Goal: Feedback & Contribution: Contribute content

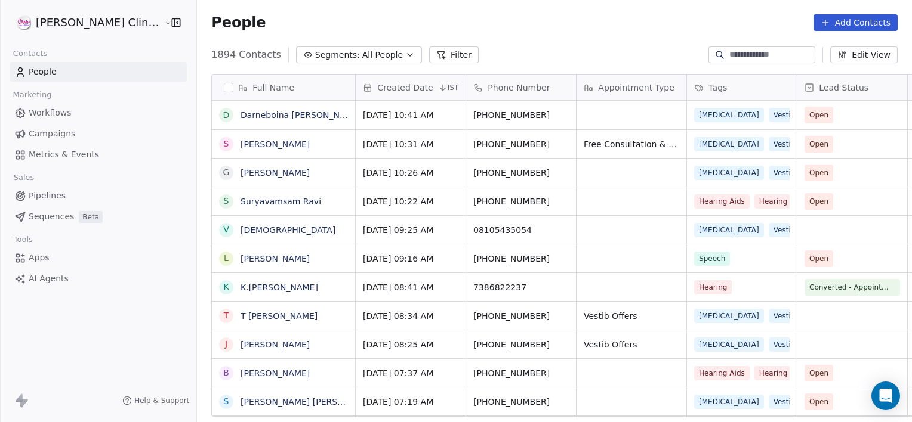
click at [731, 55] on input at bounding box center [771, 55] width 84 height 12
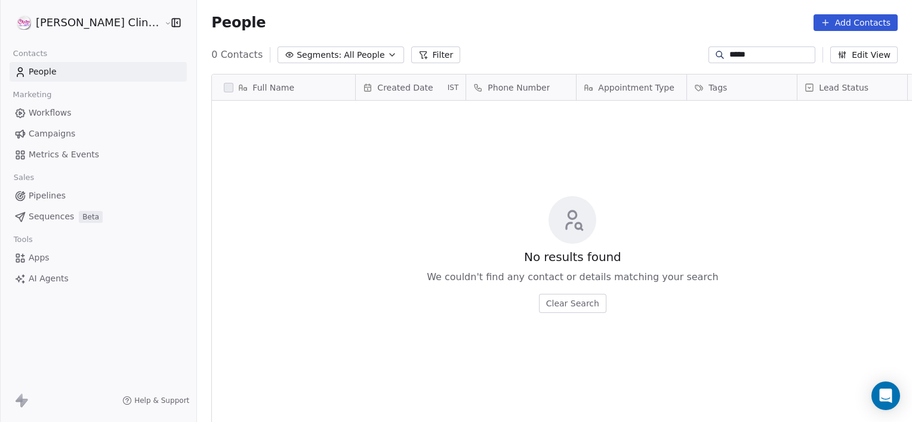
scroll to position [363, 741]
type input "*"
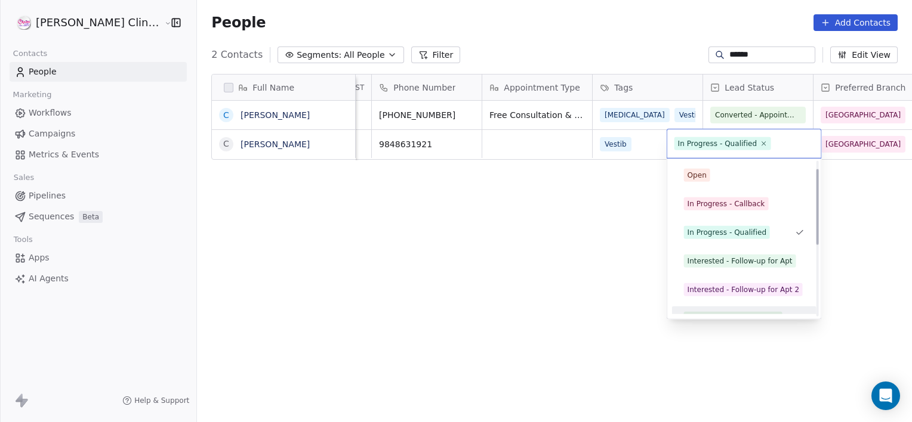
scroll to position [16, 0]
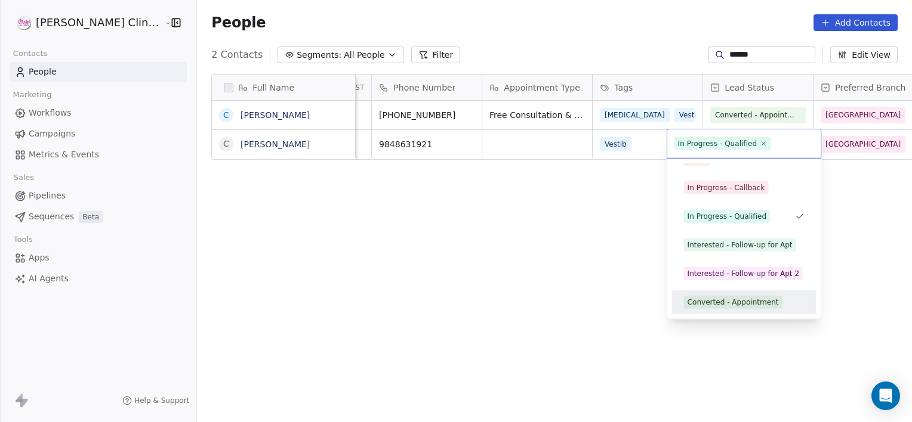
click at [716, 304] on div "Converted - Appointment" at bounding box center [732, 302] width 91 height 11
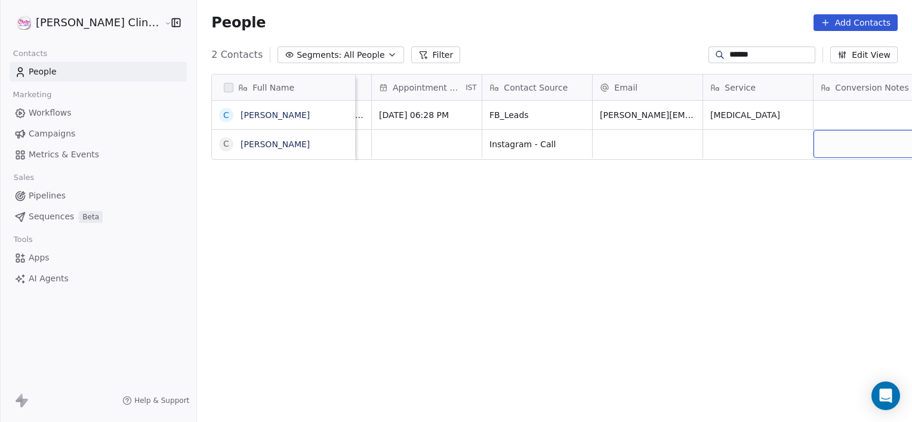
scroll to position [0, 1087]
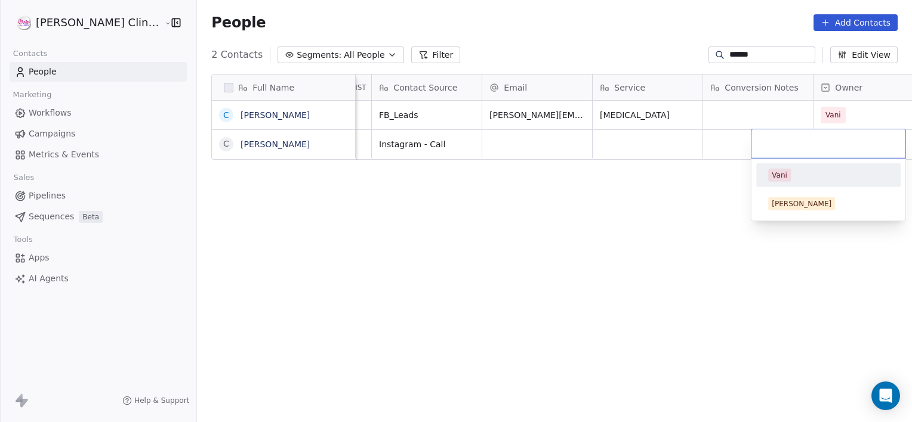
click at [779, 170] on div "Vani" at bounding box center [779, 175] width 16 height 11
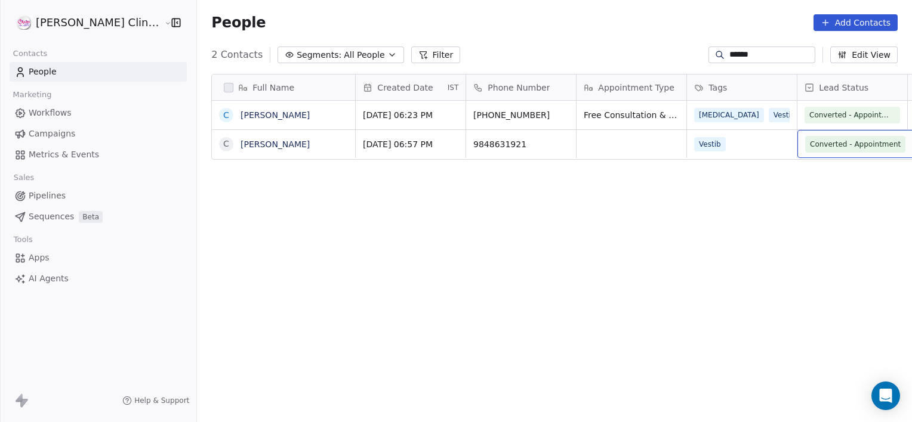
scroll to position [0, 94]
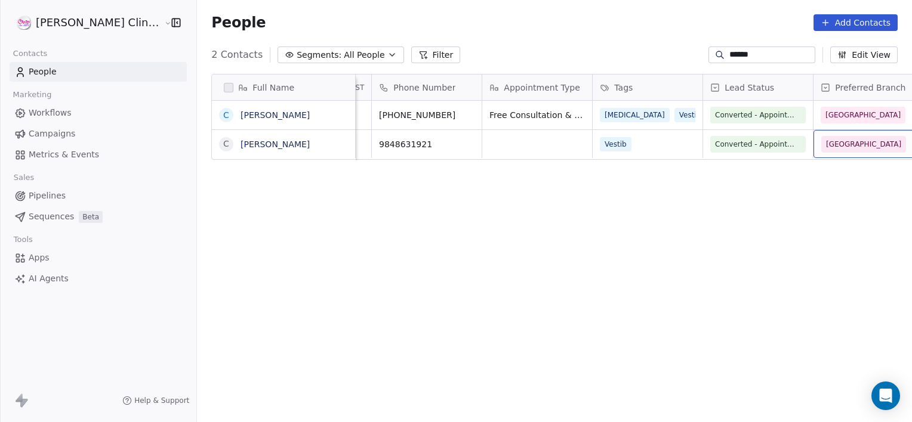
click at [749, 55] on input "******" at bounding box center [771, 55] width 84 height 12
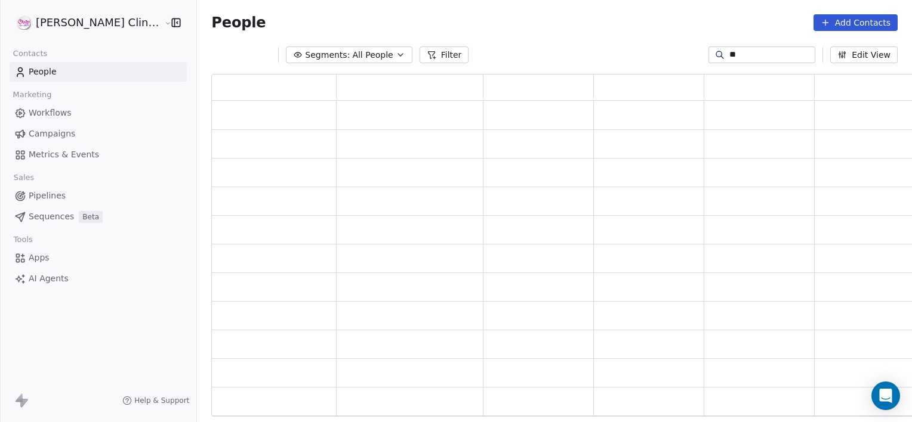
scroll to position [334, 712]
type input "*"
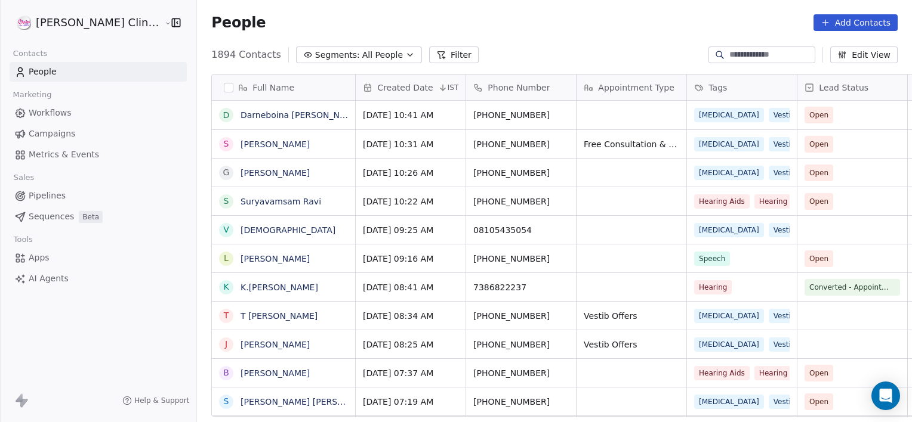
scroll to position [363, 741]
click at [876, 21] on button "Add Contacts" at bounding box center [855, 22] width 84 height 17
click at [854, 39] on div "Create new contact" at bounding box center [854, 48] width 110 height 19
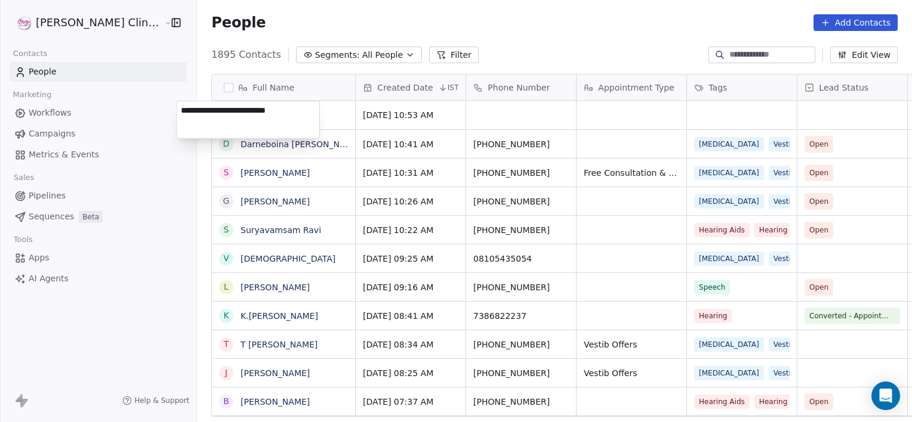
type textarea "**********"
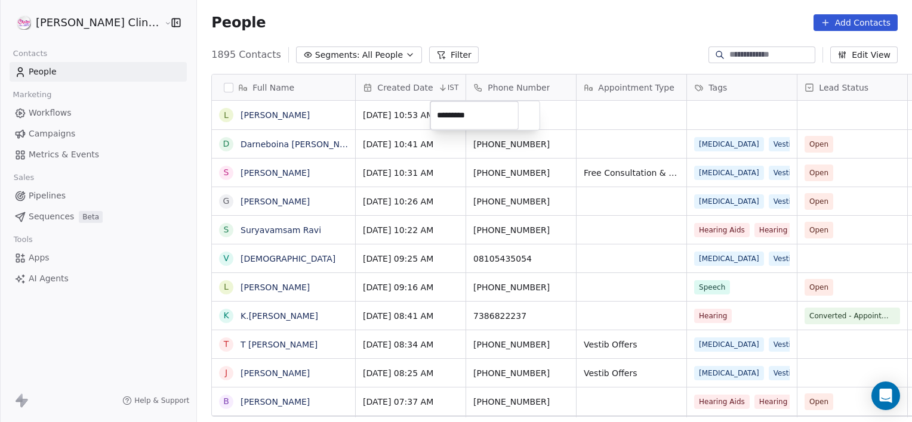
type input "**********"
click at [585, 114] on html "[PERSON_NAME] Clinic External Contacts People Marketing Workflows Campaigns Met…" at bounding box center [456, 211] width 912 height 422
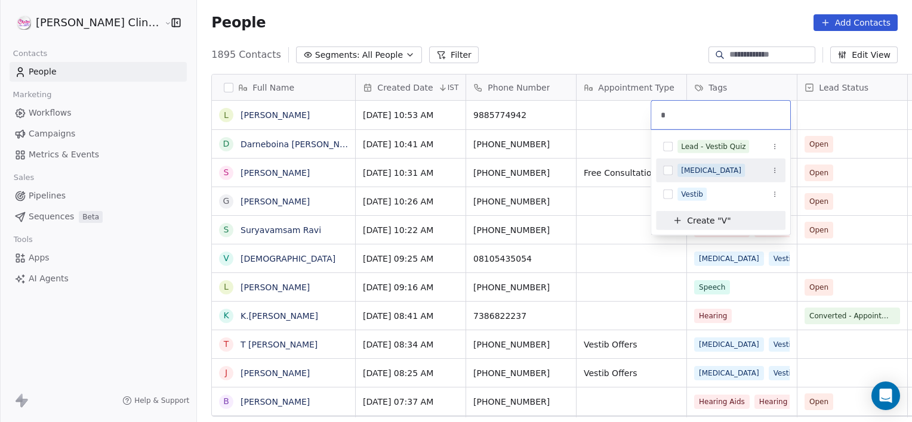
type input "*"
click at [702, 175] on div "[MEDICAL_DATA]" at bounding box center [711, 170] width 60 height 11
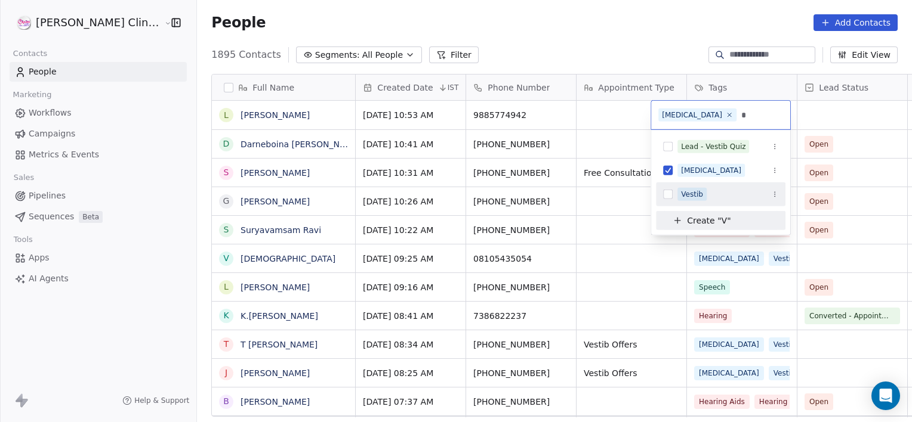
type input "*"
click at [707, 189] on div "Vestib" at bounding box center [727, 194] width 101 height 13
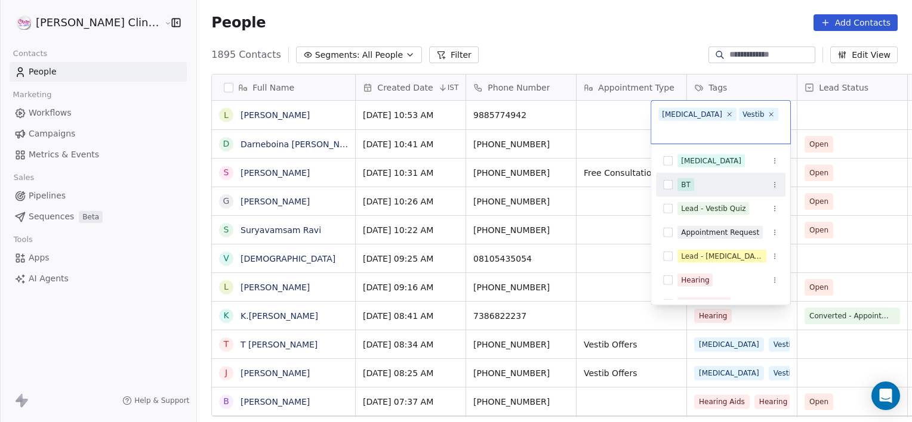
click at [851, 112] on html "[PERSON_NAME] Clinic External Contacts People Marketing Workflows Campaigns Met…" at bounding box center [456, 211] width 912 height 422
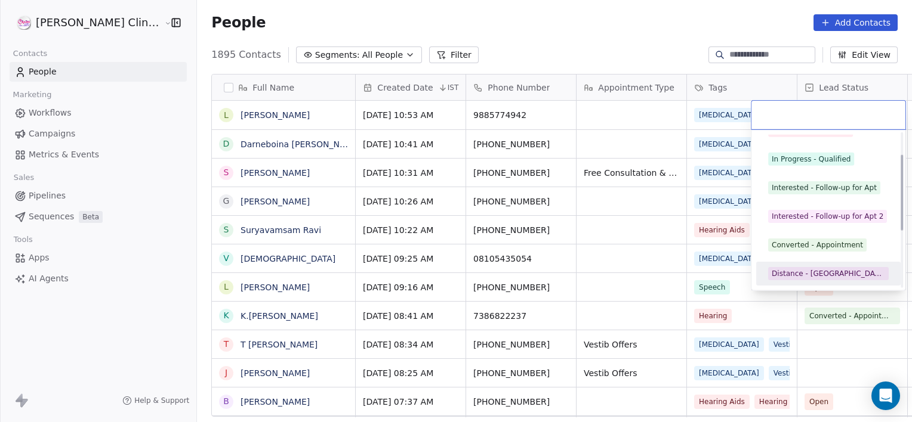
scroll to position [73, 0]
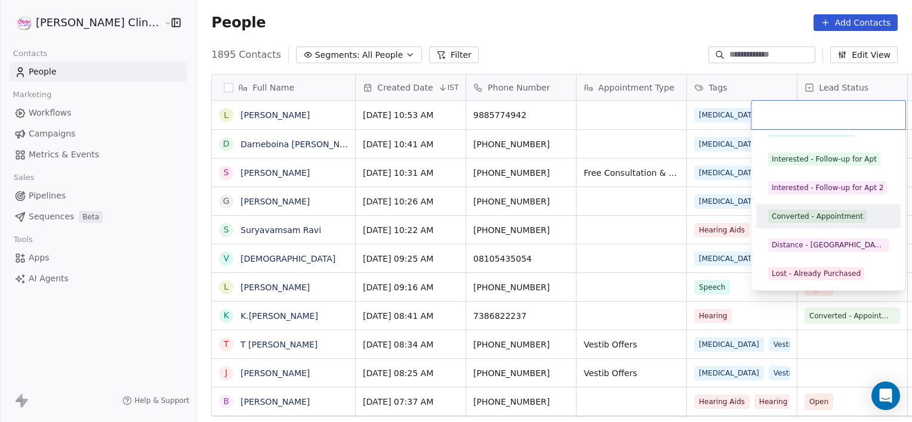
click at [809, 218] on div "Converted - Appointment" at bounding box center [816, 216] width 91 height 11
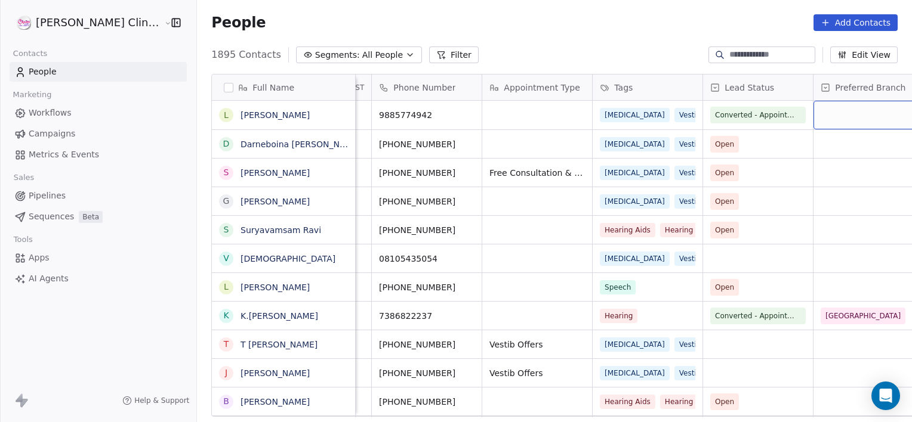
scroll to position [0, 205]
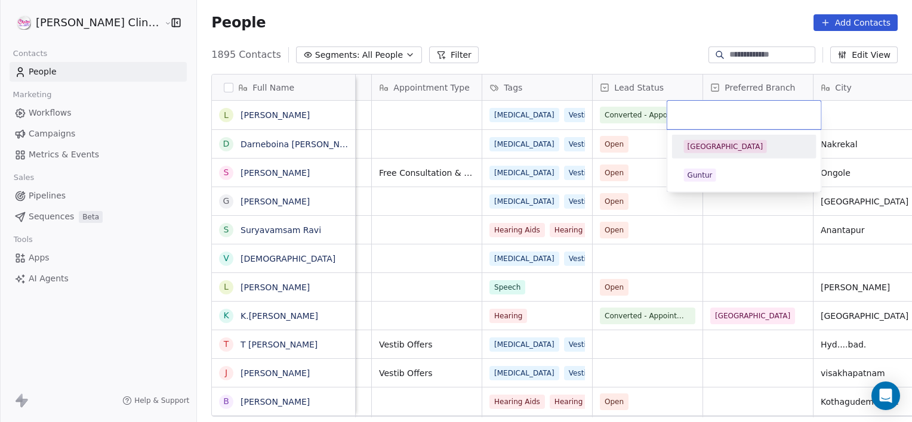
click at [717, 143] on div "[GEOGRAPHIC_DATA]" at bounding box center [725, 146] width 76 height 11
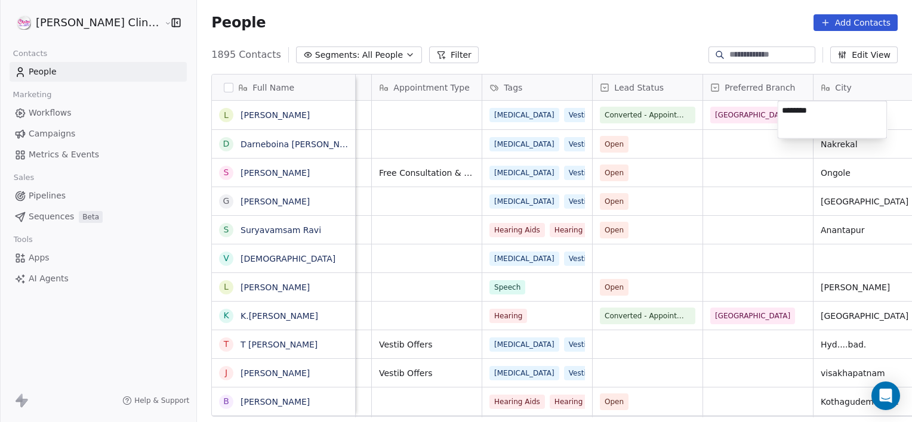
type textarea "*********"
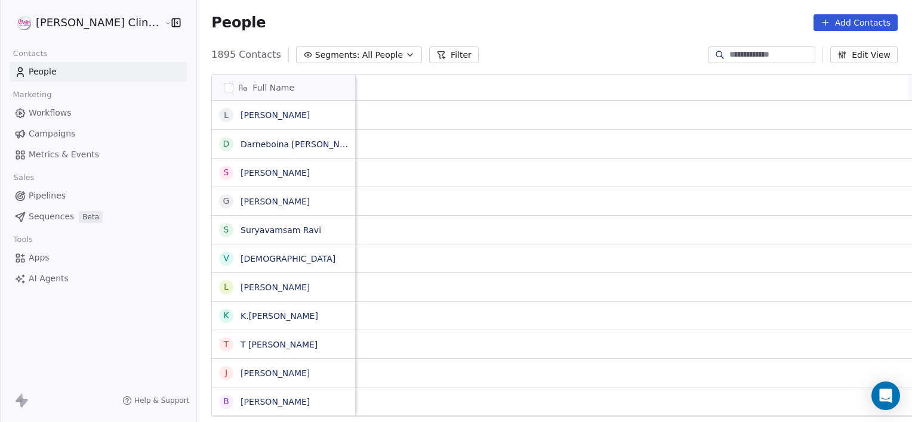
scroll to position [0, 977]
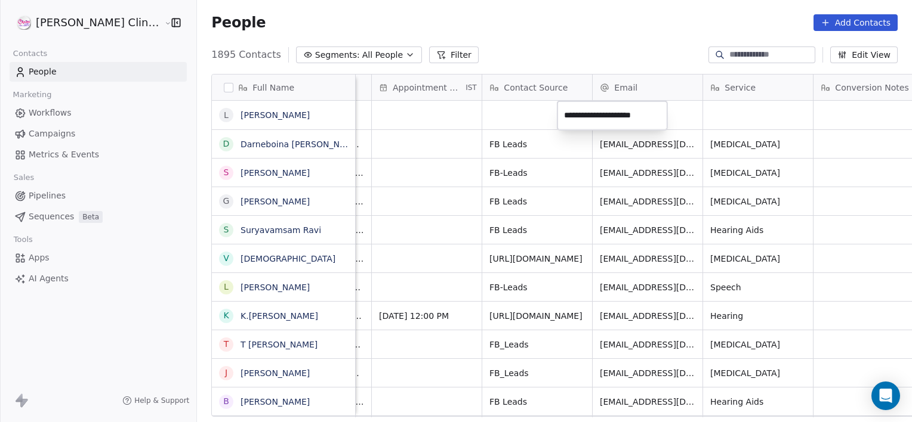
type input "**********"
click at [736, 116] on html "[PERSON_NAME] Clinic External Contacts People Marketing Workflows Campaigns Met…" at bounding box center [456, 211] width 912 height 422
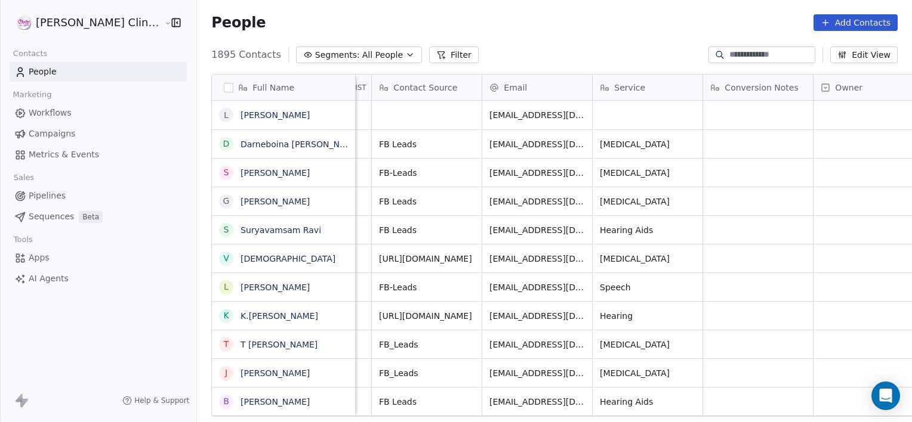
scroll to position [0, 1116]
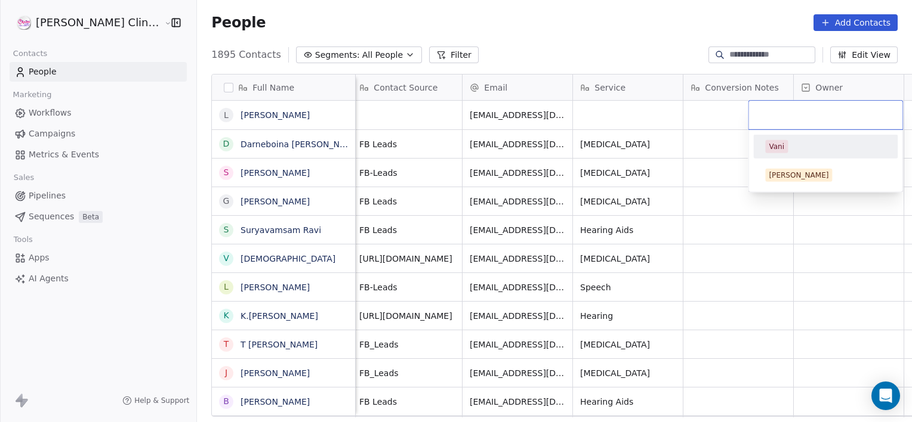
click at [814, 149] on div "Vani" at bounding box center [825, 146] width 121 height 13
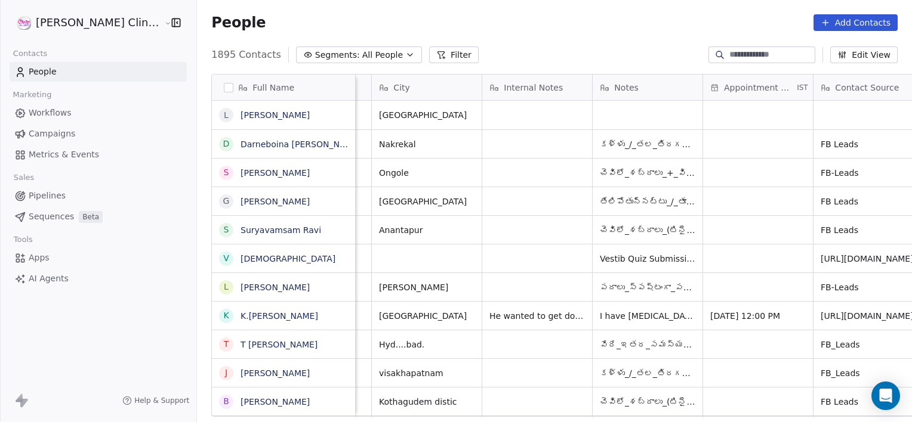
scroll to position [0, 756]
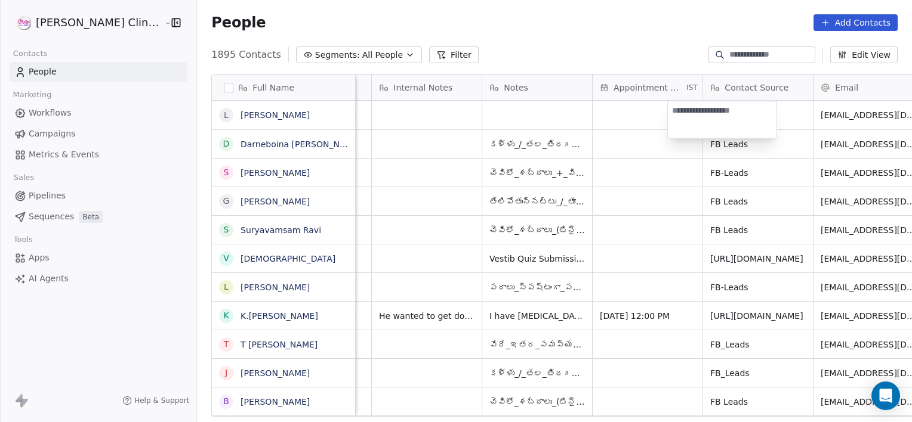
type textarea "*"
type textarea "******"
click at [845, 18] on button "Add Contacts" at bounding box center [855, 22] width 84 height 17
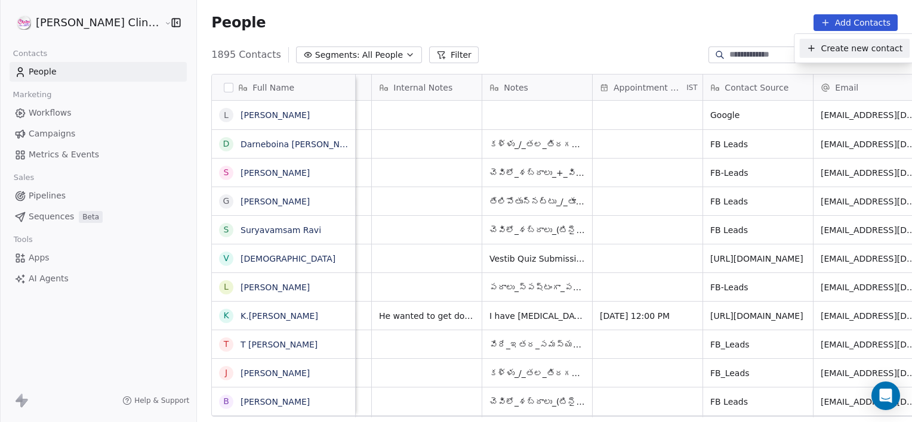
click at [837, 52] on span "Create new contact" at bounding box center [861, 48] width 82 height 13
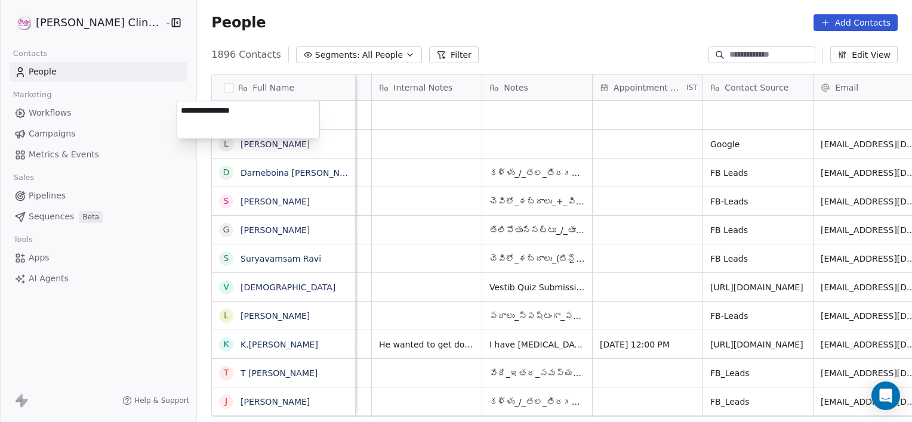
type textarea "**********"
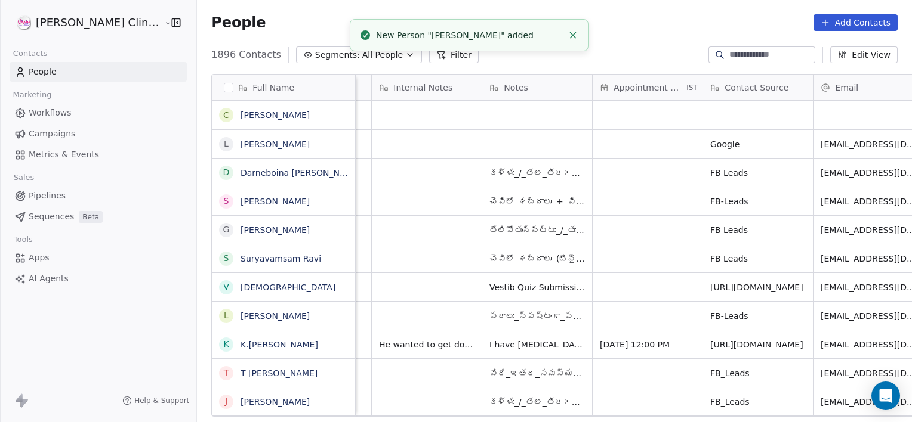
click at [412, 129] on div "[MEDICAL_DATA] Vestib Converted - Appointment [GEOGRAPHIC_DATA] [GEOGRAPHIC_DAT…" at bounding box center [441, 143] width 1684 height 29
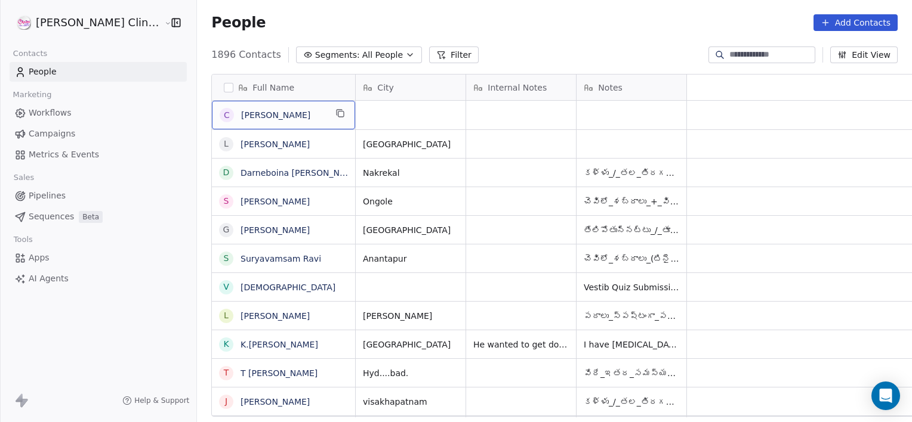
scroll to position [0, 0]
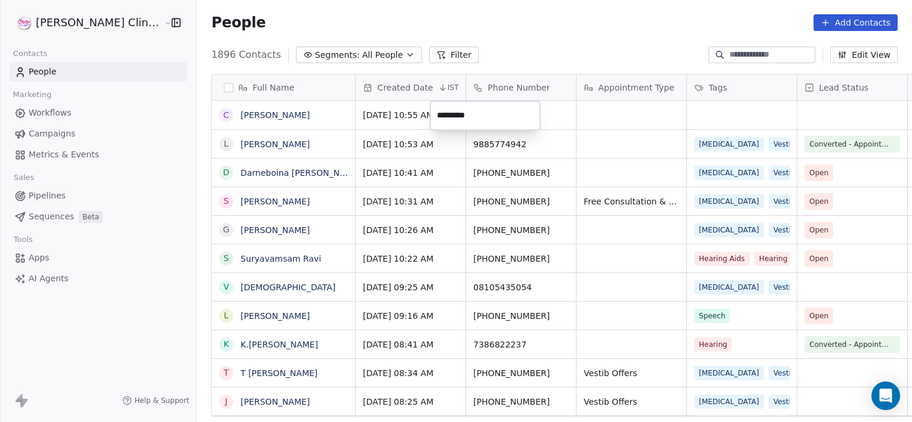
type input "**********"
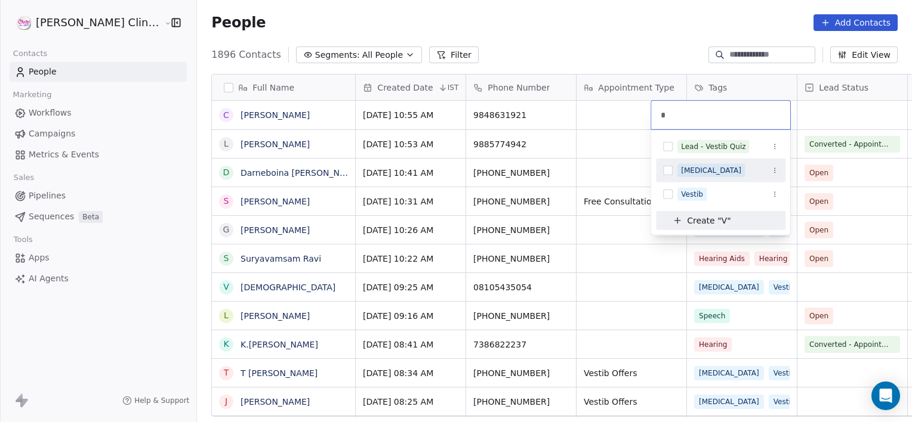
type input "*"
click at [691, 168] on div "[MEDICAL_DATA]" at bounding box center [711, 170] width 60 height 11
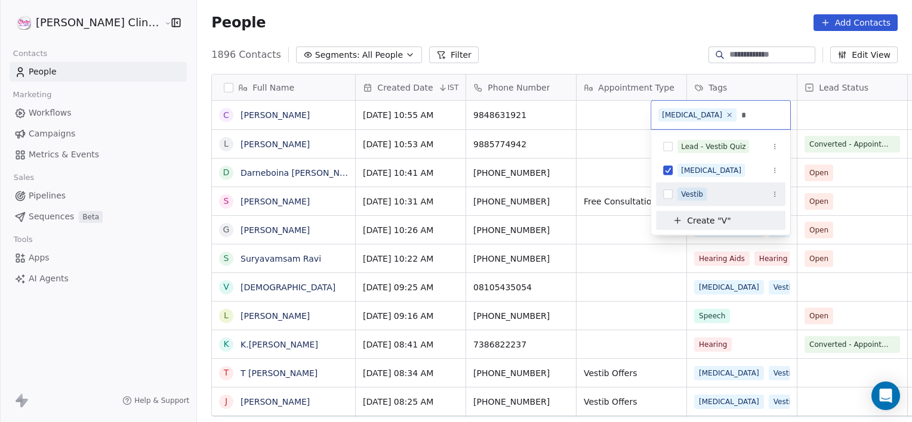
type input "*"
click at [700, 193] on div "Vestib" at bounding box center [692, 194] width 22 height 11
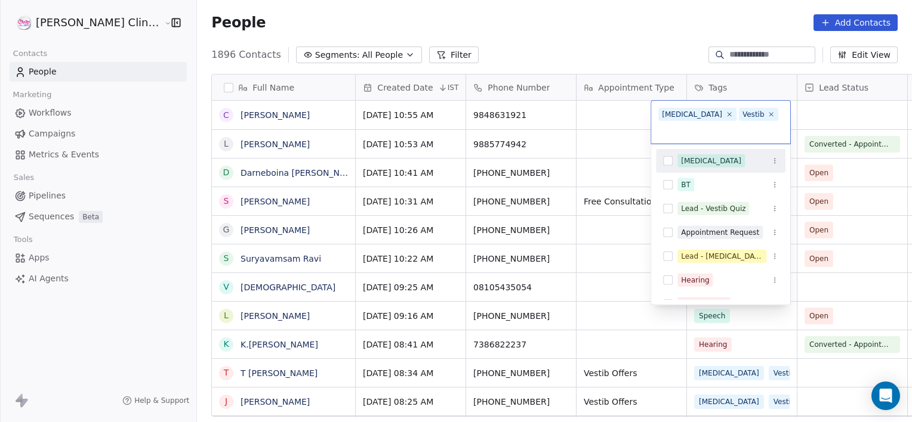
click at [799, 118] on html "[PERSON_NAME] Clinic External Contacts People Marketing Workflows Campaigns Met…" at bounding box center [456, 211] width 912 height 422
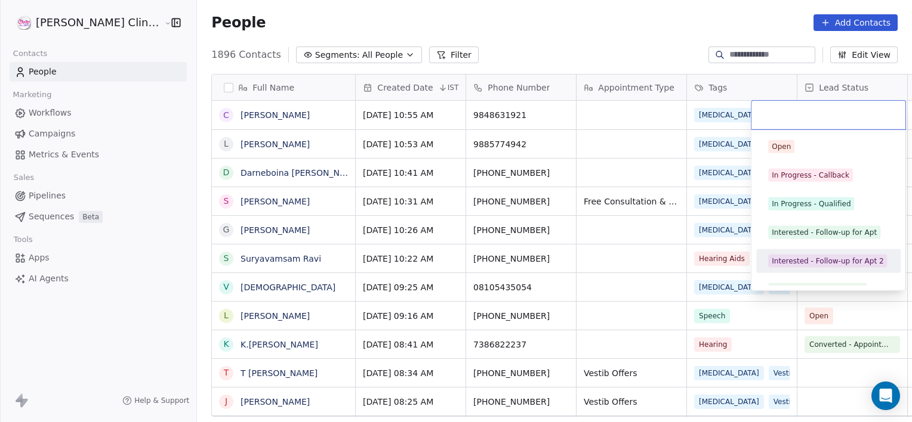
scroll to position [45, 0]
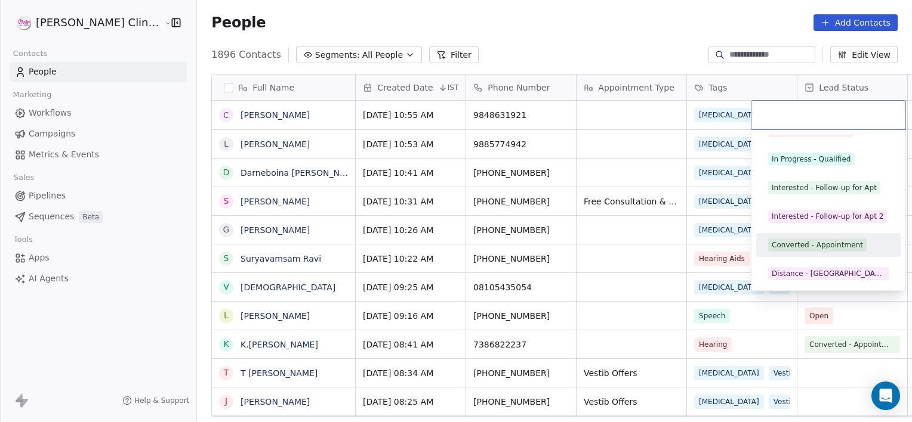
click at [789, 252] on div "Converted - Appointment" at bounding box center [828, 245] width 135 height 19
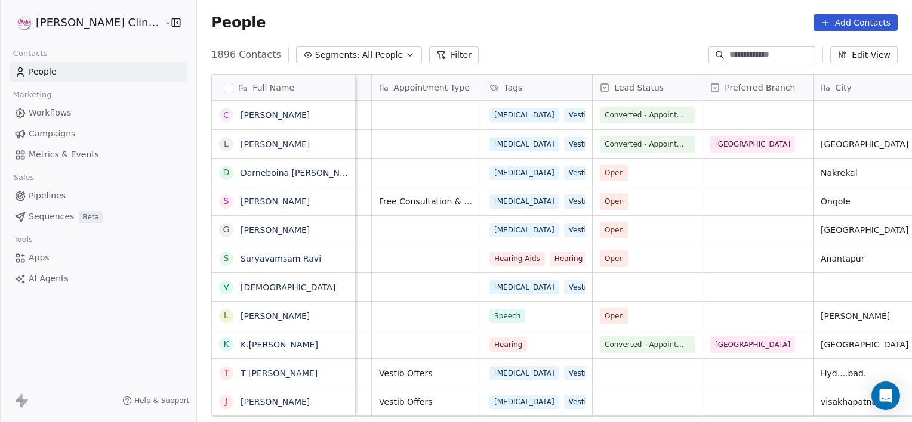
scroll to position [0, 315]
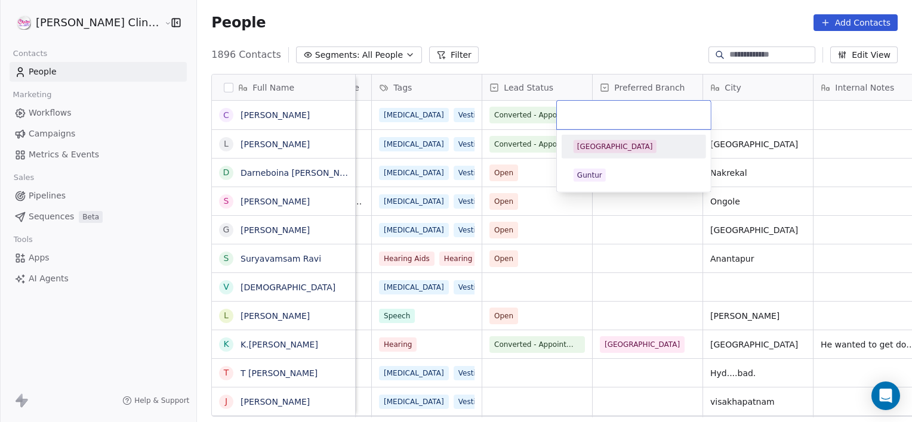
click at [635, 142] on div "[GEOGRAPHIC_DATA]" at bounding box center [633, 146] width 121 height 13
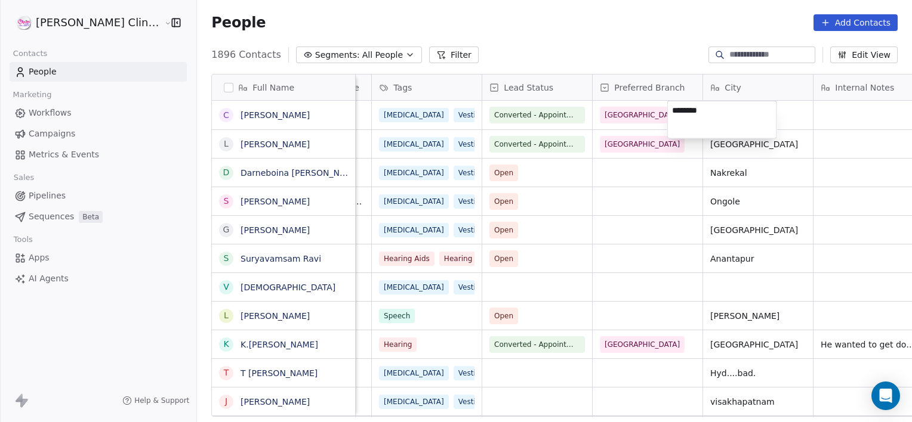
type textarea "*********"
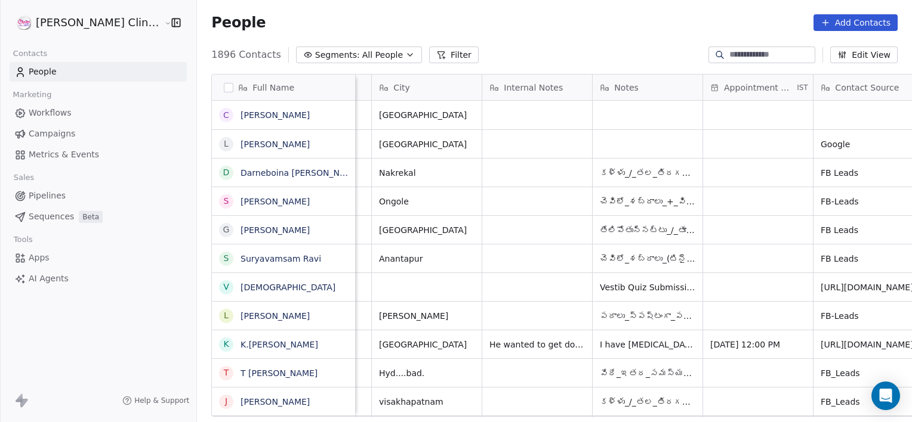
scroll to position [0, 756]
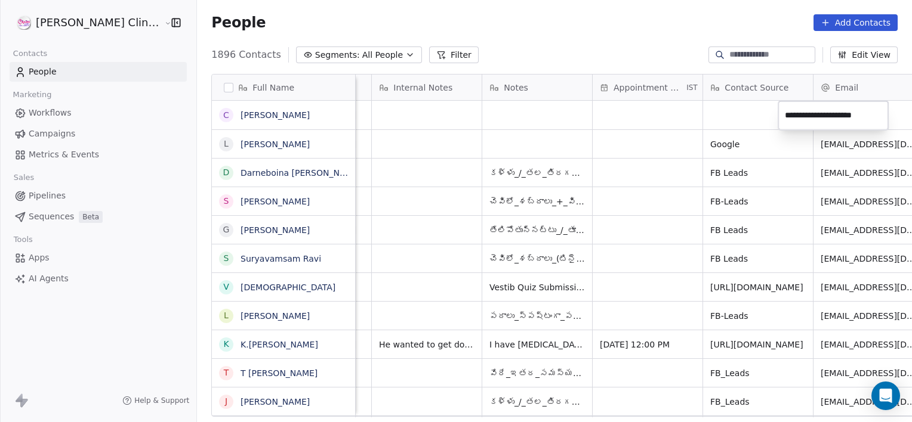
type input "**********"
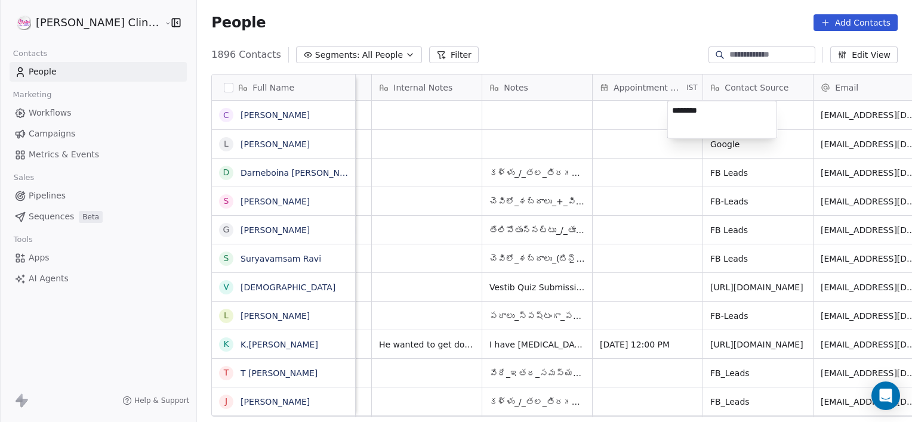
type textarea "*********"
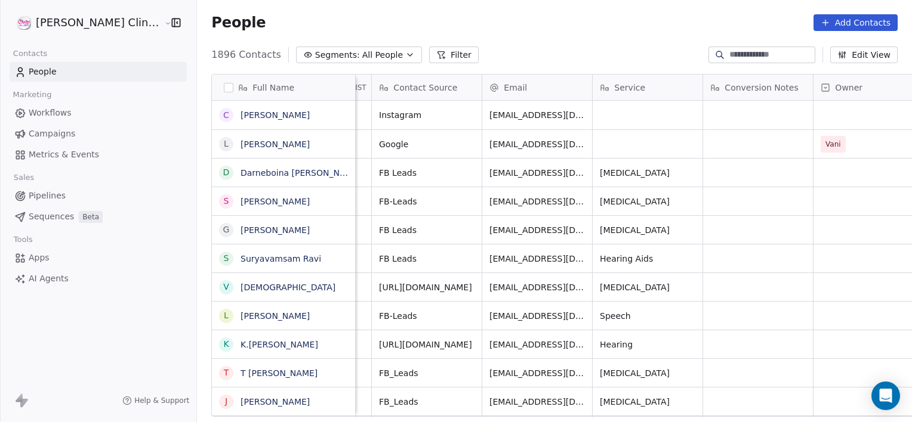
scroll to position [0, 1116]
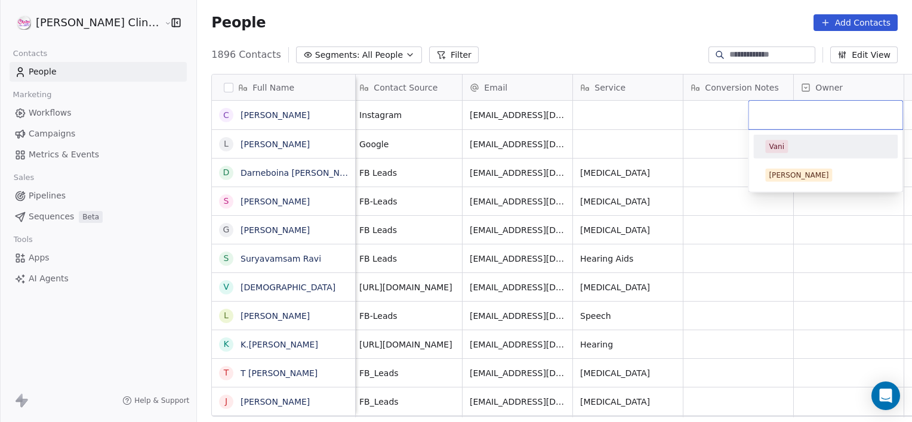
click at [779, 147] on div "Vani" at bounding box center [776, 146] width 16 height 11
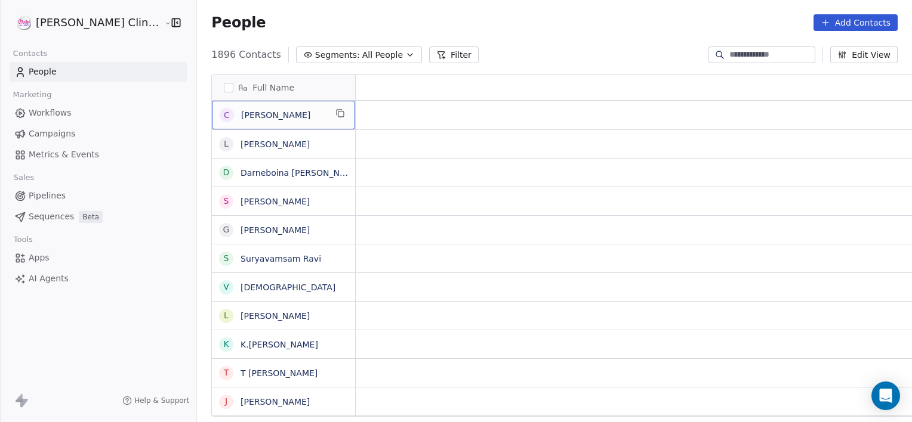
scroll to position [0, 0]
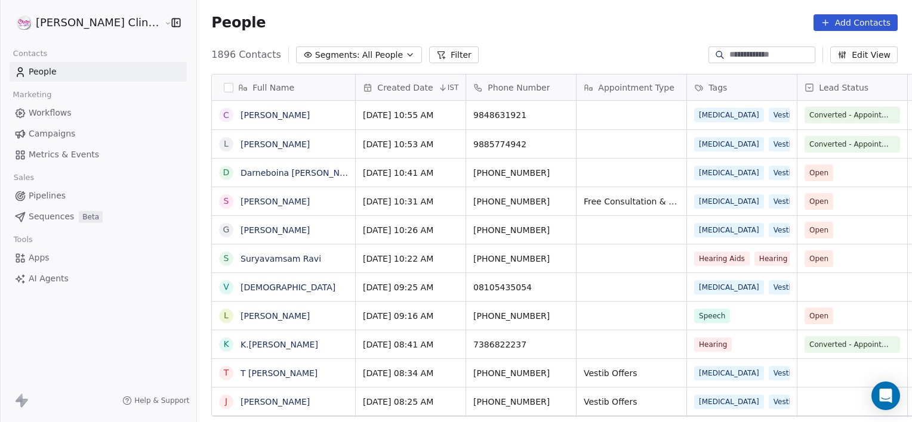
click at [842, 24] on button "Add Contacts" at bounding box center [855, 22] width 84 height 17
click at [814, 45] on icon "Suggestions" at bounding box center [811, 49] width 10 height 10
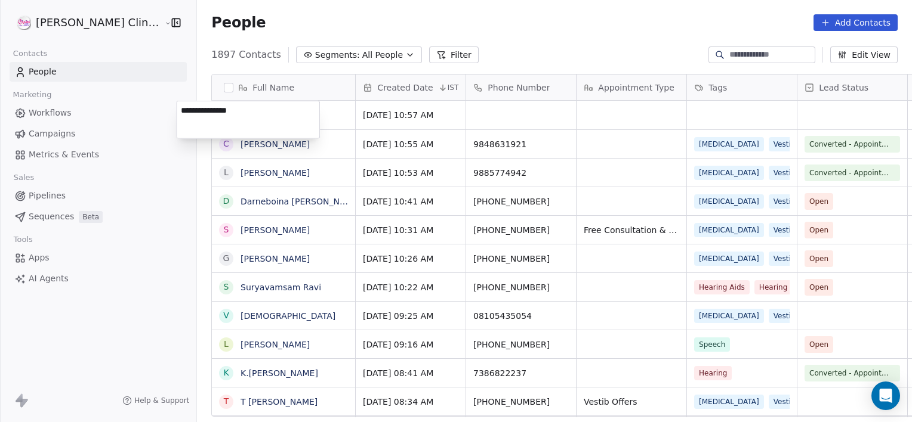
type textarea "**********"
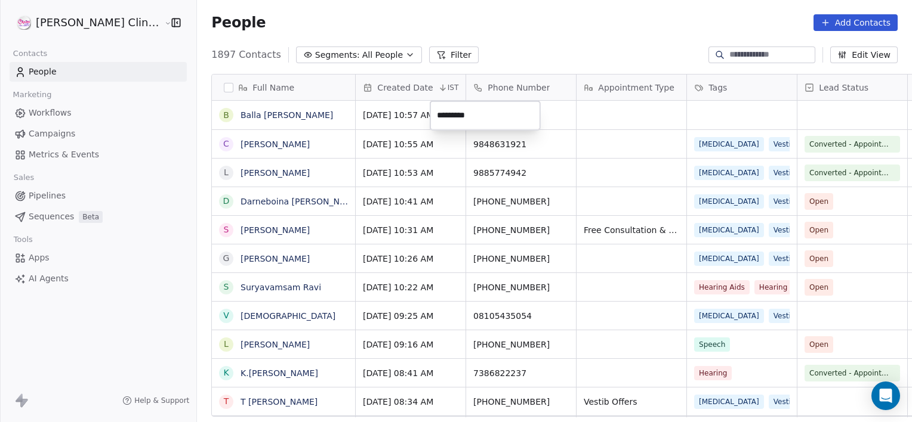
type input "**********"
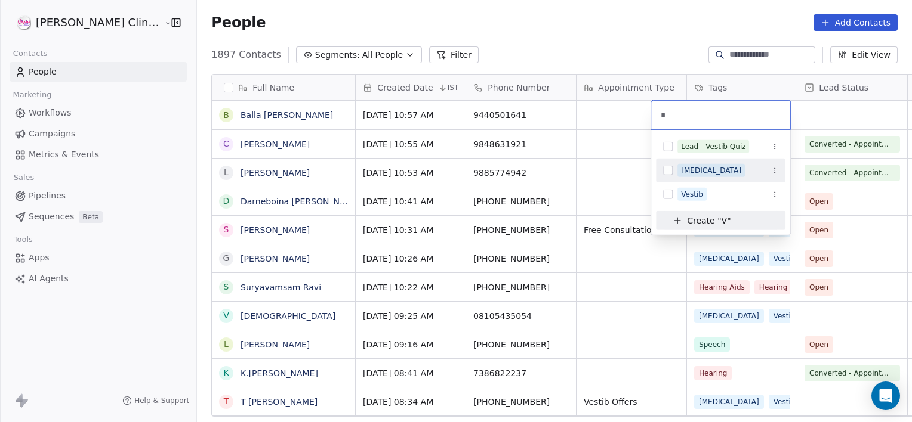
type input "*"
click at [684, 167] on div "[MEDICAL_DATA]" at bounding box center [711, 170] width 60 height 11
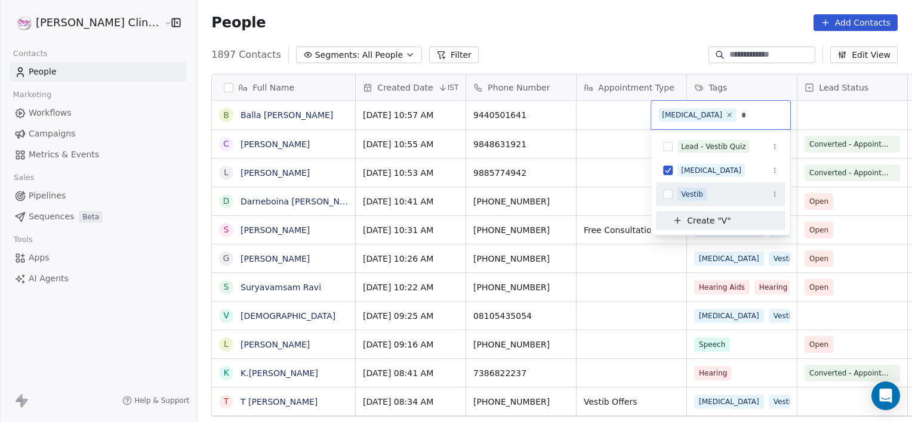
type input "*"
click at [684, 196] on div "Vestib" at bounding box center [692, 194] width 22 height 11
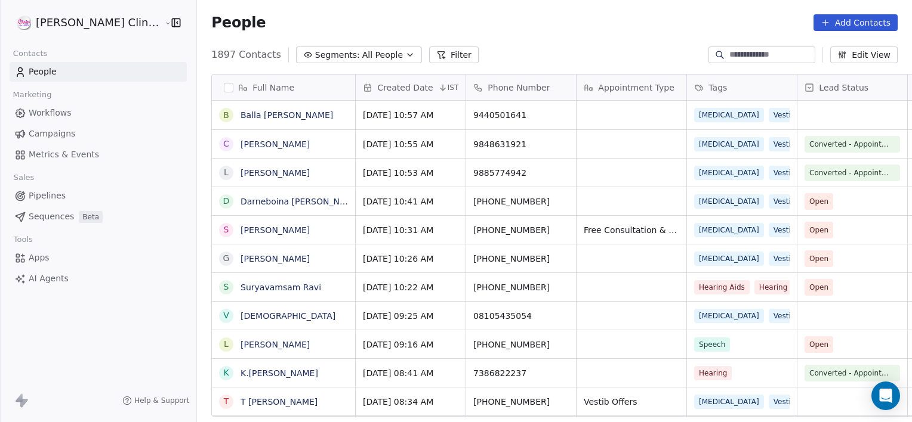
click at [815, 115] on html "[PERSON_NAME] Clinic External Contacts People Marketing Workflows Campaigns Met…" at bounding box center [456, 211] width 912 height 422
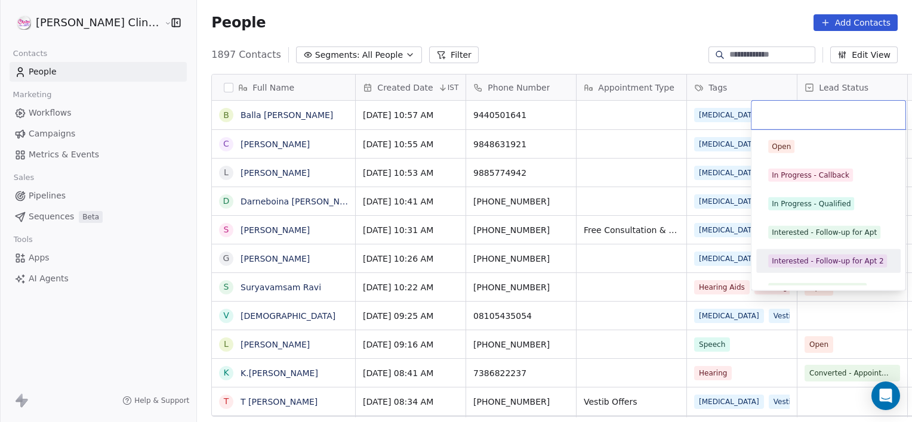
scroll to position [16, 0]
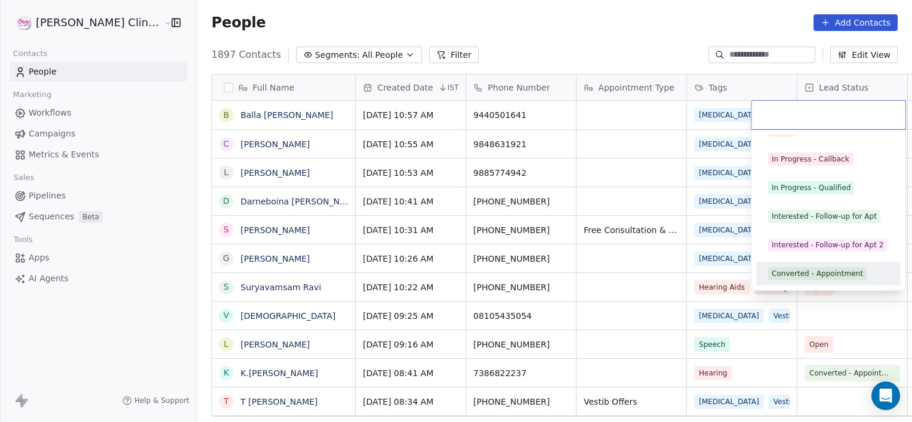
click at [794, 274] on div "Converted - Appointment" at bounding box center [816, 273] width 91 height 11
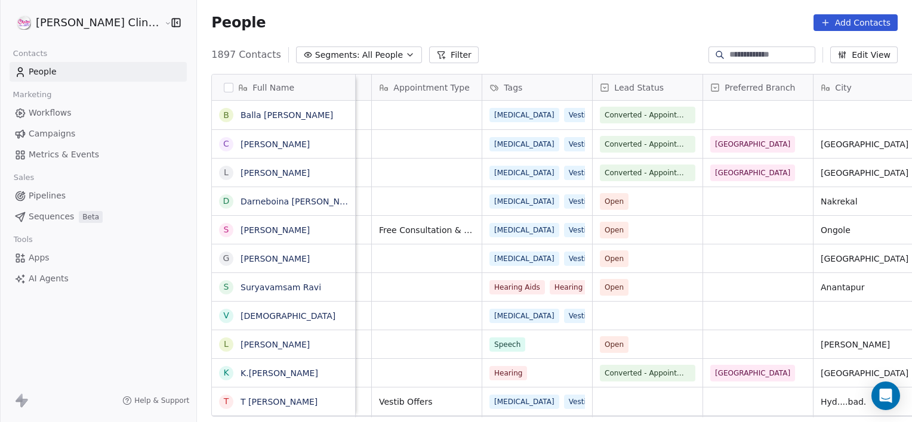
scroll to position [0, 315]
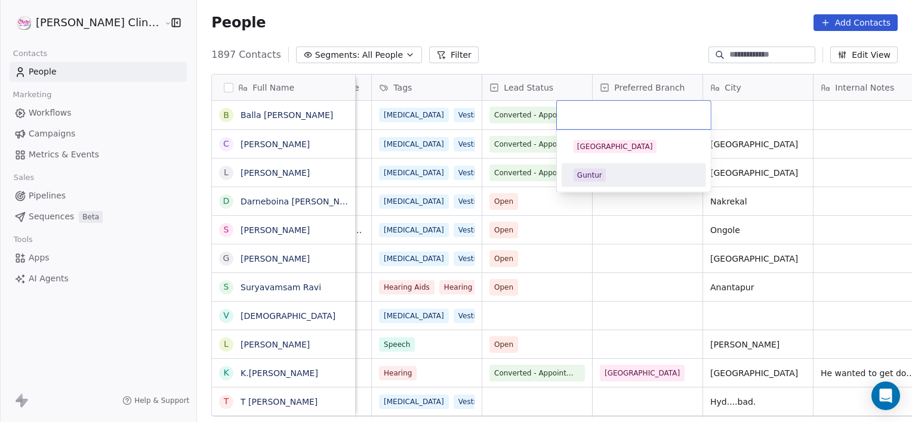
click at [592, 181] on div "Guntur" at bounding box center [633, 175] width 135 height 19
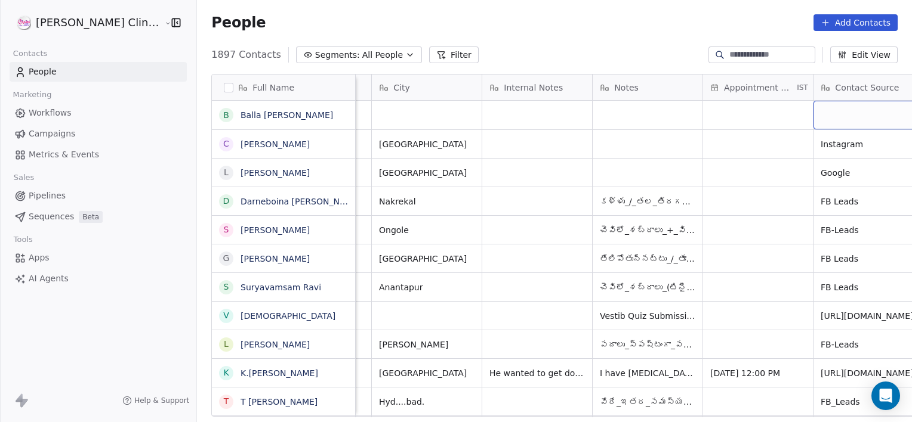
scroll to position [0, 756]
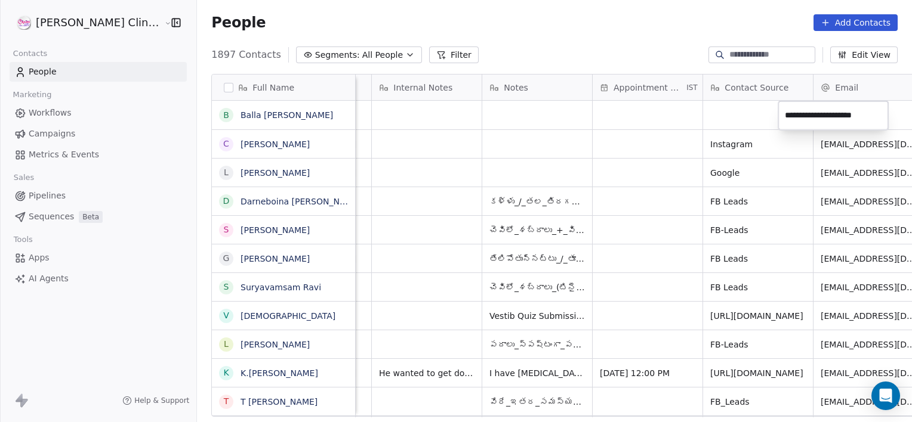
type input "**********"
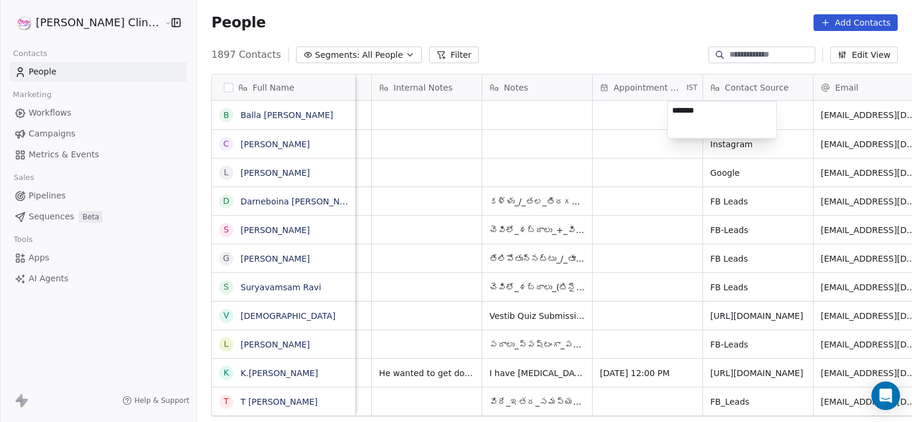
type textarea "********"
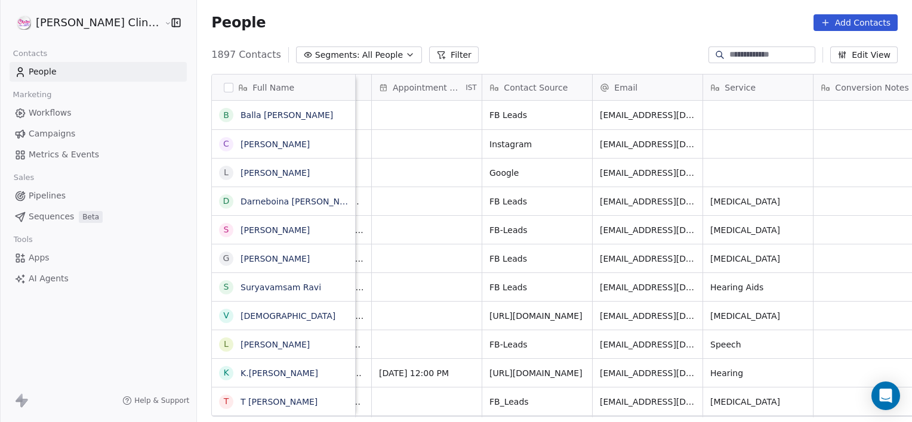
scroll to position [0, 1087]
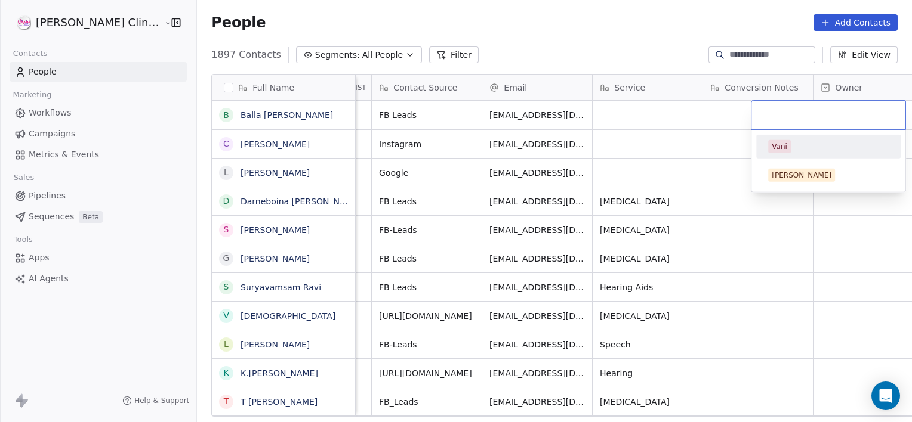
click at [771, 148] on span "Vani" at bounding box center [779, 146] width 23 height 13
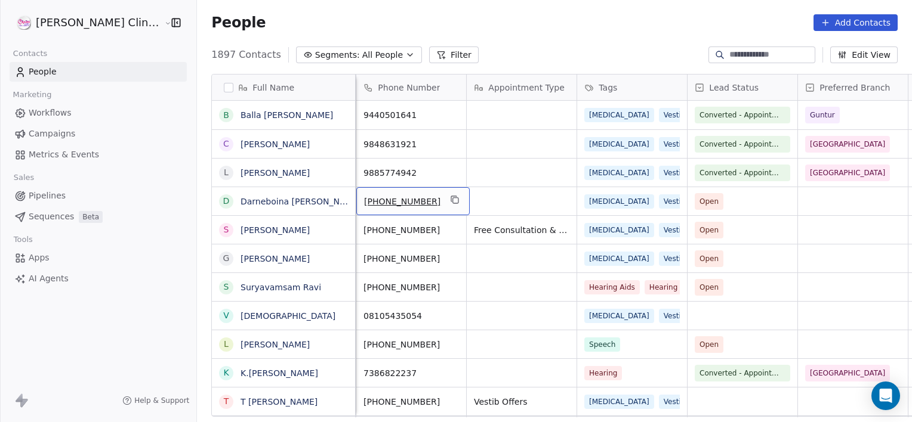
scroll to position [0, 0]
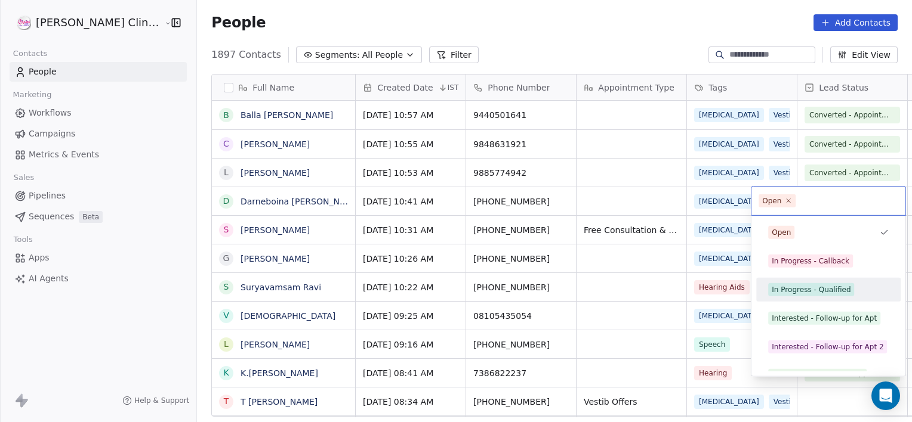
click at [793, 289] on div "In Progress - Qualified" at bounding box center [810, 290] width 79 height 11
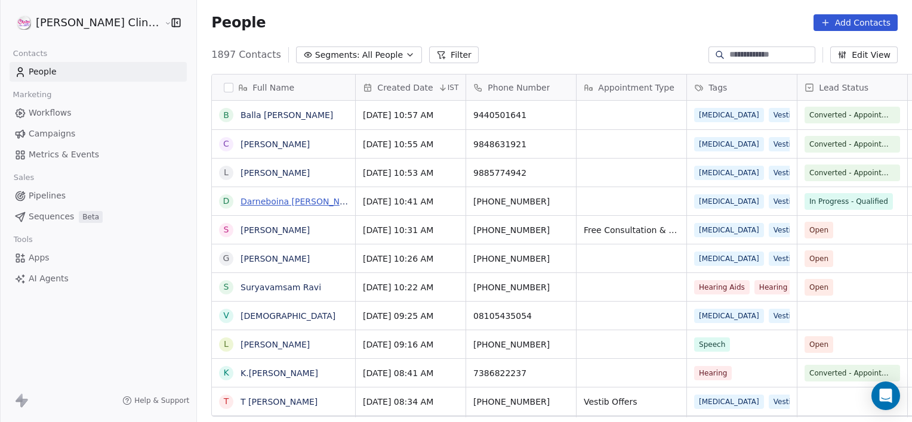
click at [291, 200] on link "Darneboina [PERSON_NAME]" at bounding box center [300, 202] width 121 height 10
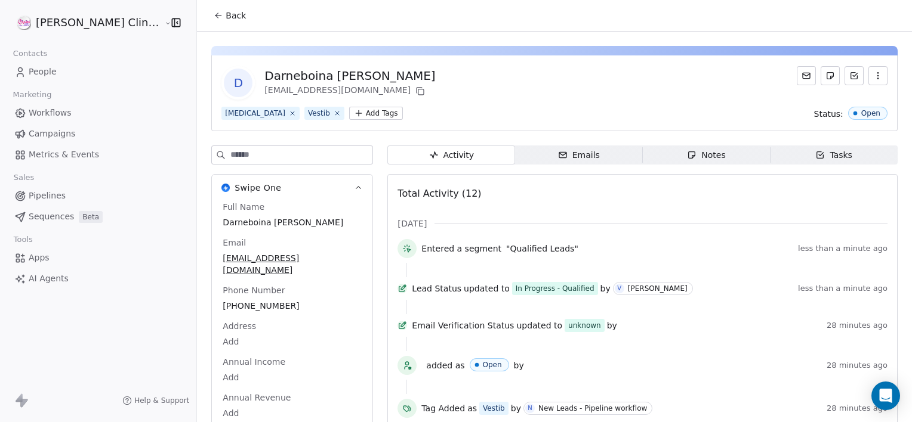
click at [654, 156] on span "Notes Notes" at bounding box center [706, 155] width 128 height 19
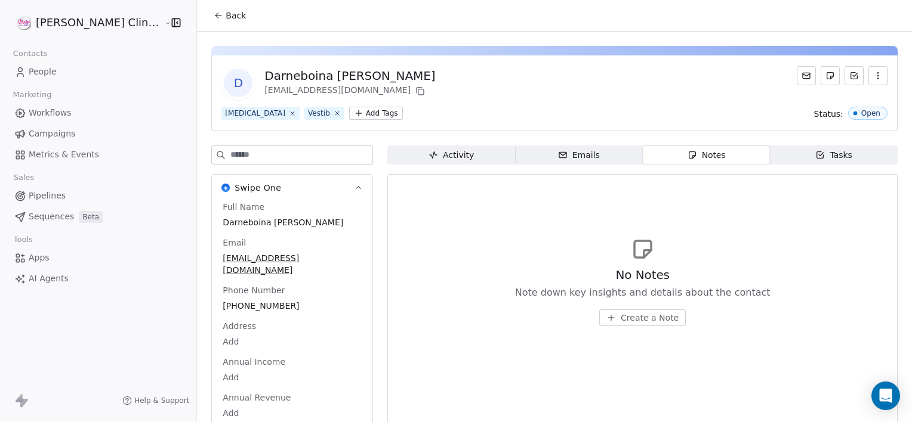
click at [620, 316] on span "Create a Note" at bounding box center [649, 318] width 58 height 12
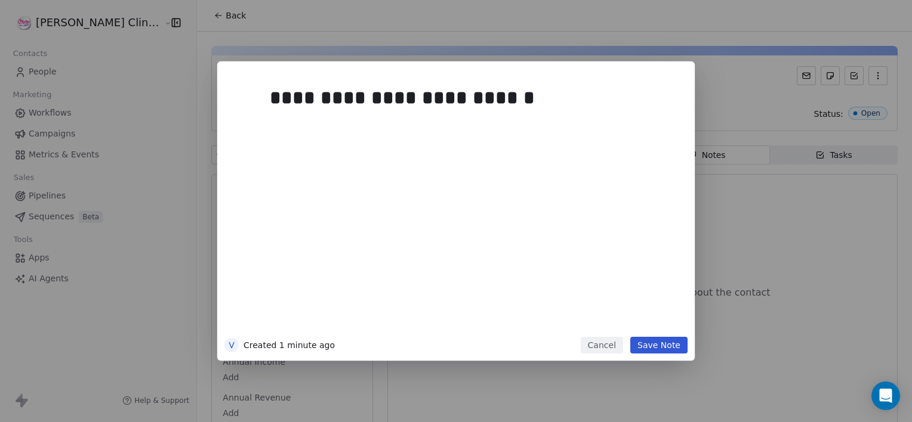
click at [619, 316] on div "**********" at bounding box center [474, 206] width 408 height 254
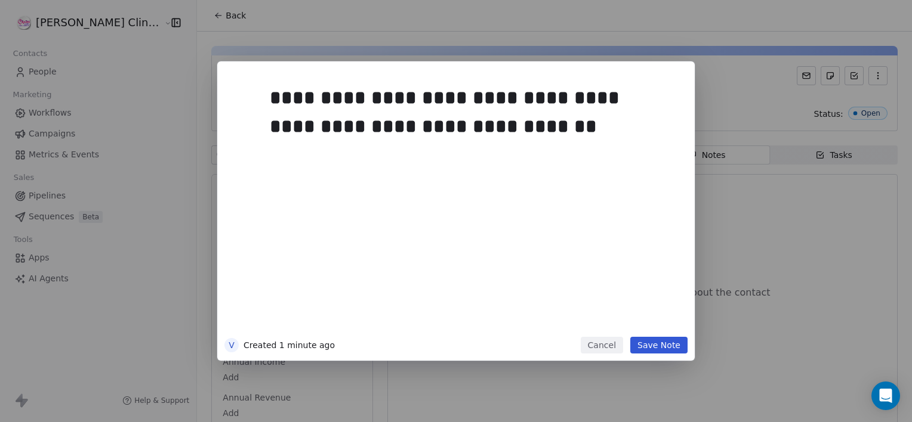
click at [657, 345] on button "Save Note" at bounding box center [658, 345] width 57 height 17
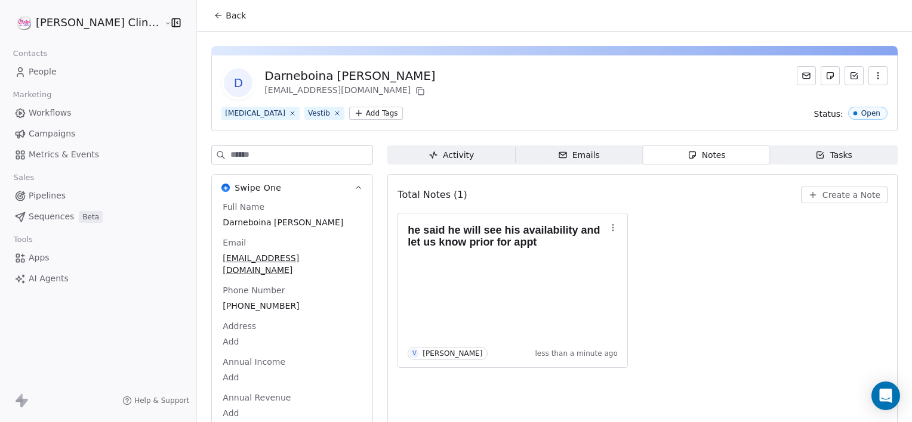
click at [225, 19] on span "Back" at bounding box center [235, 16] width 20 height 12
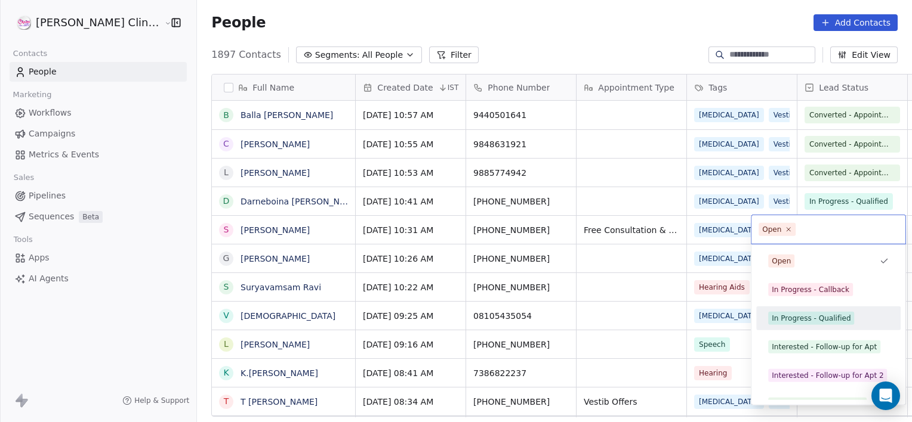
click at [809, 313] on div "In Progress - Qualified" at bounding box center [810, 318] width 79 height 11
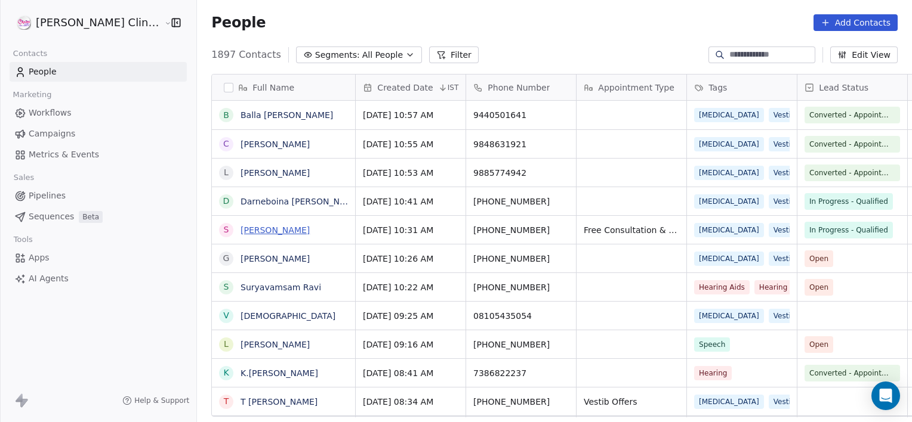
click at [263, 225] on link "[PERSON_NAME]" at bounding box center [274, 230] width 69 height 10
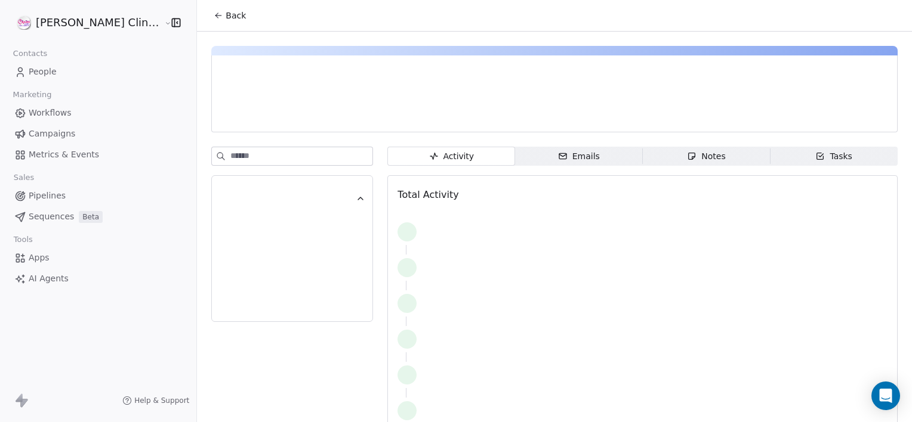
click at [697, 160] on div "Notes" at bounding box center [706, 156] width 38 height 13
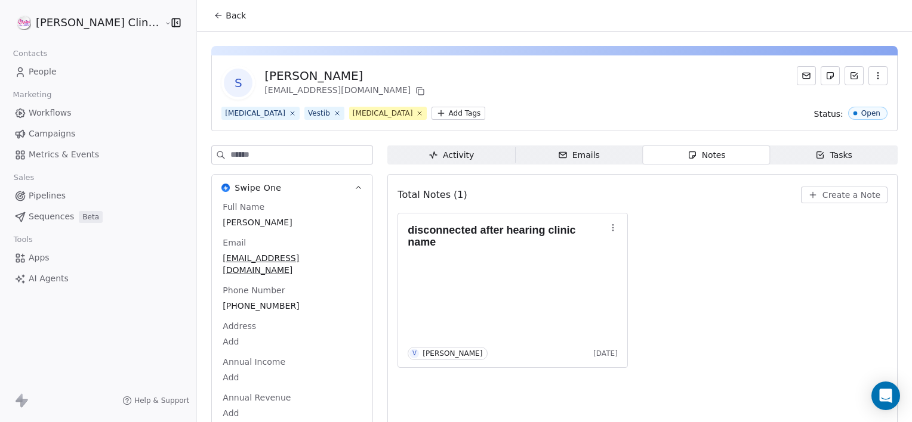
click at [845, 191] on span "Create a Note" at bounding box center [851, 195] width 58 height 12
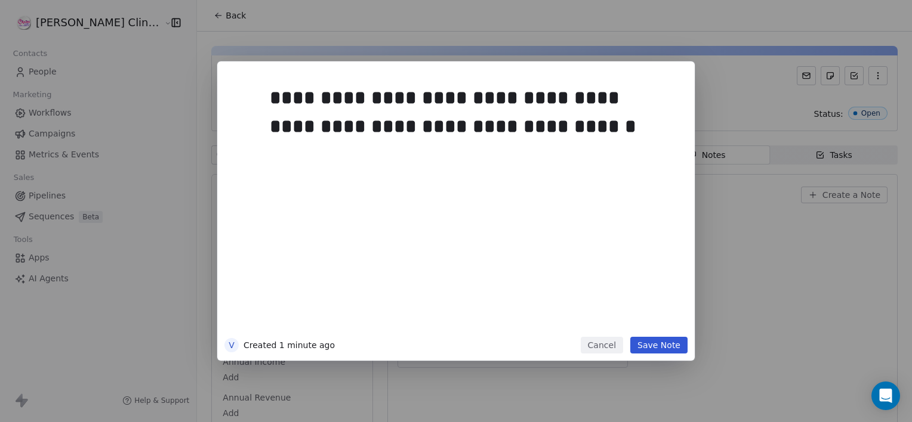
click at [667, 344] on button "Save Note" at bounding box center [658, 345] width 57 height 17
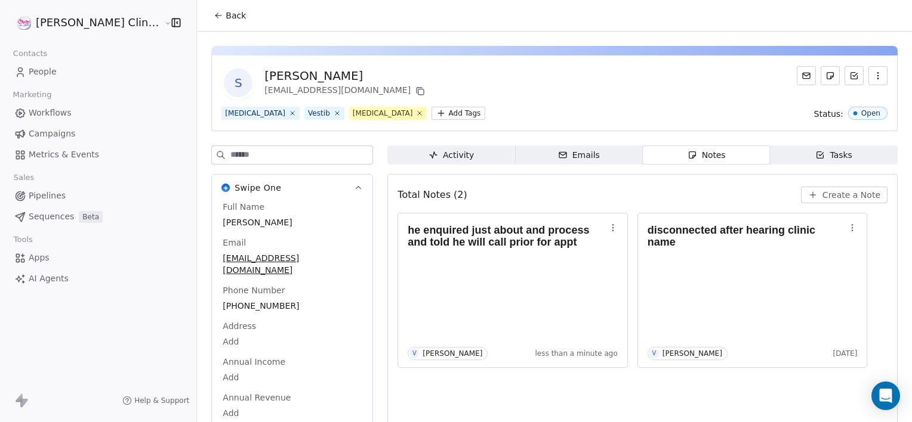
click at [225, 18] on span "Back" at bounding box center [235, 16] width 20 height 12
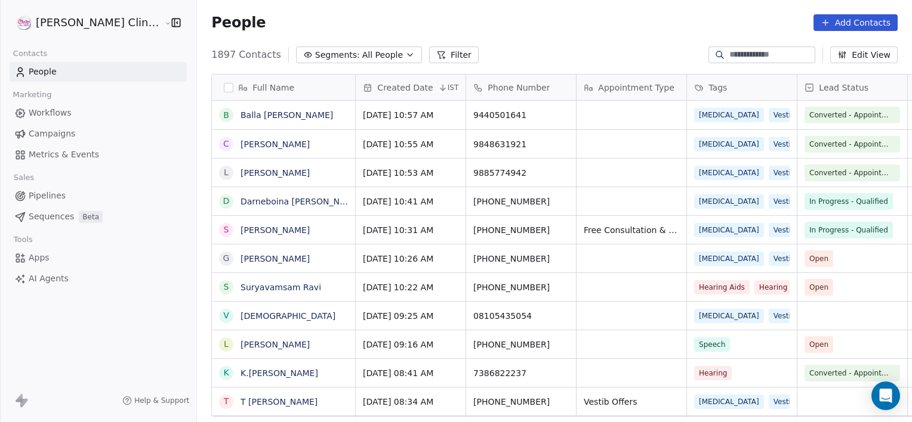
scroll to position [363, 741]
click at [440, 33] on div "People Add Contacts" at bounding box center [554, 22] width 715 height 45
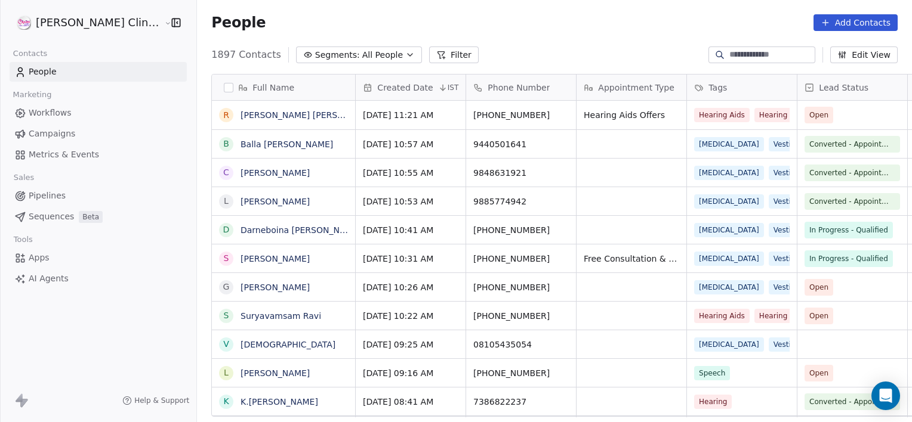
click at [809, 69] on div "Full Name R [PERSON_NAME] [PERSON_NAME] B [PERSON_NAME] [PERSON_NAME] C [PERSON…" at bounding box center [554, 250] width 715 height 372
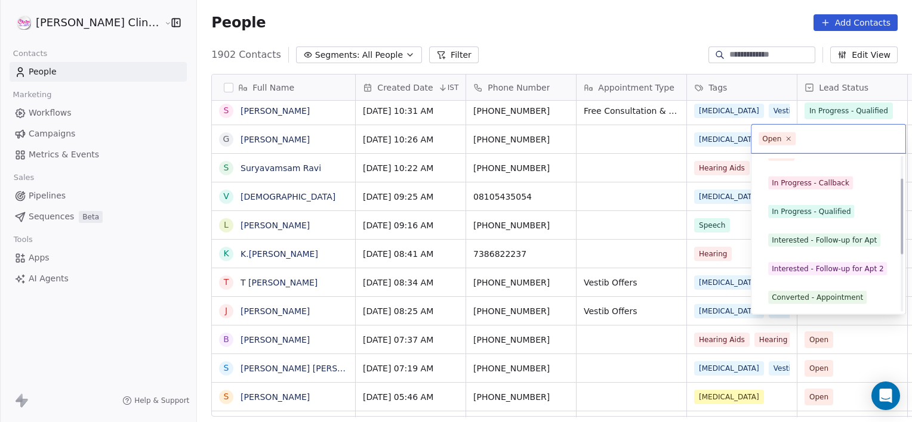
scroll to position [73, 0]
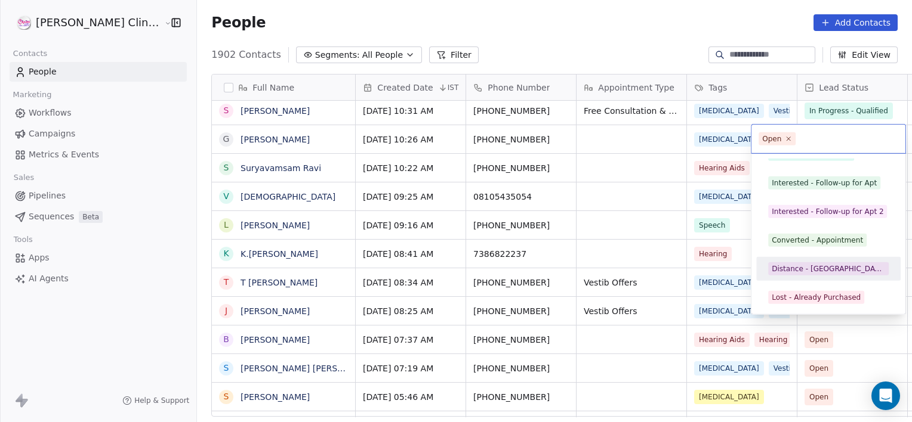
click at [817, 270] on div "Distance - [GEOGRAPHIC_DATA]" at bounding box center [827, 269] width 113 height 11
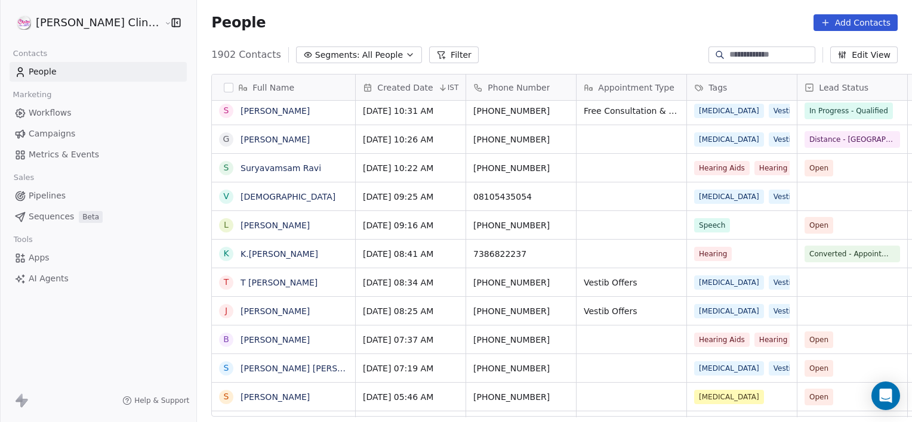
click at [816, 171] on span "Open" at bounding box center [841, 168] width 73 height 17
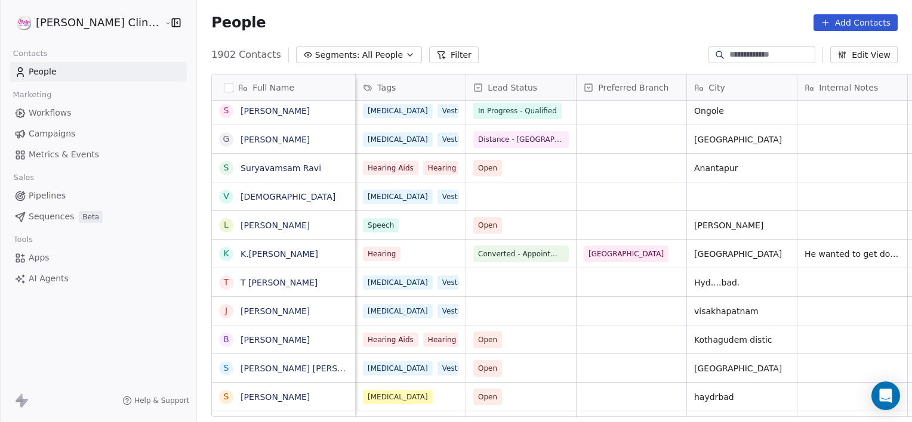
scroll to position [0, 221]
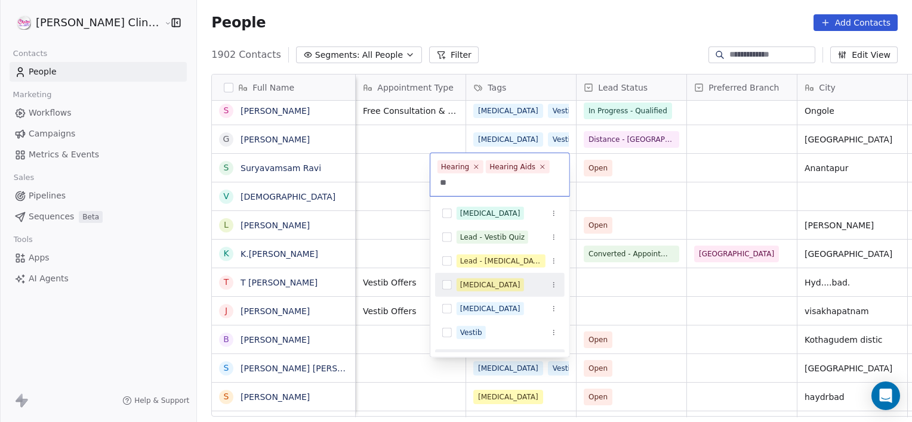
type input "**"
click at [478, 276] on div "[MEDICAL_DATA]" at bounding box center [499, 285] width 129 height 19
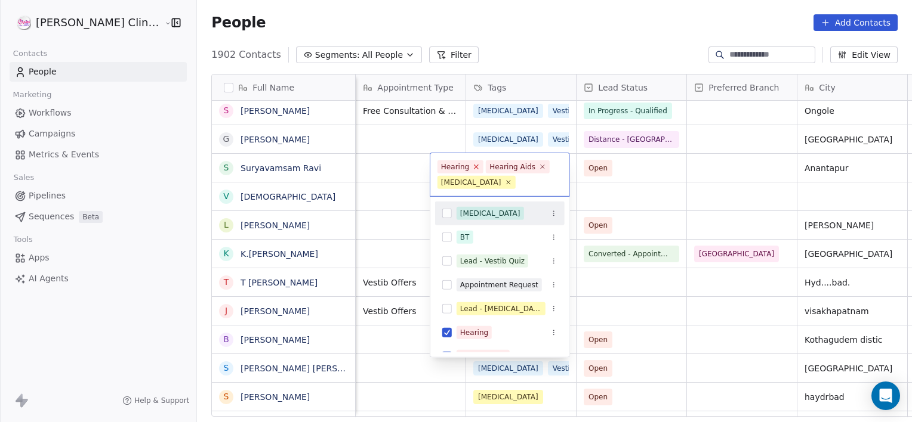
click at [477, 165] on icon at bounding box center [476, 167] width 8 height 8
click at [493, 165] on icon at bounding box center [494, 167] width 8 height 8
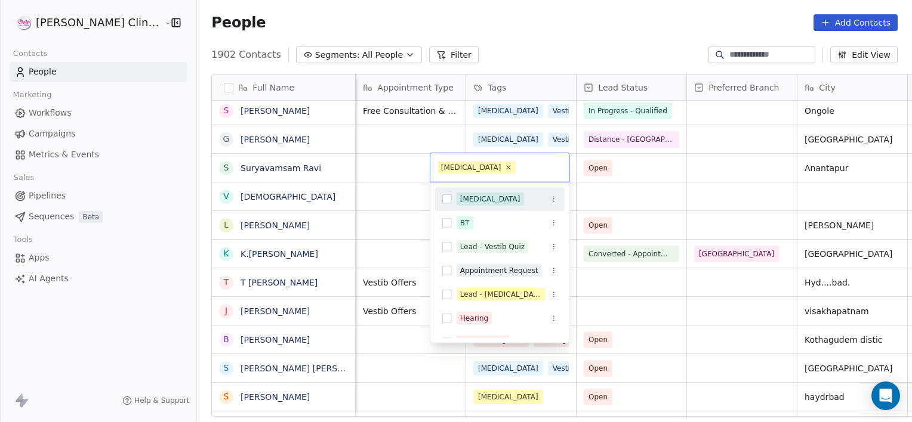
click at [607, 172] on html "[PERSON_NAME] Clinic External Contacts People Marketing Workflows Campaigns Met…" at bounding box center [456, 211] width 912 height 422
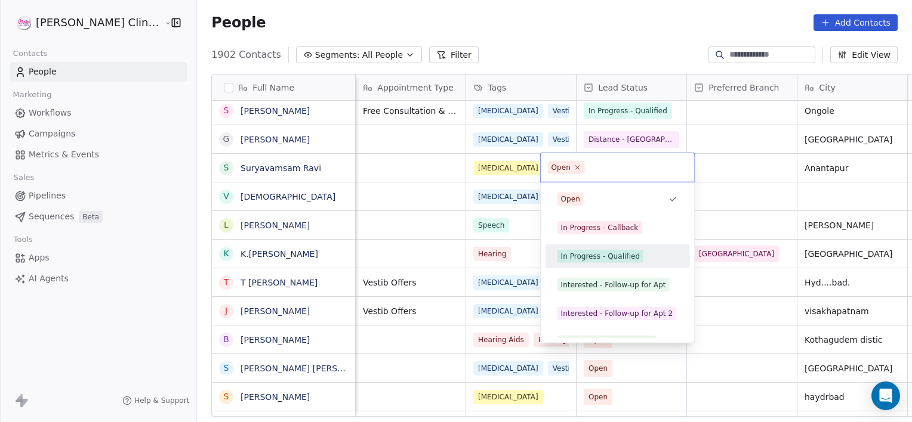
click at [620, 252] on div "In Progress - Qualified" at bounding box center [600, 256] width 79 height 11
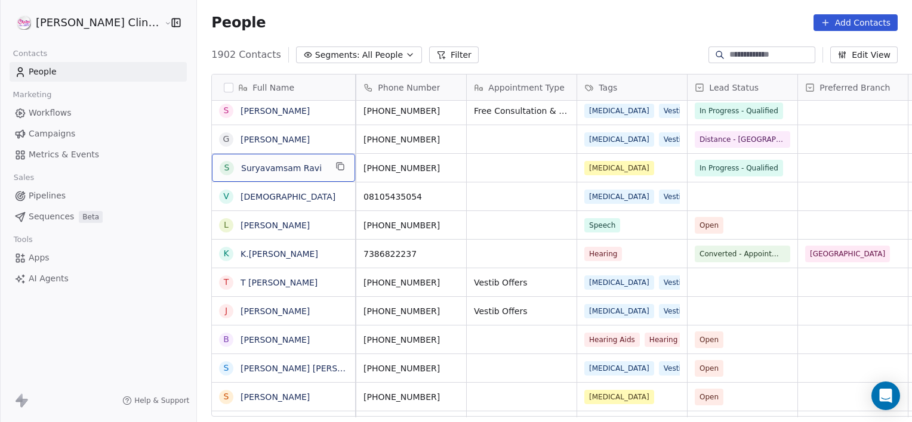
scroll to position [0, 0]
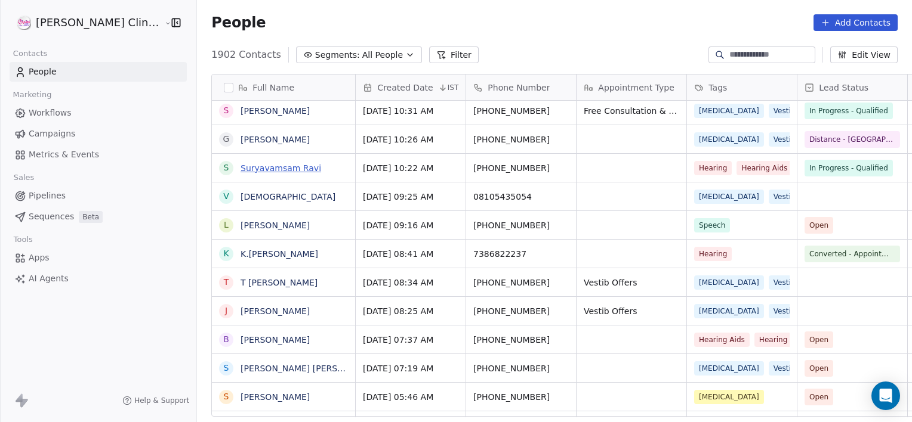
click at [257, 168] on link "Suryavamsam Ravi" at bounding box center [280, 168] width 81 height 10
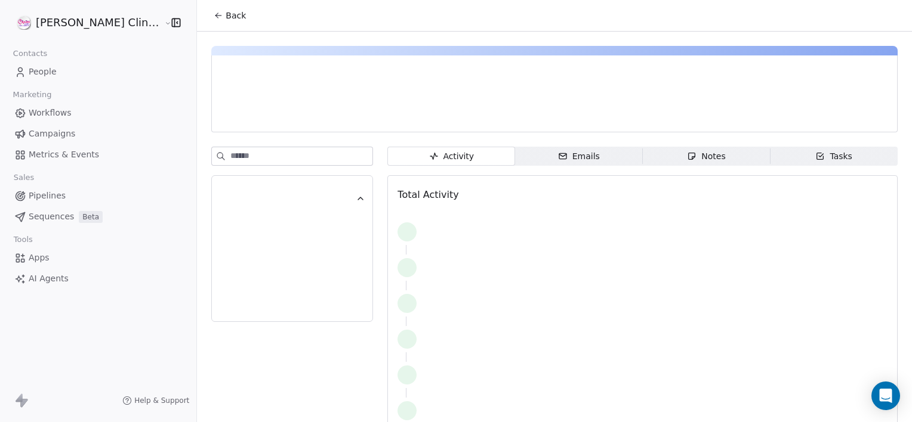
click at [642, 159] on span "Notes Notes" at bounding box center [706, 156] width 128 height 19
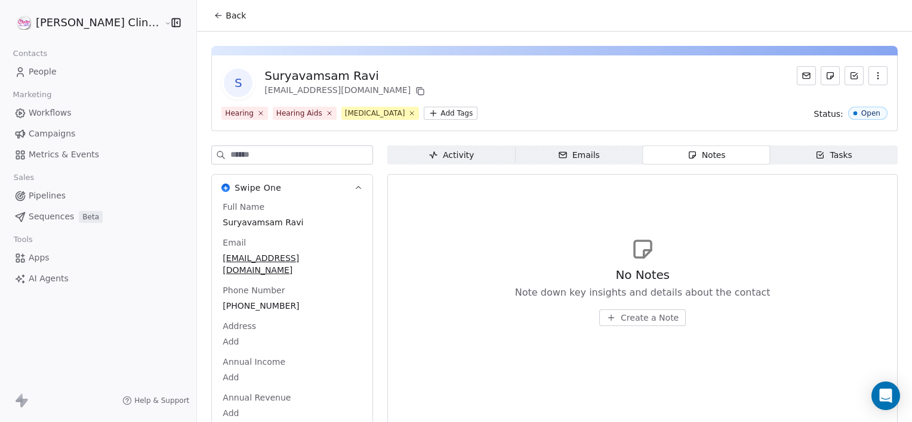
drag, startPoint x: 597, startPoint y: 332, endPoint x: 604, endPoint y: 324, distance: 11.0
click at [604, 324] on div "No Notes Note down key insights and details about the contact Create a Note" at bounding box center [642, 281] width 490 height 147
click at [604, 324] on button "Create a Note" at bounding box center [642, 318] width 86 height 17
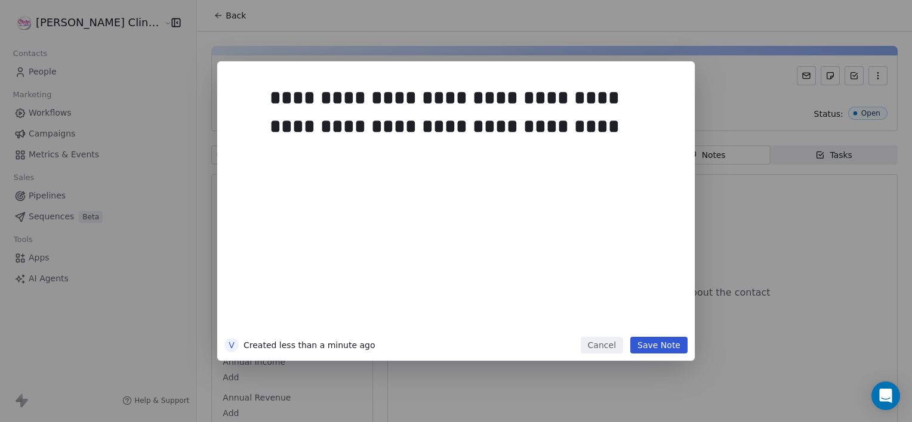
click at [662, 342] on button "Save Note" at bounding box center [658, 345] width 57 height 17
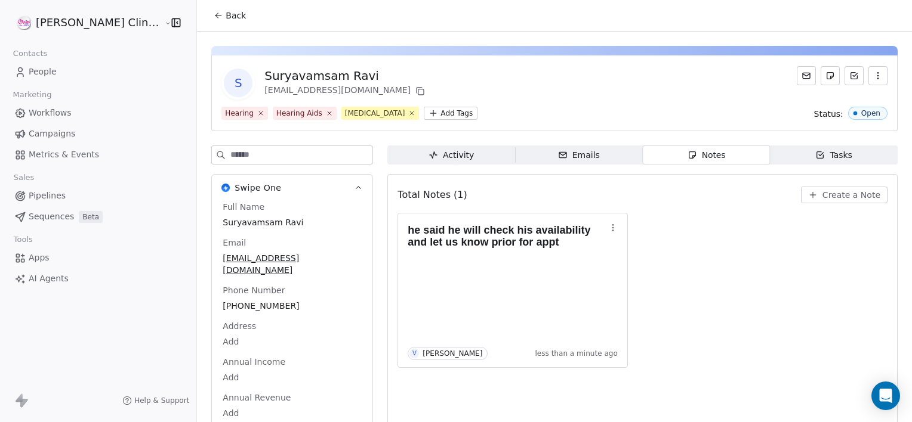
click at [206, 23] on button "Back" at bounding box center [229, 15] width 47 height 21
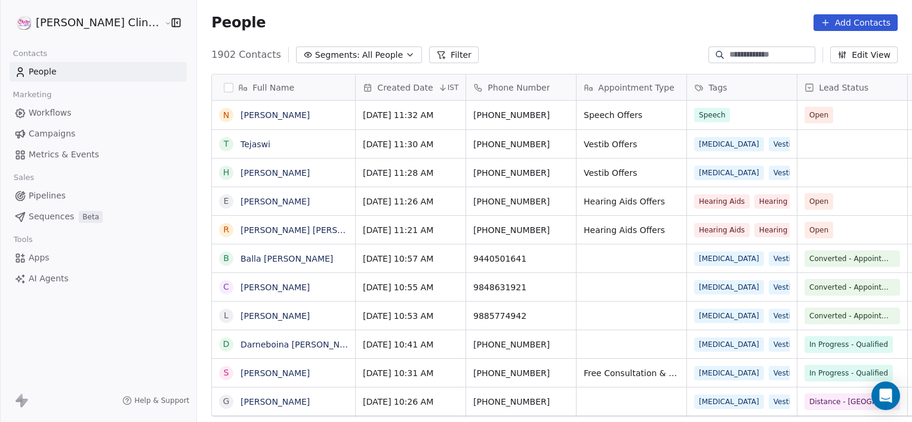
scroll to position [363, 741]
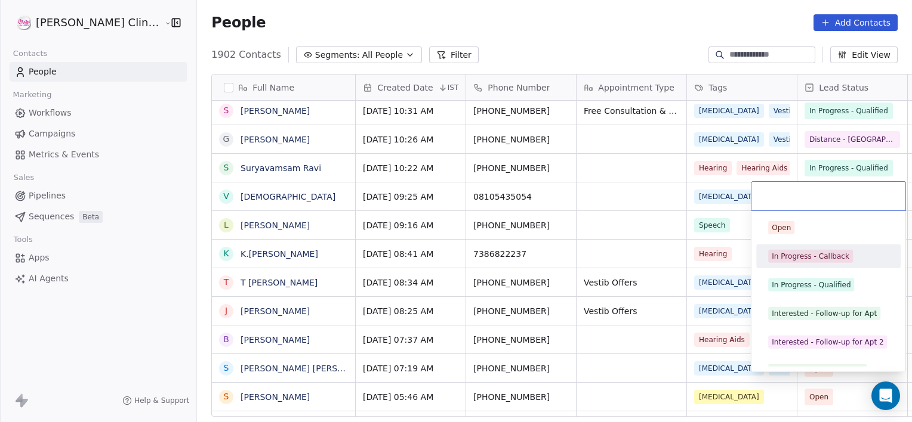
click at [792, 246] on div "In Progress - Callback" at bounding box center [828, 257] width 144 height 24
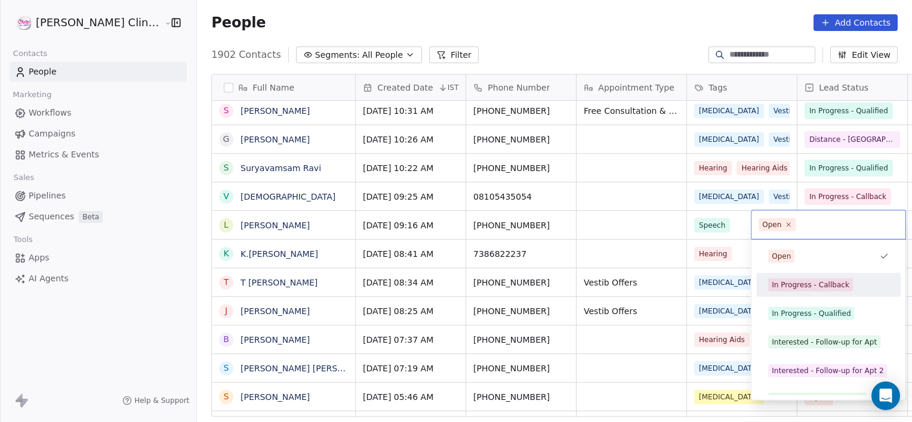
click at [849, 294] on div "In Progress - Callback" at bounding box center [828, 285] width 144 height 24
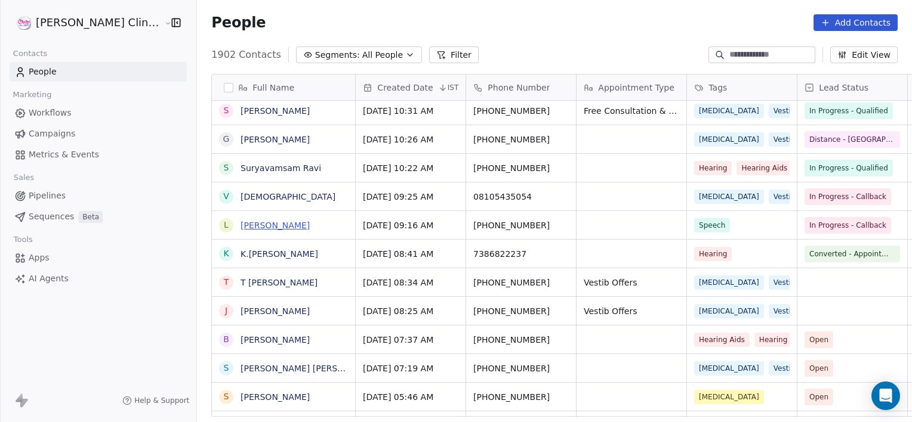
click at [244, 224] on link "[PERSON_NAME]" at bounding box center [274, 226] width 69 height 10
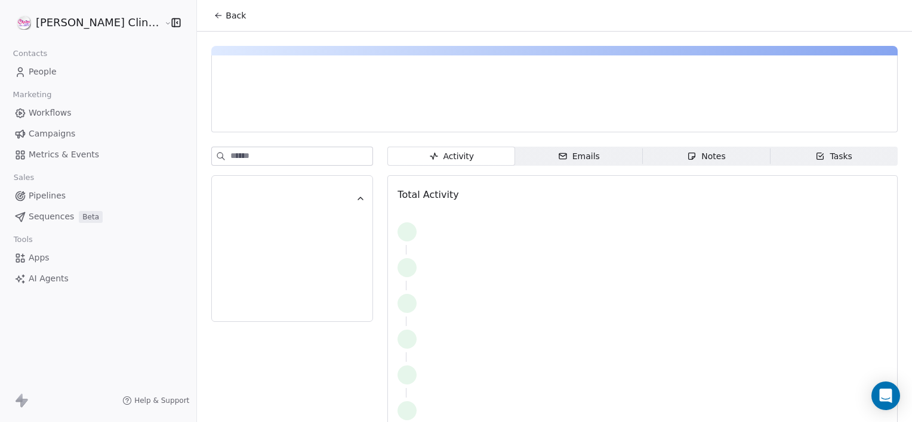
click at [687, 155] on div "Notes" at bounding box center [706, 156] width 38 height 13
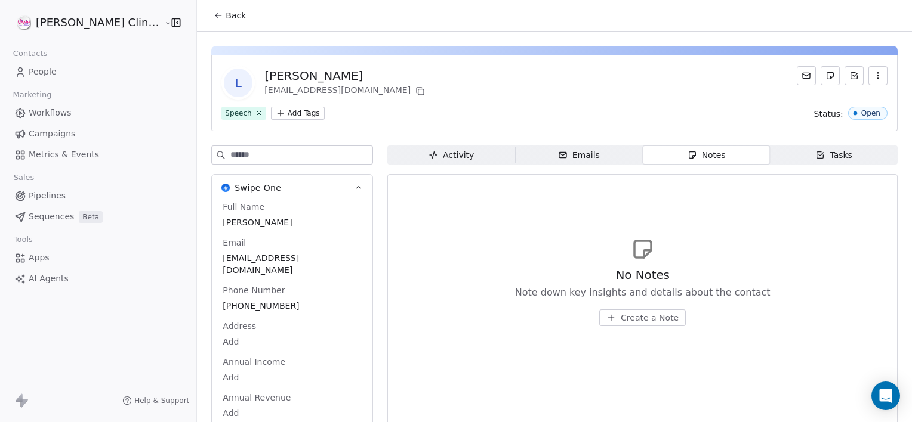
click at [620, 323] on span "Create a Note" at bounding box center [649, 318] width 58 height 12
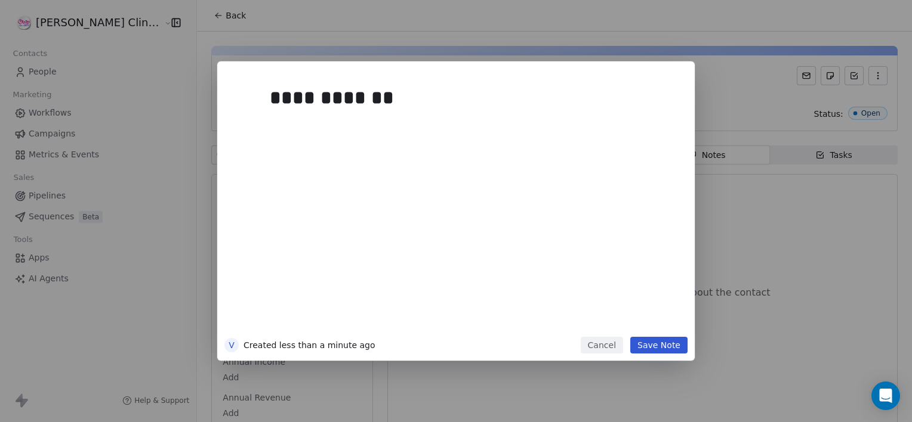
click at [668, 344] on button "Save Note" at bounding box center [658, 345] width 57 height 17
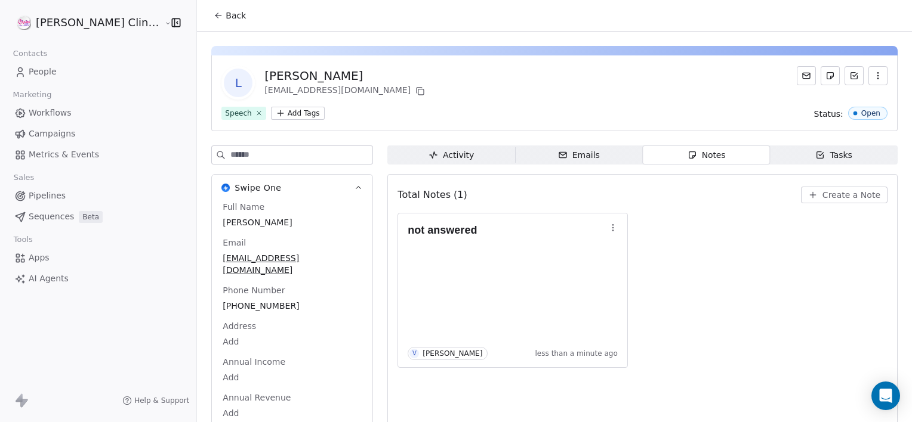
click at [225, 10] on span "Back" at bounding box center [235, 16] width 20 height 12
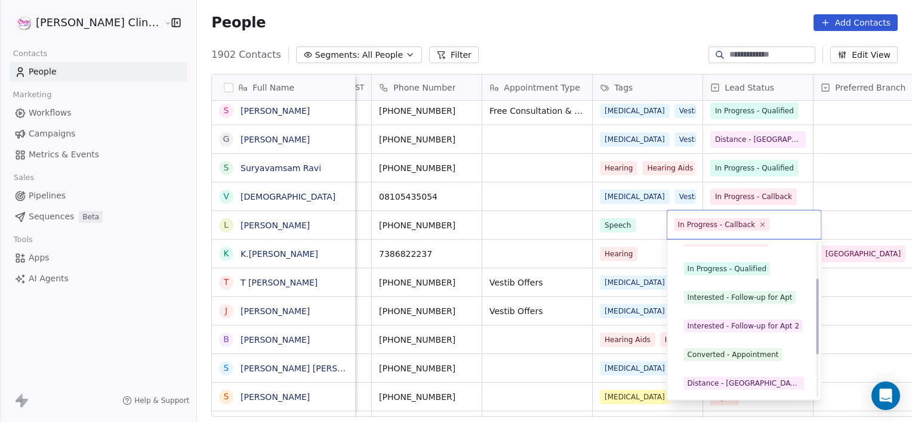
scroll to position [73, 0]
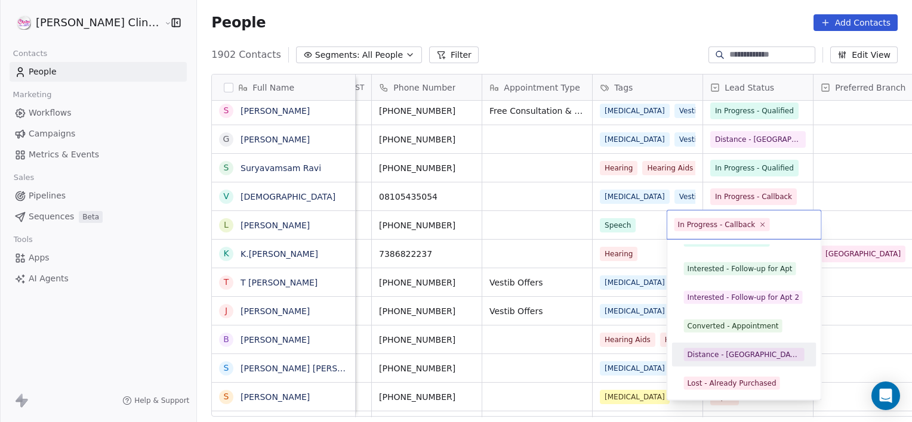
click at [706, 362] on div "Distance - [GEOGRAPHIC_DATA]" at bounding box center [743, 354] width 135 height 19
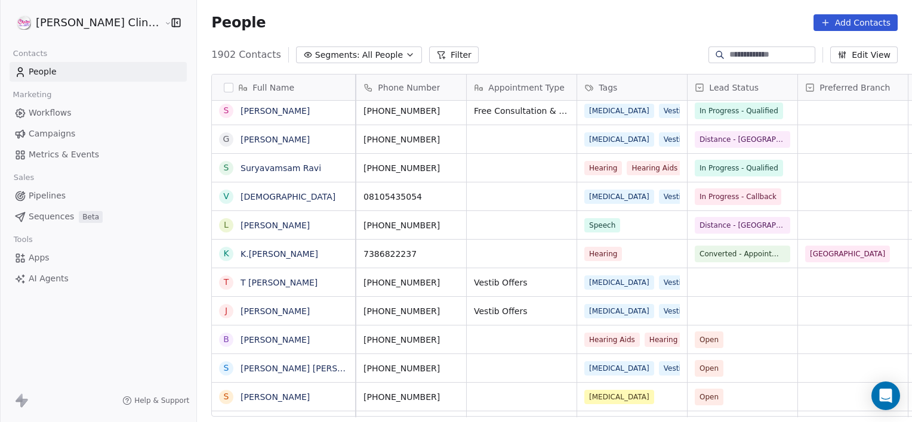
scroll to position [0, 0]
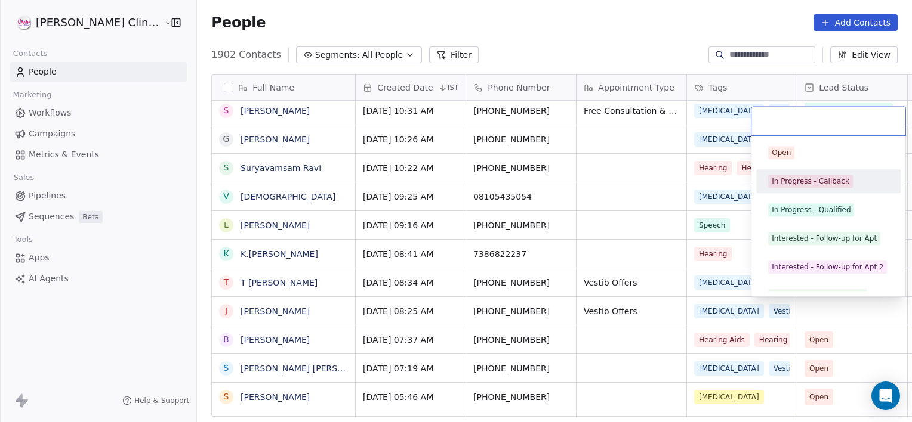
click at [799, 184] on div "In Progress - Callback" at bounding box center [810, 181] width 78 height 11
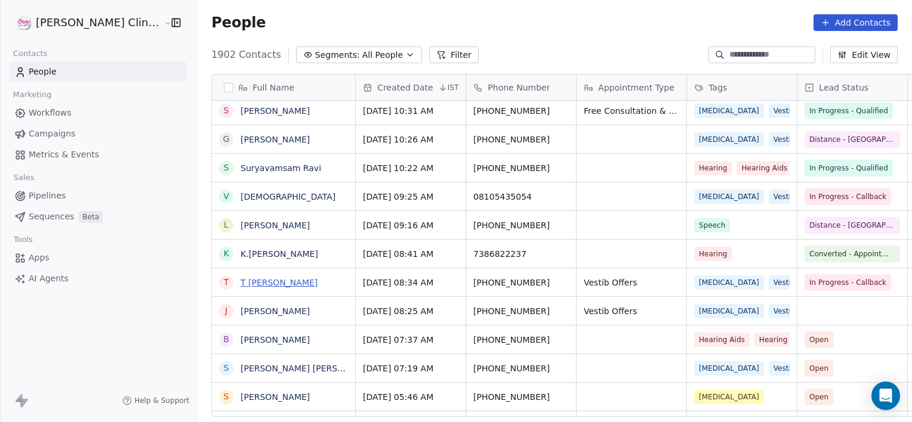
click at [253, 283] on link "T [PERSON_NAME]" at bounding box center [278, 283] width 77 height 10
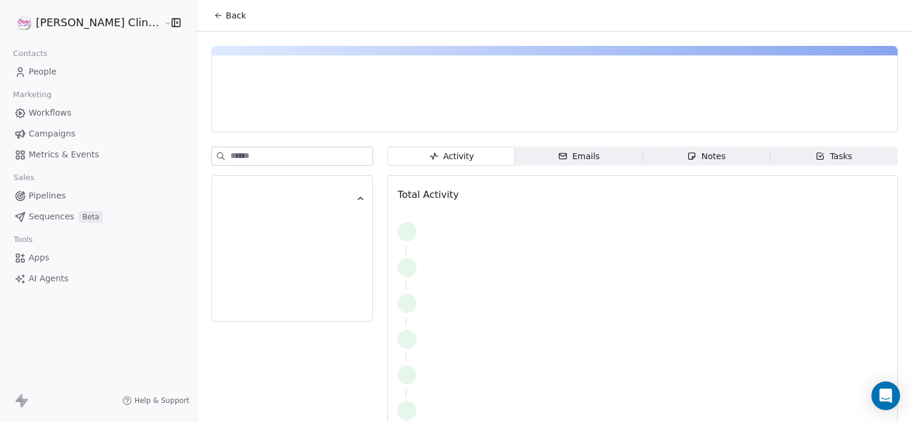
click at [687, 157] on div "Notes" at bounding box center [706, 156] width 38 height 13
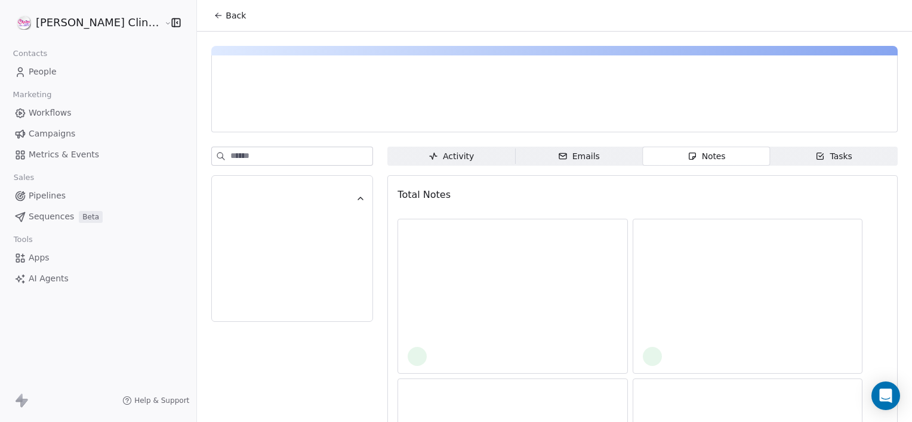
click at [791, 165] on div "Activity Activity Emails Emails Notes Notes Tasks Tasks Total Notes" at bounding box center [642, 428] width 510 height 562
click at [791, 165] on span "Tasks Tasks" at bounding box center [834, 156] width 128 height 19
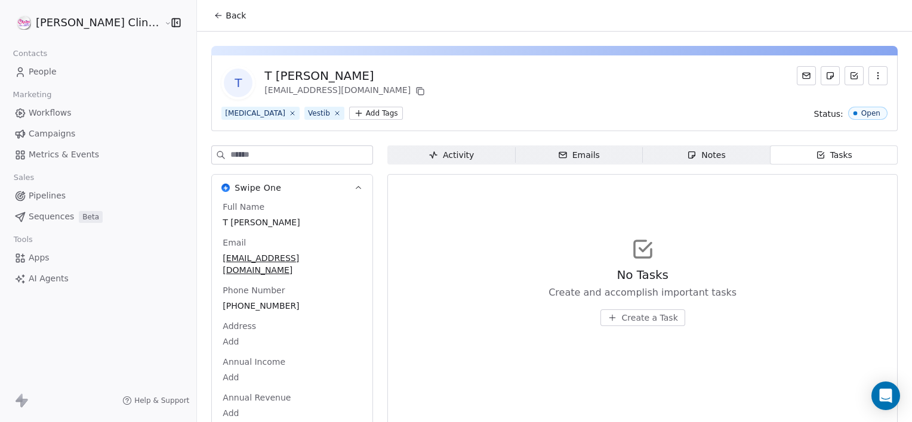
click at [622, 320] on span "Create a Task" at bounding box center [650, 318] width 56 height 12
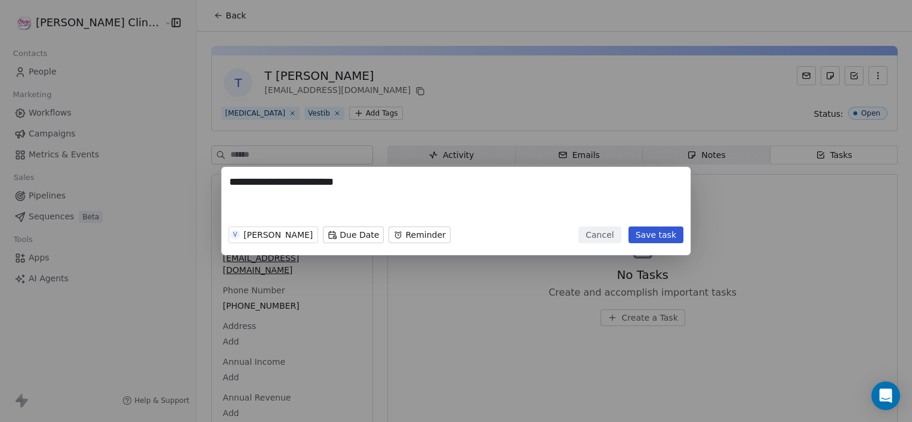
type textarea "**********"
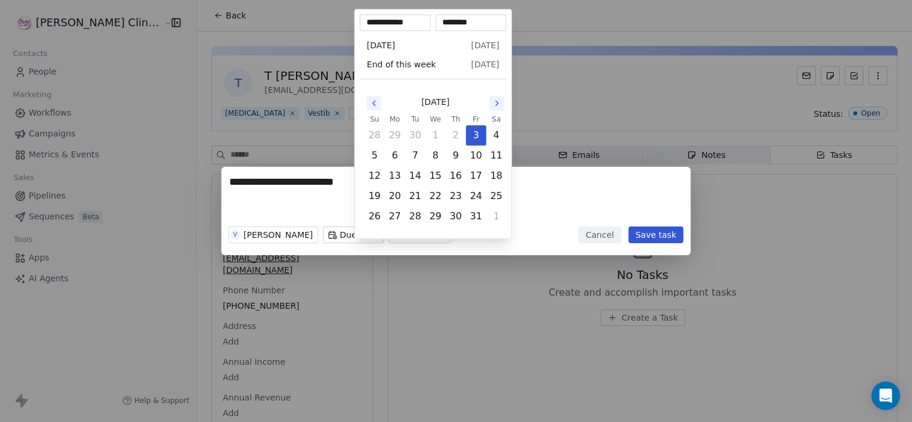
click at [379, 234] on body "**********" at bounding box center [456, 211] width 912 height 422
click at [434, 153] on button "8" at bounding box center [435, 155] width 19 height 19
type input "**********"
click at [325, 233] on div "**********" at bounding box center [456, 211] width 912 height 88
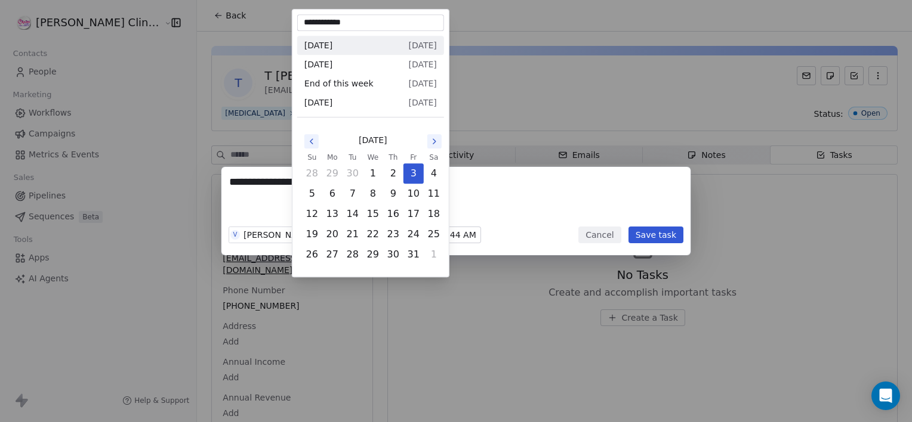
click at [325, 233] on body "**********" at bounding box center [456, 211] width 912 height 422
click at [391, 194] on button "9" at bounding box center [393, 193] width 19 height 19
type input "**********"
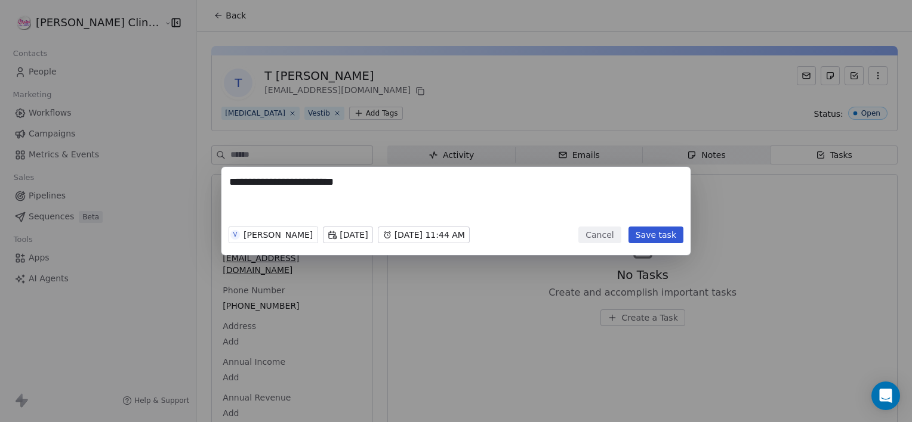
click at [661, 231] on button "Save task" at bounding box center [655, 235] width 55 height 17
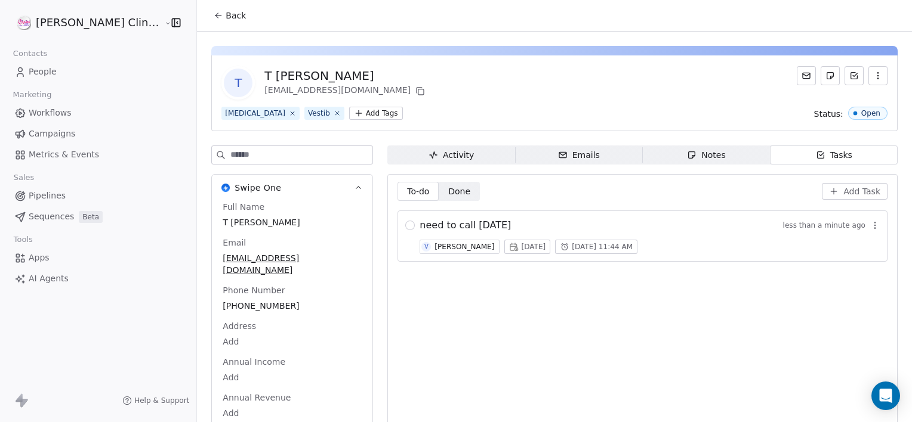
click at [225, 12] on span "Back" at bounding box center [235, 16] width 20 height 12
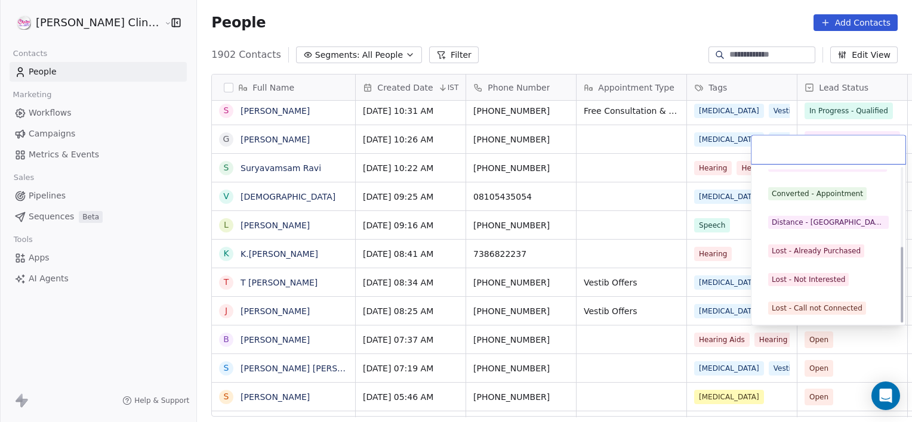
scroll to position [159, 0]
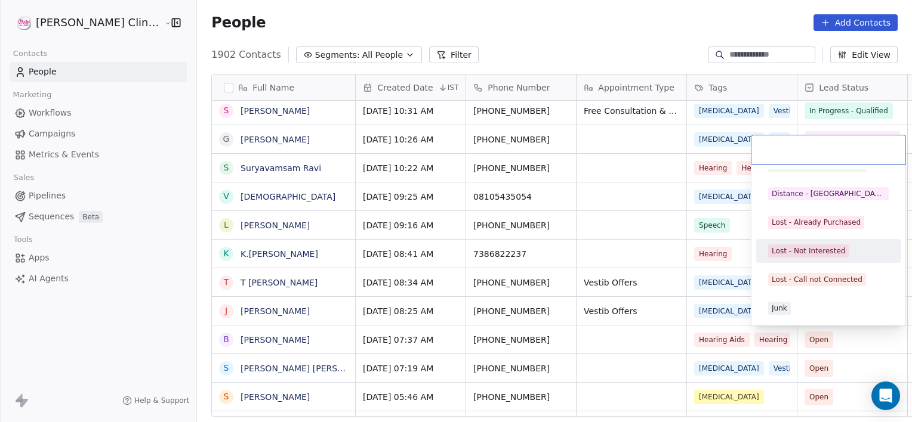
click at [784, 251] on div "Lost - Not Interested" at bounding box center [807, 251] width 73 height 11
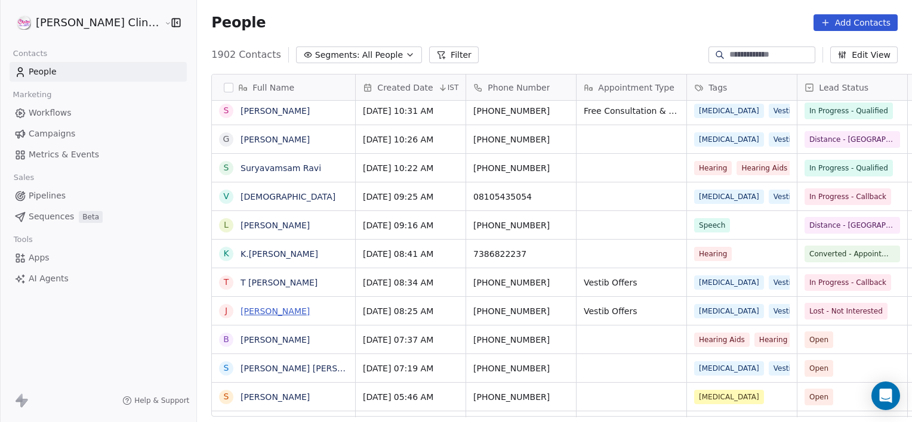
click at [274, 308] on link "[PERSON_NAME]" at bounding box center [274, 312] width 69 height 10
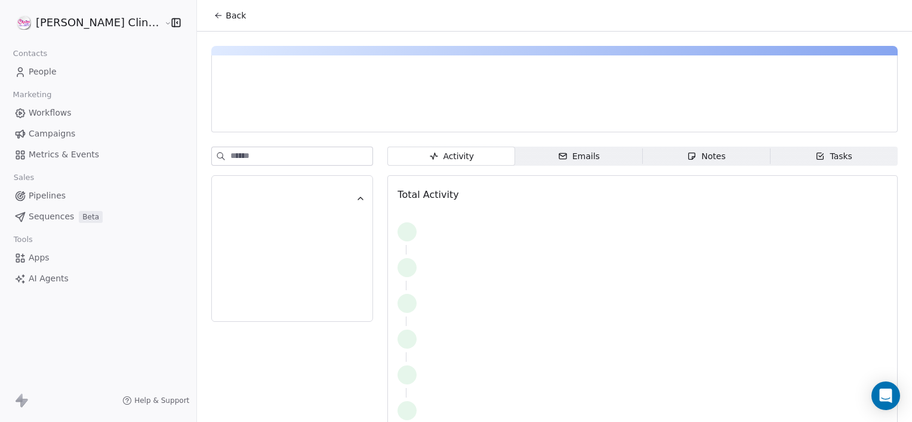
click at [687, 155] on div "Notes" at bounding box center [706, 156] width 38 height 13
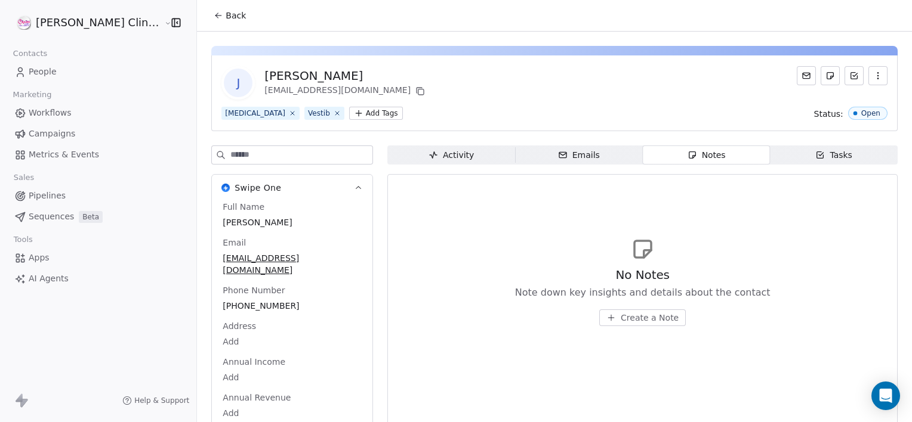
click at [606, 317] on icon "button" at bounding box center [611, 318] width 10 height 10
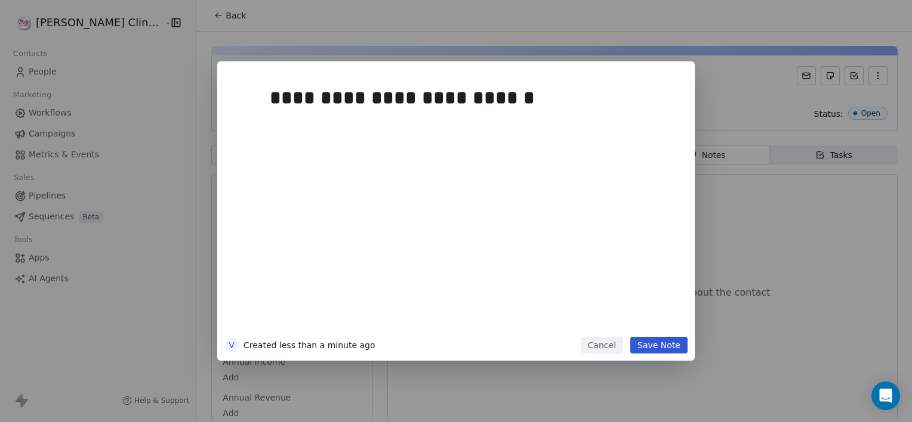
click at [644, 341] on button "Save Note" at bounding box center [658, 345] width 57 height 17
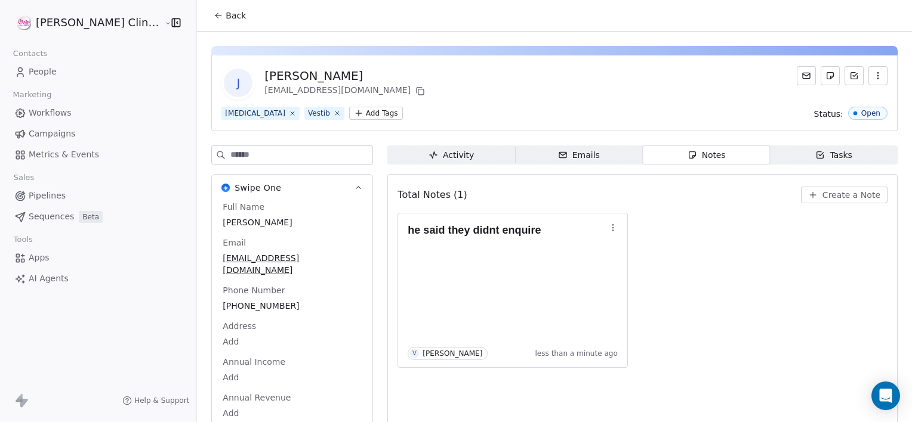
click at [197, 26] on div "Back" at bounding box center [554, 15] width 715 height 31
click at [225, 21] on span "Back" at bounding box center [235, 16] width 20 height 12
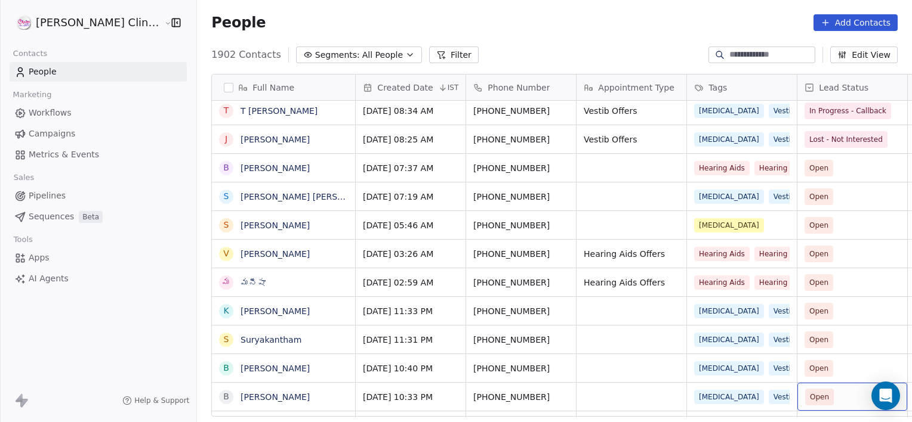
scroll to position [463, 0]
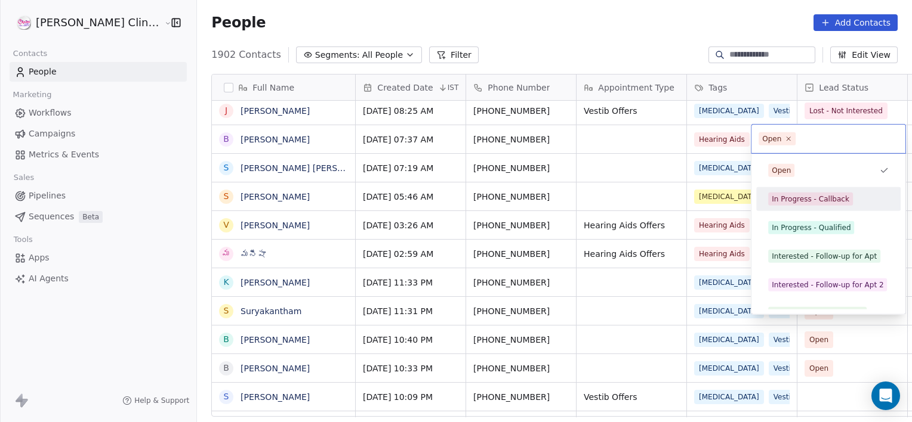
click at [817, 197] on div "In Progress - Callback" at bounding box center [810, 199] width 78 height 11
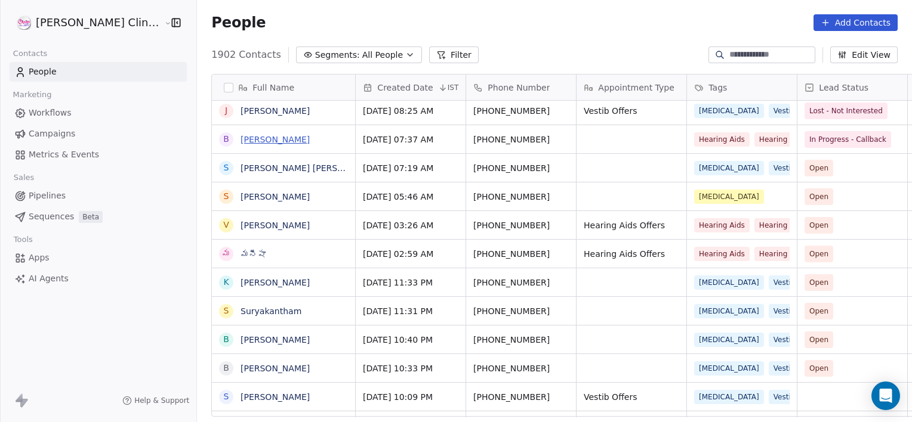
click at [240, 143] on link "[PERSON_NAME]" at bounding box center [274, 140] width 69 height 10
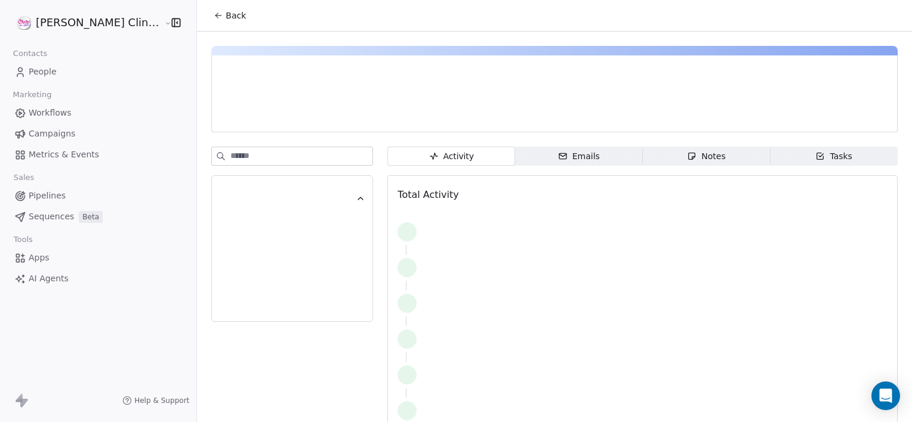
click at [782, 146] on div "Activity Activity Emails Emails Notes Notes Tasks Tasks Total Activity" at bounding box center [554, 240] width 715 height 417
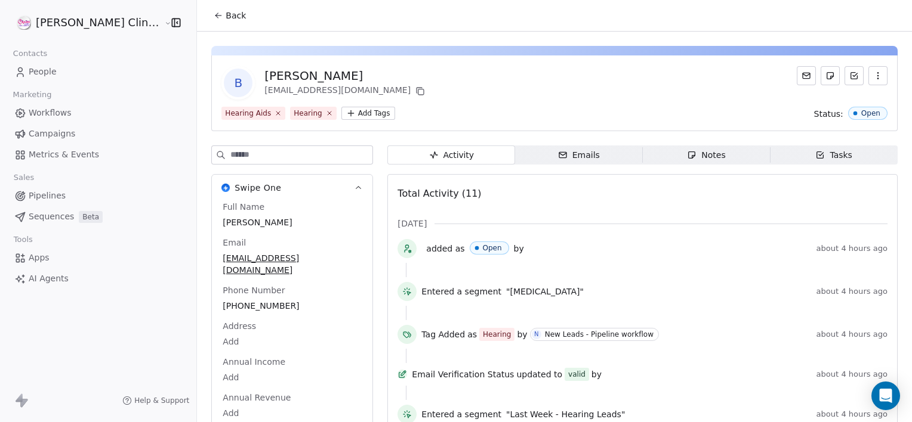
click at [794, 155] on span "Tasks Tasks" at bounding box center [834, 155] width 128 height 19
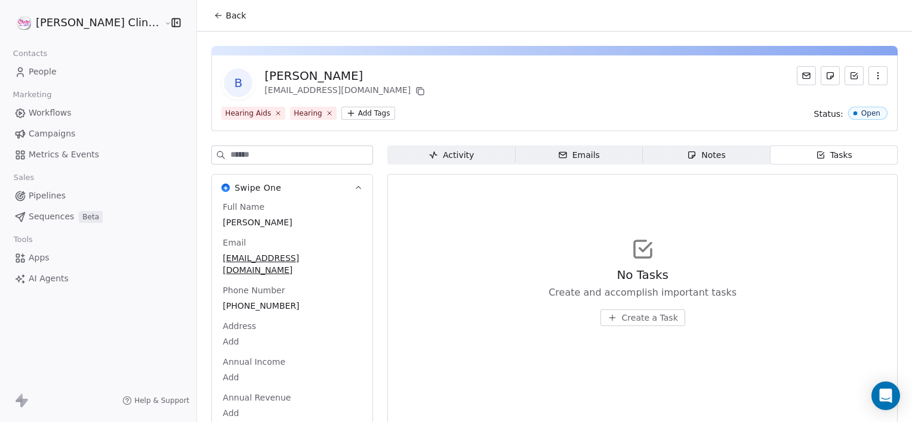
click at [629, 319] on span "Create a Task" at bounding box center [650, 318] width 56 height 12
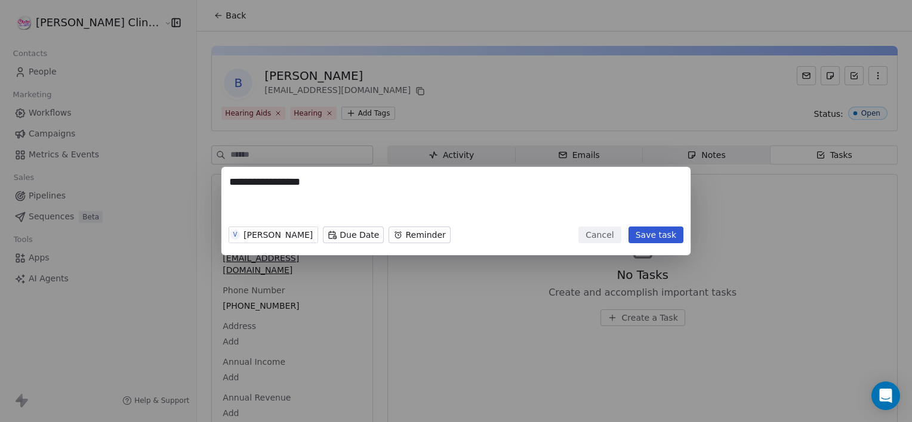
type textarea "**********"
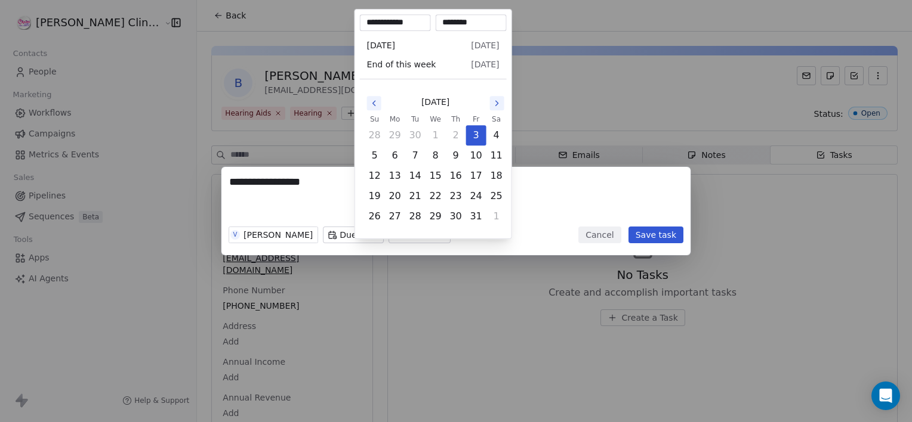
click at [377, 231] on body "**********" at bounding box center [456, 211] width 912 height 422
click at [451, 21] on input "********" at bounding box center [471, 23] width 66 height 12
type input "********"
click at [536, 131] on div "**********" at bounding box center [456, 211] width 912 height 422
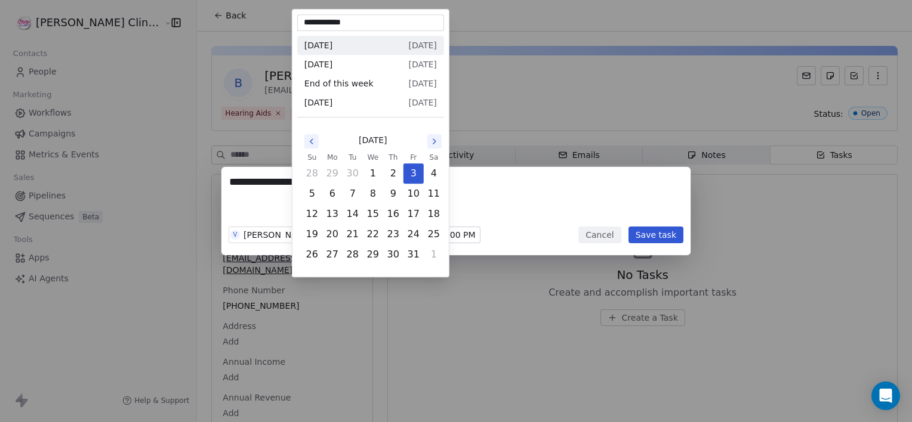
click at [317, 237] on body "**********" at bounding box center [456, 211] width 912 height 422
click at [413, 168] on button "3" at bounding box center [413, 173] width 19 height 19
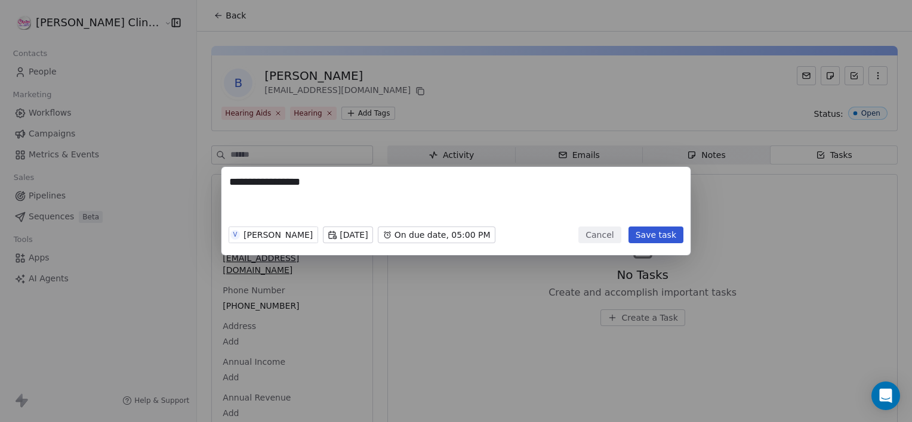
click at [641, 232] on button "Save task" at bounding box center [655, 235] width 55 height 17
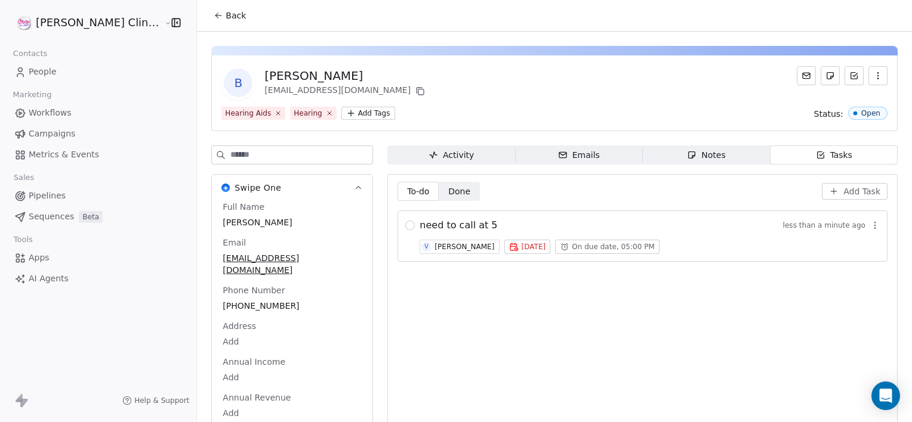
click at [225, 13] on span "Back" at bounding box center [235, 16] width 20 height 12
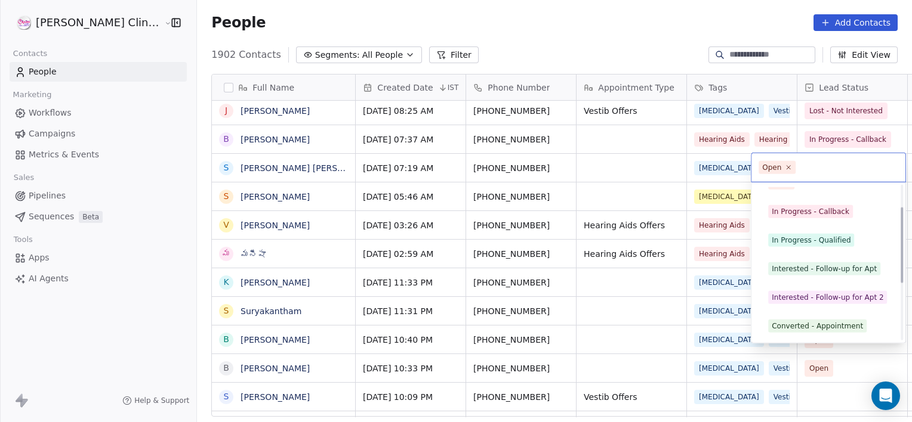
scroll to position [45, 0]
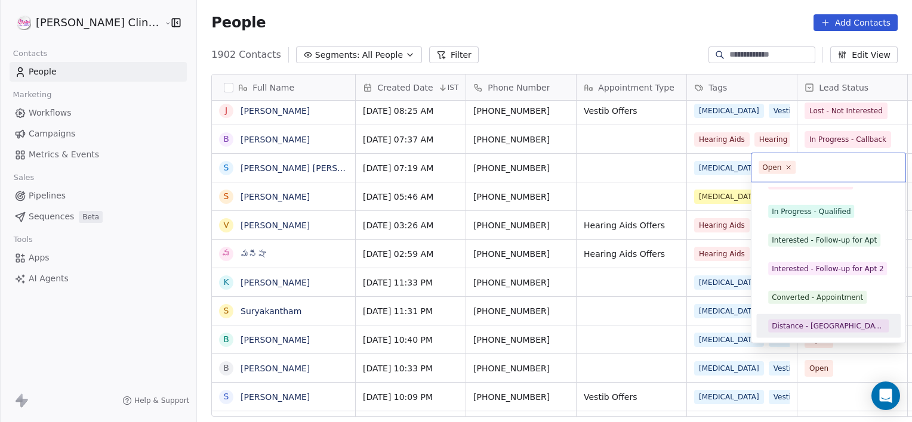
click at [787, 324] on div "Distance - [GEOGRAPHIC_DATA]" at bounding box center [827, 326] width 113 height 11
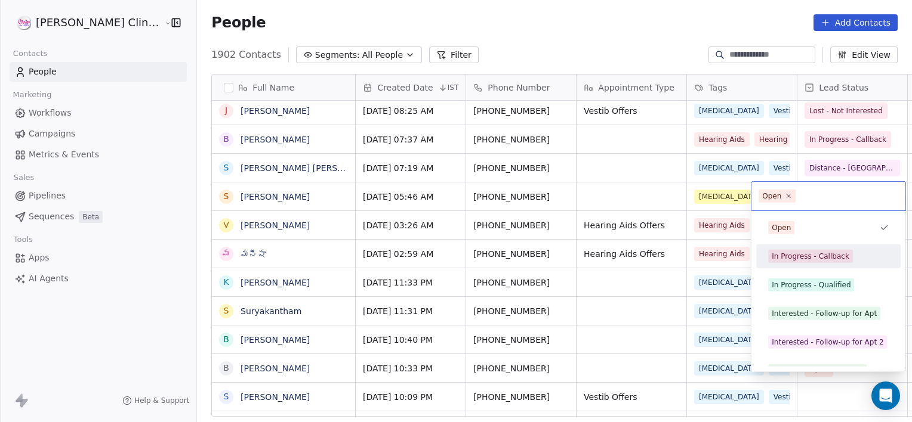
click at [821, 258] on div "In Progress - Callback" at bounding box center [810, 256] width 78 height 11
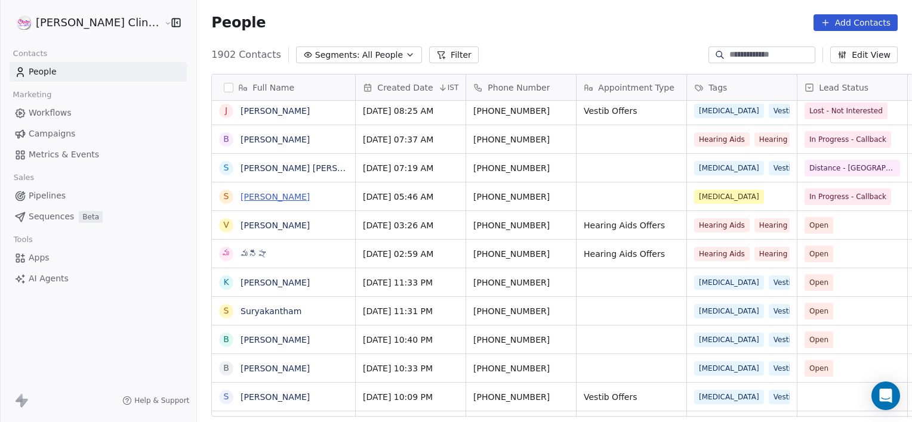
click at [240, 196] on link "[PERSON_NAME]" at bounding box center [274, 197] width 69 height 10
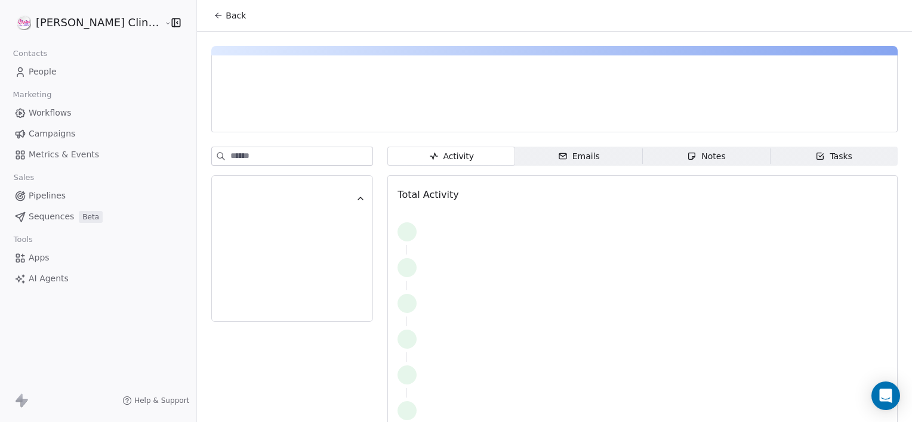
click at [236, 196] on div "button" at bounding box center [287, 199] width 137 height 12
click at [654, 155] on span "Notes Notes" at bounding box center [706, 156] width 128 height 19
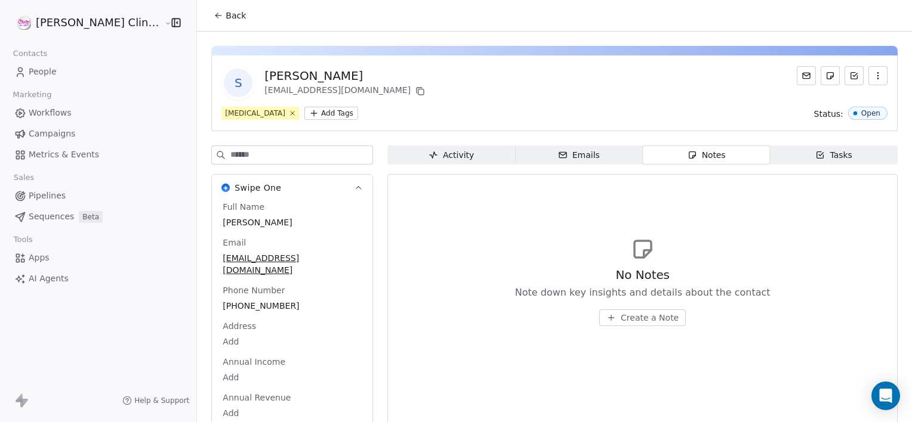
click at [620, 317] on span "Create a Note" at bounding box center [649, 318] width 58 height 12
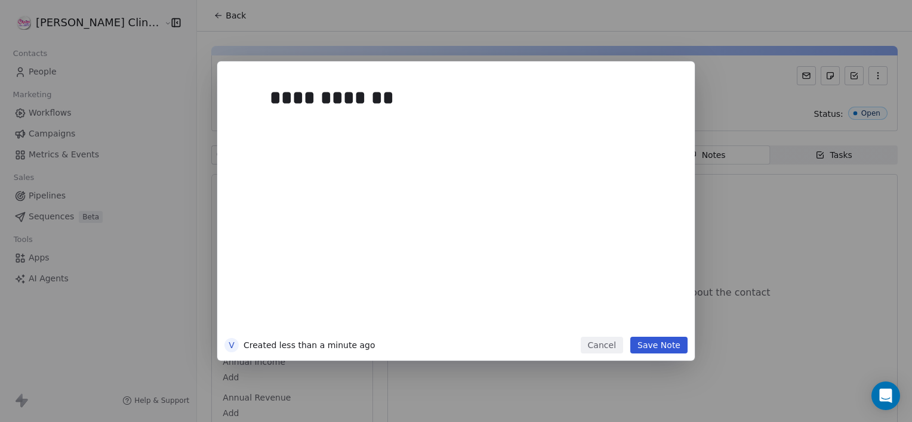
click at [651, 347] on button "Save Note" at bounding box center [658, 345] width 57 height 17
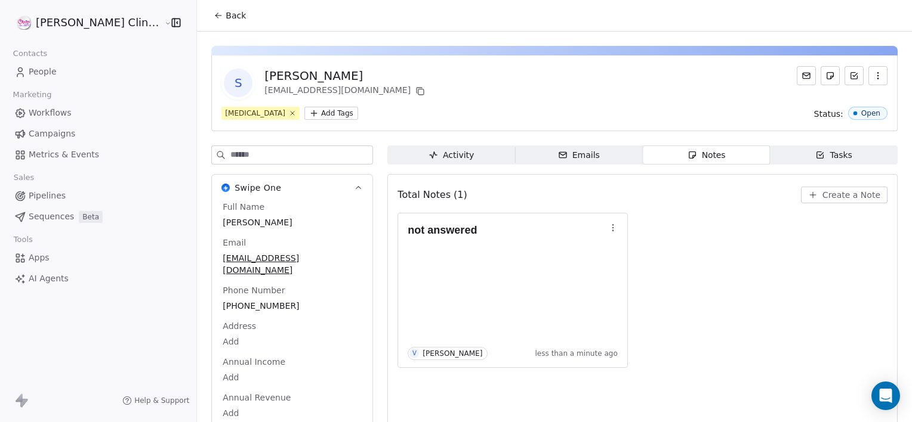
click at [225, 20] on span "Back" at bounding box center [235, 16] width 20 height 12
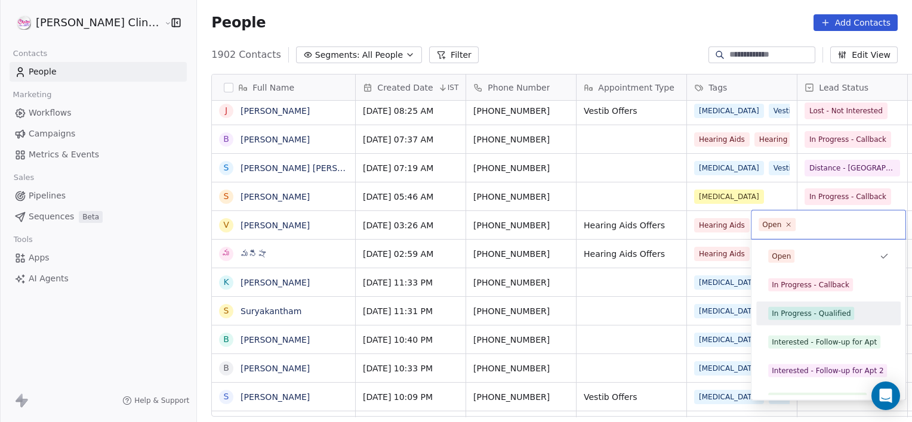
click at [831, 311] on div "In Progress - Qualified" at bounding box center [810, 313] width 79 height 11
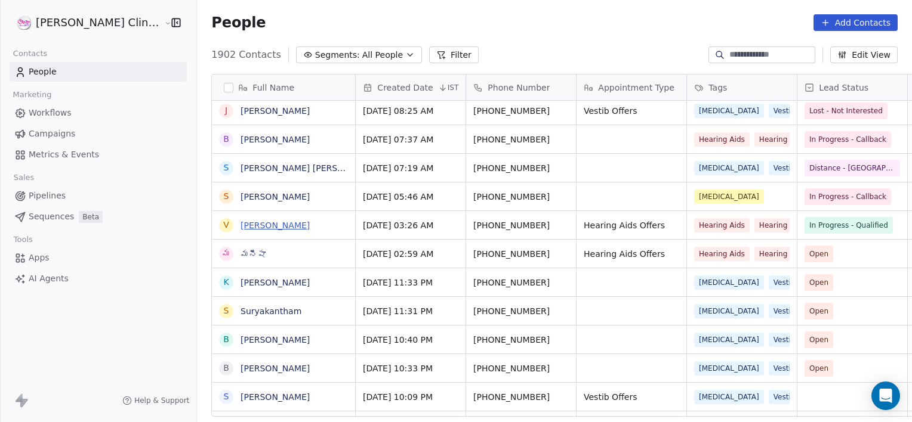
click at [240, 226] on link "[PERSON_NAME]" at bounding box center [274, 226] width 69 height 10
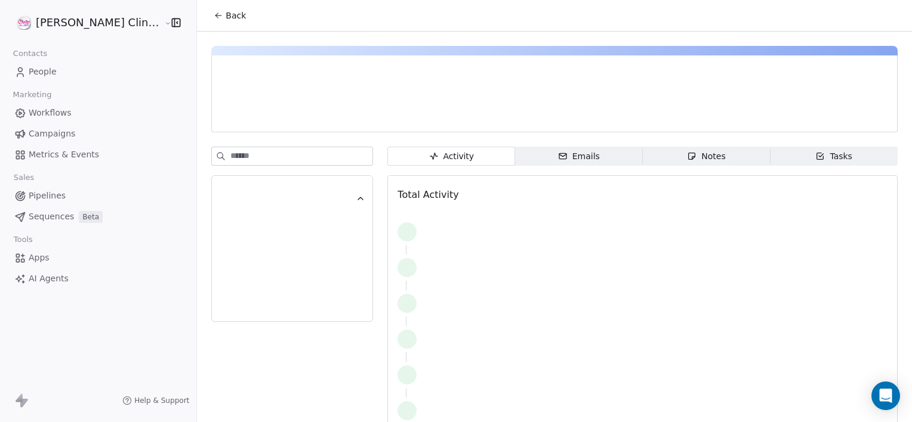
click at [688, 158] on icon "button" at bounding box center [691, 156] width 7 height 7
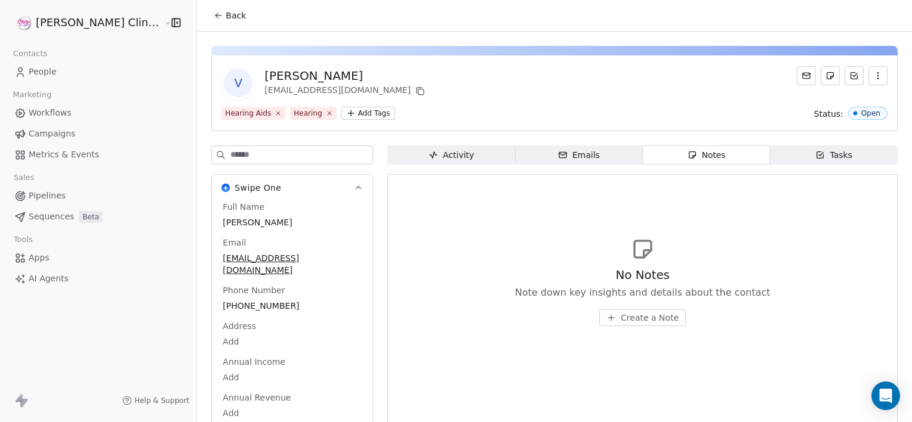
click at [599, 311] on button "Create a Note" at bounding box center [642, 318] width 86 height 17
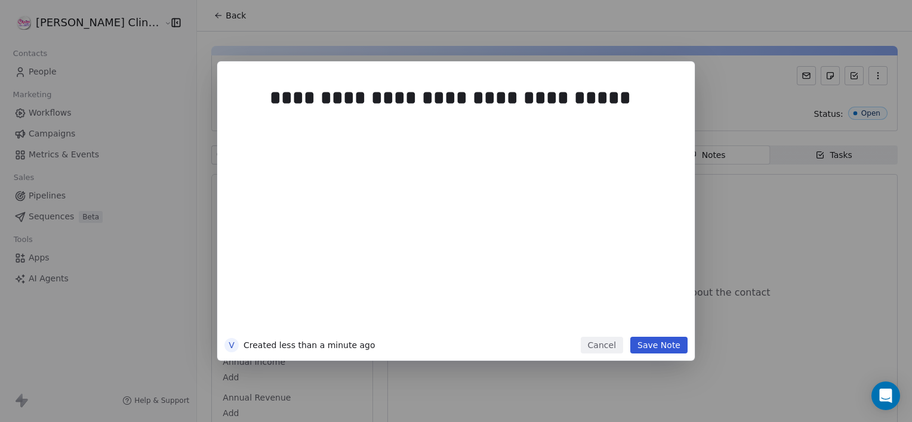
click at [666, 338] on button "Save Note" at bounding box center [658, 345] width 57 height 17
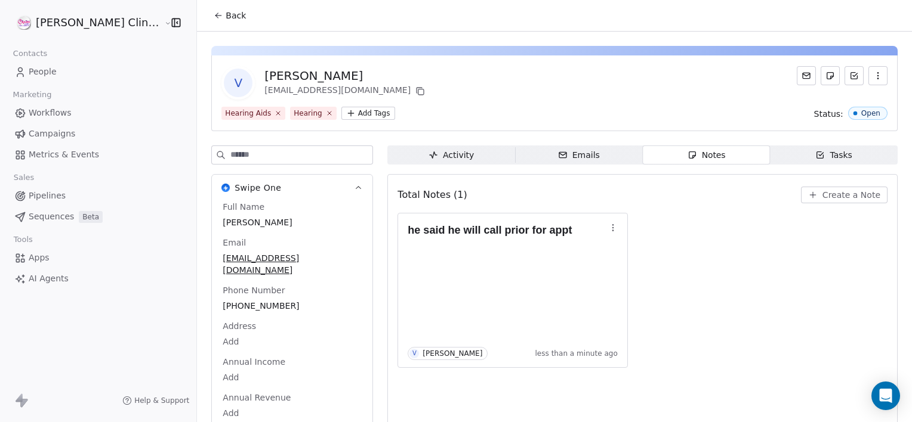
click at [225, 13] on span "Back" at bounding box center [235, 16] width 20 height 12
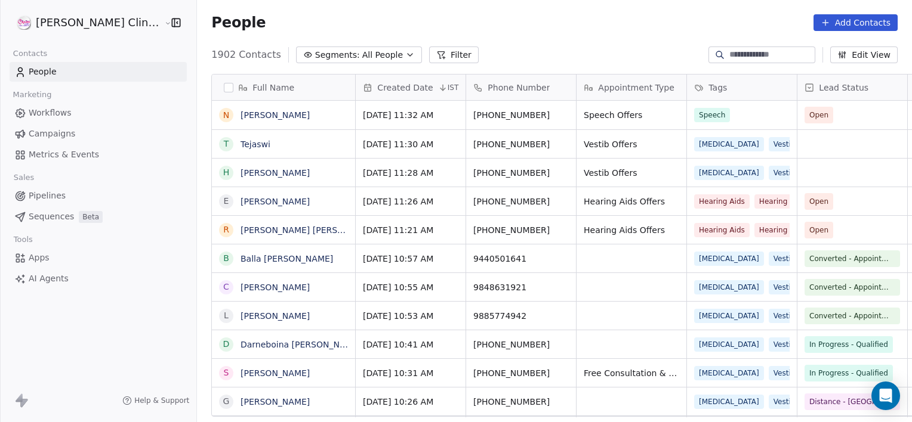
scroll to position [363, 741]
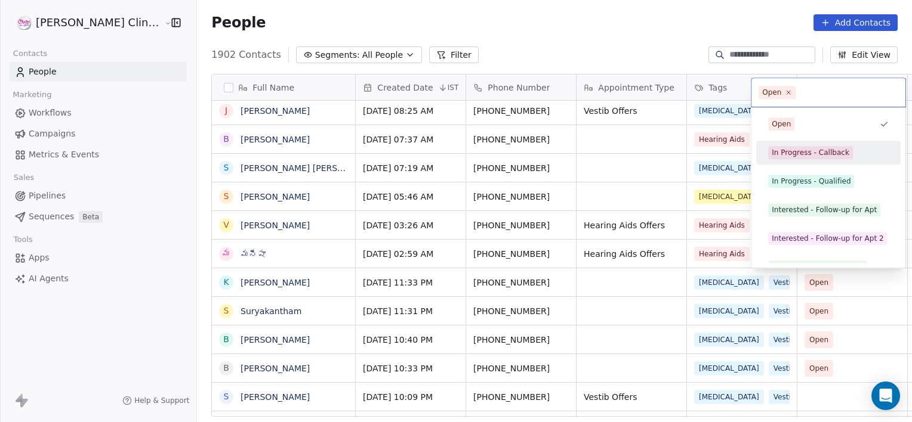
click at [816, 157] on span "In Progress - Callback" at bounding box center [810, 152] width 85 height 13
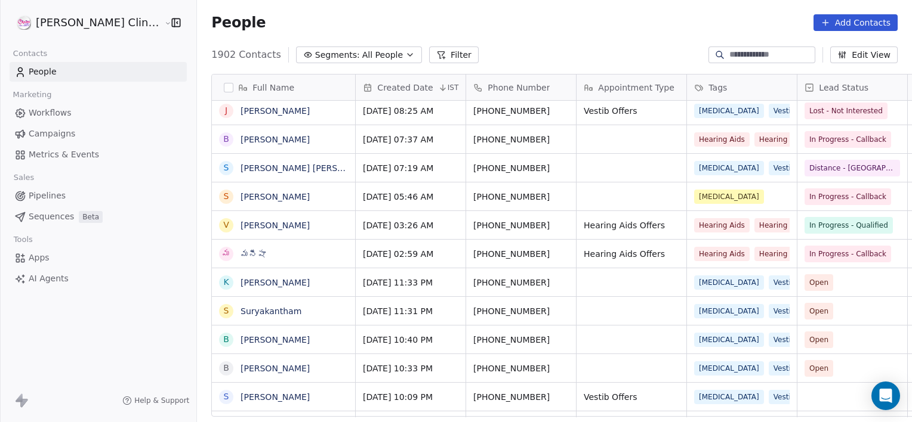
click at [240, 249] on link "మనీషా" at bounding box center [252, 254] width 25 height 10
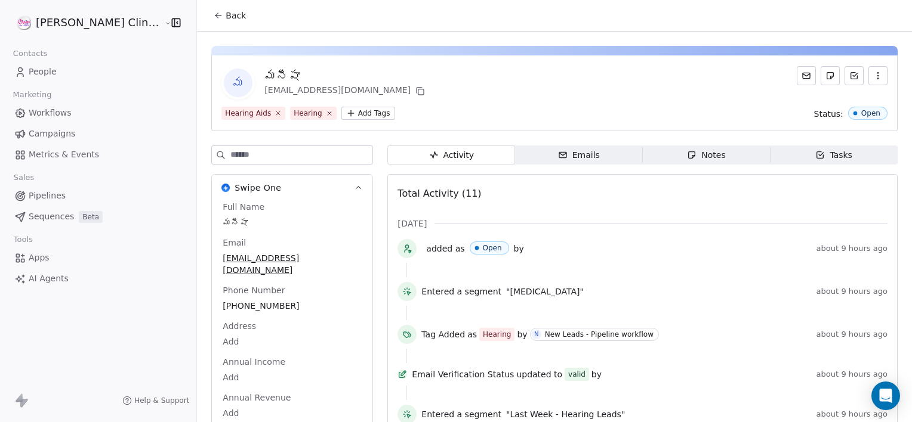
click at [647, 164] on span "Notes Notes" at bounding box center [706, 155] width 128 height 19
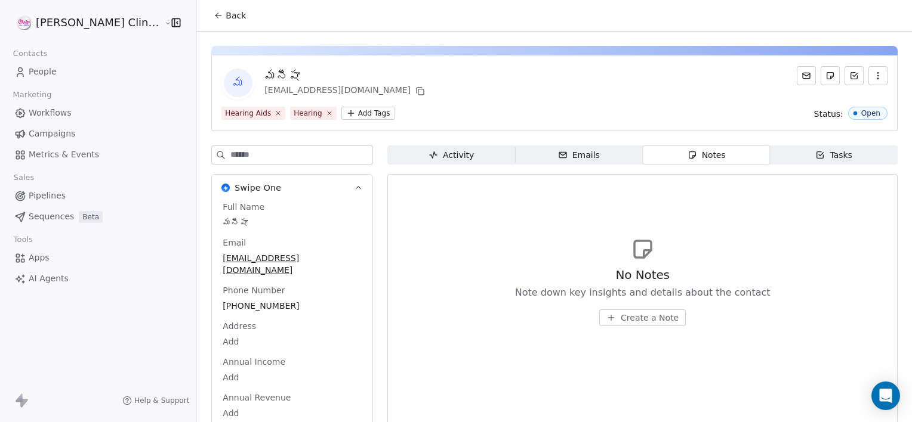
click at [617, 308] on div "No Notes Note down key insights and details about the contact Create a Note" at bounding box center [642, 297] width 255 height 60
click at [620, 315] on span "Create a Note" at bounding box center [649, 318] width 58 height 12
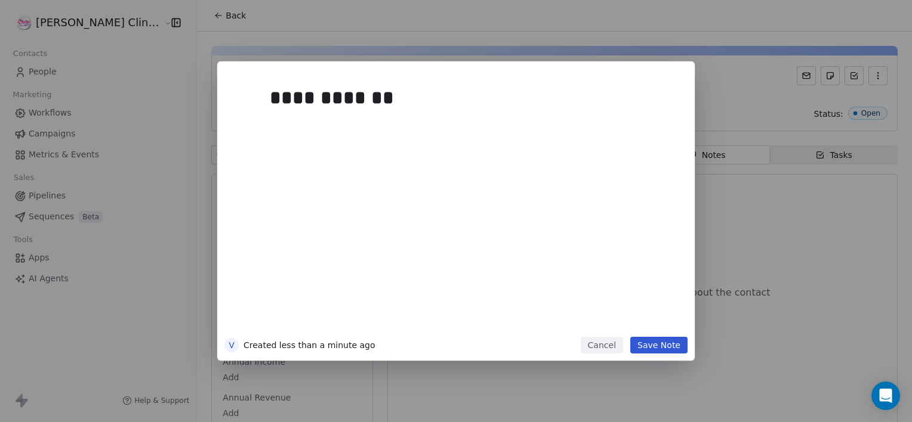
click at [672, 347] on button "Save Note" at bounding box center [658, 345] width 57 height 17
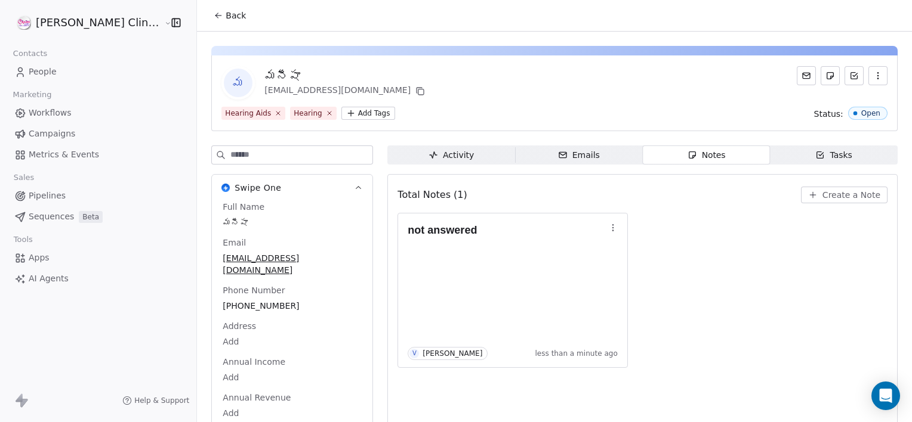
click at [225, 11] on span "Back" at bounding box center [235, 16] width 20 height 12
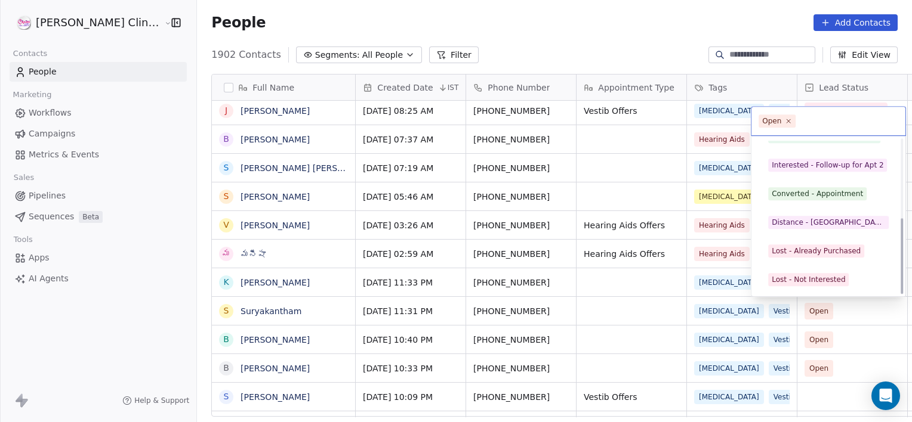
scroll to position [159, 0]
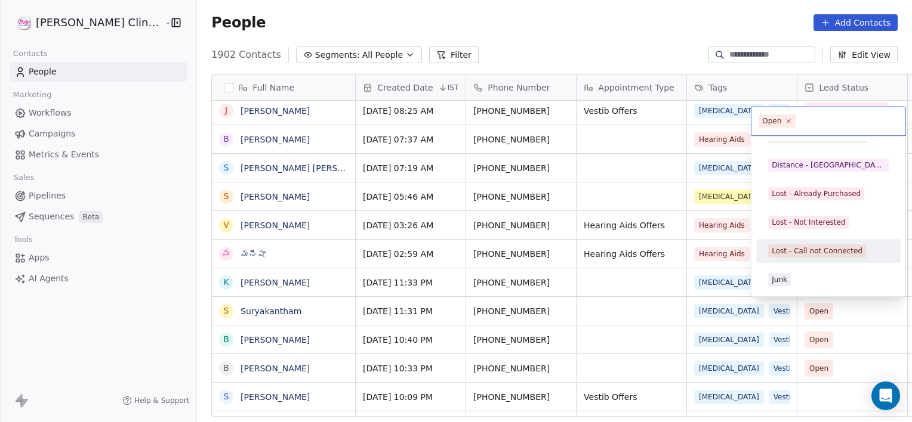
click at [814, 252] on div "Lost - Call not Connected" at bounding box center [816, 251] width 91 height 11
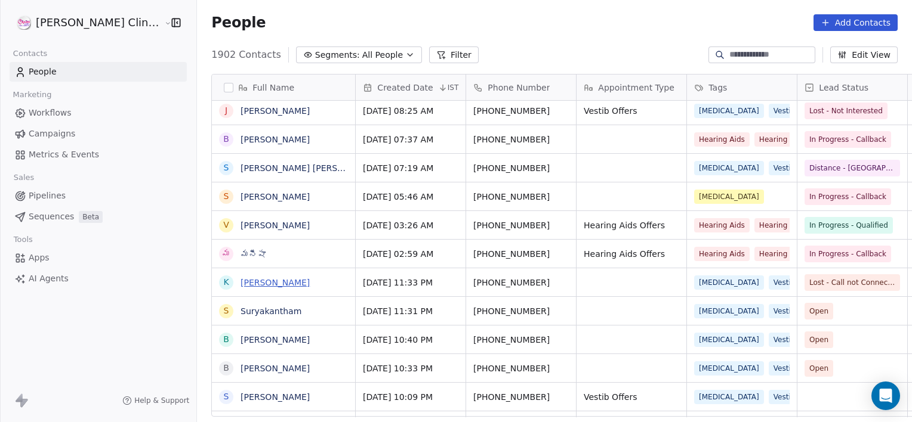
click at [249, 282] on link "[PERSON_NAME]" at bounding box center [274, 283] width 69 height 10
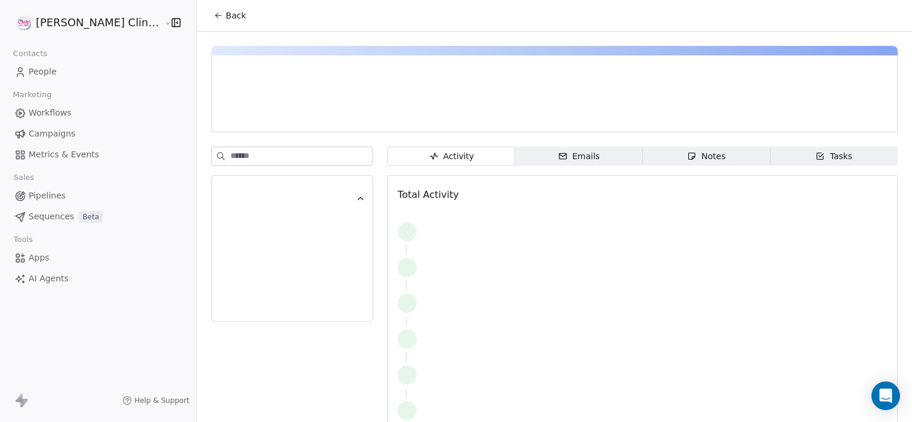
click at [665, 161] on span "Notes Notes" at bounding box center [706, 156] width 128 height 19
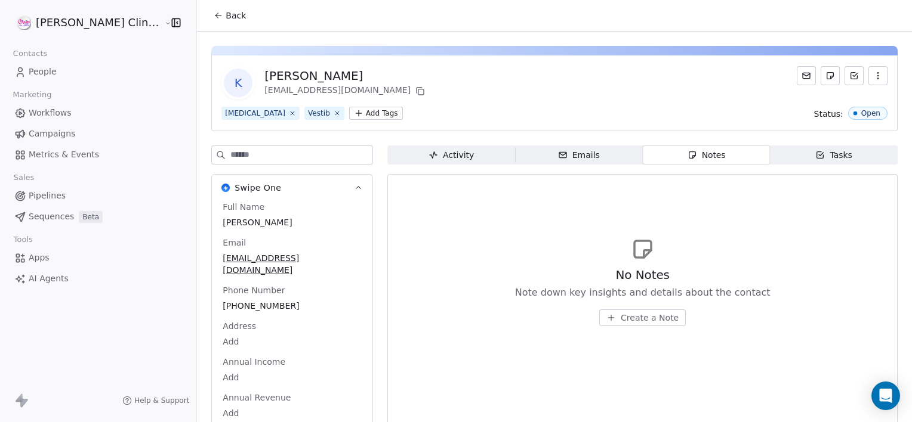
click at [606, 320] on icon "button" at bounding box center [611, 318] width 10 height 10
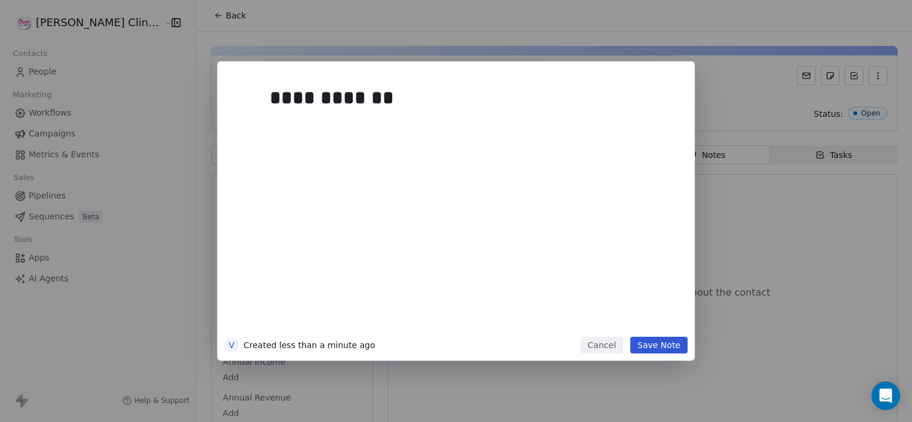
click at [676, 348] on button "Save Note" at bounding box center [658, 345] width 57 height 17
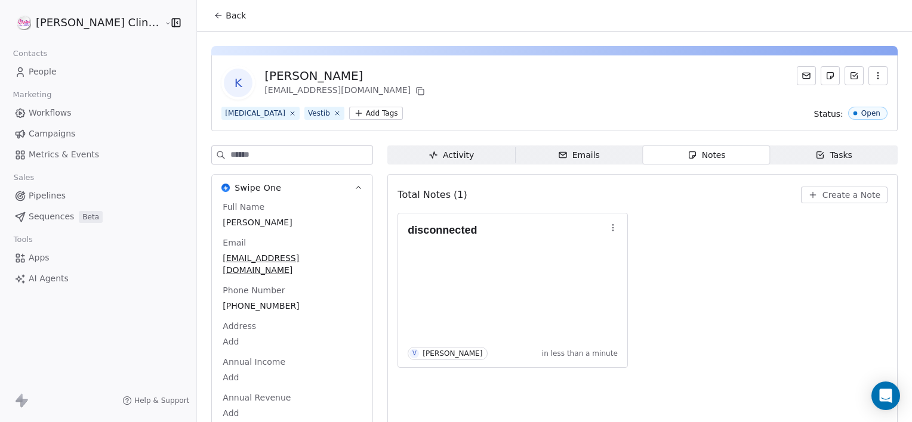
click at [211, 18] on button "Back" at bounding box center [229, 15] width 47 height 21
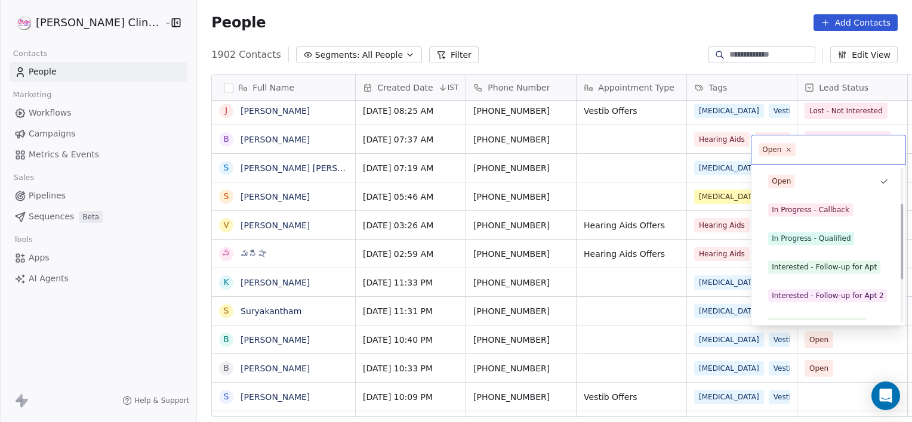
scroll to position [159, 0]
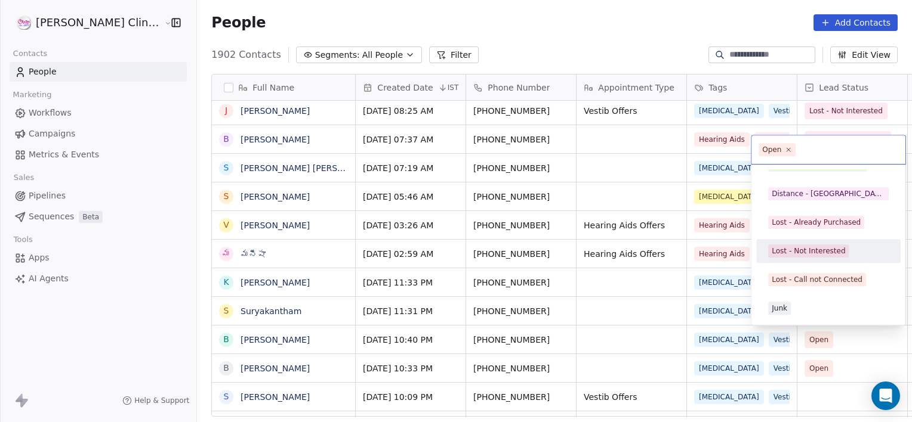
click at [587, 314] on html "[PERSON_NAME] Clinic External Contacts People Marketing Workflows Campaigns Met…" at bounding box center [456, 211] width 912 height 422
click at [617, 316] on html "[PERSON_NAME] Clinic External Contacts People Marketing Workflows Campaigns Met…" at bounding box center [456, 211] width 912 height 422
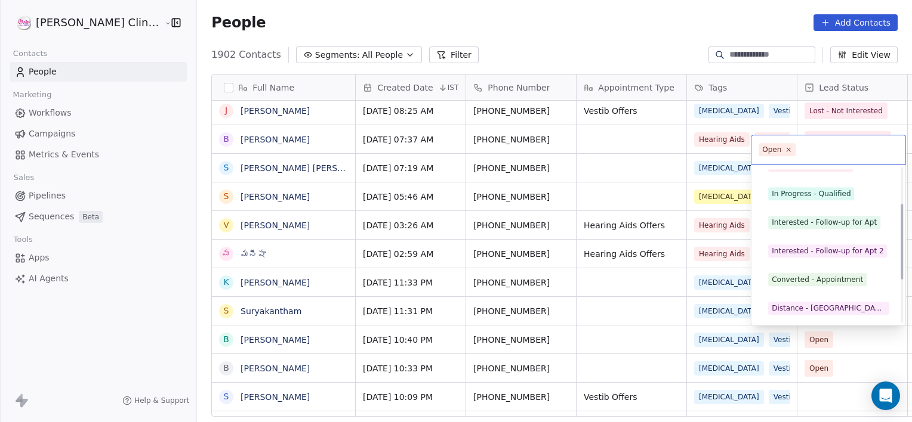
scroll to position [102, 0]
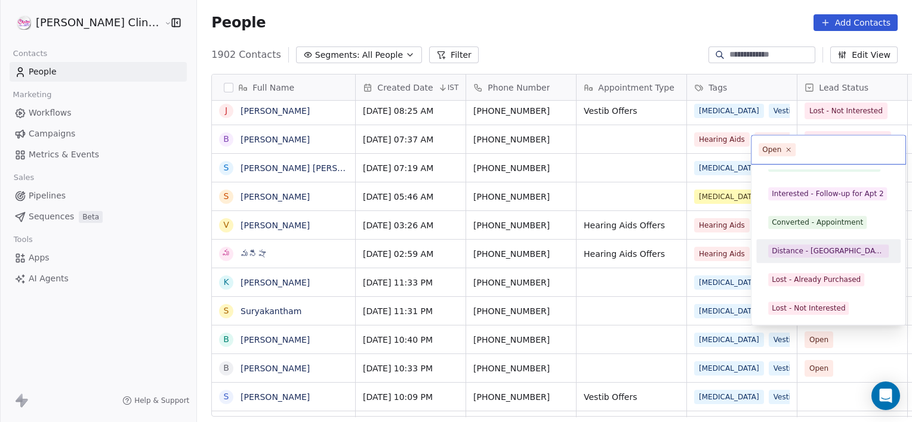
click at [795, 257] on span "Distance - [GEOGRAPHIC_DATA]" at bounding box center [828, 251] width 121 height 13
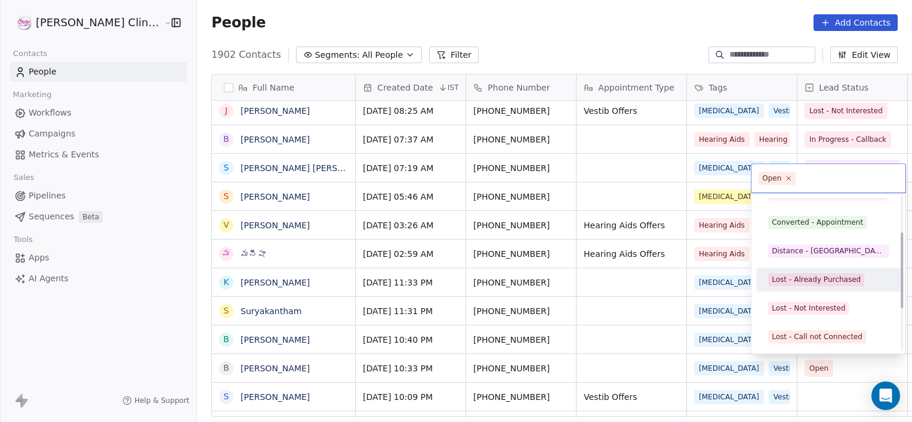
scroll to position [159, 0]
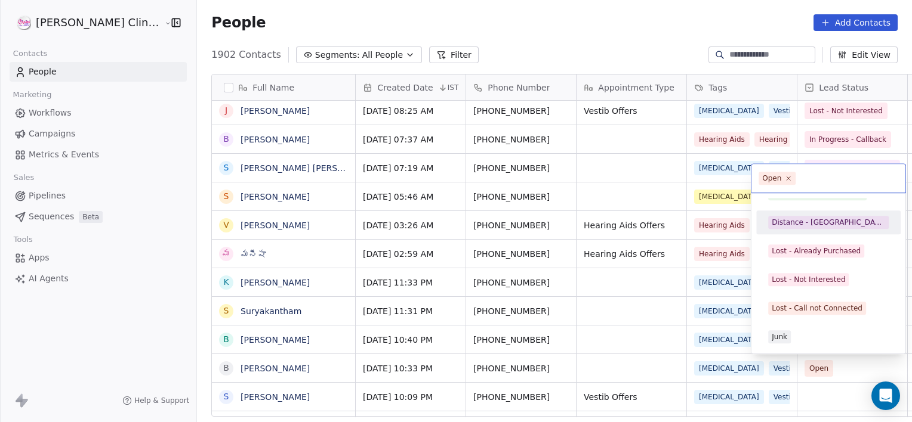
click at [801, 230] on div "Distance - [GEOGRAPHIC_DATA]" at bounding box center [828, 222] width 135 height 19
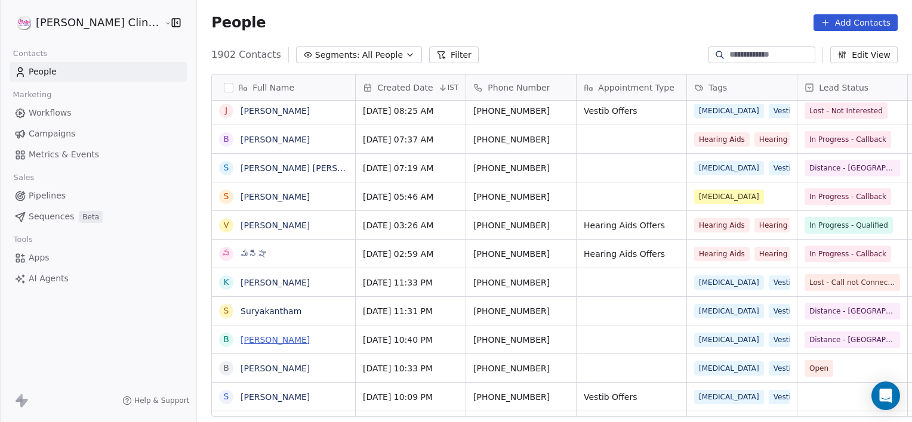
click at [240, 338] on link "[PERSON_NAME]" at bounding box center [274, 340] width 69 height 10
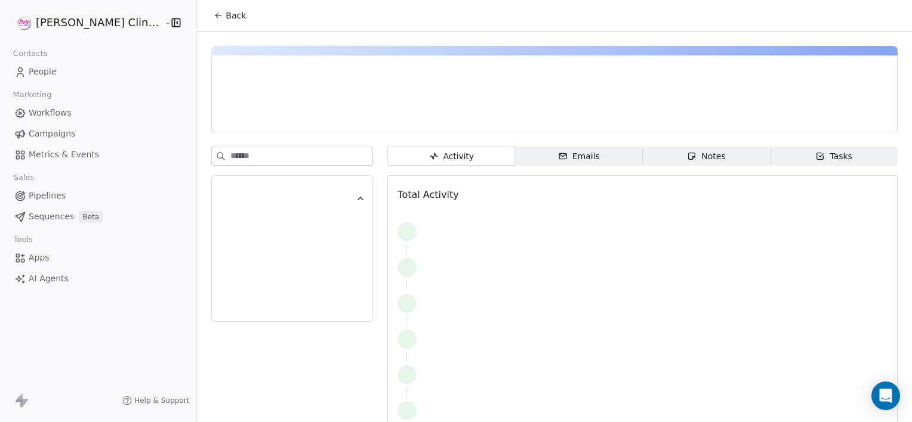
click at [707, 151] on span "Notes Notes" at bounding box center [706, 156] width 128 height 19
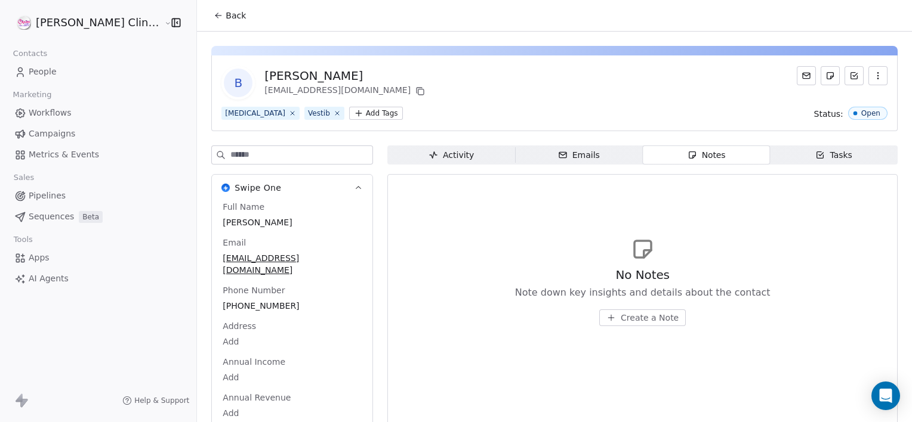
click at [620, 320] on span "Create a Note" at bounding box center [649, 318] width 58 height 12
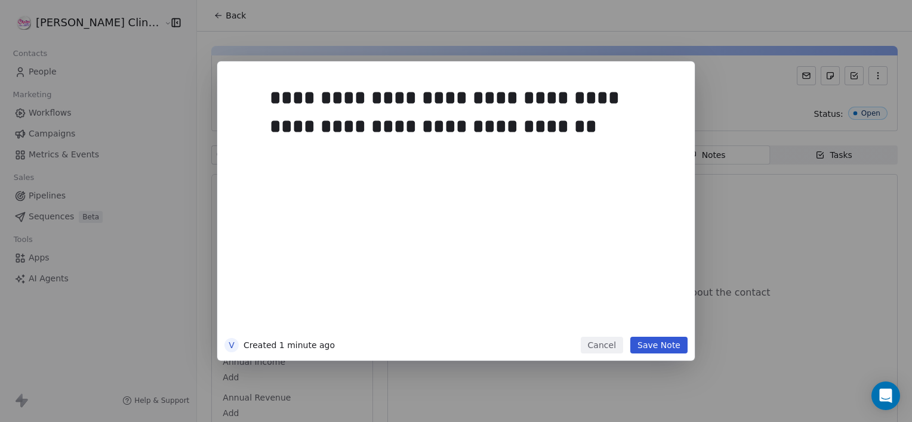
click at [650, 347] on button "Save Note" at bounding box center [658, 345] width 57 height 17
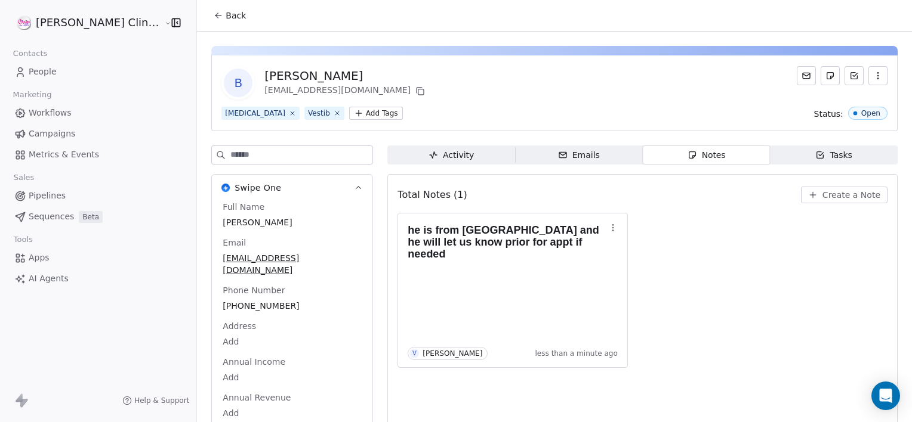
click at [225, 16] on span "Back" at bounding box center [235, 16] width 20 height 12
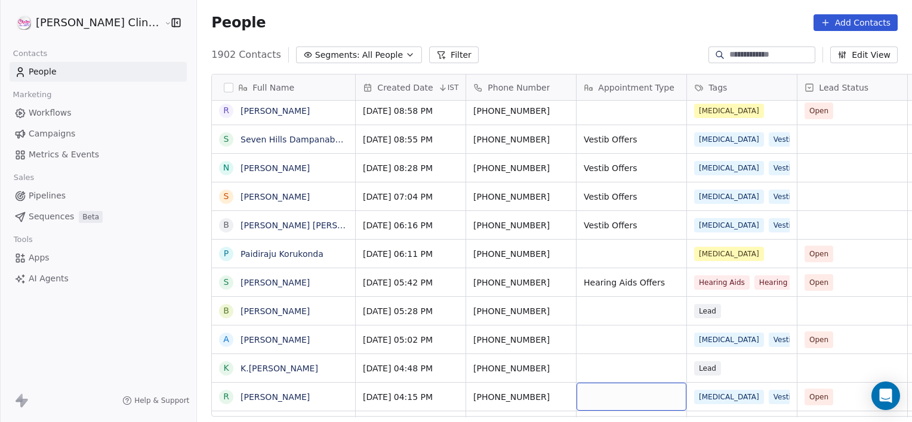
scroll to position [835, 0]
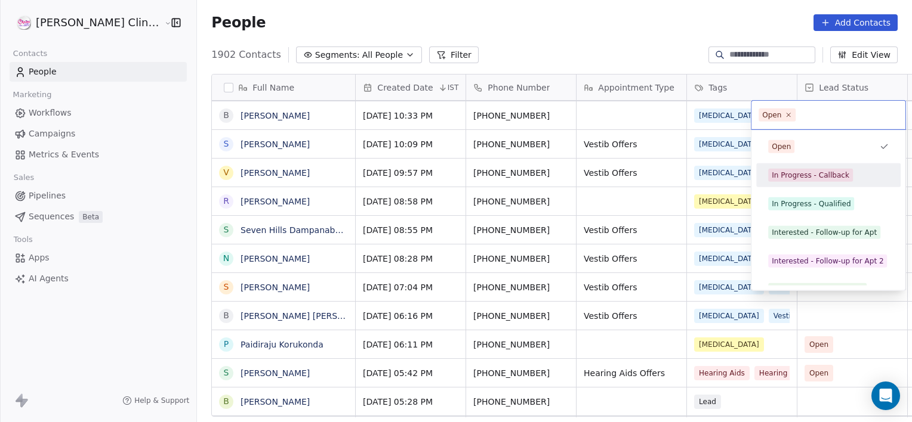
click at [783, 180] on div "In Progress - Callback" at bounding box center [810, 175] width 78 height 11
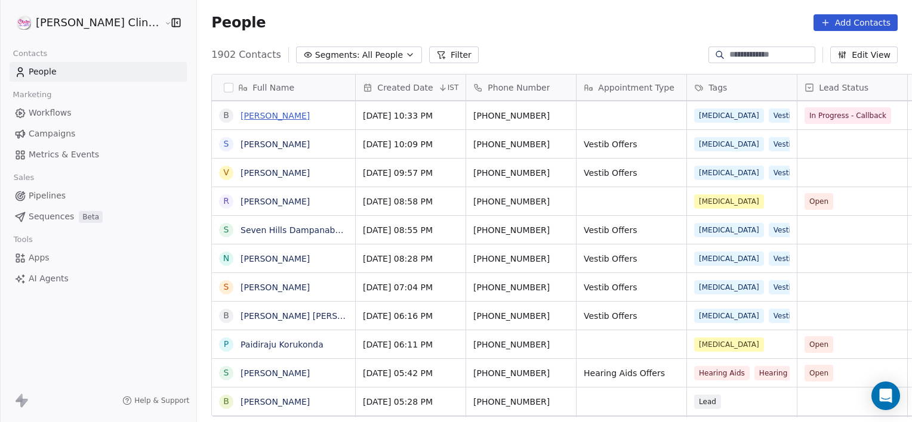
click at [243, 112] on link "[PERSON_NAME]" at bounding box center [274, 116] width 69 height 10
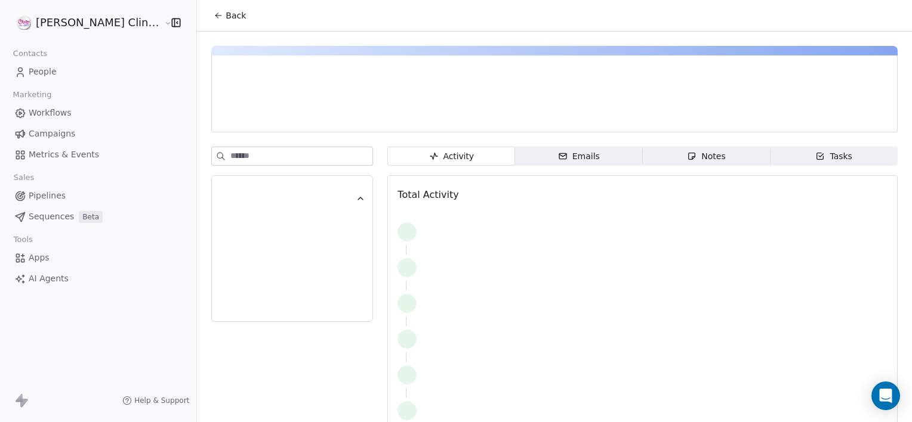
click at [710, 158] on span "Notes Notes" at bounding box center [706, 156] width 128 height 19
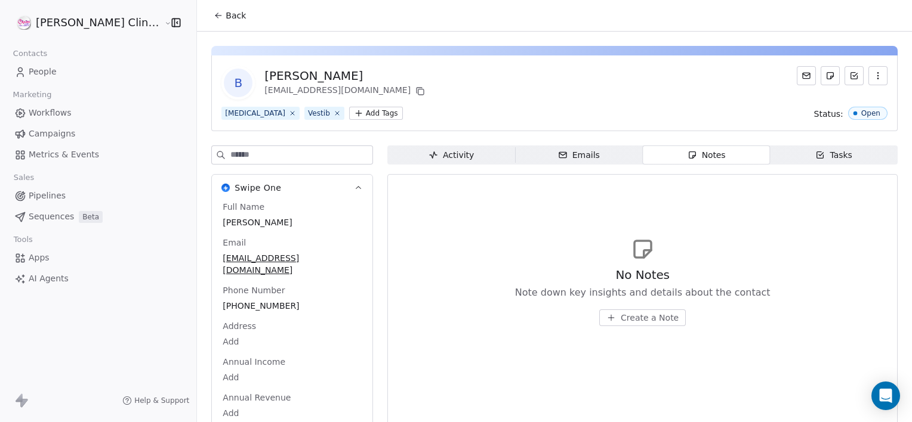
click at [646, 317] on span "Create a Note" at bounding box center [649, 318] width 58 height 12
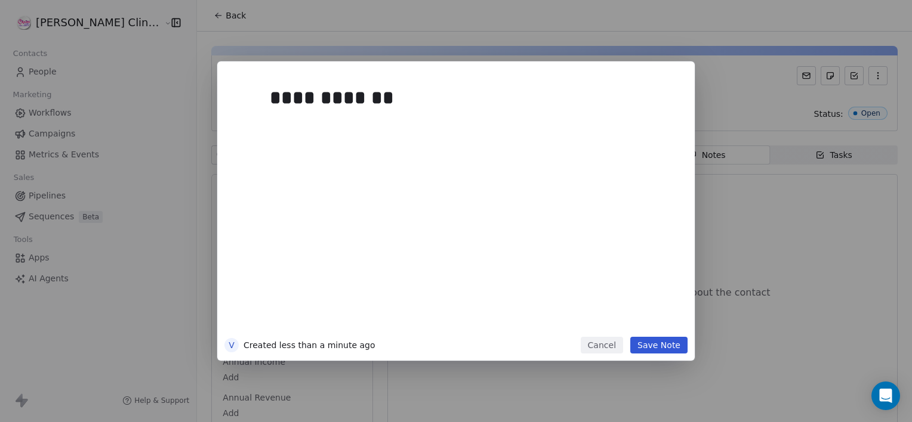
click at [645, 341] on button "Save Note" at bounding box center [658, 345] width 57 height 17
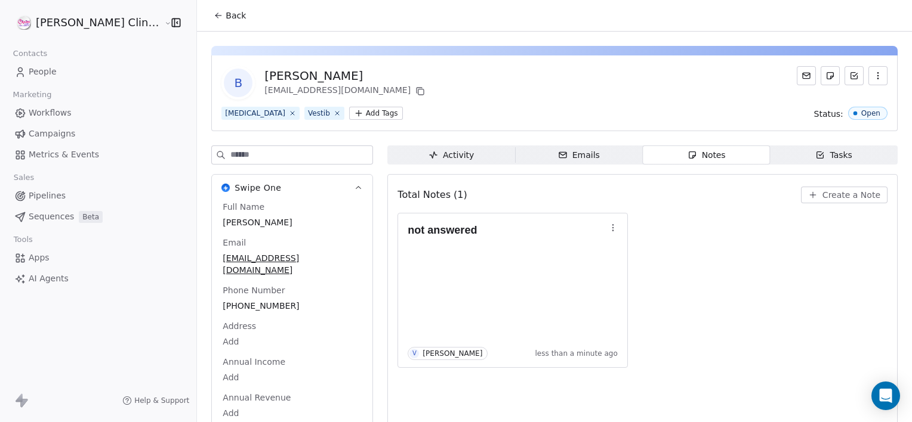
click at [225, 11] on span "Back" at bounding box center [235, 16] width 20 height 12
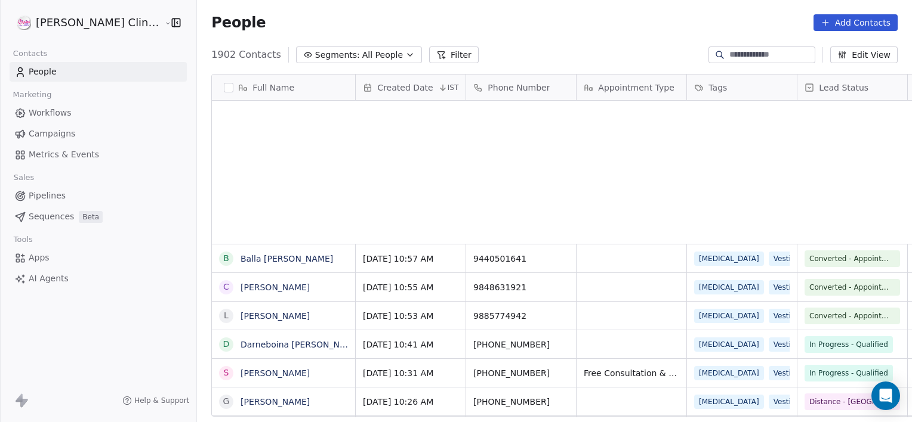
scroll to position [363, 741]
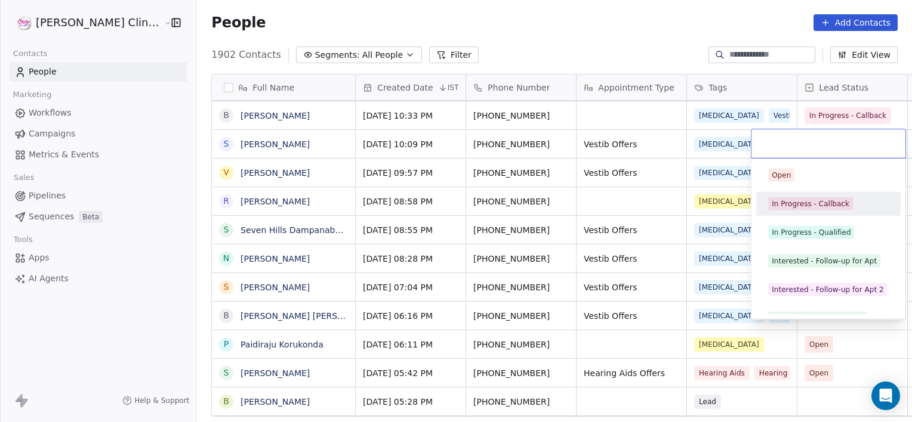
click at [759, 205] on div "In Progress - Callback" at bounding box center [828, 204] width 144 height 24
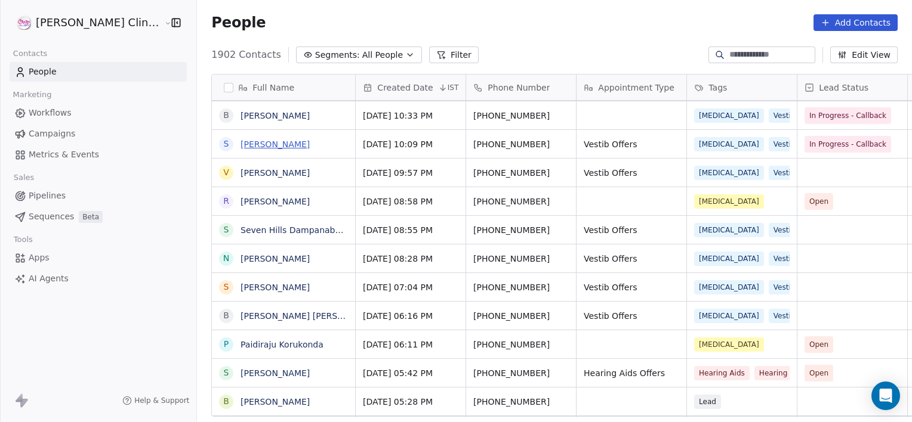
click at [240, 141] on link "[PERSON_NAME]" at bounding box center [274, 145] width 69 height 10
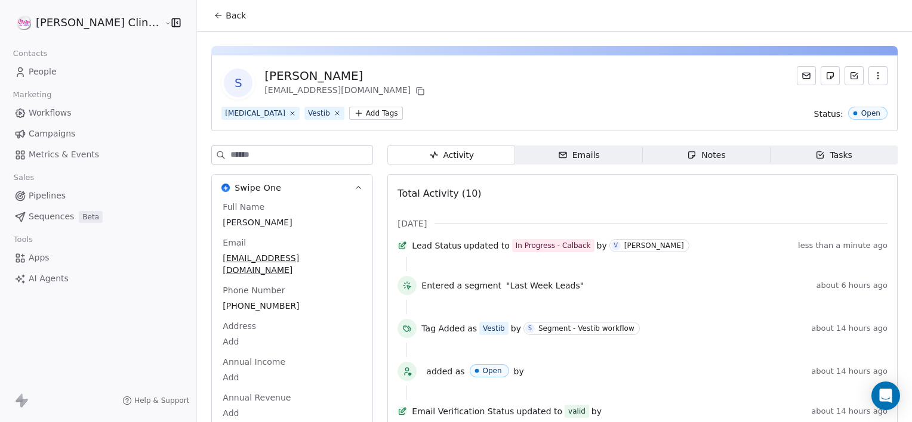
click at [642, 153] on span "Notes Notes" at bounding box center [706, 155] width 128 height 19
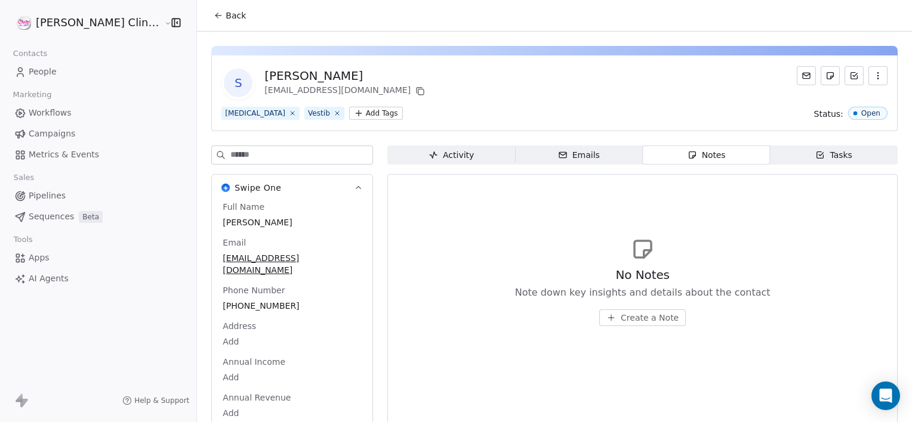
click at [634, 315] on span "Create a Note" at bounding box center [649, 318] width 58 height 12
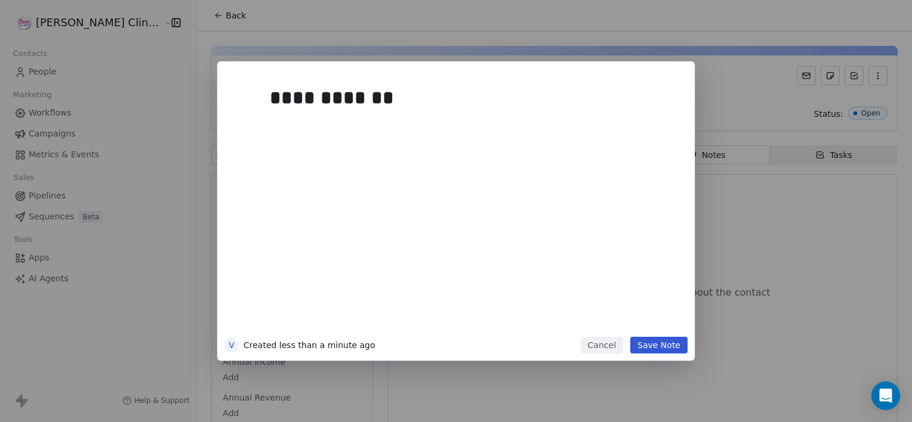
click at [663, 351] on button "Save Note" at bounding box center [658, 345] width 57 height 17
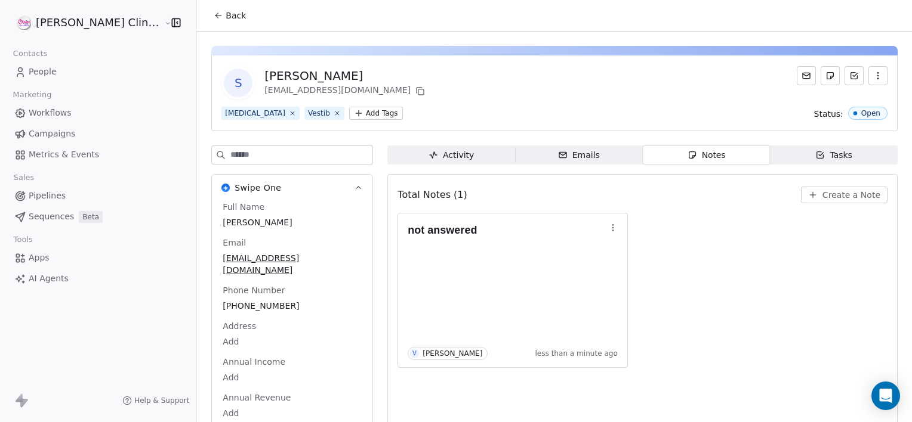
click at [225, 14] on span "Back" at bounding box center [235, 16] width 20 height 12
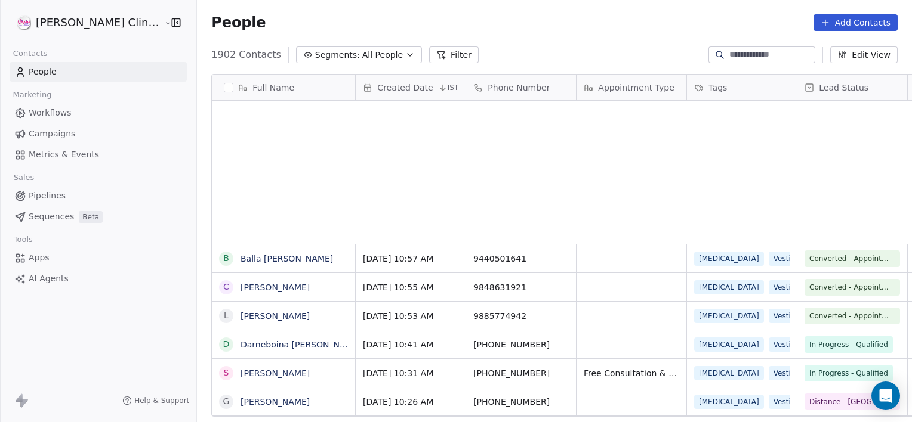
scroll to position [363, 741]
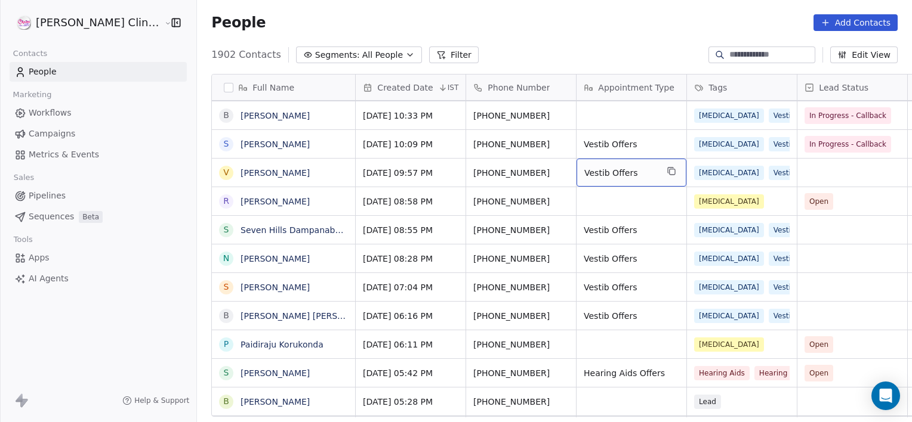
click at [634, 178] on div "Vestib Offers" at bounding box center [631, 173] width 110 height 28
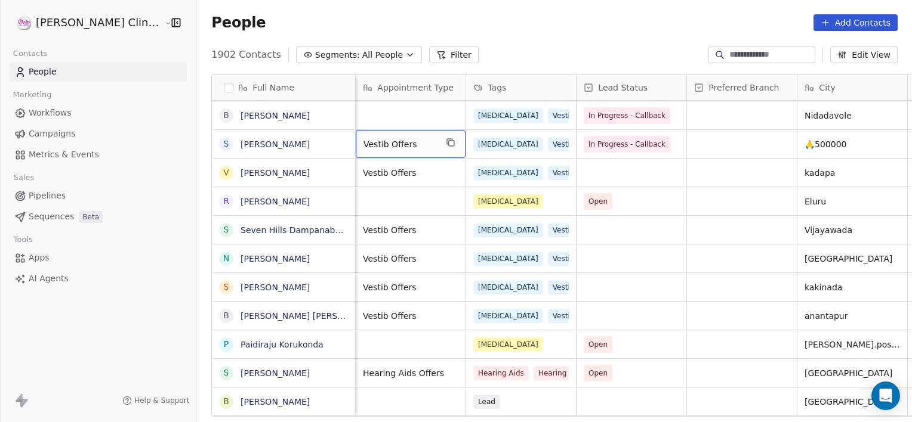
scroll to position [0, 110]
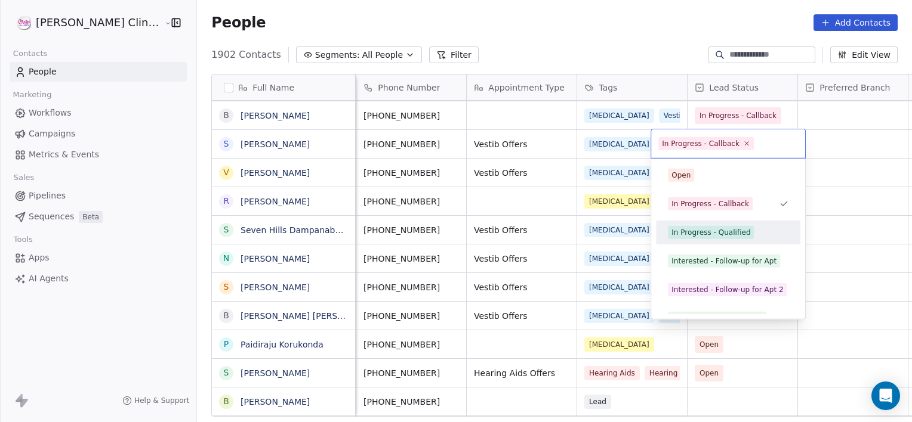
click at [716, 234] on div "In Progress - Qualified" at bounding box center [710, 232] width 79 height 11
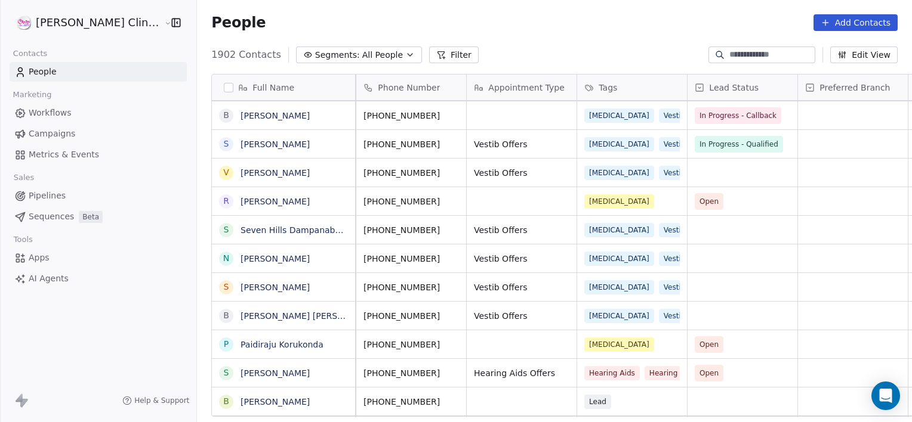
scroll to position [0, 0]
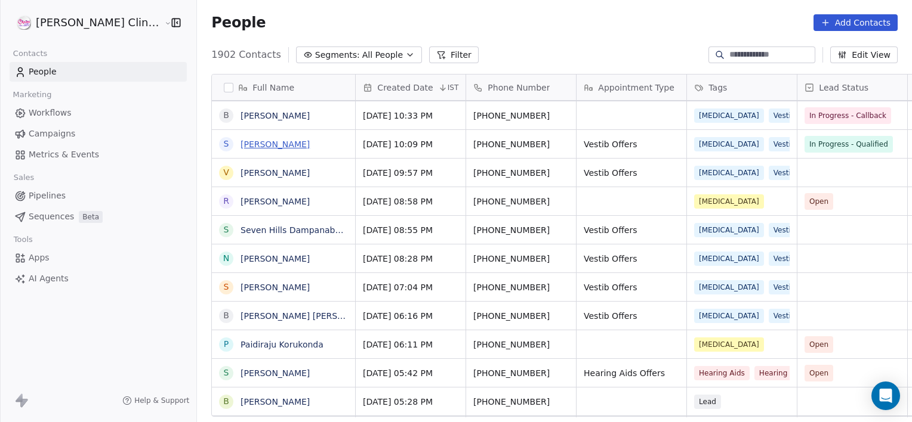
click at [256, 140] on link "[PERSON_NAME]" at bounding box center [274, 145] width 69 height 10
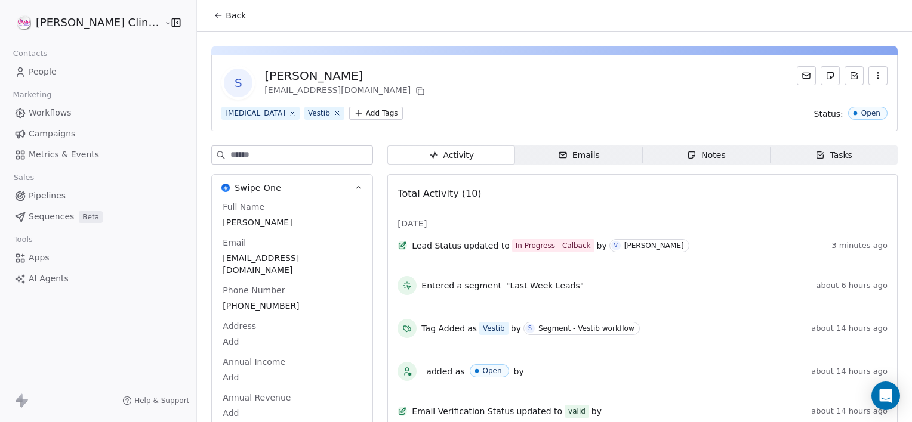
click at [725, 143] on div "S [PERSON_NAME] [EMAIL_ADDRESS][DOMAIN_NAME] [MEDICAL_DATA] Vestib Add Tags Sta…" at bounding box center [554, 339] width 715 height 614
click at [721, 160] on span "Notes Notes" at bounding box center [706, 155] width 128 height 19
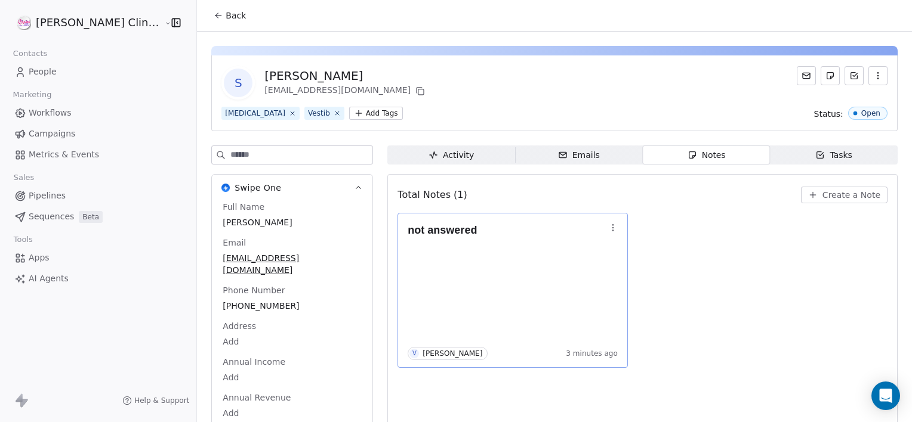
click at [608, 229] on icon "button" at bounding box center [613, 228] width 10 height 10
click at [603, 251] on span "Edit" at bounding box center [603, 253] width 16 height 12
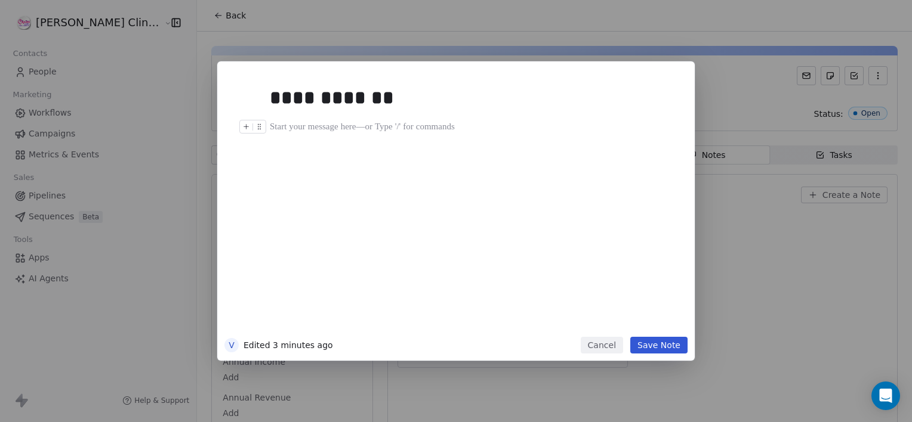
click at [430, 129] on div at bounding box center [474, 127] width 408 height 14
click at [417, 103] on div "**********" at bounding box center [469, 98] width 399 height 29
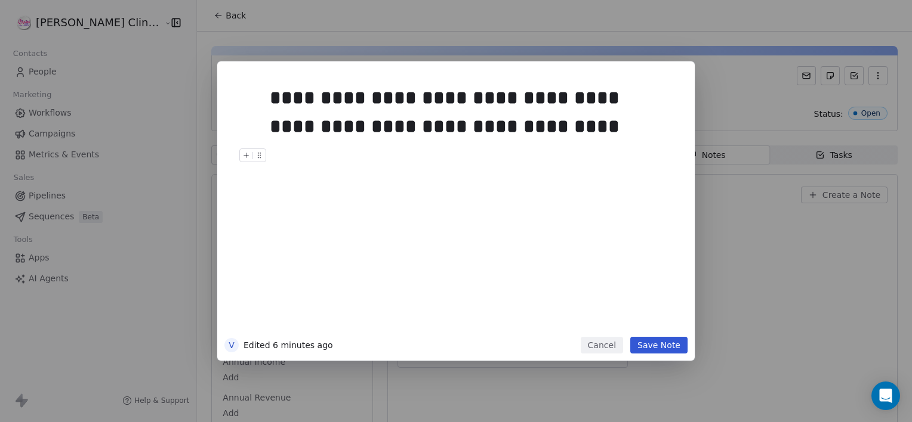
click at [652, 341] on button "Save Note" at bounding box center [658, 345] width 57 height 17
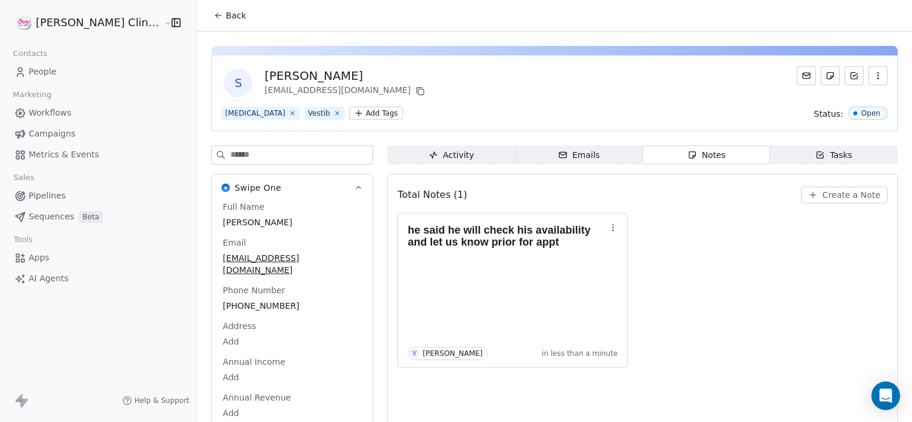
click at [225, 20] on span "Back" at bounding box center [235, 16] width 20 height 12
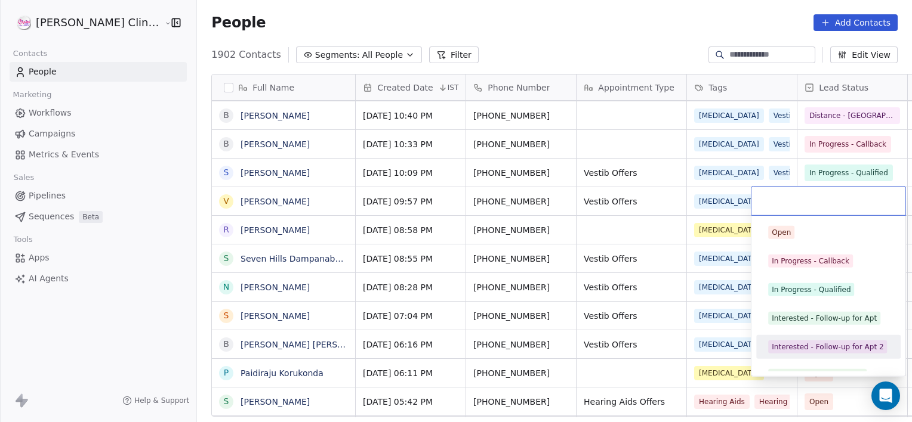
scroll to position [16, 0]
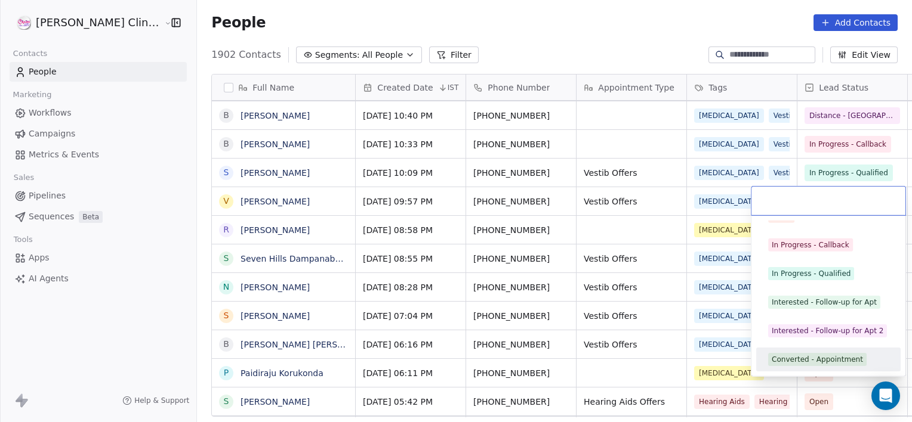
click at [814, 363] on div "Converted - Appointment" at bounding box center [816, 359] width 91 height 11
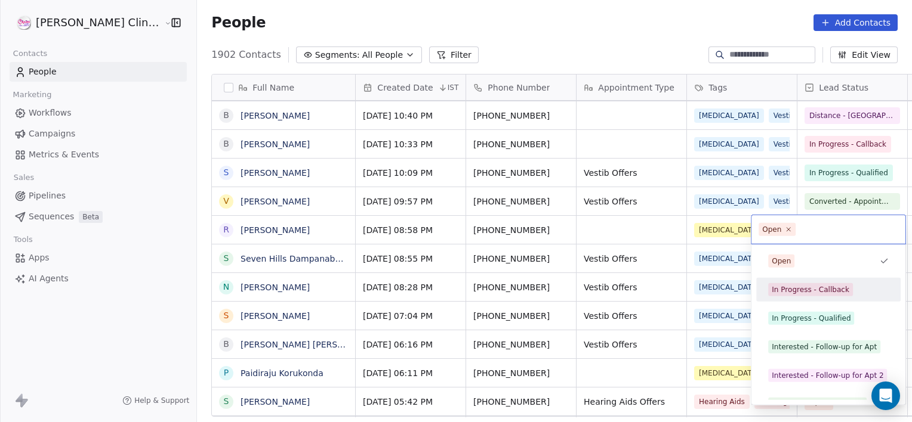
click at [844, 291] on span "In Progress - Callback" at bounding box center [810, 289] width 85 height 13
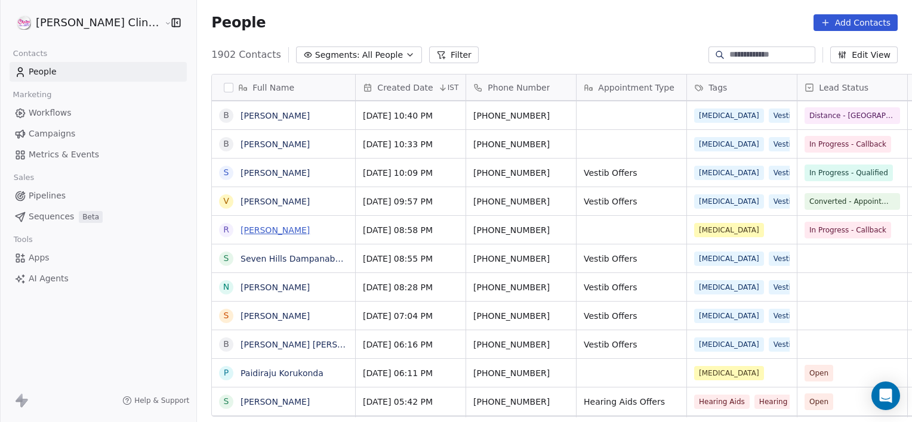
click at [240, 227] on link "[PERSON_NAME]" at bounding box center [274, 230] width 69 height 10
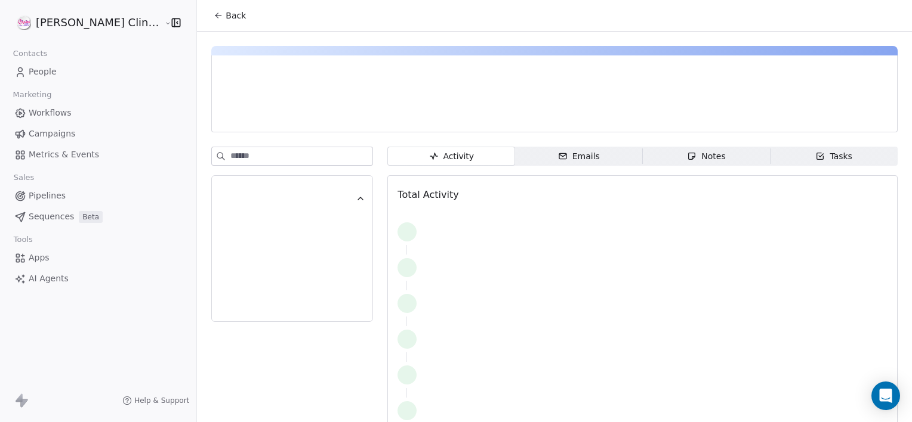
click at [687, 153] on div "Notes" at bounding box center [706, 156] width 38 height 13
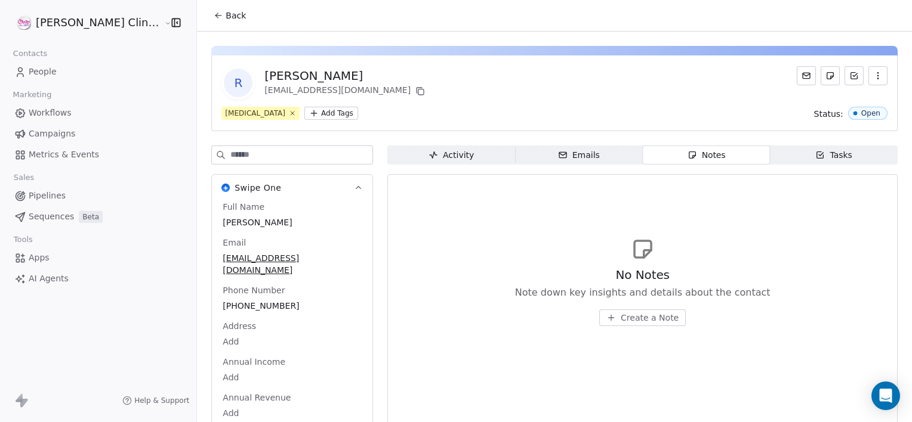
click at [687, 153] on div "Notes" at bounding box center [706, 155] width 38 height 13
click at [629, 317] on span "Create a Note" at bounding box center [649, 318] width 58 height 12
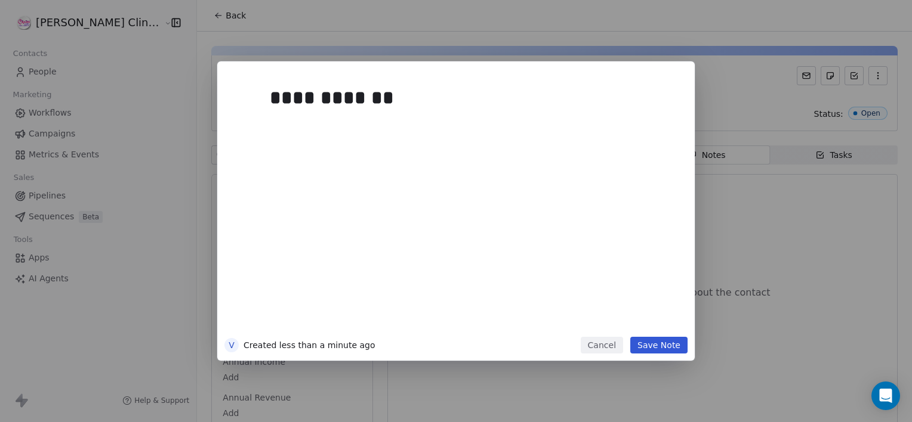
click at [653, 342] on button "Save Note" at bounding box center [658, 345] width 57 height 17
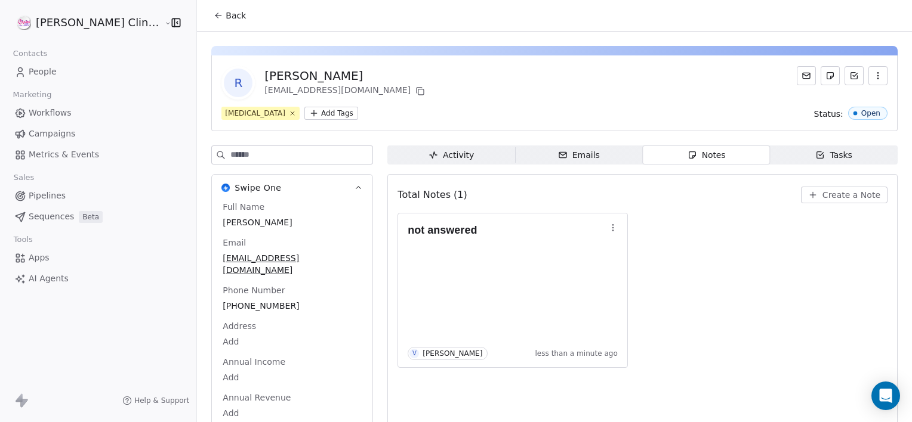
click at [214, 18] on icon at bounding box center [219, 16] width 10 height 10
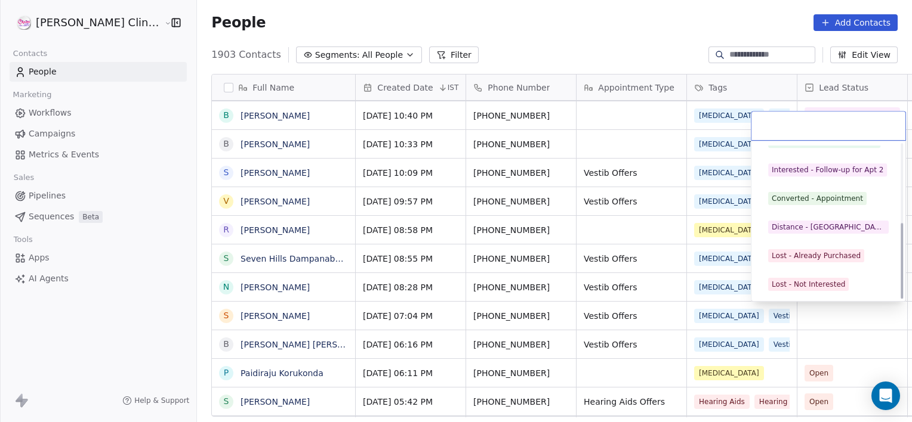
scroll to position [159, 0]
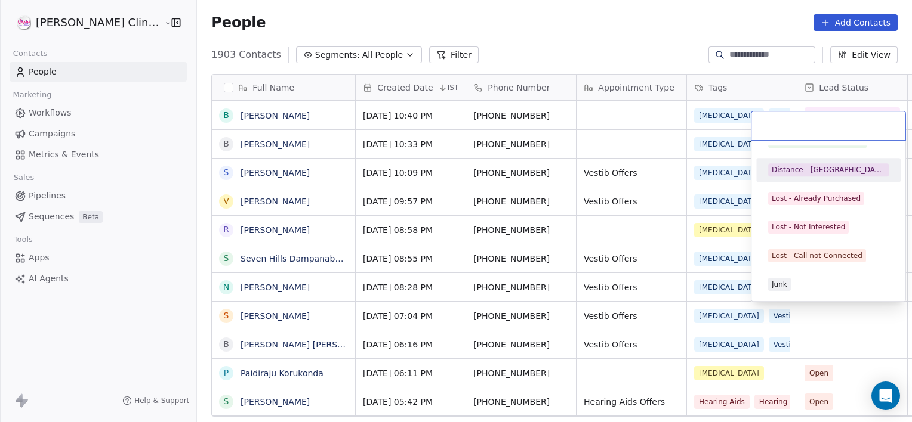
click at [795, 168] on div "Distance - [GEOGRAPHIC_DATA]" at bounding box center [827, 170] width 113 height 11
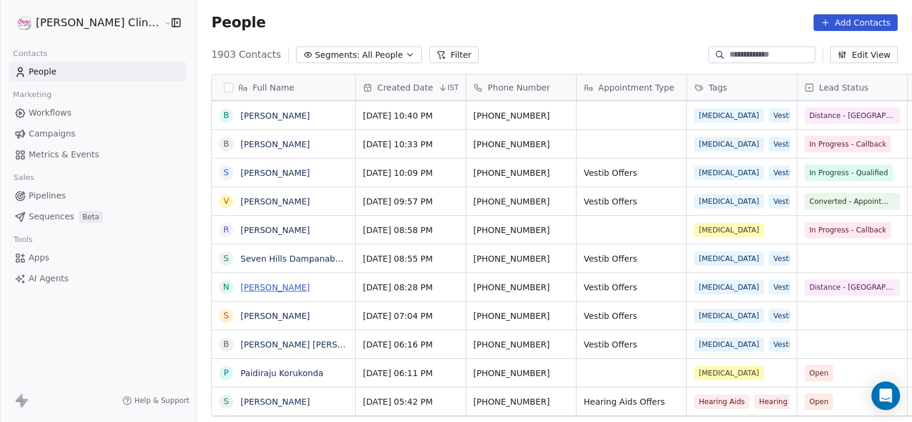
click at [240, 283] on link "[PERSON_NAME]" at bounding box center [274, 288] width 69 height 10
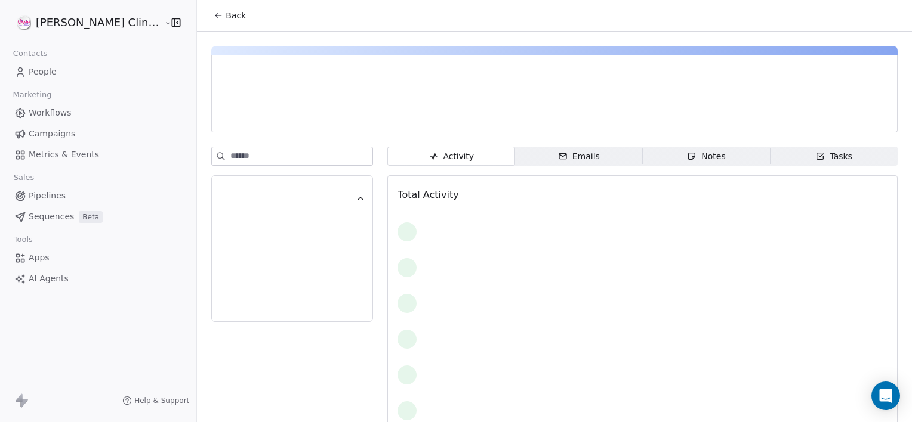
click at [695, 154] on div "Notes" at bounding box center [706, 156] width 38 height 13
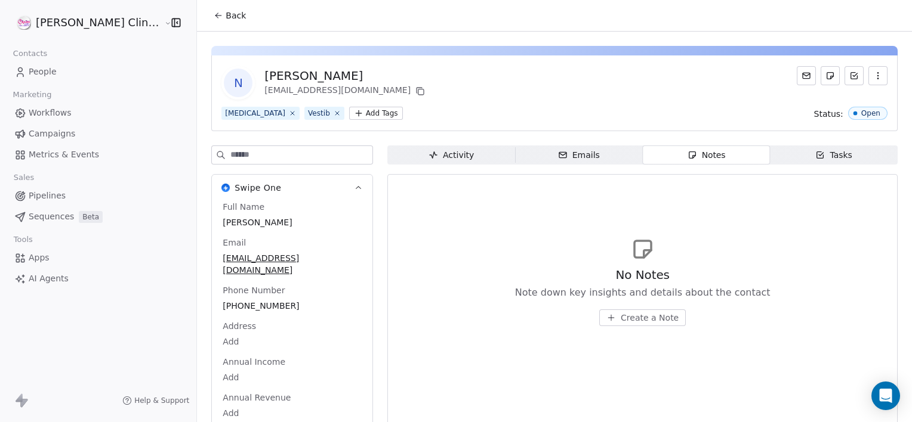
click at [620, 317] on span "Create a Note" at bounding box center [649, 318] width 58 height 12
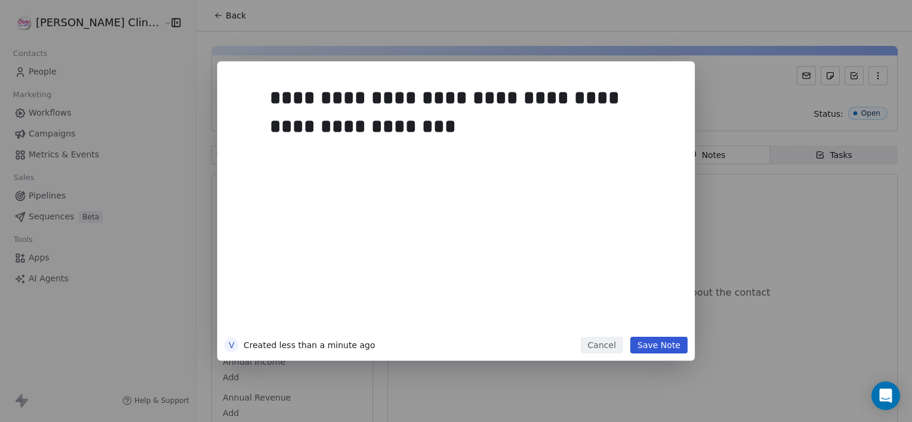
click at [670, 350] on button "Save Note" at bounding box center [658, 345] width 57 height 17
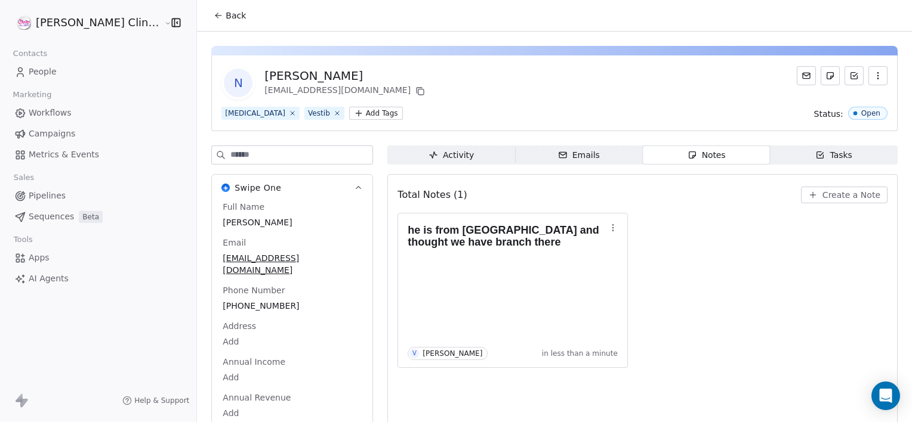
click at [225, 12] on span "Back" at bounding box center [235, 16] width 20 height 12
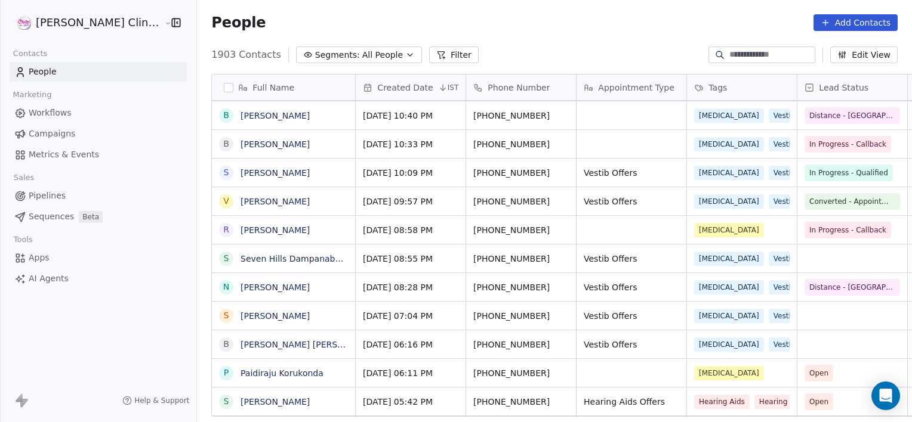
scroll to position [363, 741]
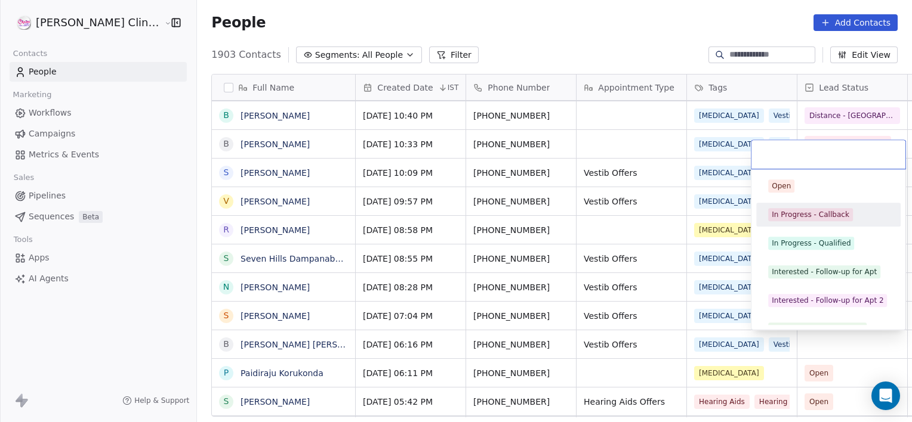
click at [759, 203] on div "In Progress - Callback" at bounding box center [828, 215] width 144 height 24
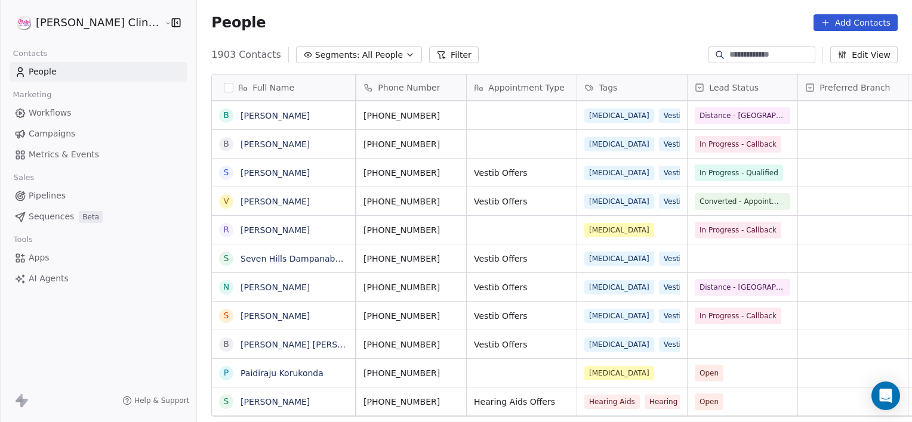
scroll to position [0, 0]
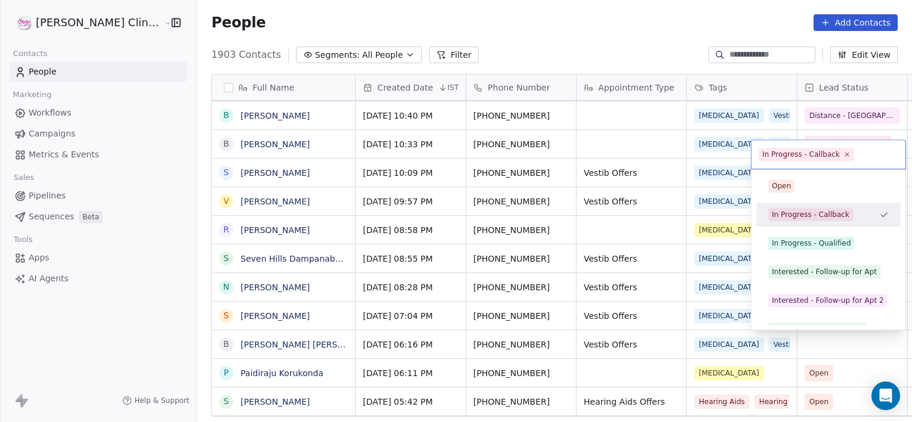
click at [233, 319] on html "[PERSON_NAME] Clinic External Contacts People Marketing Workflows Campaigns Met…" at bounding box center [456, 211] width 912 height 422
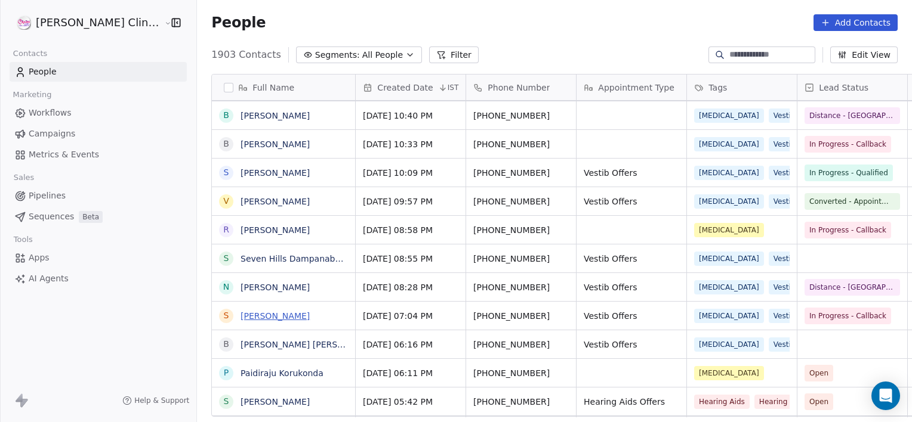
click at [240, 319] on link "[PERSON_NAME]" at bounding box center [274, 316] width 69 height 10
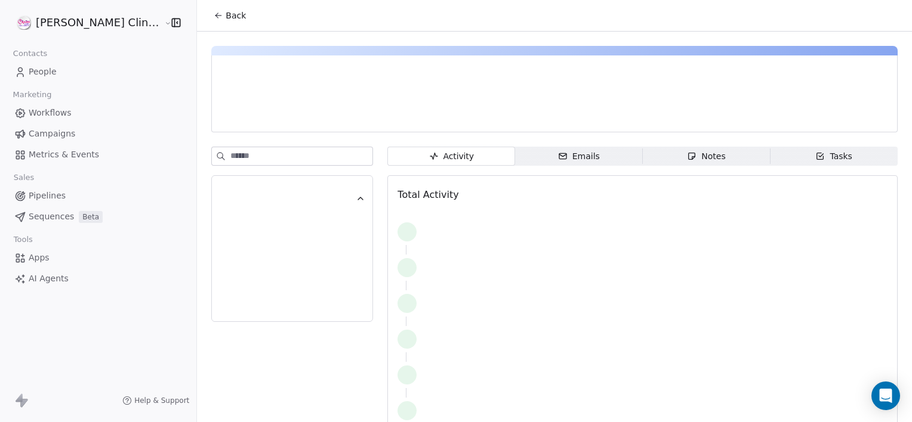
click at [854, 155] on span "Tasks Tasks" at bounding box center [834, 156] width 128 height 19
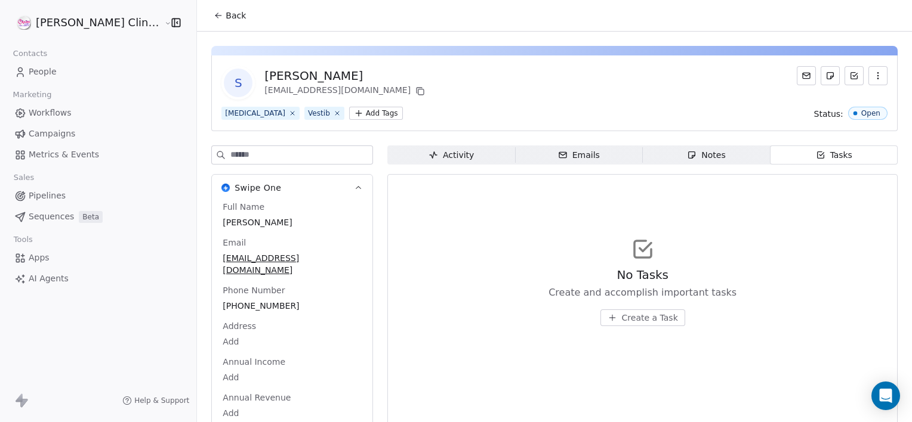
click at [630, 314] on span "Create a Task" at bounding box center [650, 318] width 56 height 12
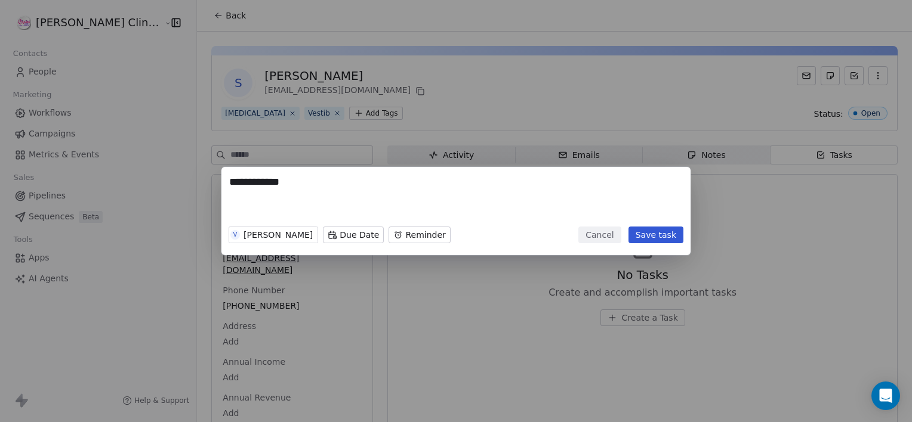
type textarea "**********"
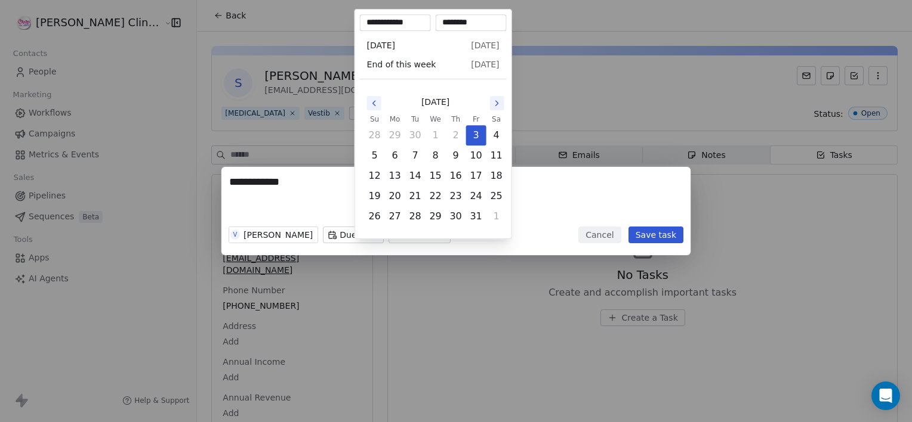
click at [379, 241] on div "**********" at bounding box center [456, 211] width 912 height 88
click at [450, 20] on input "********" at bounding box center [471, 23] width 66 height 12
click at [452, 21] on input "********" at bounding box center [471, 23] width 66 height 12
type input "********"
click at [601, 81] on div "**********" at bounding box center [456, 211] width 912 height 422
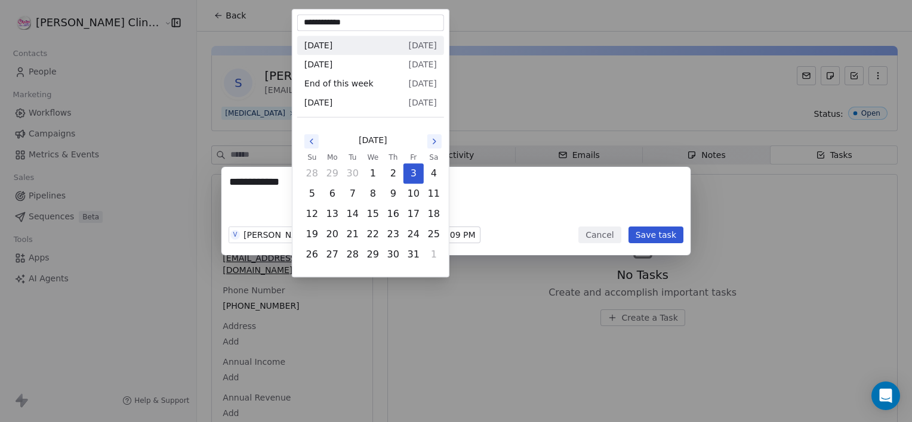
click at [334, 234] on body "**********" at bounding box center [456, 211] width 912 height 422
click at [404, 163] on td "3" at bounding box center [413, 173] width 20 height 20
click at [418, 179] on button "3" at bounding box center [413, 173] width 19 height 19
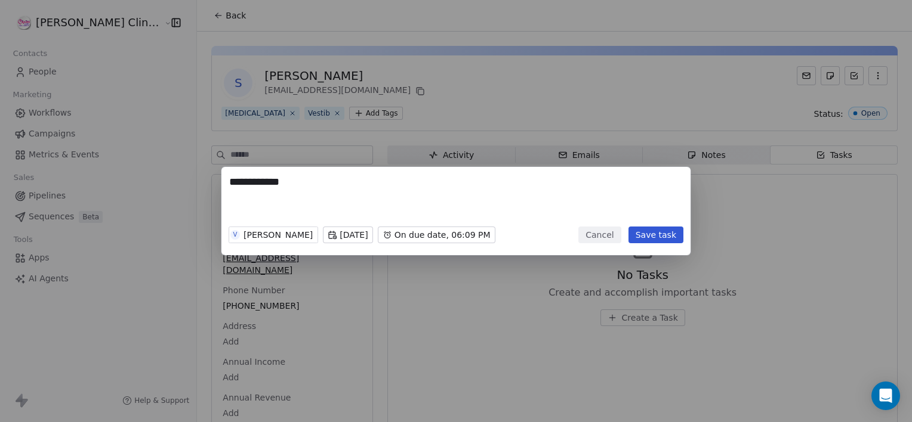
click at [644, 234] on button "Save task" at bounding box center [655, 235] width 55 height 17
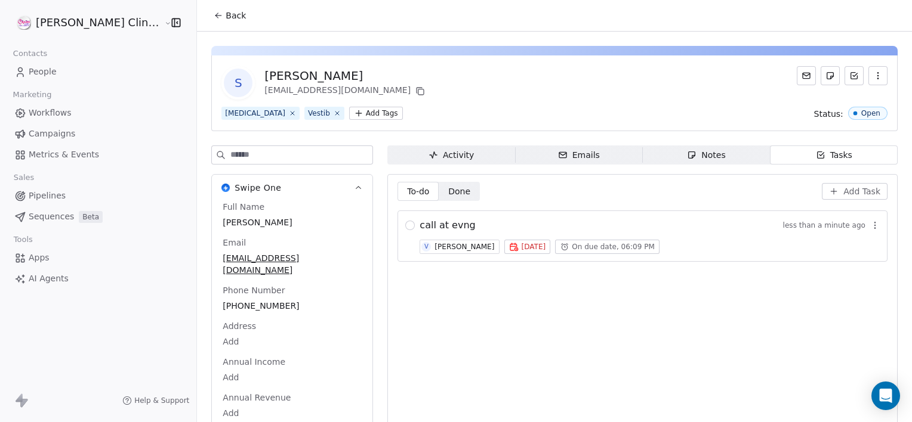
click at [225, 17] on span "Back" at bounding box center [235, 16] width 20 height 12
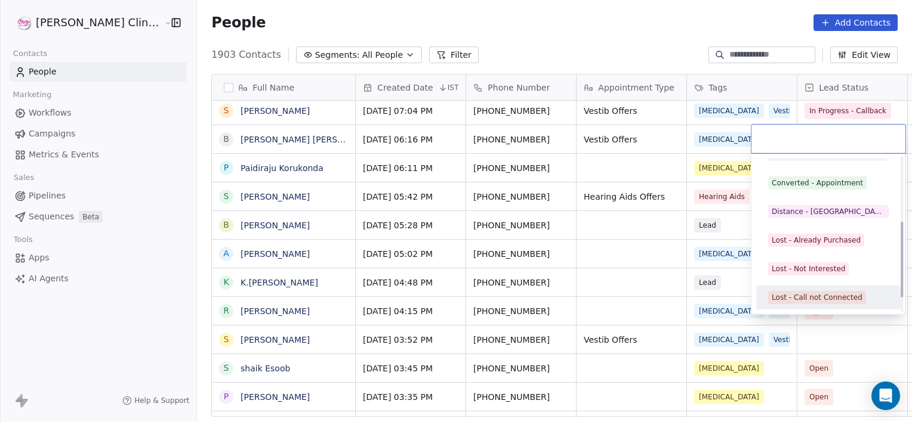
scroll to position [159, 0]
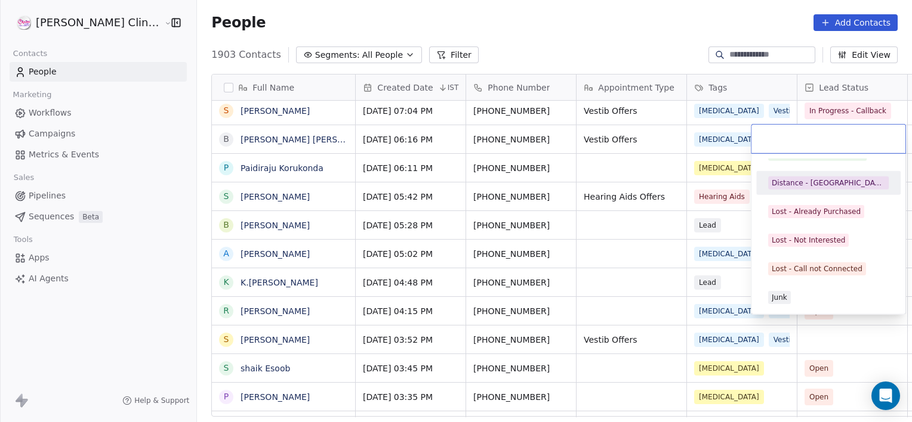
click at [796, 186] on div "Distance - [GEOGRAPHIC_DATA]" at bounding box center [827, 183] width 113 height 11
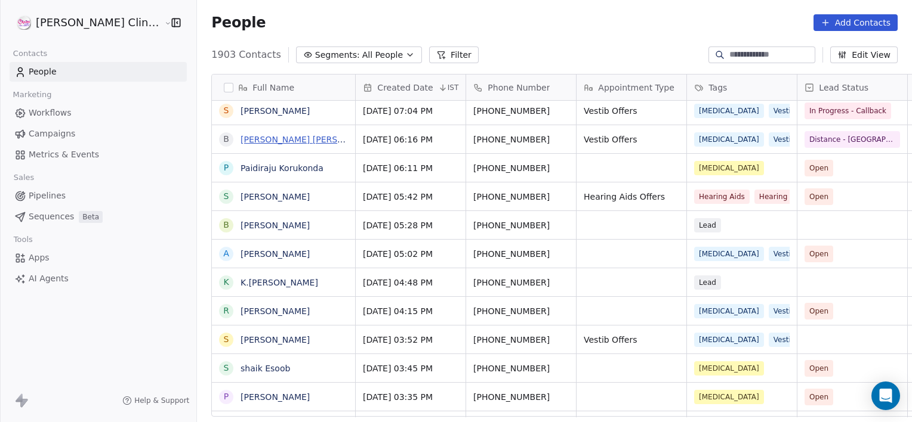
click at [276, 143] on link "[PERSON_NAME] [PERSON_NAME]" at bounding box center [310, 140] width 141 height 10
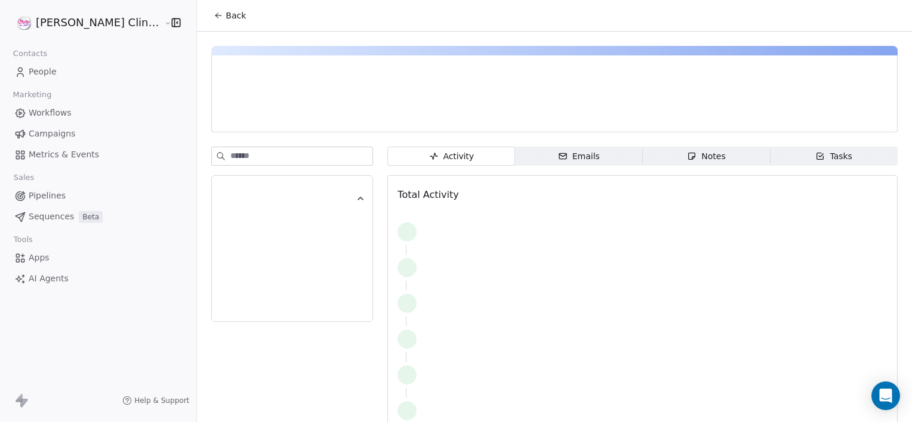
click at [667, 162] on span "Notes Notes" at bounding box center [706, 156] width 128 height 19
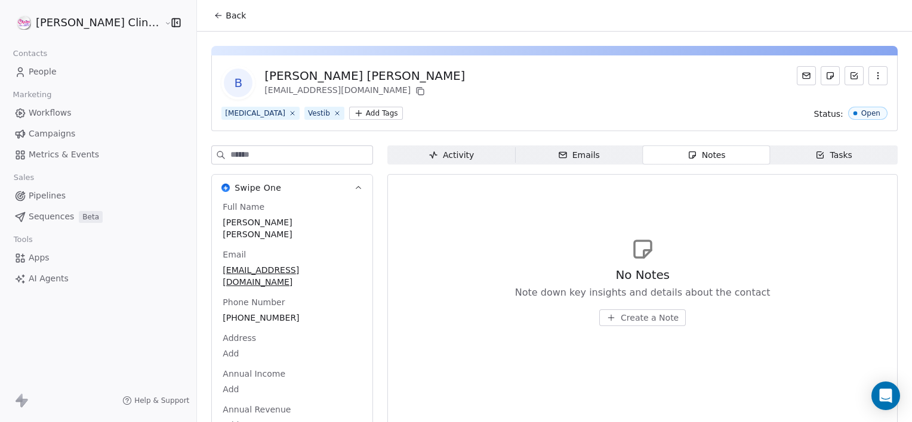
click at [642, 322] on span "Create a Note" at bounding box center [649, 318] width 58 height 12
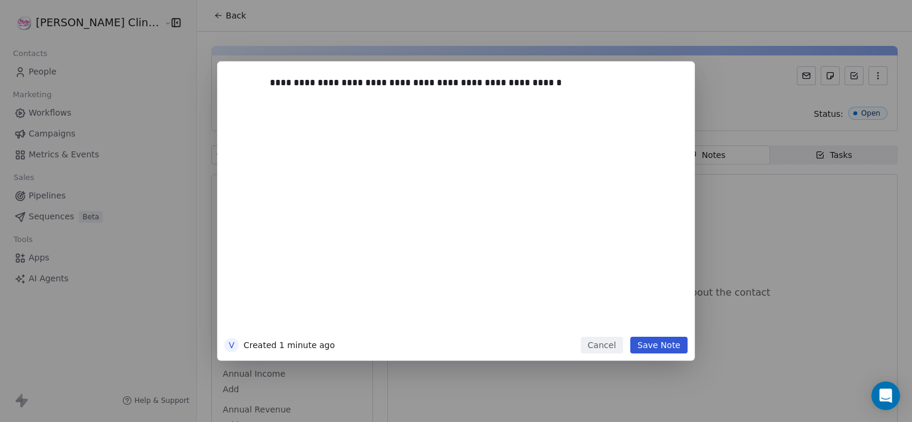
click at [658, 355] on div "**********" at bounding box center [455, 210] width 477 height 299
click at [654, 347] on button "Save Note" at bounding box center [658, 345] width 57 height 17
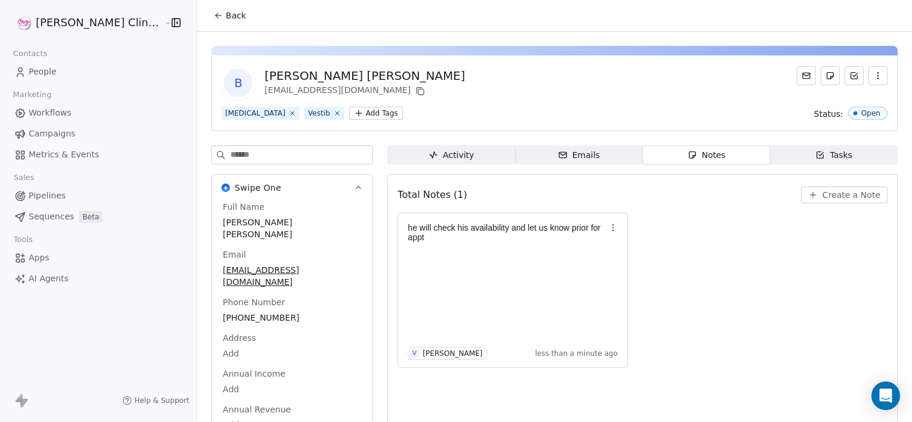
click at [225, 14] on span "Back" at bounding box center [235, 16] width 20 height 12
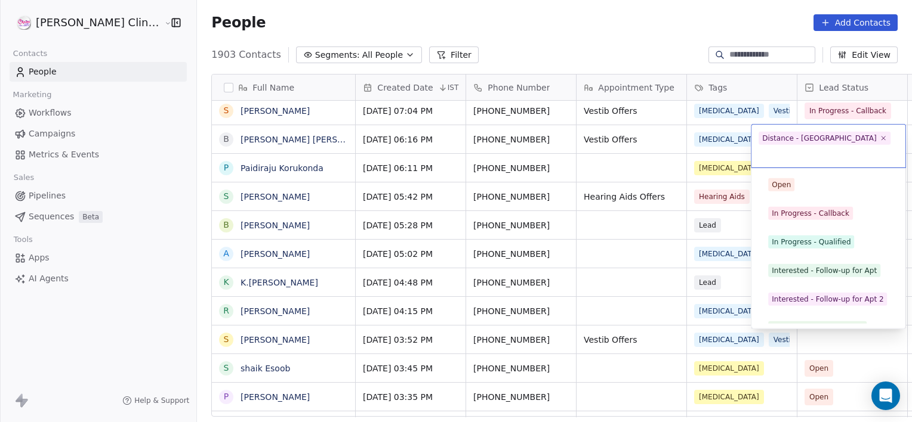
scroll to position [45, 0]
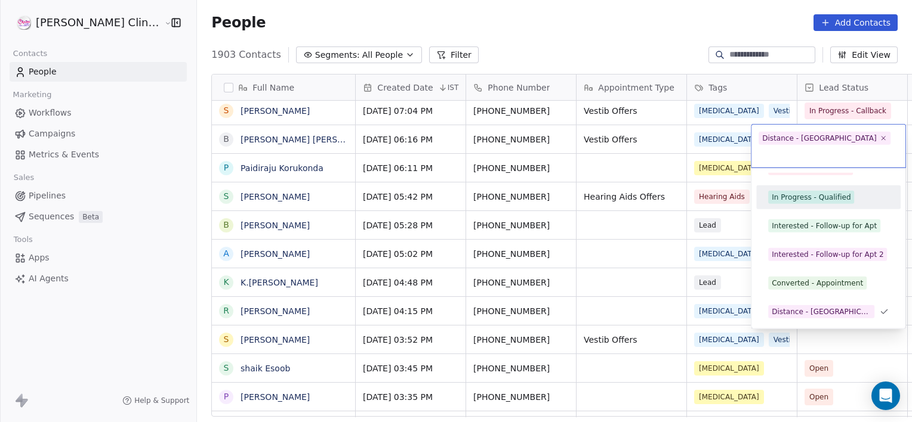
click at [820, 192] on div "In Progress - Qualified" at bounding box center [810, 197] width 79 height 11
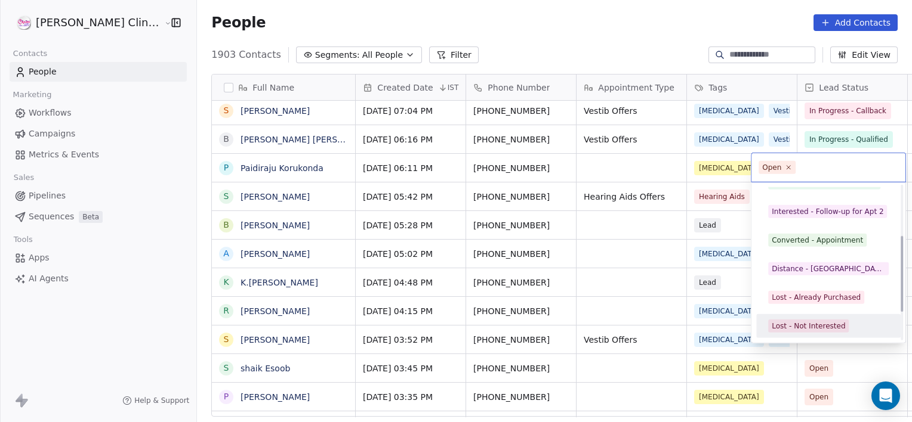
scroll to position [159, 0]
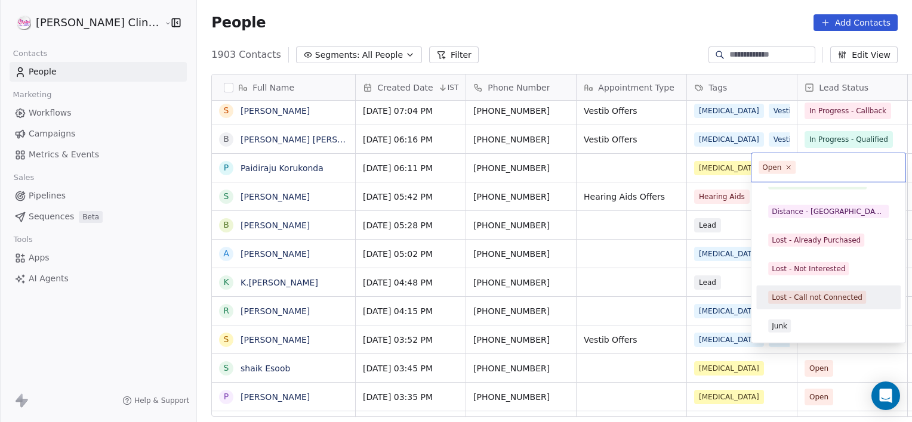
click at [800, 299] on div "Lost - Call not Connected" at bounding box center [816, 297] width 91 height 11
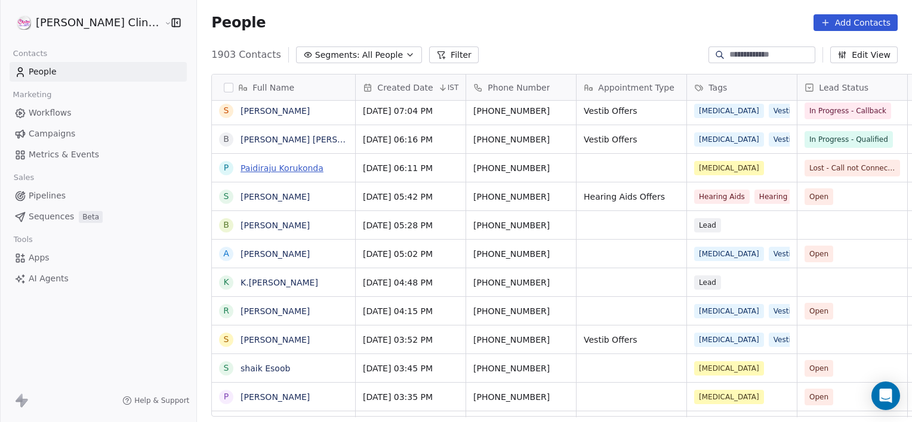
click at [248, 170] on link "Paidiraju Korukonda" at bounding box center [281, 168] width 83 height 10
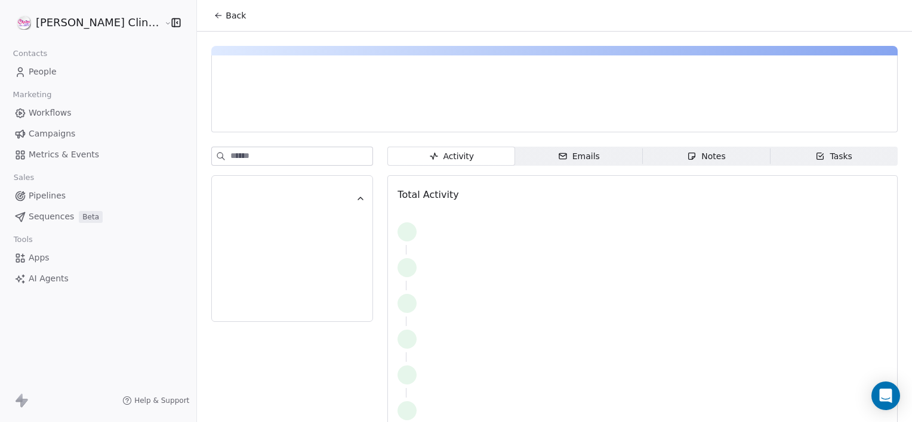
click at [715, 157] on span "Notes Notes" at bounding box center [706, 156] width 128 height 19
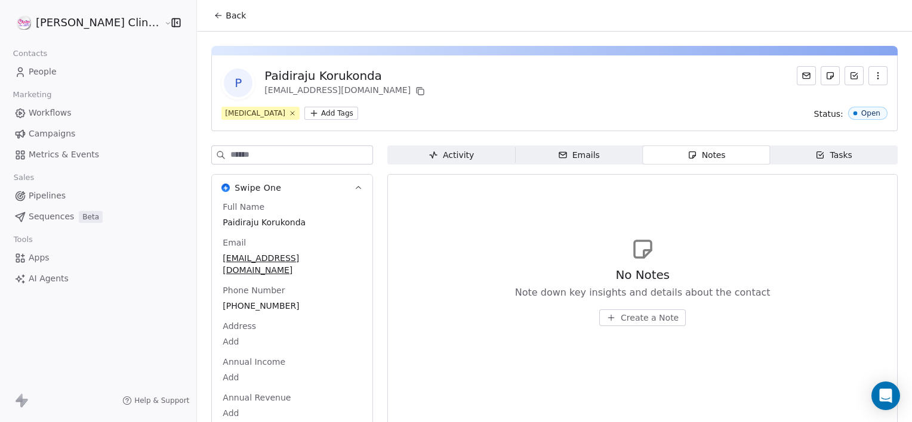
click at [646, 314] on span "Create a Note" at bounding box center [649, 318] width 58 height 12
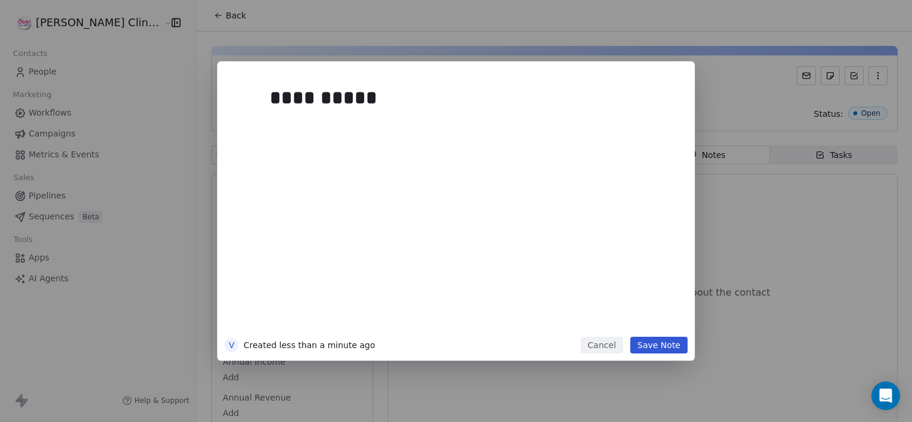
click at [656, 351] on button "Save Note" at bounding box center [658, 345] width 57 height 17
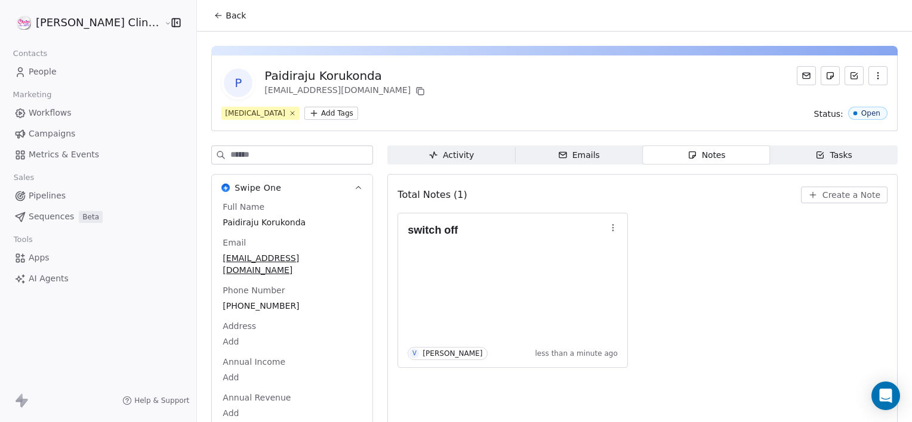
click at [225, 14] on span "Back" at bounding box center [235, 16] width 20 height 12
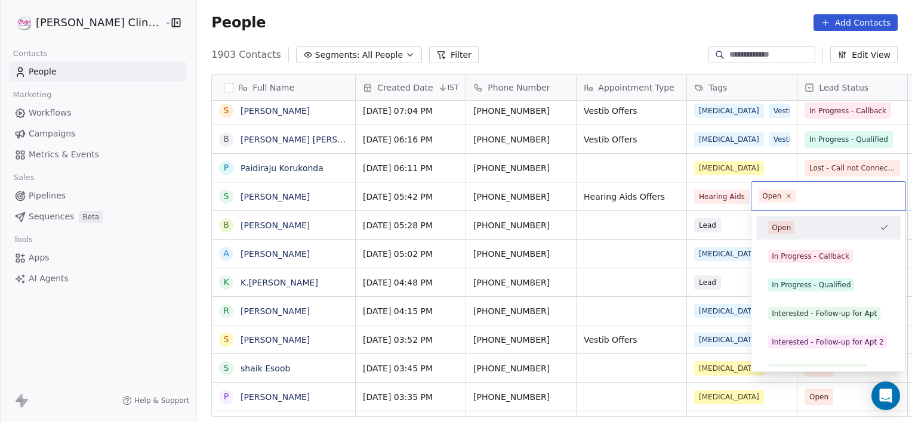
click at [675, 206] on html "[PERSON_NAME] Clinic External Contacts People Marketing Workflows Campaigns Met…" at bounding box center [456, 211] width 912 height 422
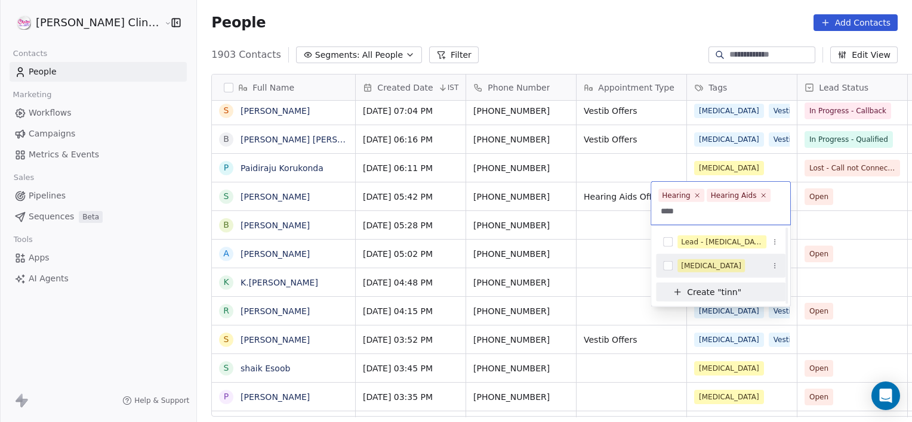
type input "****"
click at [688, 258] on div "[MEDICAL_DATA]" at bounding box center [720, 266] width 129 height 19
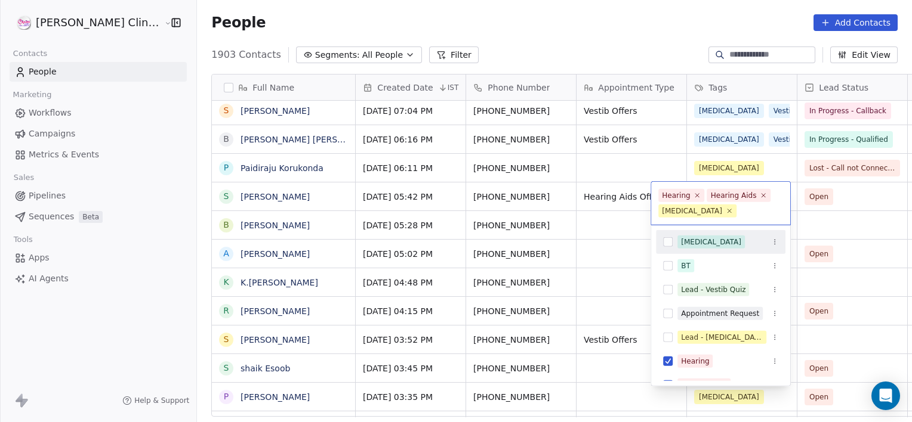
click at [694, 198] on icon at bounding box center [697, 195] width 7 height 7
click at [710, 198] on div "Hearing Aids" at bounding box center [733, 195] width 46 height 11
click at [713, 197] on icon at bounding box center [715, 196] width 4 height 4
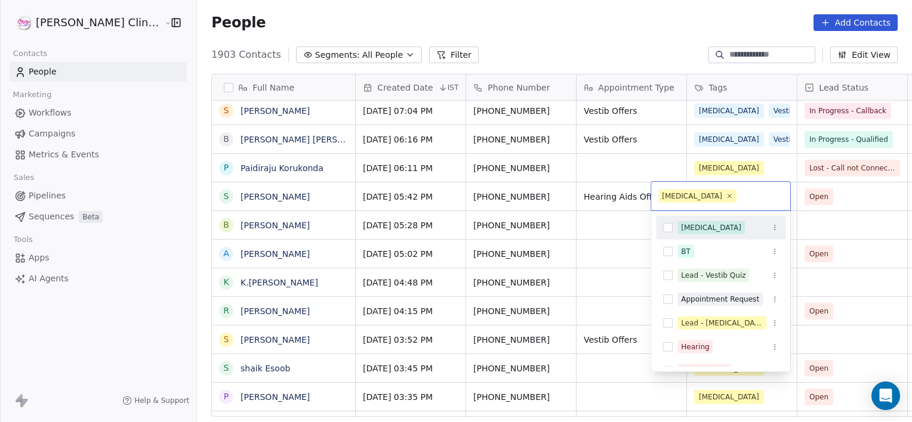
click at [842, 200] on html "[PERSON_NAME] Clinic External Contacts People Marketing Workflows Campaigns Met…" at bounding box center [456, 211] width 912 height 422
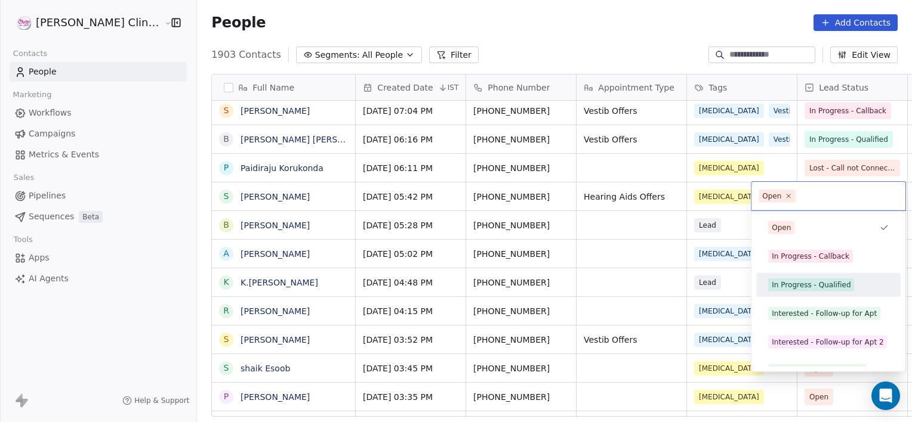
click at [799, 283] on div "In Progress - Qualified" at bounding box center [810, 285] width 79 height 11
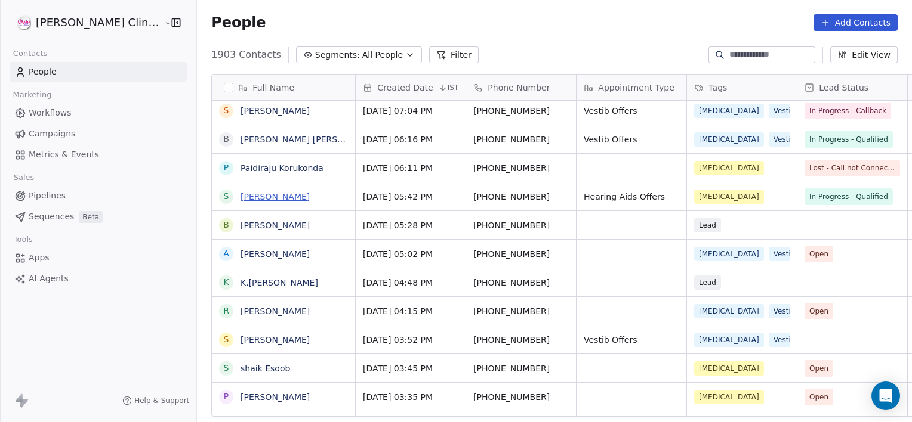
click at [252, 193] on link "[PERSON_NAME]" at bounding box center [274, 197] width 69 height 10
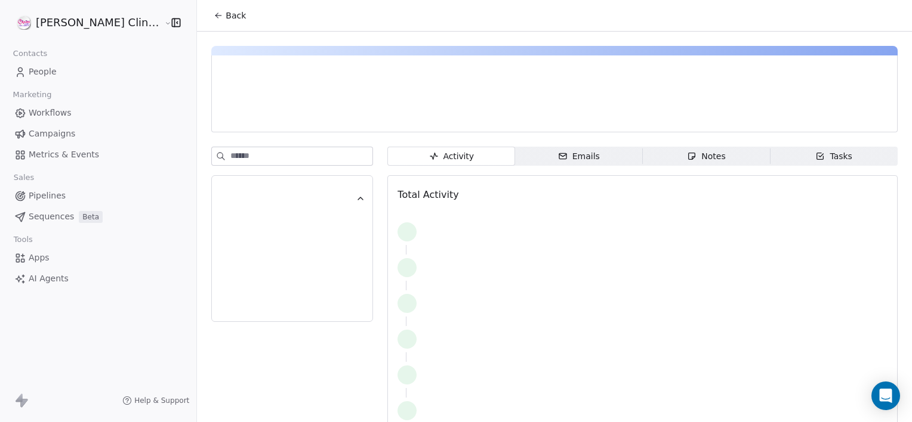
click at [705, 156] on span "Notes Notes" at bounding box center [706, 156] width 128 height 19
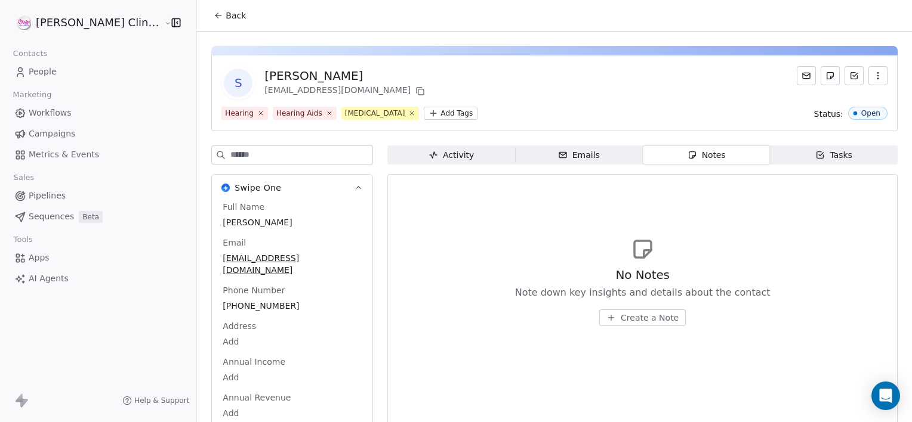
click at [623, 312] on span "Create a Note" at bounding box center [649, 318] width 58 height 12
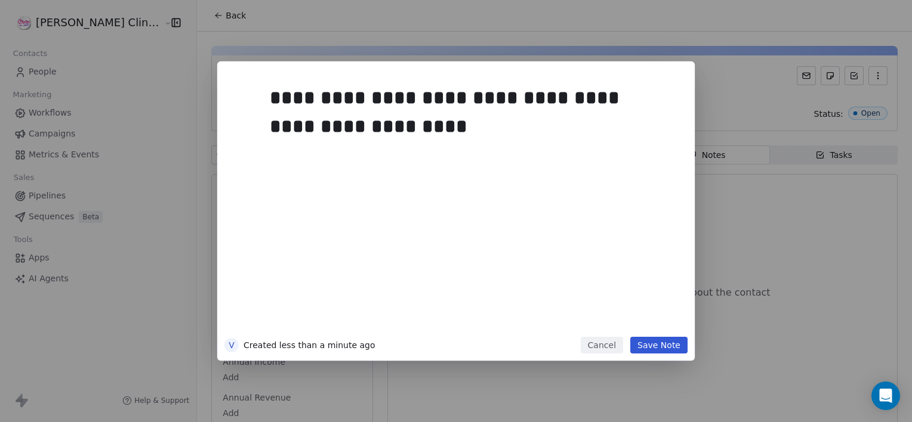
click at [654, 344] on button "Save Note" at bounding box center [658, 345] width 57 height 17
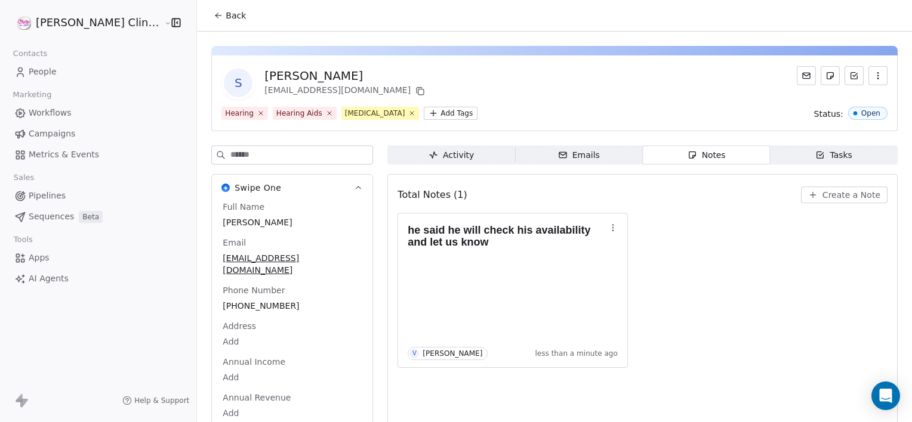
click at [206, 12] on button "Back" at bounding box center [229, 15] width 47 height 21
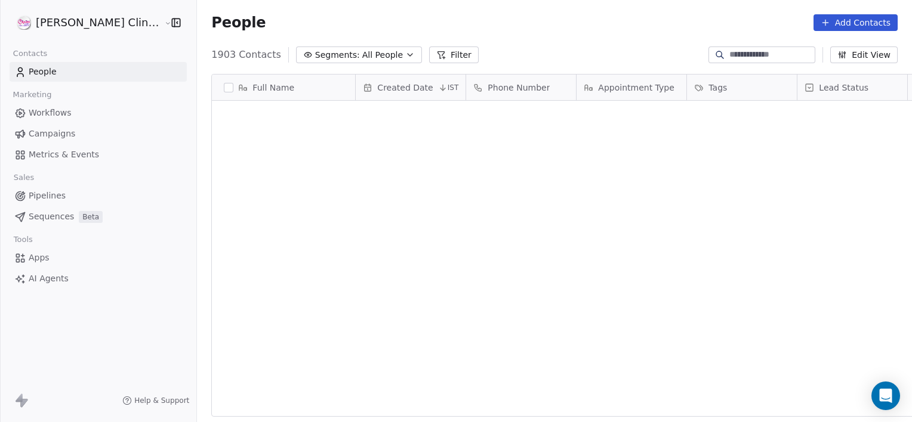
click at [197, 12] on div "People Add Contacts" at bounding box center [554, 22] width 715 height 45
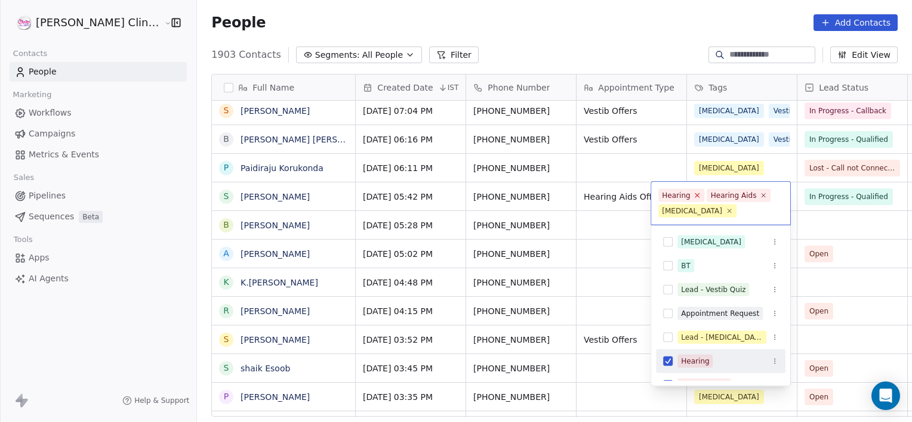
click at [695, 194] on icon at bounding box center [697, 195] width 8 height 8
click at [711, 198] on icon at bounding box center [714, 195] width 8 height 8
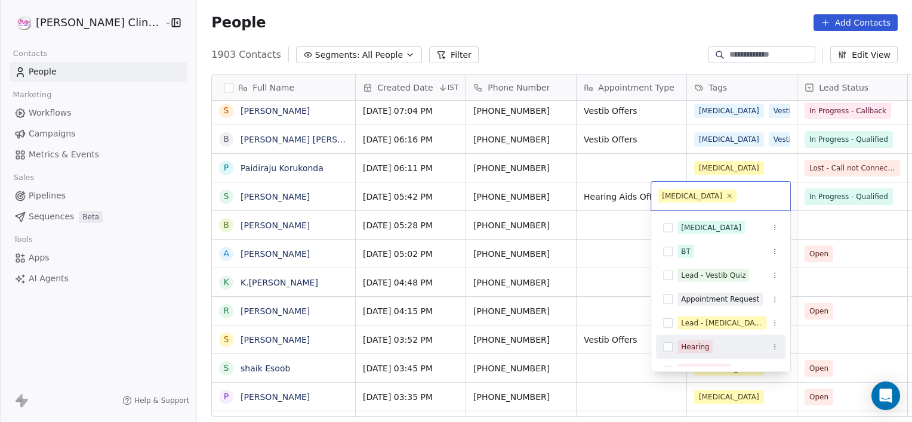
click at [761, 206] on div "[MEDICAL_DATA]" at bounding box center [720, 196] width 139 height 29
click at [814, 232] on html "[PERSON_NAME] Clinic External Contacts People Marketing Workflows Campaigns Met…" at bounding box center [456, 211] width 912 height 422
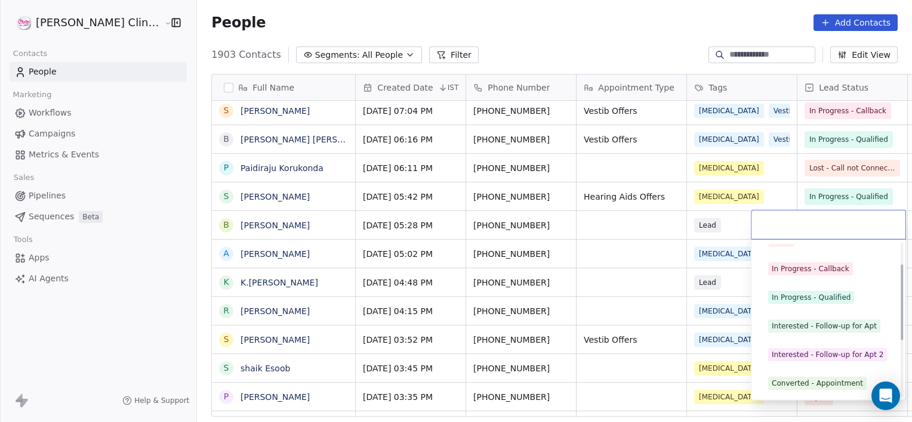
scroll to position [45, 0]
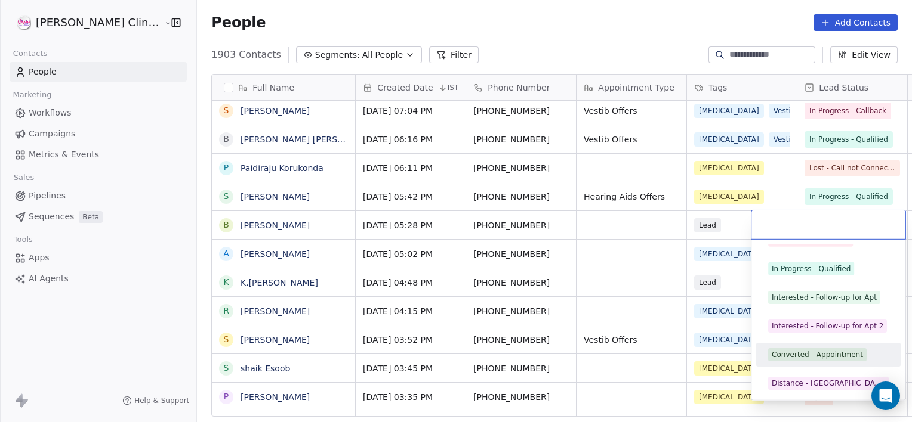
click at [799, 354] on div "Converted - Appointment" at bounding box center [816, 355] width 91 height 11
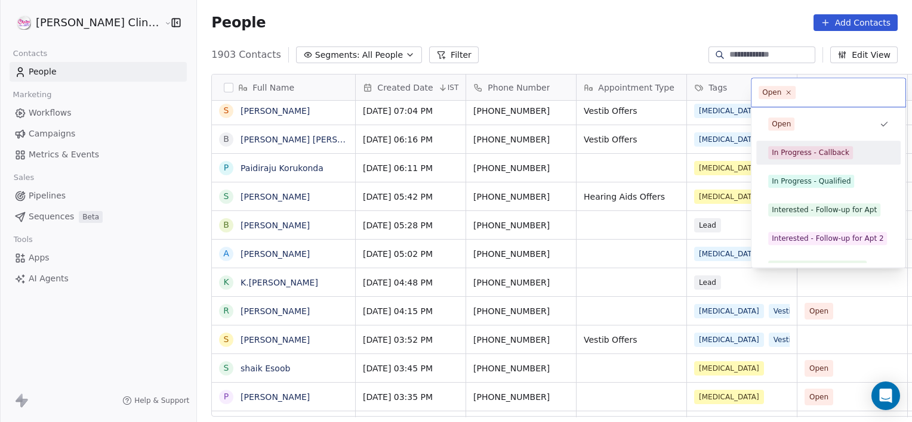
click at [814, 150] on div "In Progress - Callback" at bounding box center [810, 152] width 78 height 11
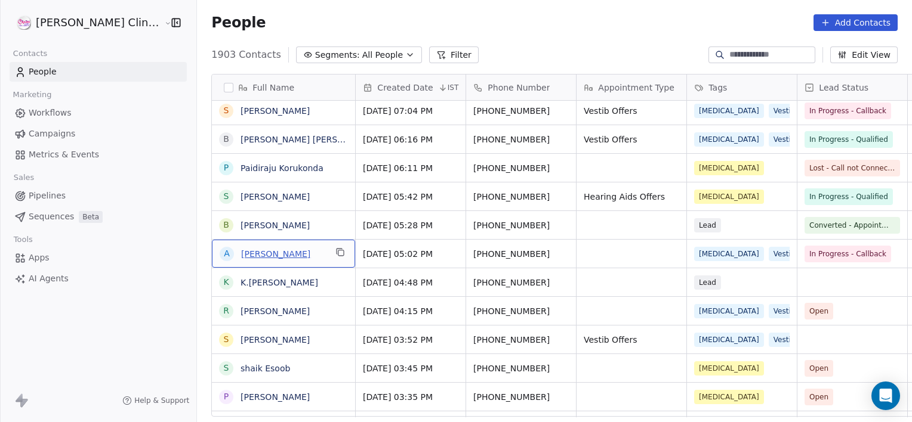
drag, startPoint x: 238, startPoint y: 260, endPoint x: 241, endPoint y: 254, distance: 7.2
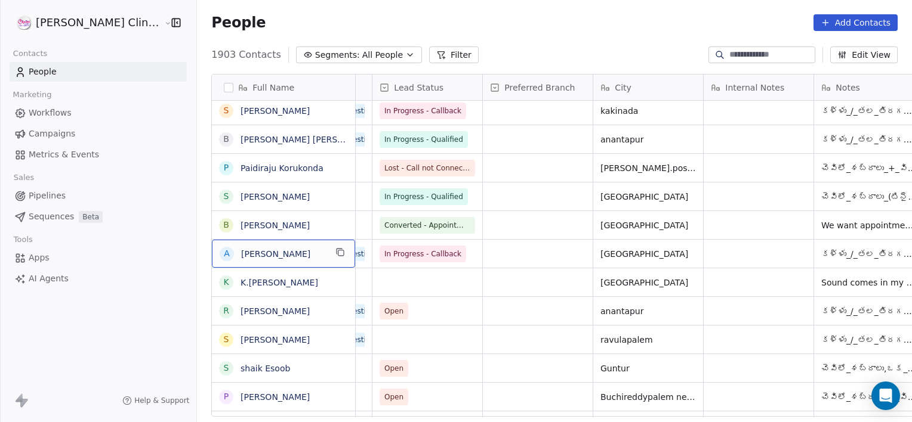
scroll to position [0, 0]
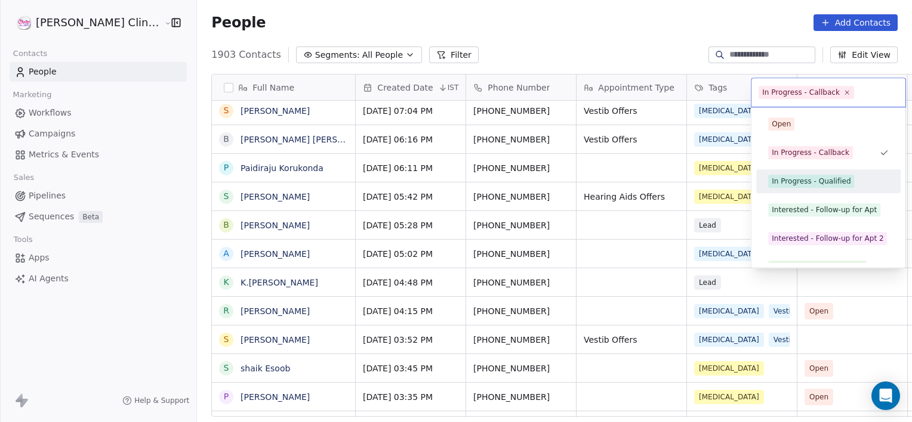
click at [797, 187] on span "In Progress - Qualified" at bounding box center [811, 181] width 86 height 13
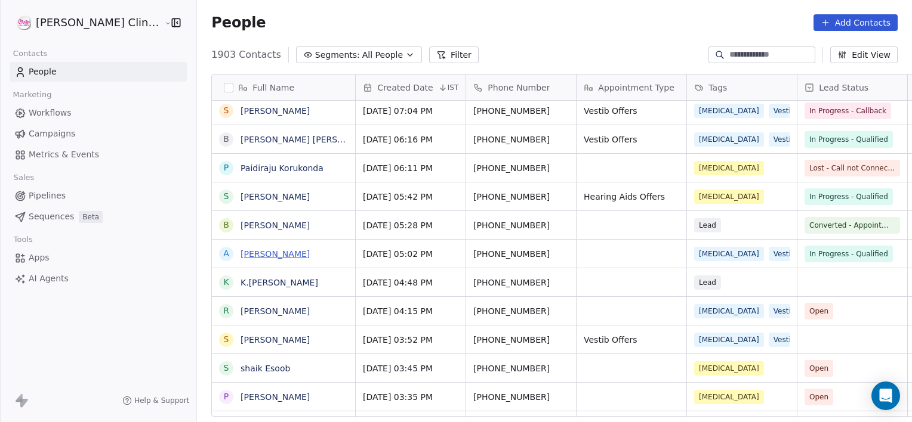
click at [240, 252] on link "[PERSON_NAME]" at bounding box center [274, 254] width 69 height 10
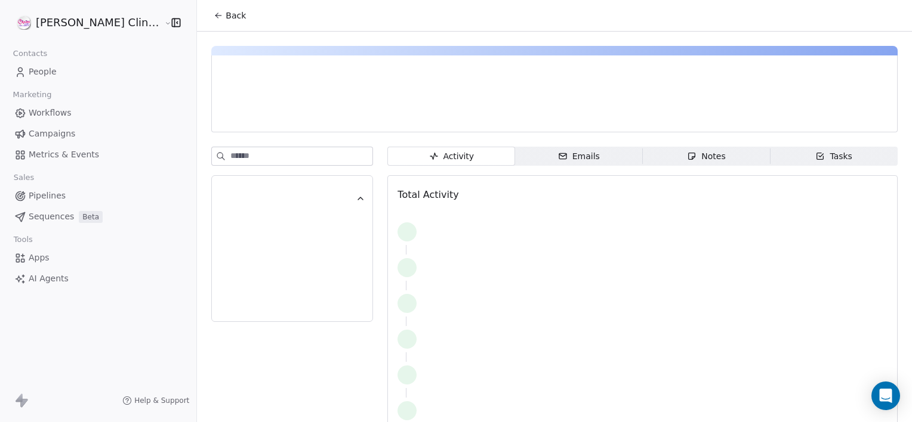
click at [643, 150] on span "Notes Notes" at bounding box center [706, 156] width 128 height 19
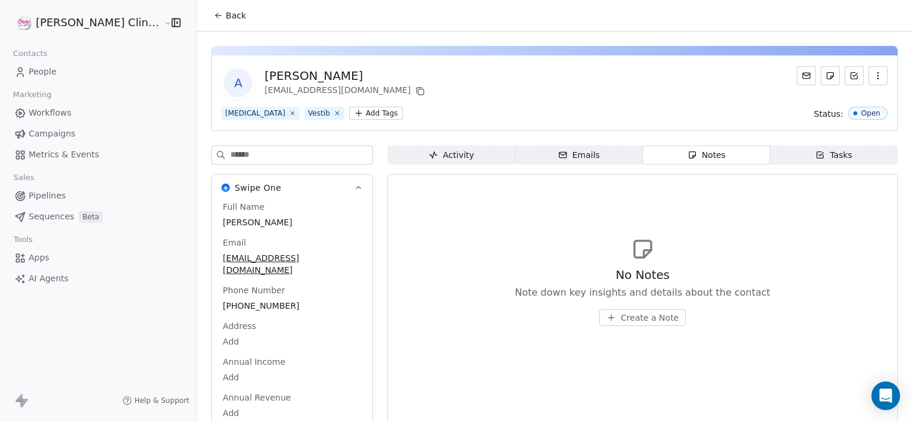
click at [602, 326] on button "Create a Note" at bounding box center [642, 318] width 86 height 17
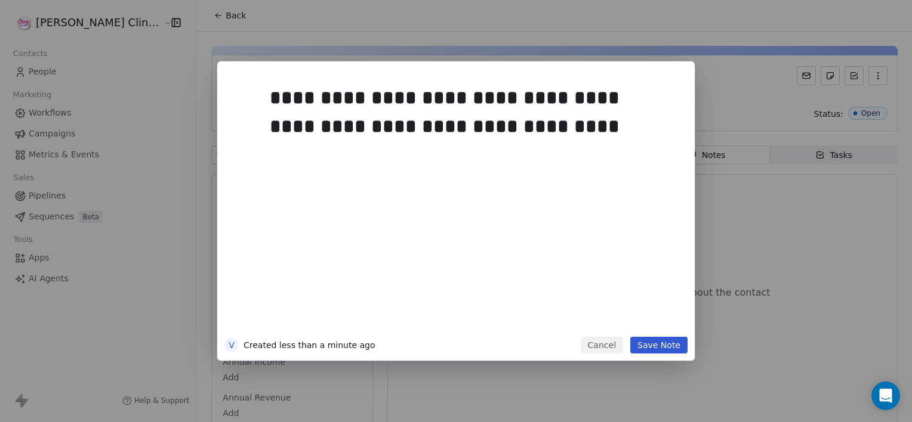
click at [660, 344] on button "Save Note" at bounding box center [658, 345] width 57 height 17
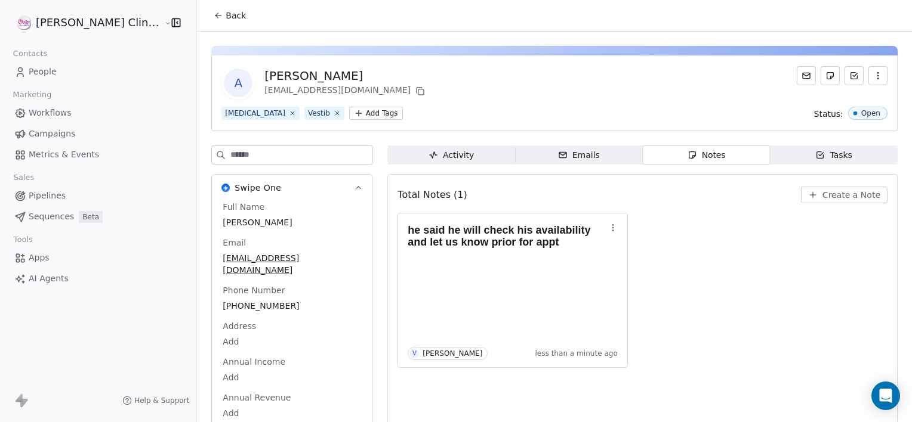
click at [225, 11] on span "Back" at bounding box center [235, 16] width 20 height 12
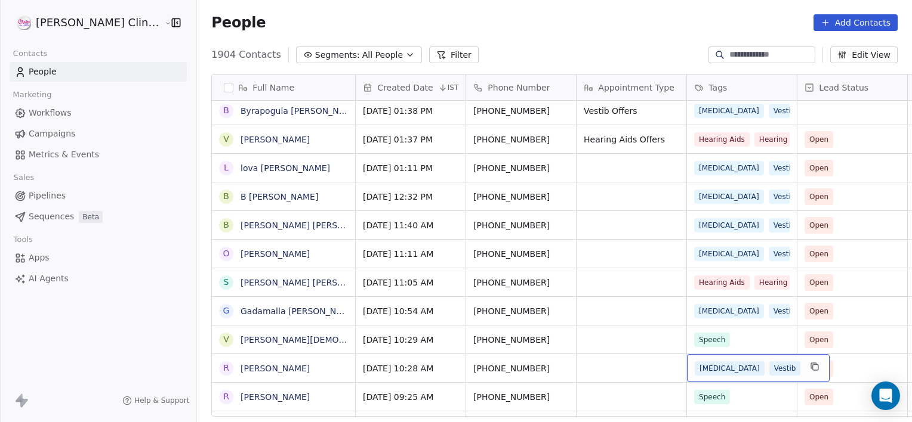
scroll to position [1436, 0]
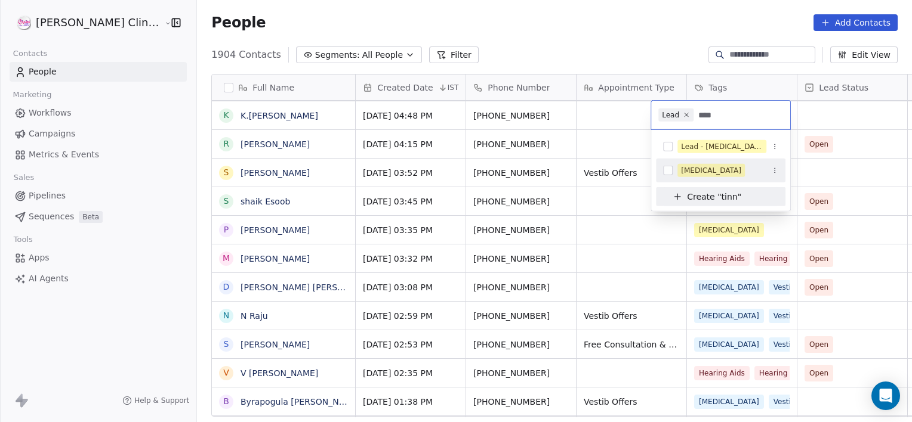
type input "****"
click at [690, 165] on div "[MEDICAL_DATA]" at bounding box center [711, 170] width 60 height 11
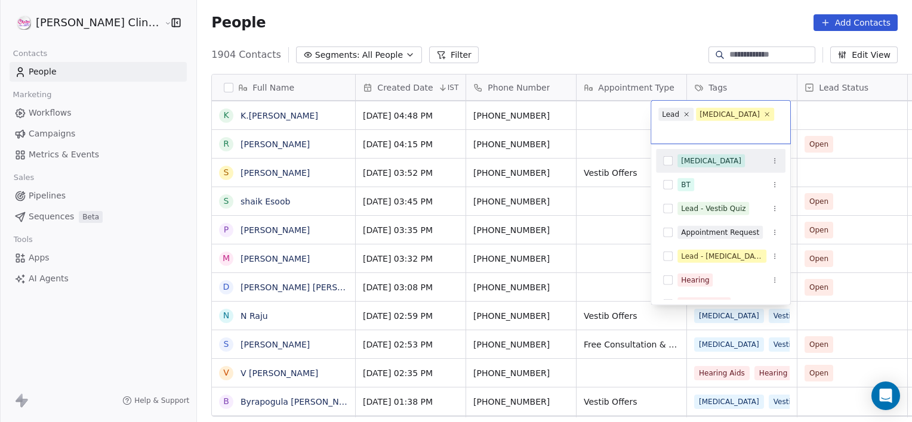
click at [617, 104] on html "[PERSON_NAME] Clinic External Contacts People Marketing Workflows Campaigns Met…" at bounding box center [456, 211] width 912 height 422
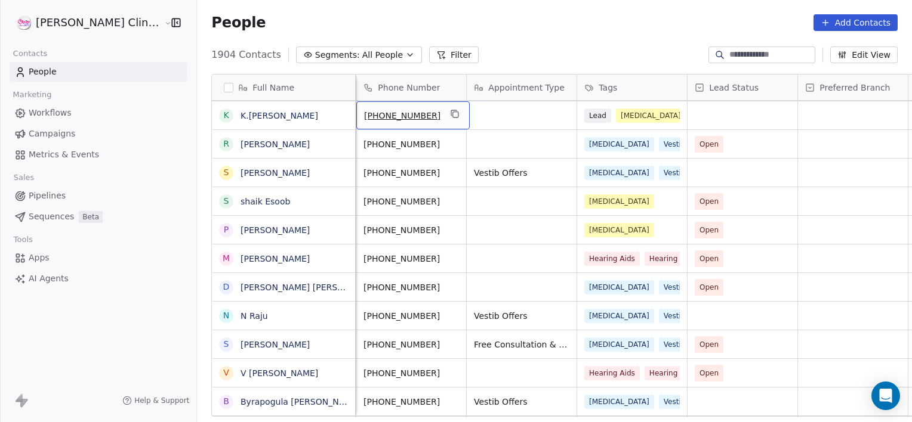
scroll to position [0, 0]
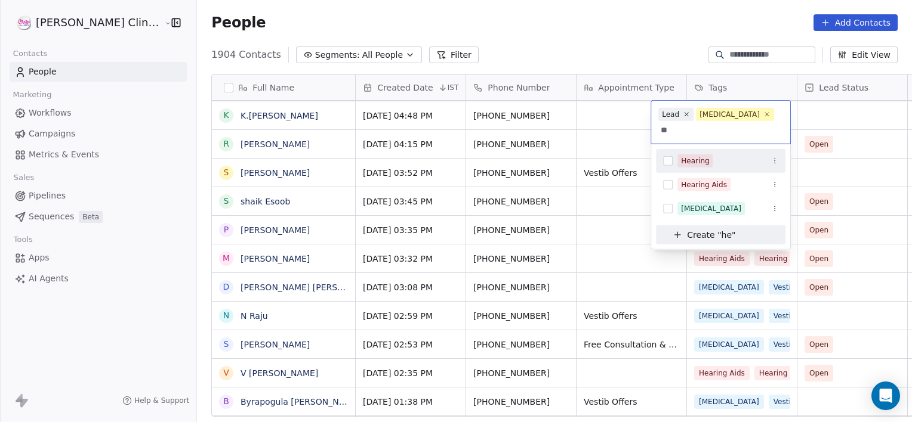
type input "**"
click at [684, 156] on div "Hearing" at bounding box center [695, 161] width 28 height 11
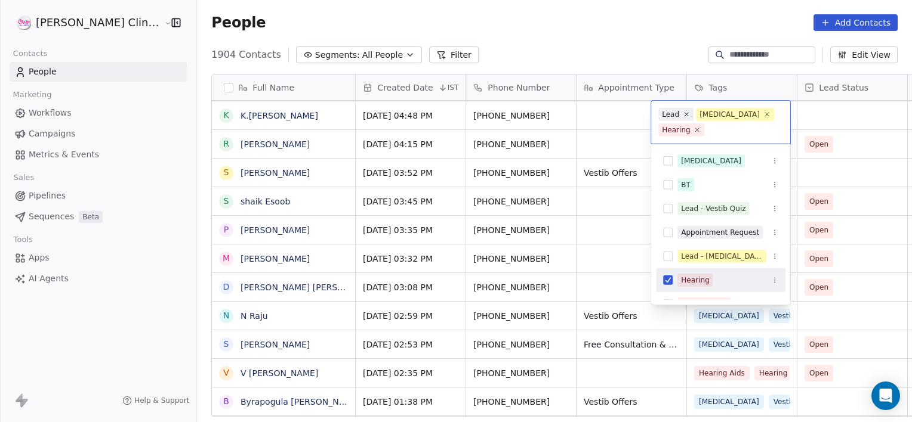
click at [840, 122] on html "[PERSON_NAME] Clinic External Contacts People Marketing Workflows Campaigns Met…" at bounding box center [456, 211] width 912 height 422
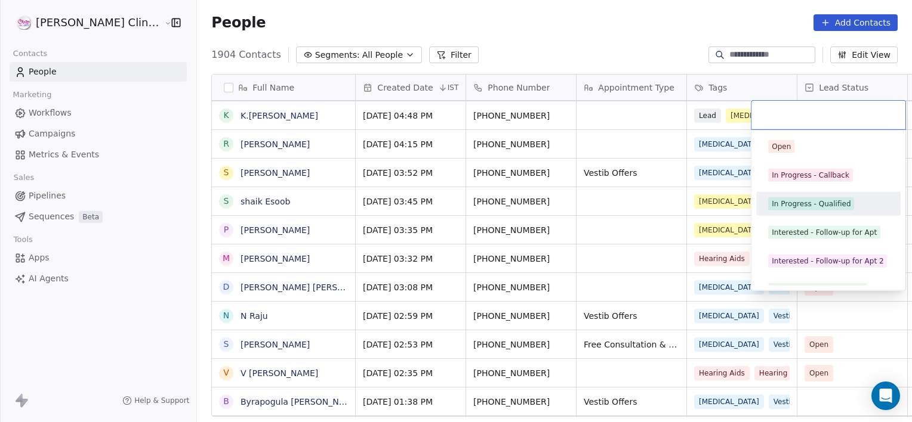
click at [790, 203] on div "In Progress - Qualified" at bounding box center [810, 204] width 79 height 11
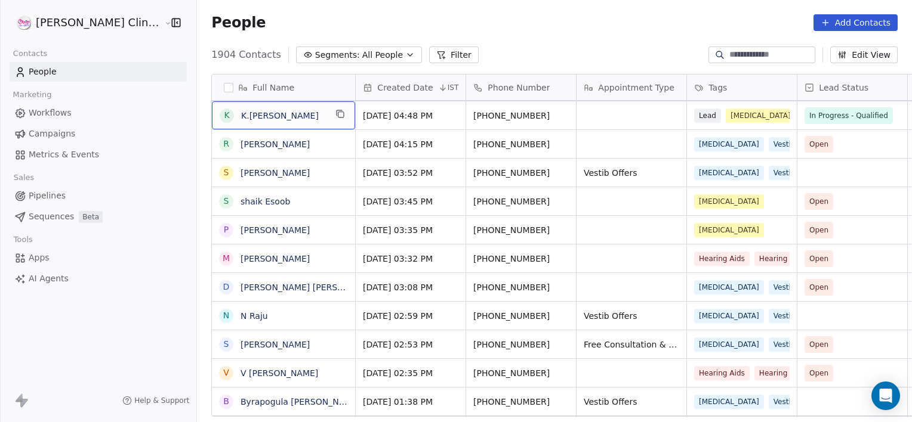
click at [220, 121] on div "[PERSON_NAME].[PERSON_NAME]" at bounding box center [273, 116] width 106 height 14
click at [240, 113] on link "K.[PERSON_NAME]" at bounding box center [279, 116] width 78 height 10
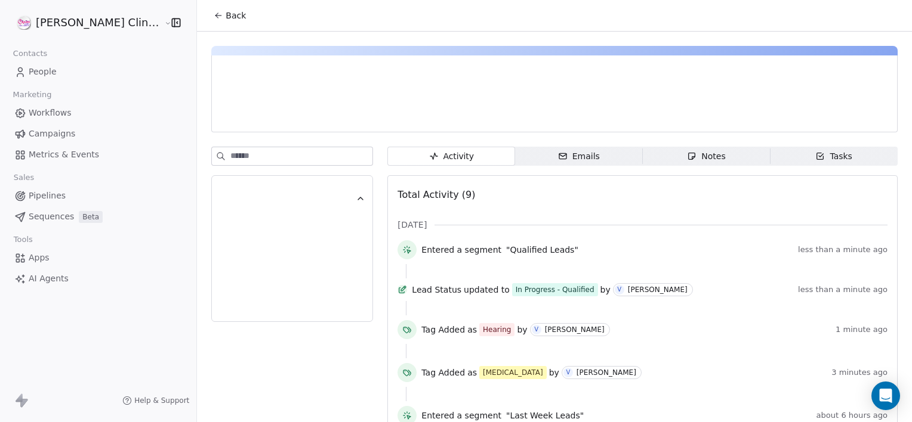
click at [720, 147] on span "Notes Notes" at bounding box center [706, 156] width 128 height 19
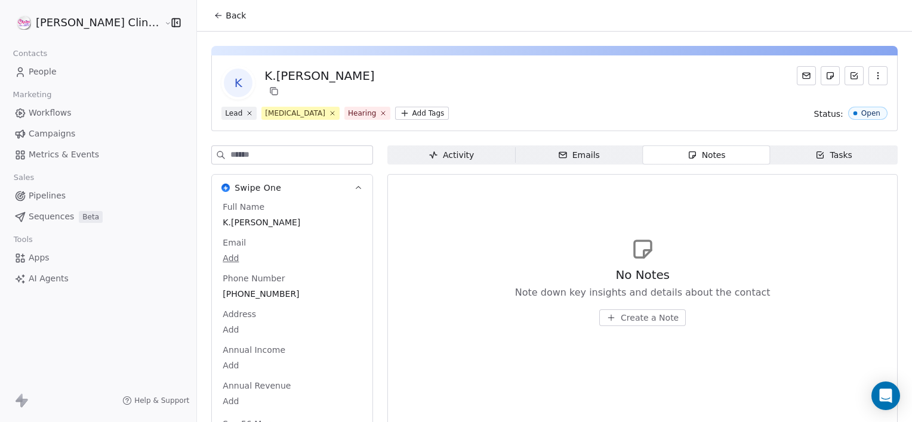
click at [621, 314] on span "Create a Note" at bounding box center [649, 318] width 58 height 12
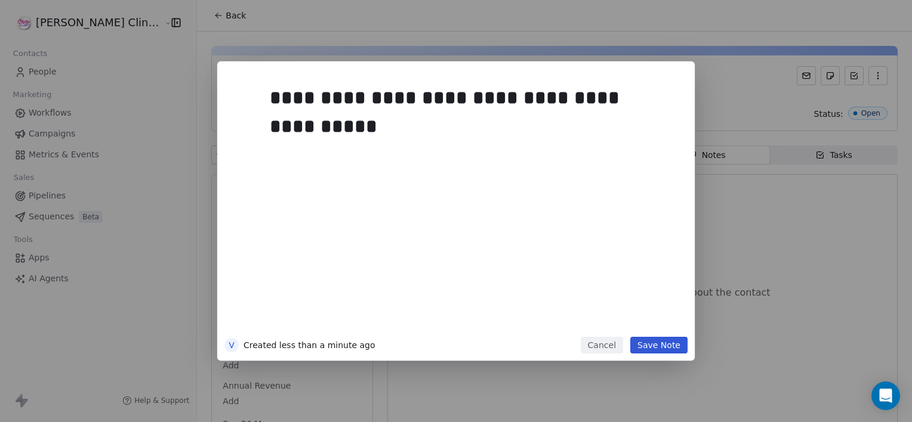
click at [641, 351] on button "Save Note" at bounding box center [658, 345] width 57 height 17
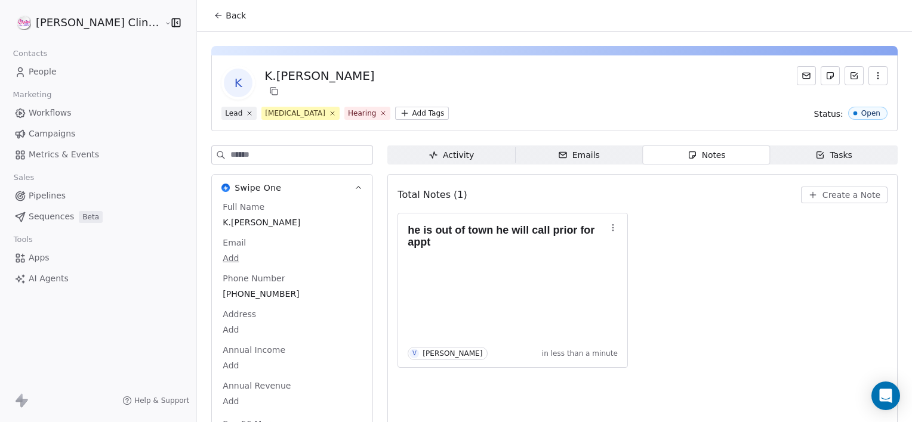
click at [209, 14] on button "Back" at bounding box center [229, 15] width 47 height 21
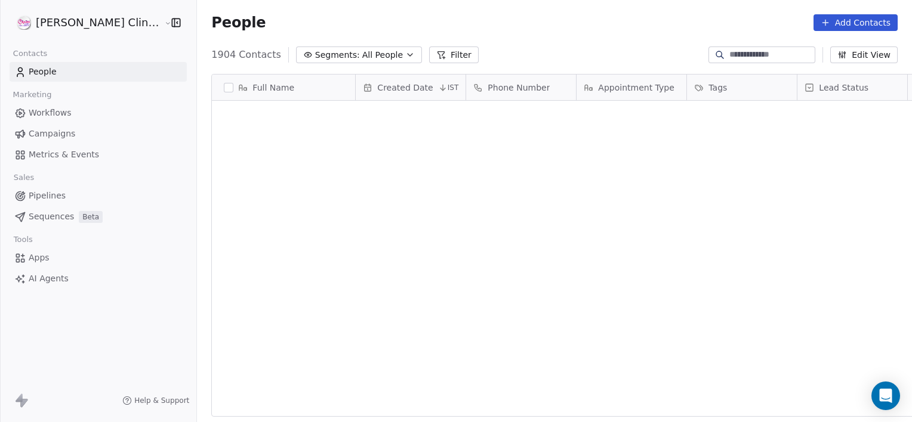
scroll to position [363, 741]
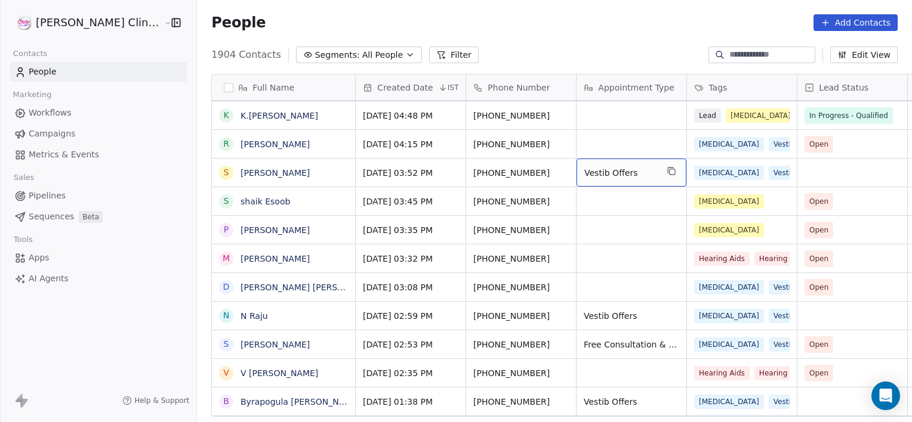
drag, startPoint x: 584, startPoint y: 160, endPoint x: 576, endPoint y: 148, distance: 14.6
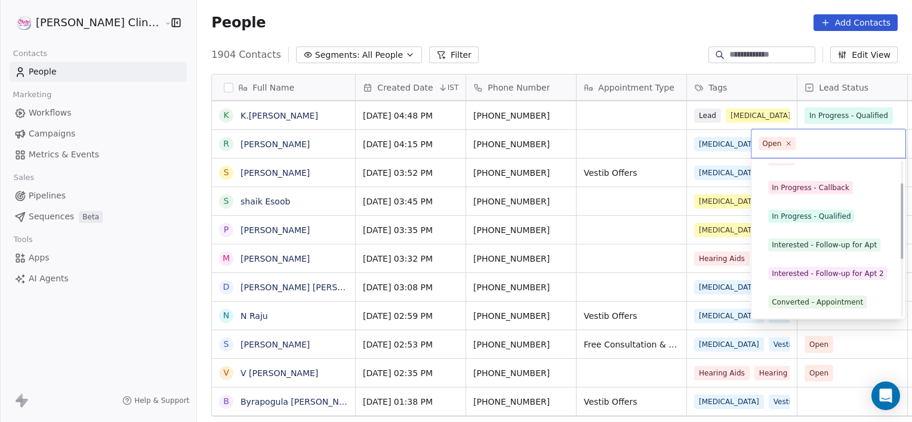
scroll to position [73, 0]
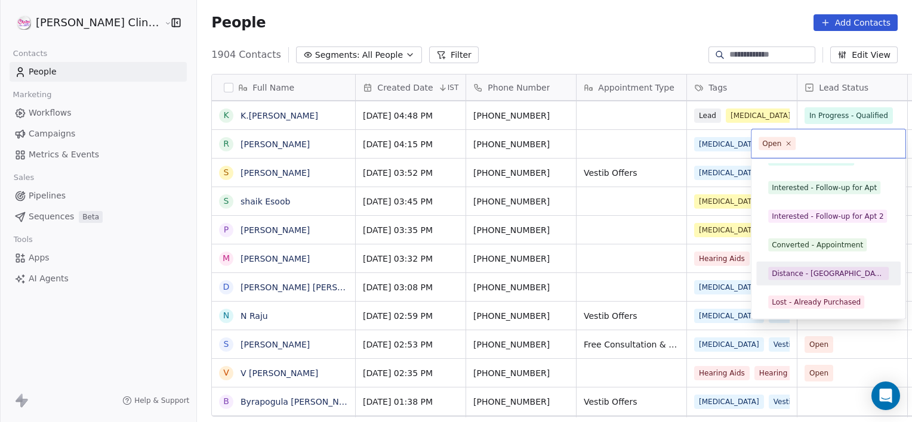
click at [775, 284] on div "Distance - [GEOGRAPHIC_DATA]" at bounding box center [828, 274] width 144 height 24
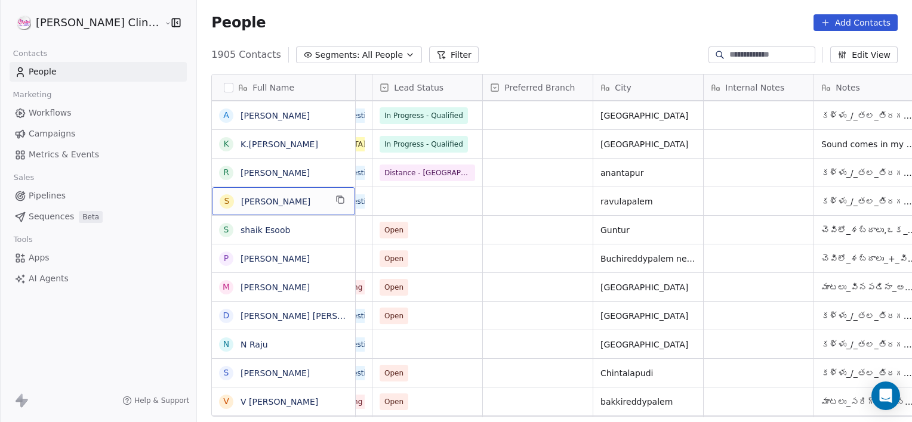
scroll to position [0, 0]
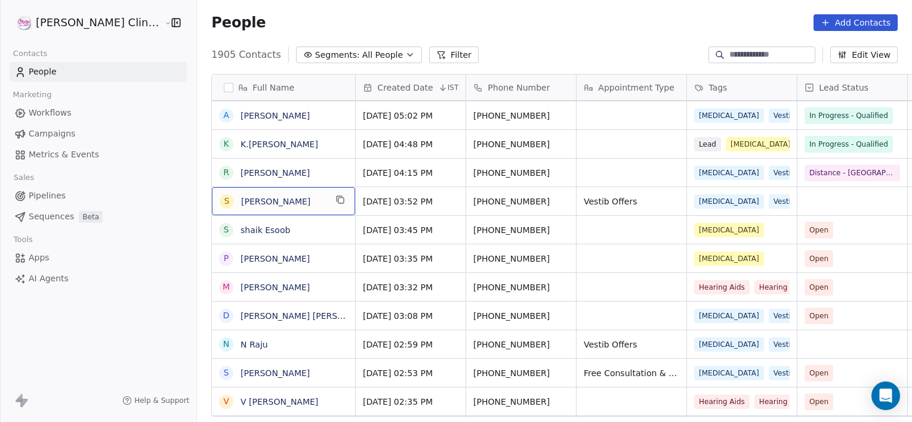
click at [273, 203] on span "[PERSON_NAME]" at bounding box center [283, 202] width 85 height 12
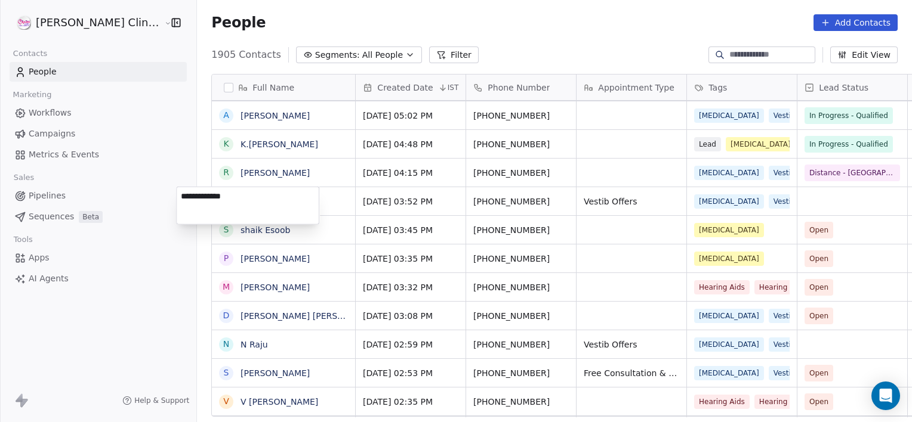
type textarea "**********"
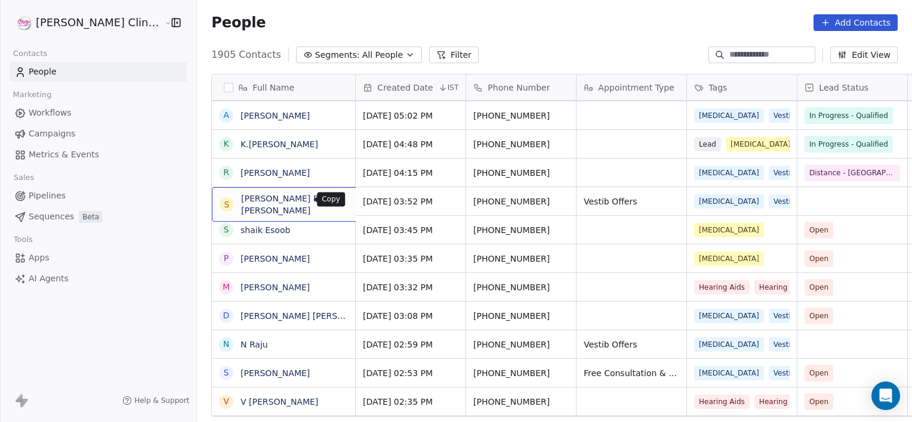
click at [374, 198] on icon "grid" at bounding box center [376, 200] width 5 height 5
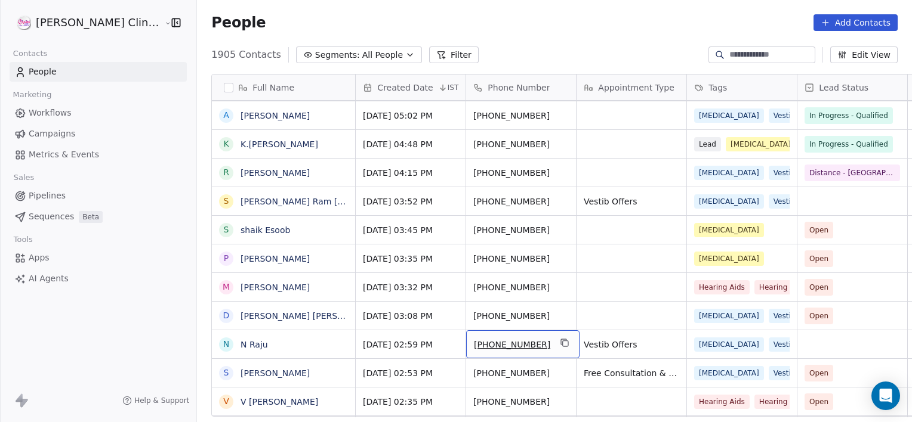
drag, startPoint x: 536, startPoint y: 341, endPoint x: 624, endPoint y: 453, distance: 141.9
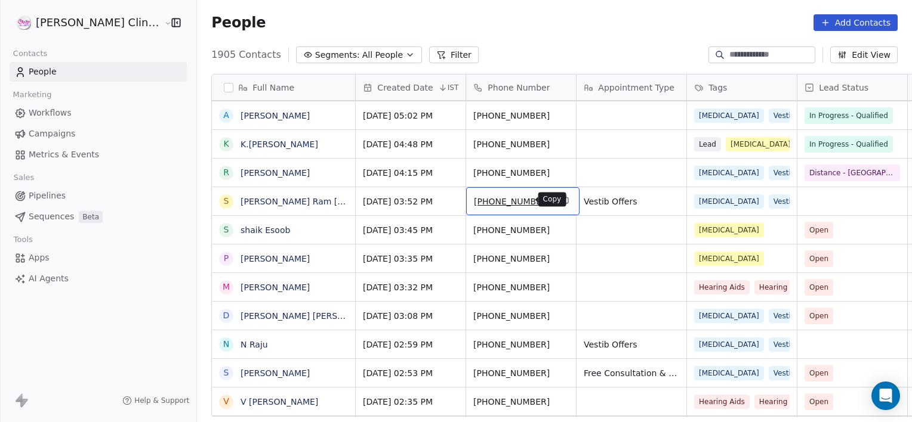
click at [560, 197] on icon "grid" at bounding box center [565, 200] width 10 height 10
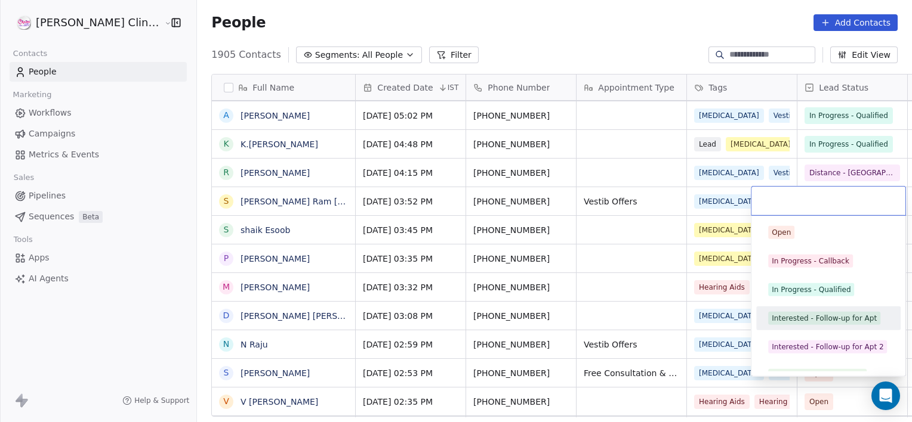
click at [810, 329] on div "Interested - Follow-up for Apt" at bounding box center [828, 319] width 144 height 24
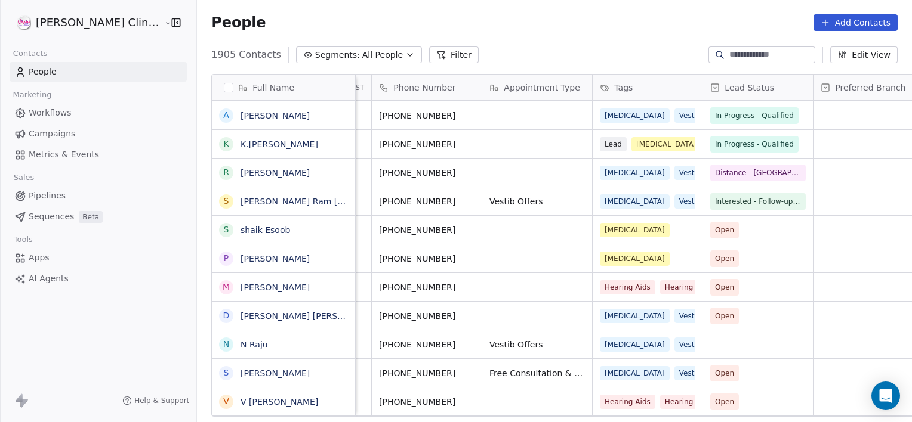
scroll to position [0, 205]
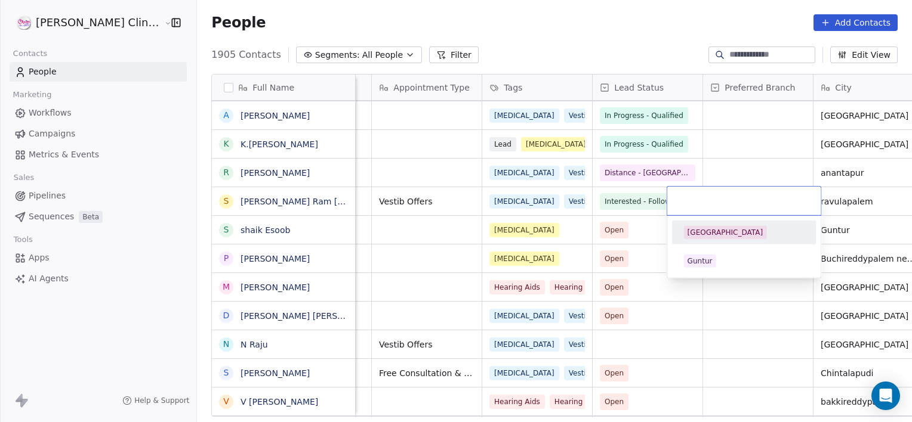
click at [703, 231] on div "[GEOGRAPHIC_DATA]" at bounding box center [725, 232] width 76 height 11
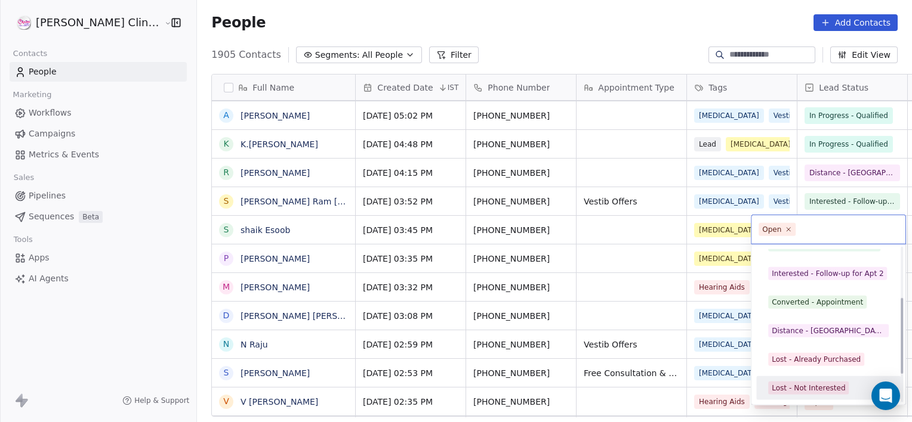
scroll to position [159, 0]
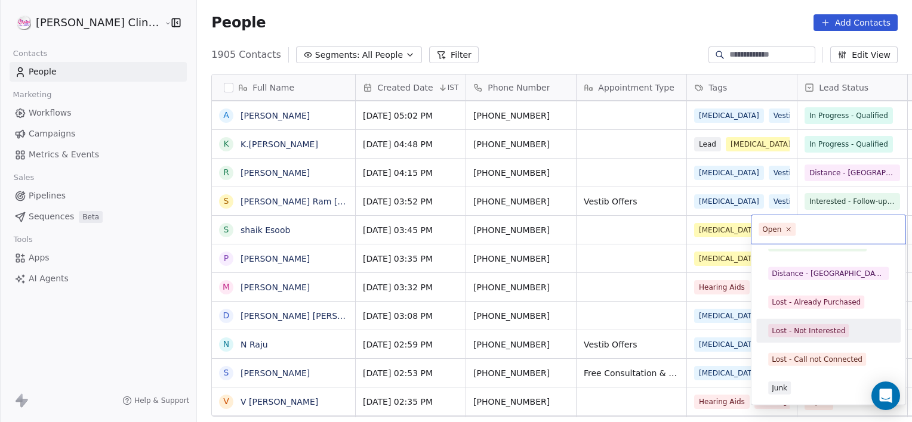
click at [816, 326] on div "Lost - Not Interested" at bounding box center [807, 331] width 73 height 11
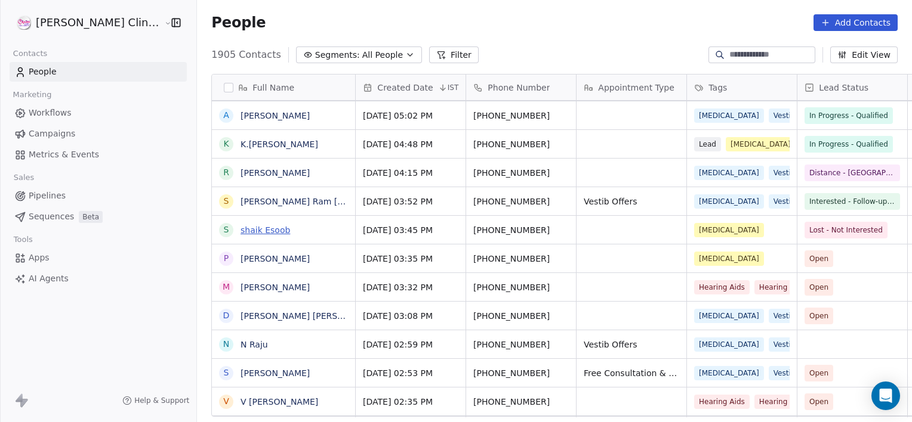
click at [240, 234] on link "shaik Esoob" at bounding box center [265, 230] width 50 height 10
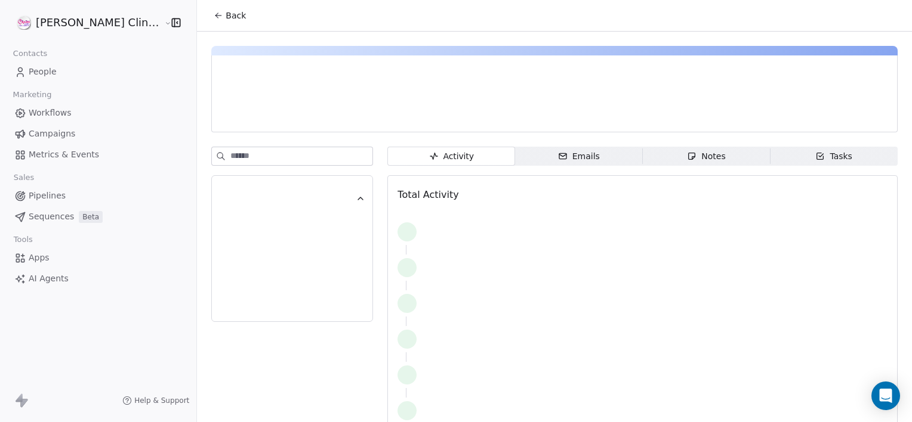
click at [642, 162] on span "Notes Notes" at bounding box center [706, 156] width 128 height 19
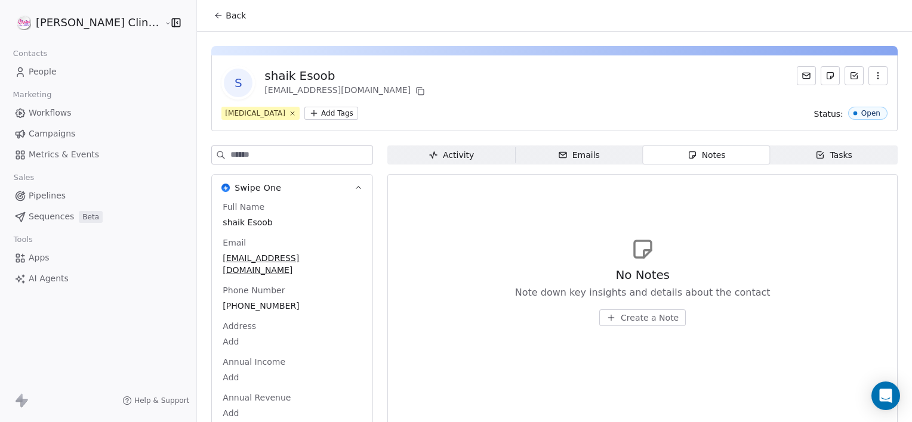
click at [620, 320] on span "Create a Note" at bounding box center [649, 318] width 58 height 12
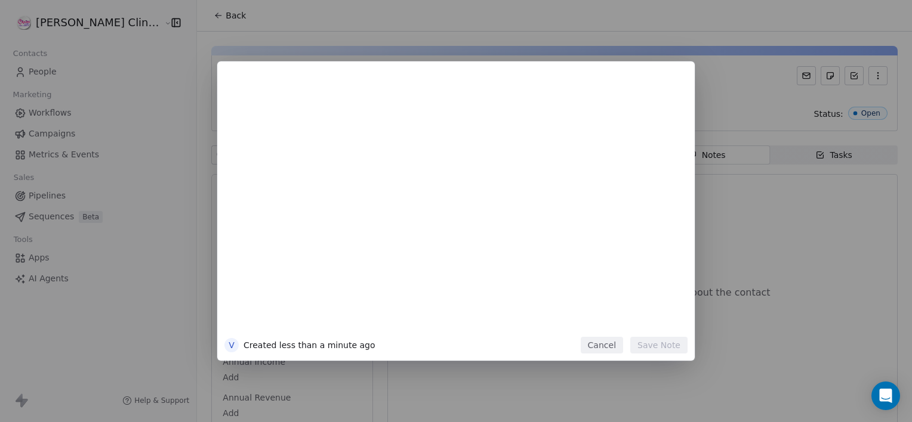
click at [594, 347] on button "Cancel" at bounding box center [601, 345] width 42 height 17
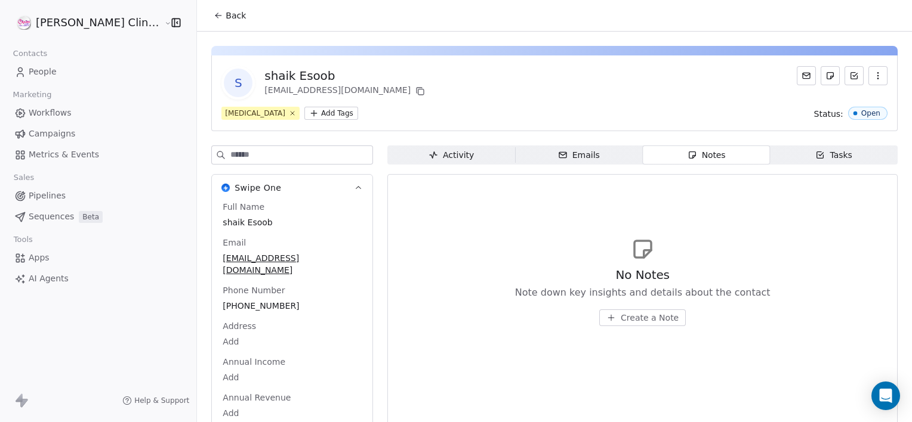
click at [225, 14] on span "Back" at bounding box center [235, 16] width 20 height 12
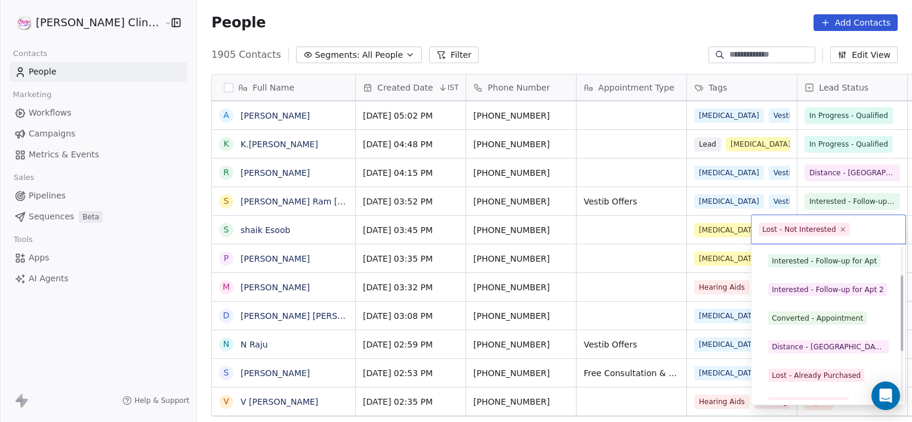
scroll to position [57, 0]
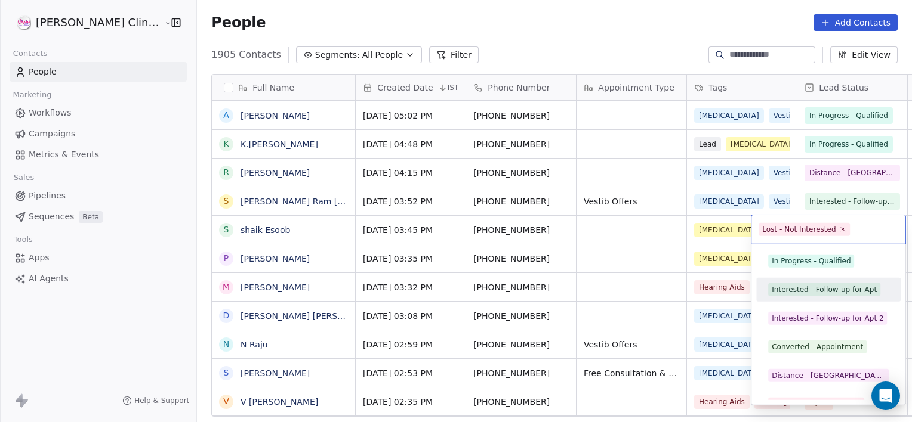
click at [792, 289] on div "Interested - Follow-up for Apt" at bounding box center [823, 290] width 105 height 11
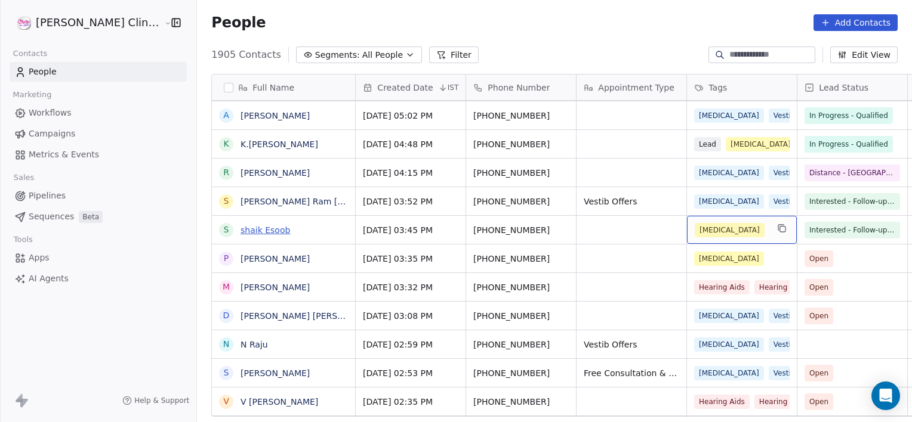
click at [240, 233] on link "shaik Esoob" at bounding box center [265, 230] width 50 height 10
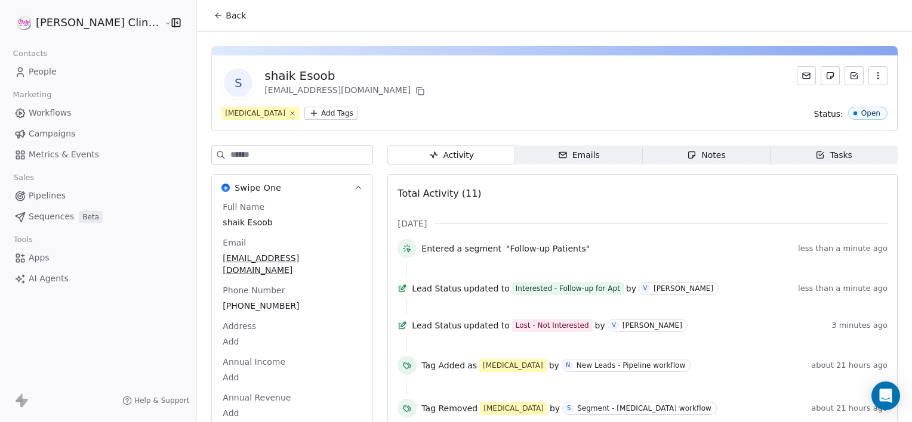
click at [797, 159] on span "Tasks Tasks" at bounding box center [834, 155] width 128 height 19
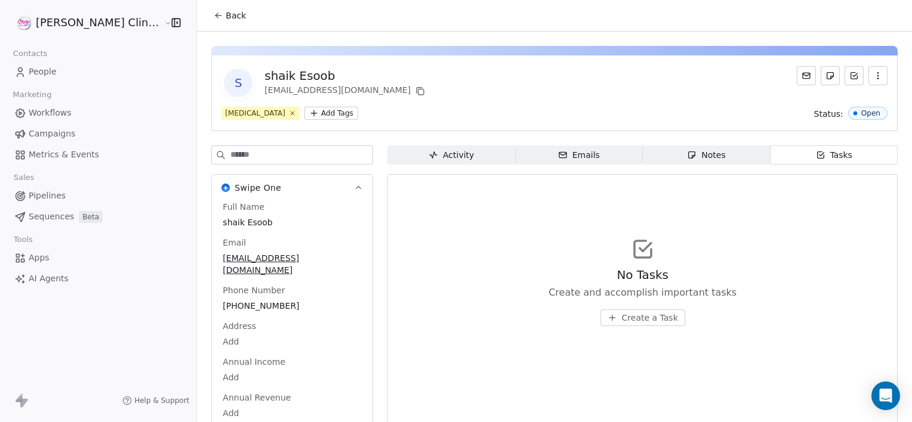
click at [628, 320] on span "Create a Task" at bounding box center [650, 318] width 56 height 12
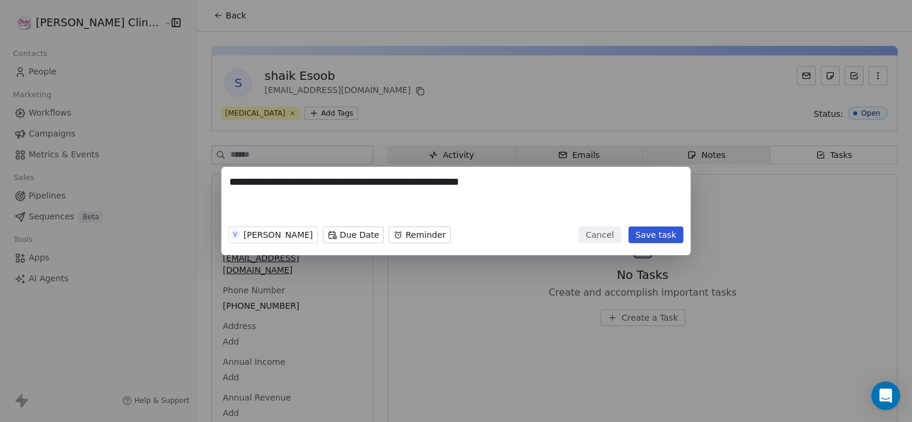
type textarea "**********"
click at [372, 236] on body "**********" at bounding box center [456, 211] width 912 height 422
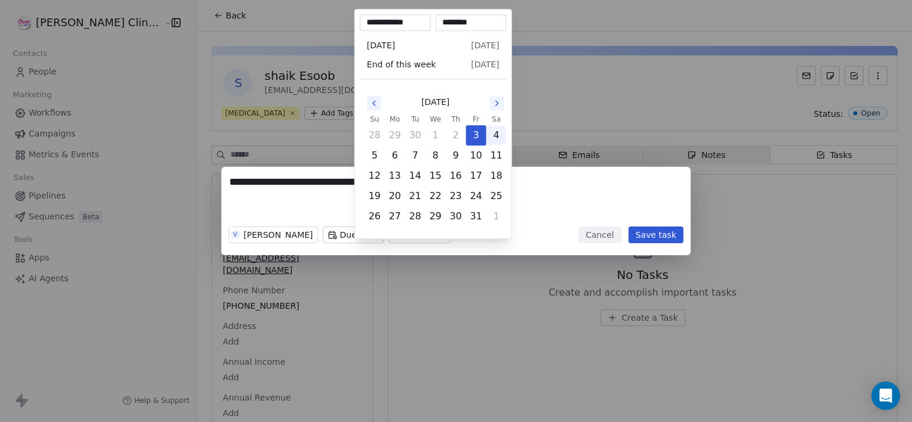
click at [495, 132] on button "4" at bounding box center [496, 135] width 19 height 19
type input "**********"
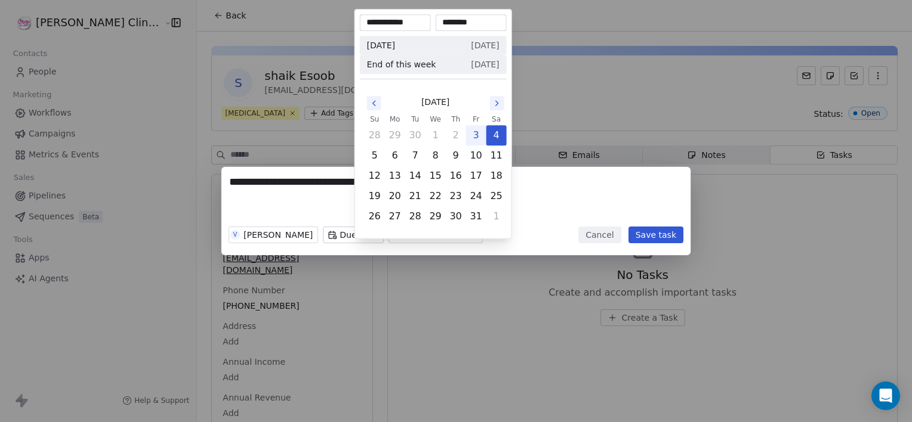
click at [323, 236] on div "**********" at bounding box center [456, 211] width 912 height 88
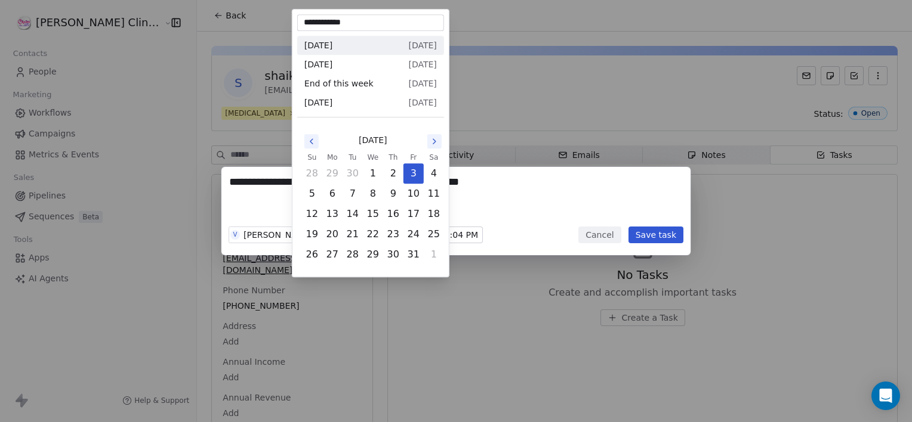
click at [323, 236] on body "**********" at bounding box center [456, 211] width 912 height 422
click at [436, 177] on button "4" at bounding box center [433, 173] width 19 height 19
type input "**********"
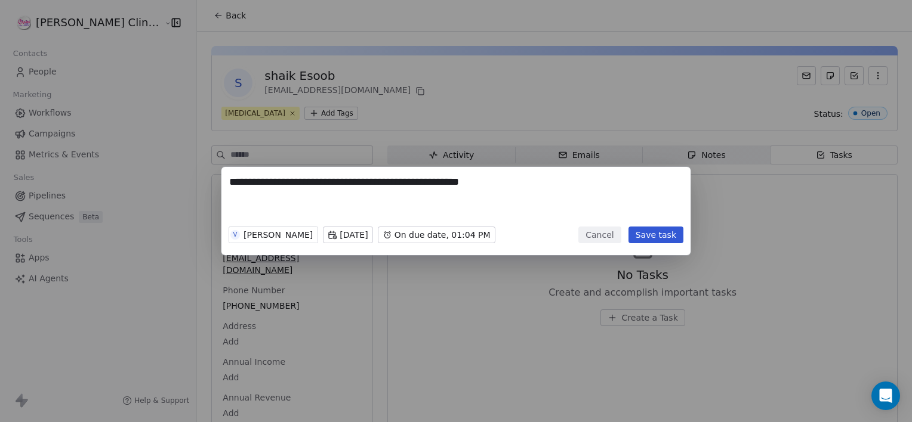
click at [679, 233] on button "Save task" at bounding box center [655, 235] width 55 height 17
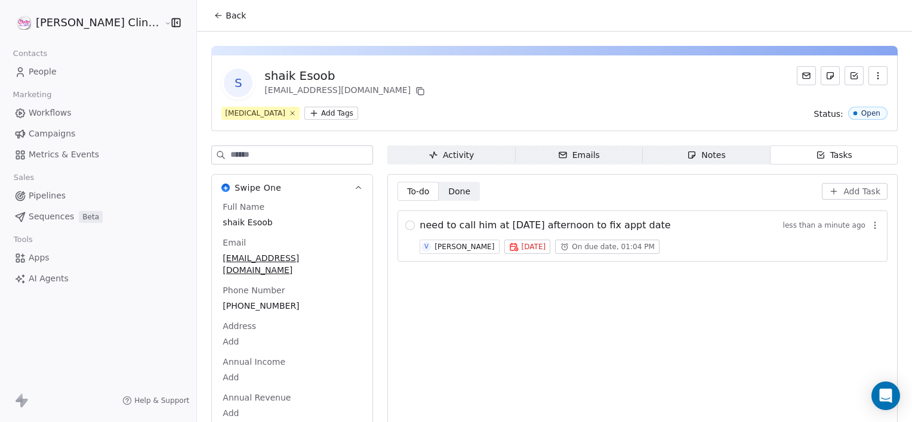
click at [225, 12] on span "Back" at bounding box center [235, 16] width 20 height 12
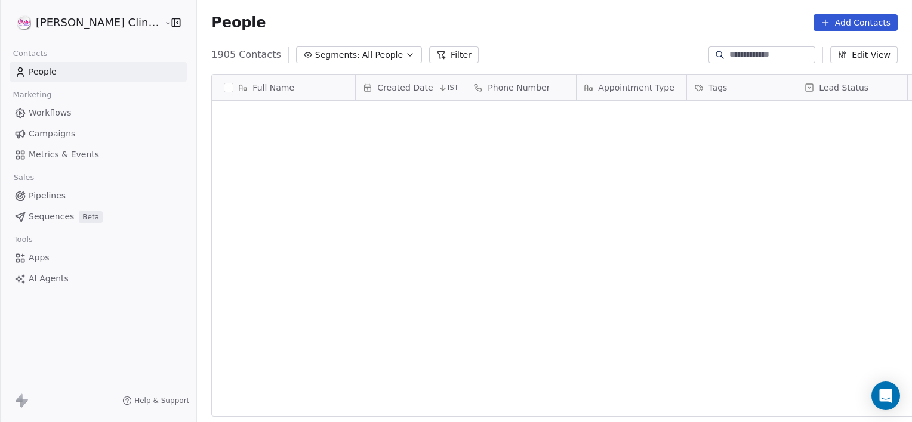
scroll to position [363, 741]
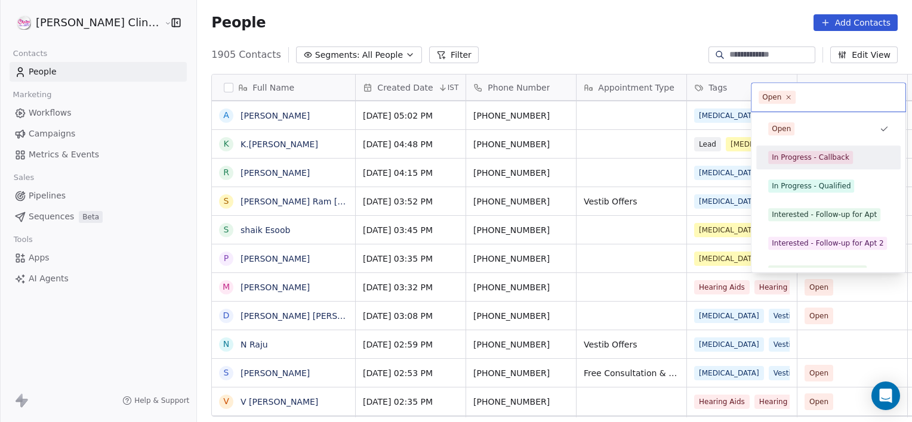
click at [812, 147] on div "In Progress - Callback" at bounding box center [828, 158] width 144 height 24
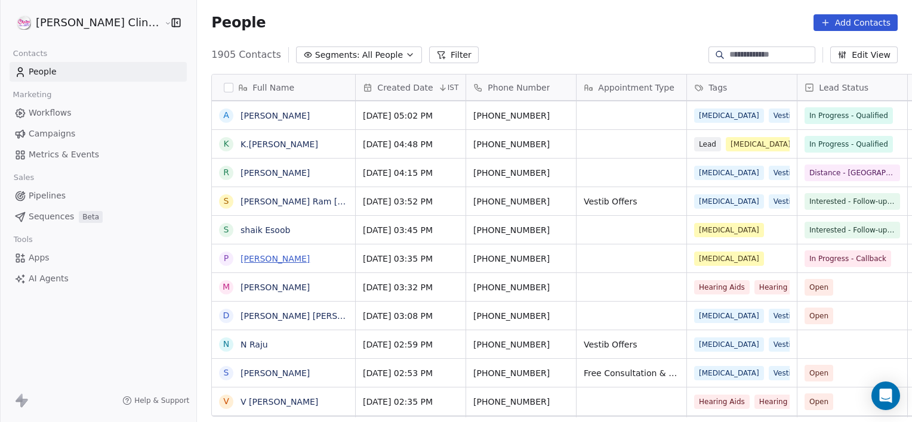
click at [255, 258] on link "[PERSON_NAME]" at bounding box center [274, 259] width 69 height 10
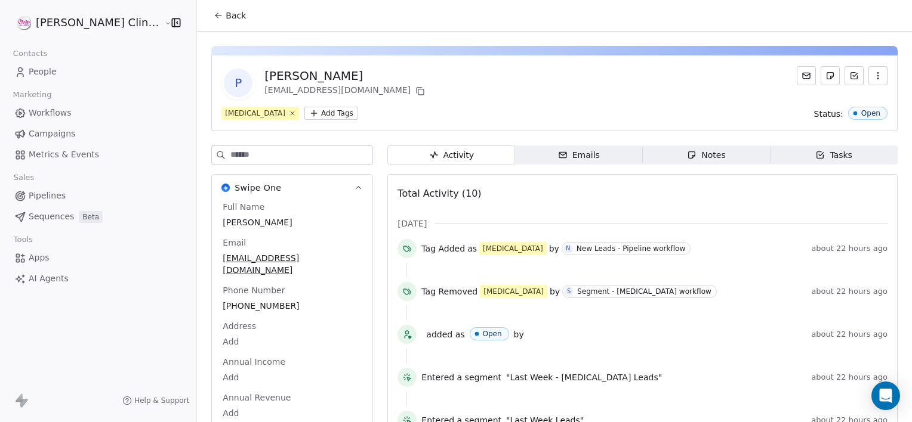
click at [644, 164] on span "Notes Notes" at bounding box center [706, 155] width 128 height 19
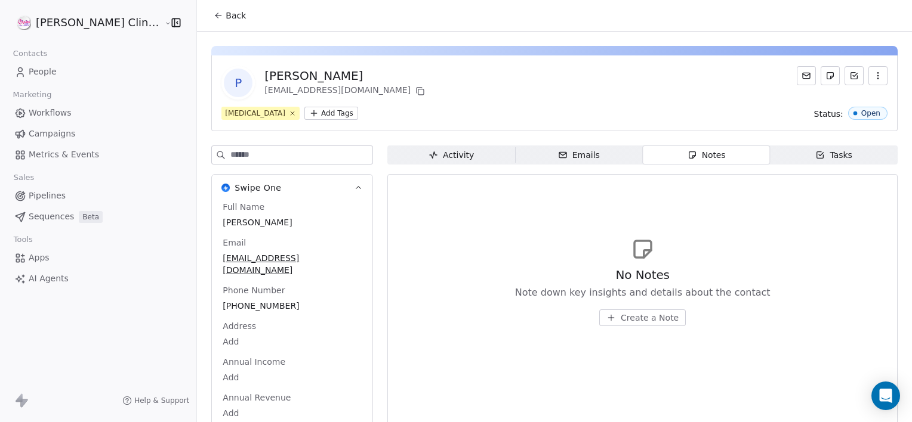
click at [620, 317] on span "Create a Note" at bounding box center [649, 318] width 58 height 12
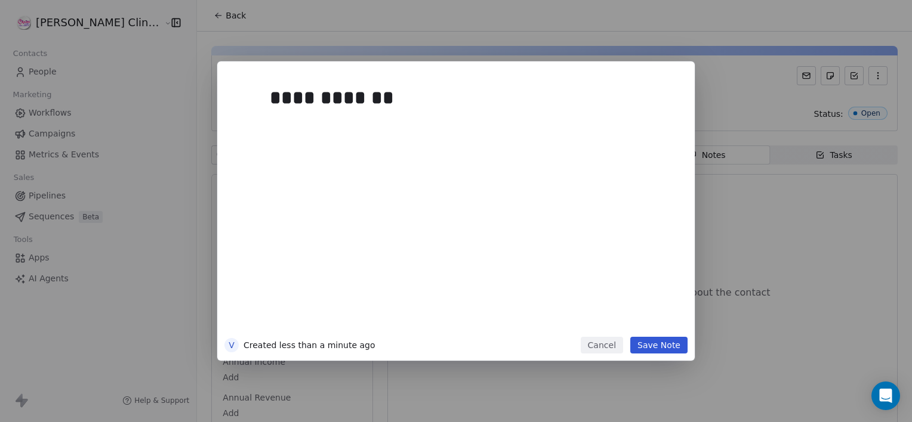
click at [654, 352] on button "Save Note" at bounding box center [658, 345] width 57 height 17
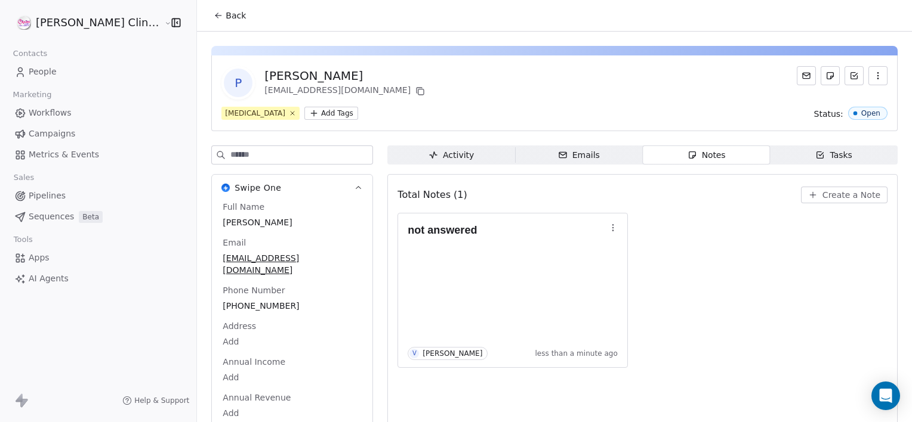
click at [225, 12] on span "Back" at bounding box center [235, 16] width 20 height 12
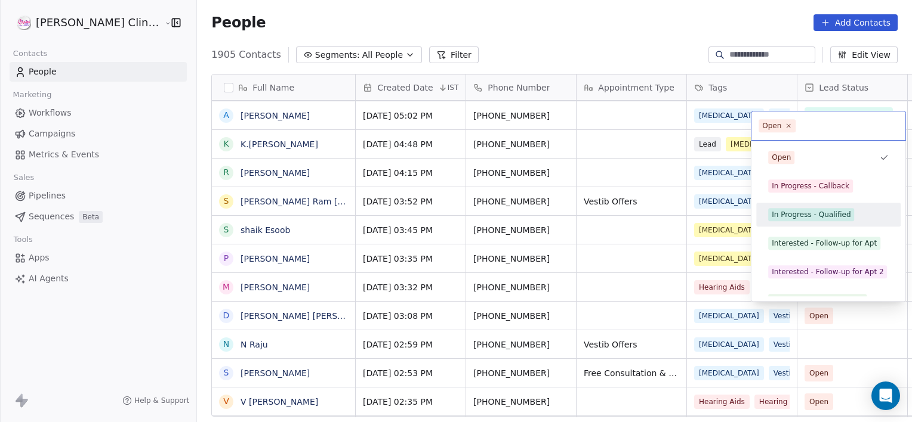
click at [811, 210] on div "In Progress - Qualified" at bounding box center [810, 214] width 79 height 11
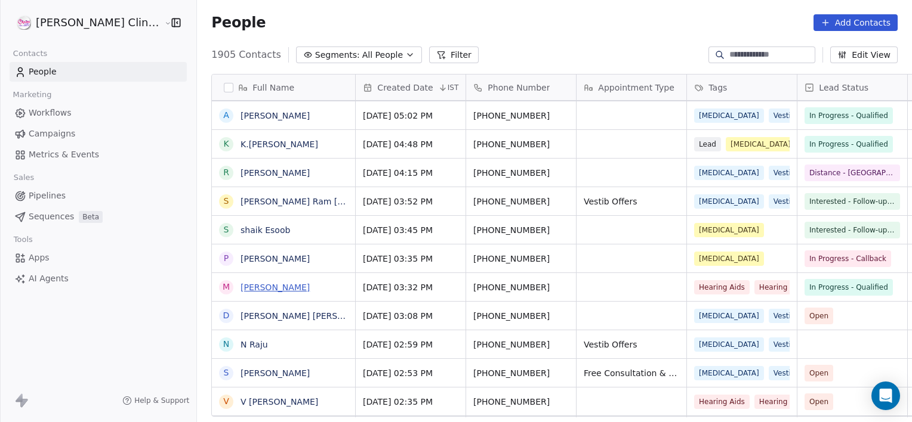
click at [242, 291] on link "[PERSON_NAME]" at bounding box center [274, 288] width 69 height 10
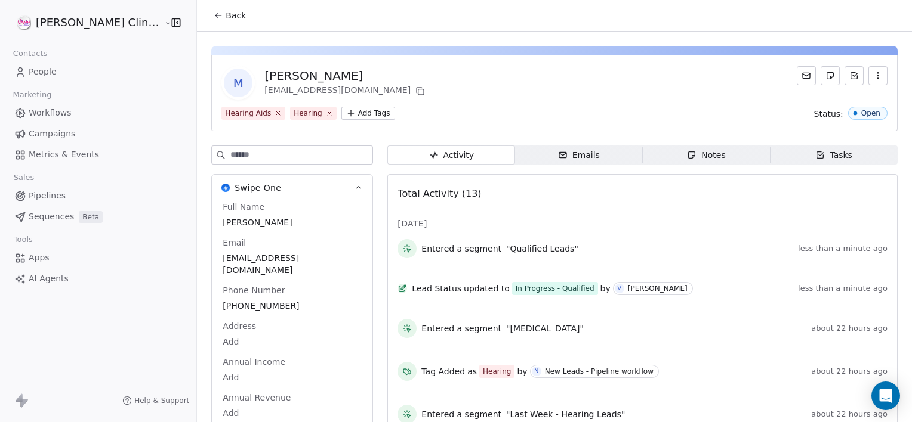
click at [688, 155] on icon "button" at bounding box center [691, 155] width 7 height 7
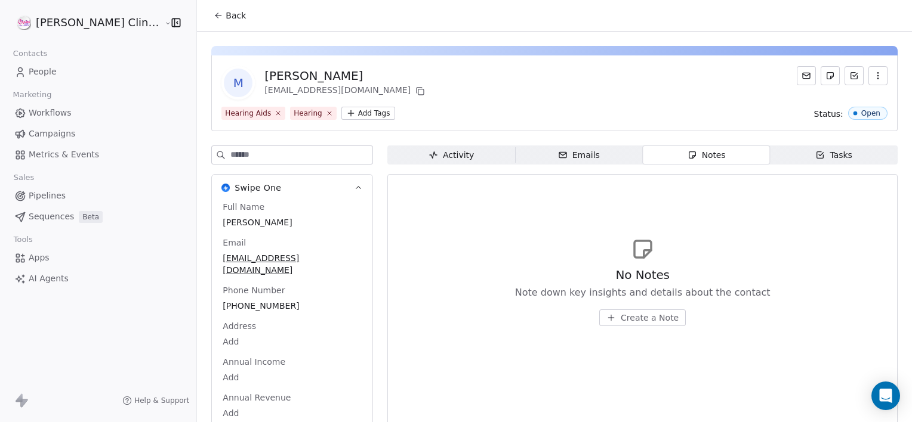
click at [606, 317] on icon "button" at bounding box center [611, 318] width 10 height 10
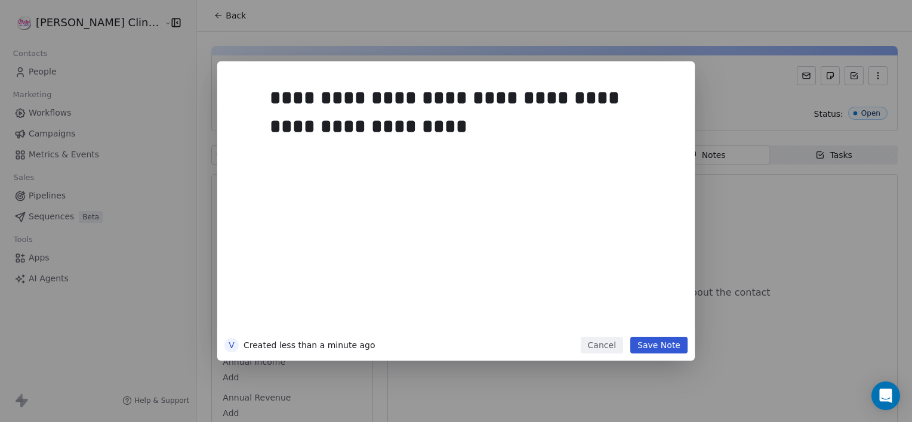
click at [659, 344] on button "Save Note" at bounding box center [658, 345] width 57 height 17
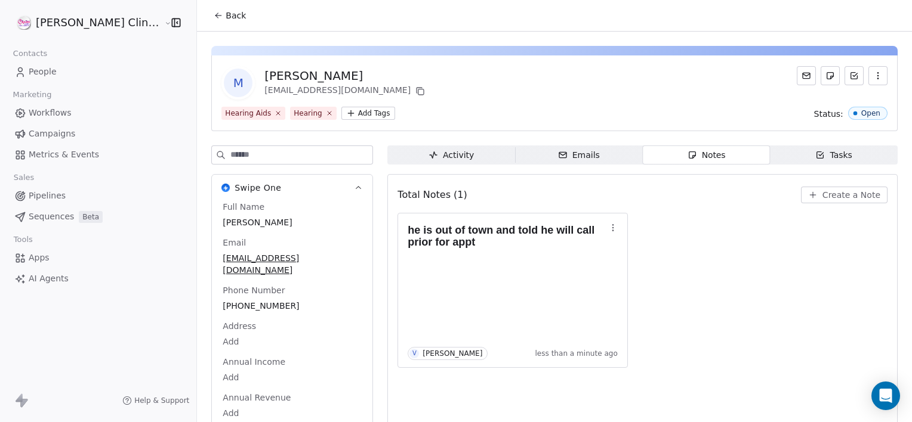
click at [214, 20] on icon at bounding box center [219, 16] width 10 height 10
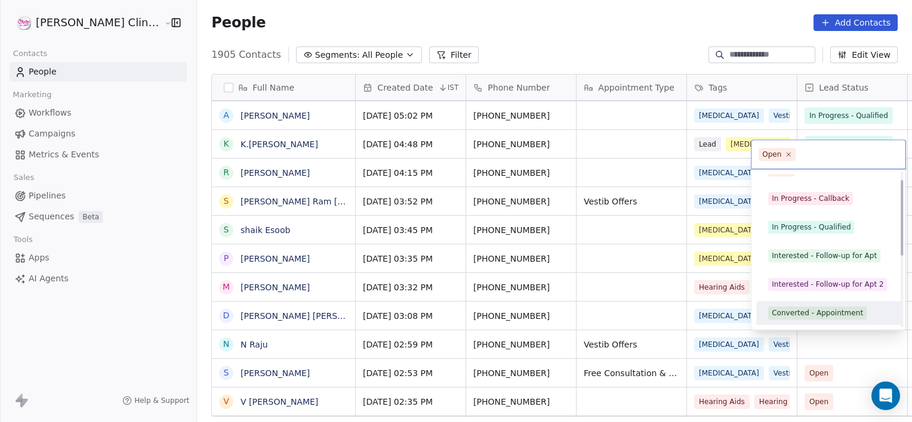
scroll to position [45, 0]
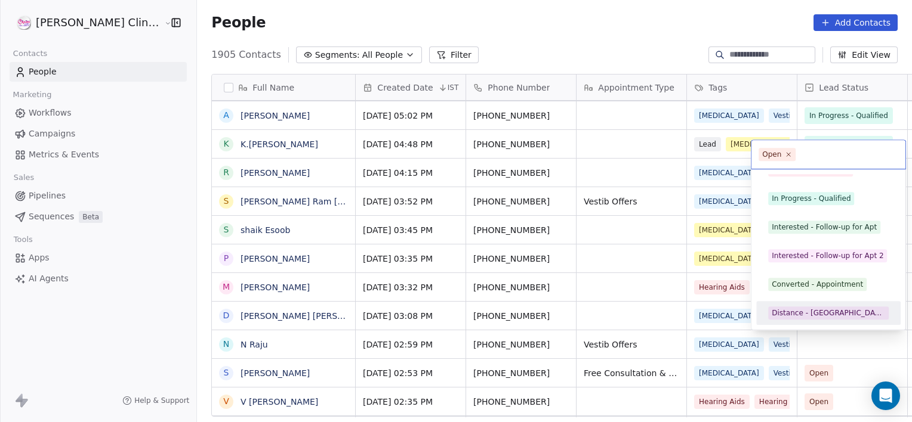
click at [801, 317] on div "Distance - [GEOGRAPHIC_DATA]" at bounding box center [827, 313] width 113 height 11
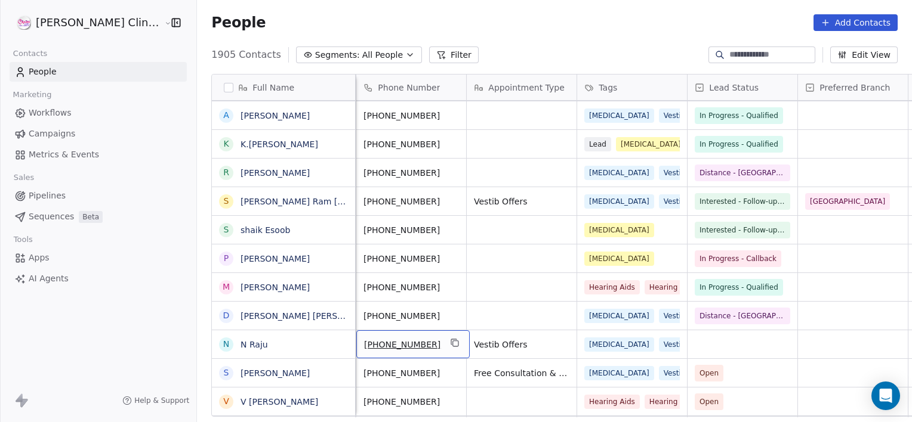
scroll to position [0, 0]
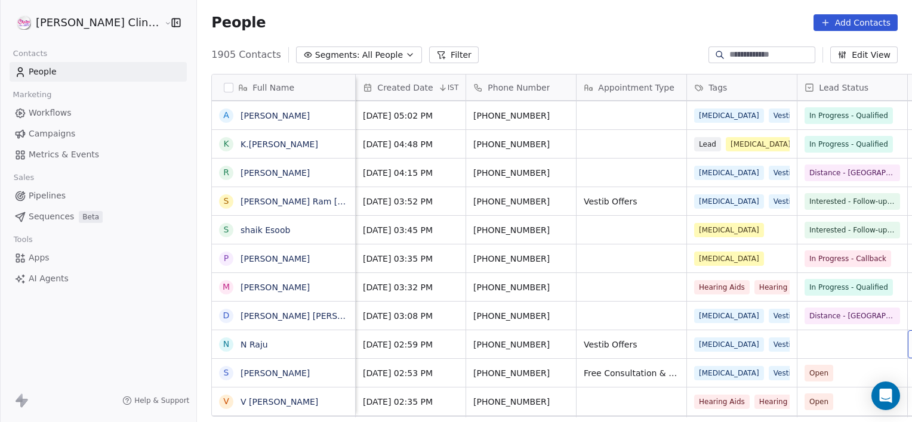
scroll to position [0, 94]
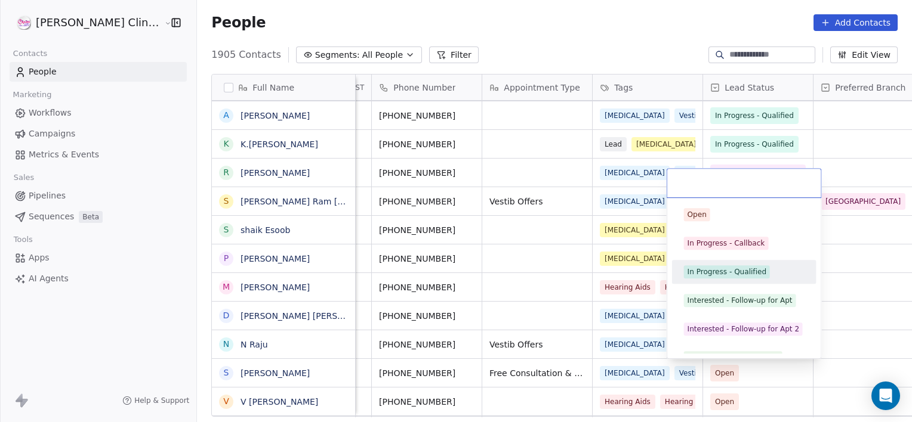
click at [700, 276] on div "In Progress - Qualified" at bounding box center [726, 272] width 79 height 11
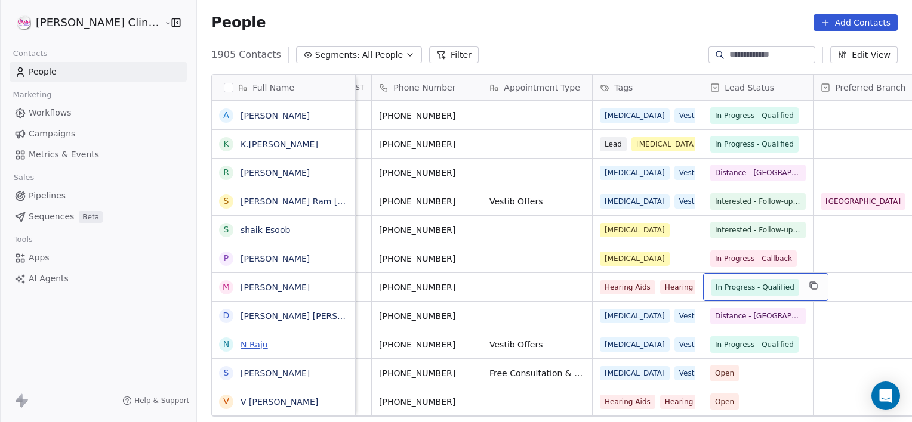
click at [240, 344] on link "N Raju" at bounding box center [253, 345] width 27 height 10
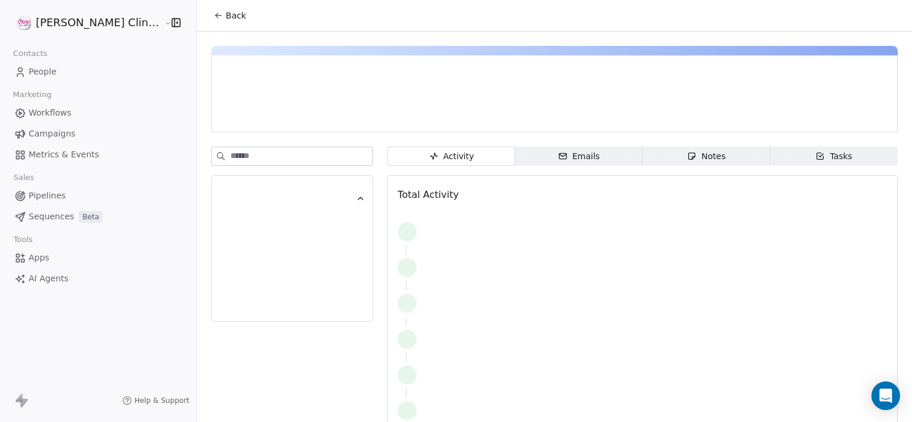
click at [682, 147] on span "Notes Notes" at bounding box center [706, 156] width 128 height 19
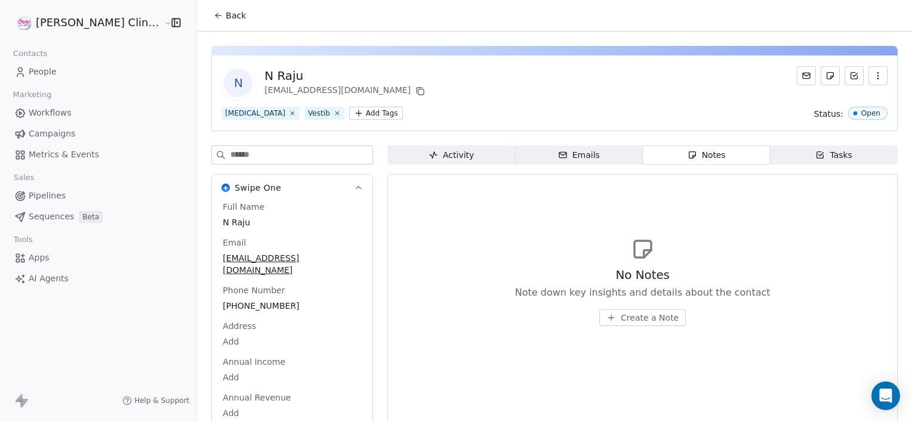
click at [617, 310] on button "Create a Note" at bounding box center [642, 318] width 86 height 17
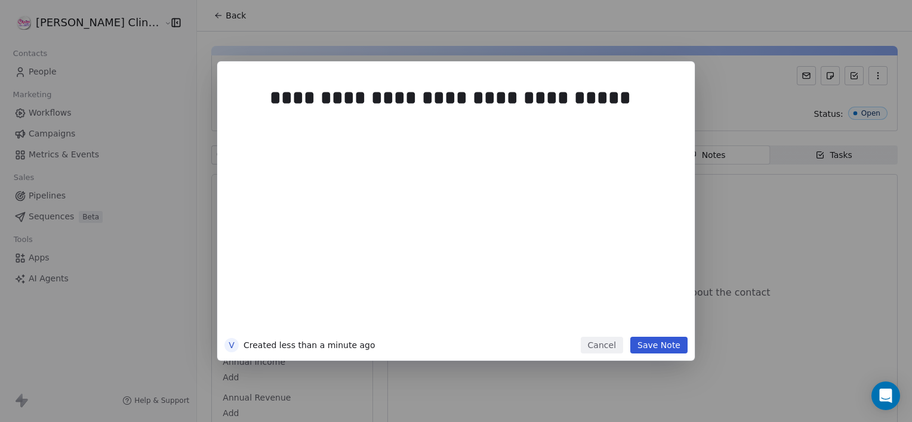
click at [656, 349] on button "Save Note" at bounding box center [658, 345] width 57 height 17
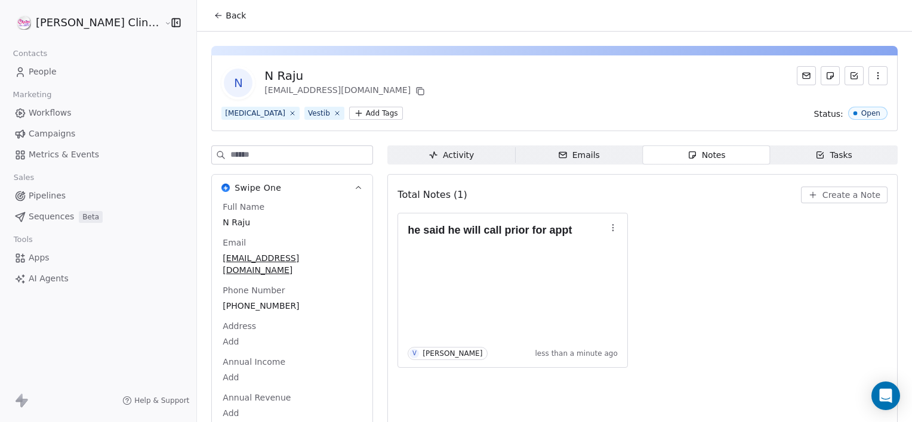
click at [225, 12] on span "Back" at bounding box center [235, 16] width 20 height 12
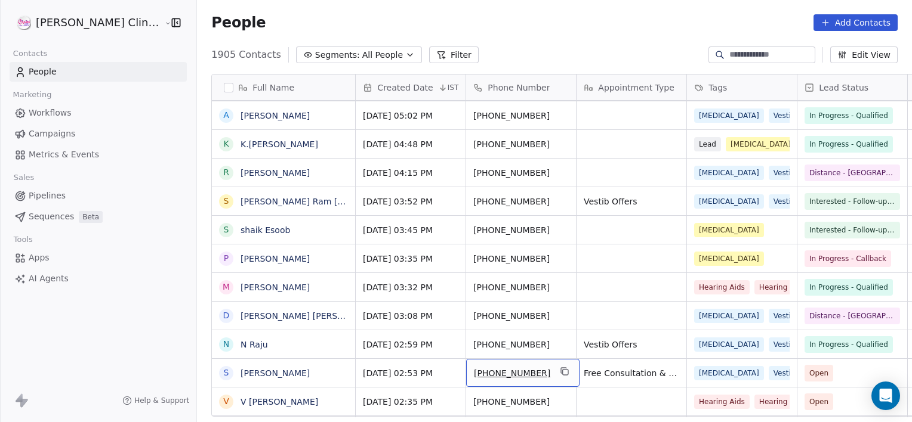
scroll to position [1121, 0]
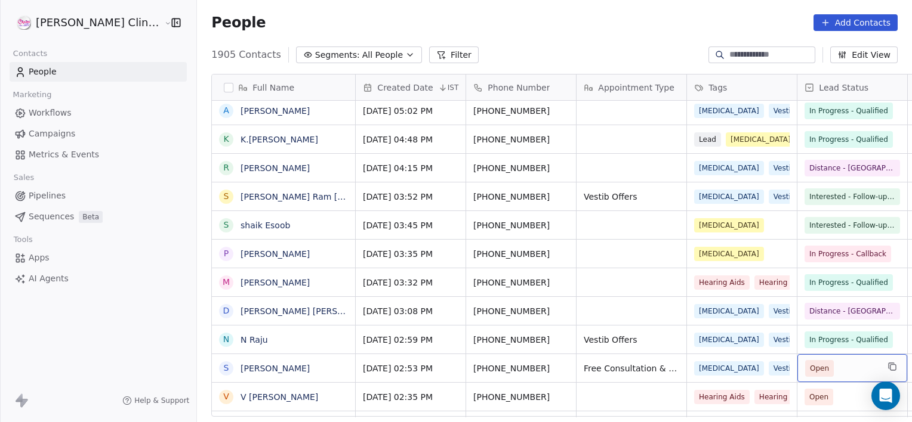
click at [805, 375] on span "Open" at bounding box center [819, 368] width 29 height 17
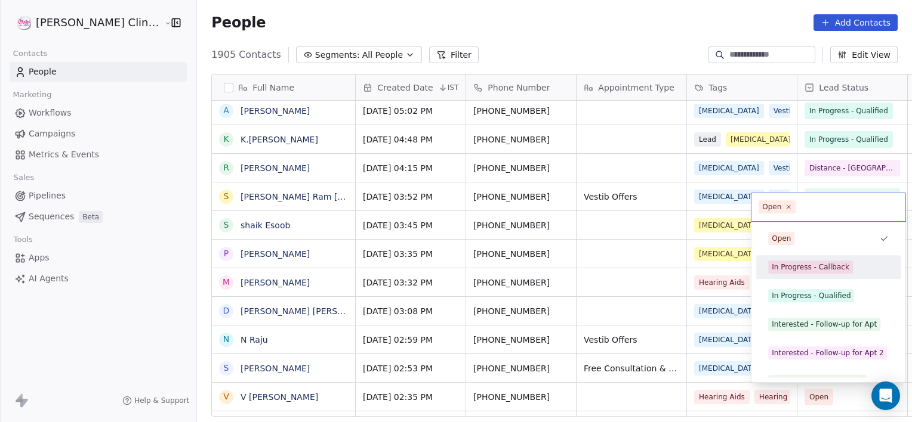
click at [811, 259] on div "In Progress - Callback" at bounding box center [828, 267] width 135 height 19
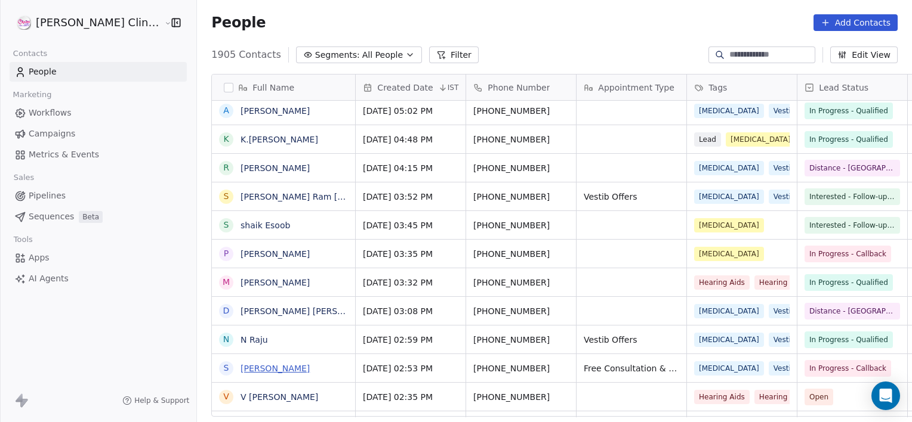
click at [245, 373] on link "[PERSON_NAME]" at bounding box center [274, 369] width 69 height 10
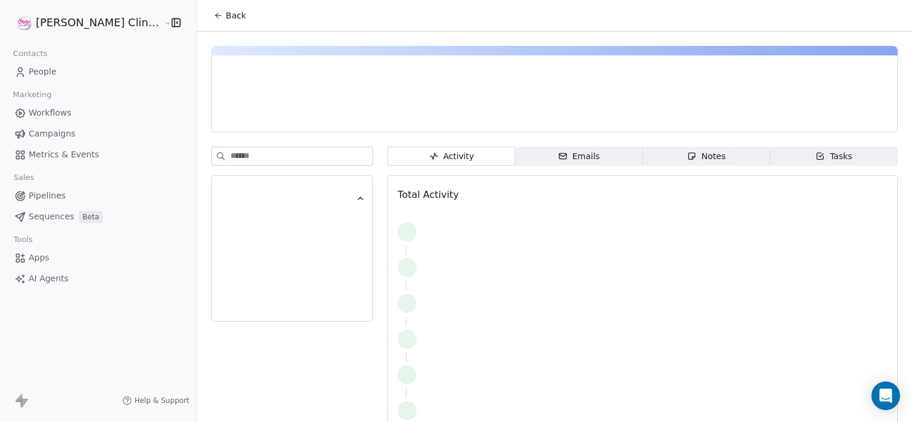
click at [687, 162] on div "Notes" at bounding box center [706, 156] width 38 height 13
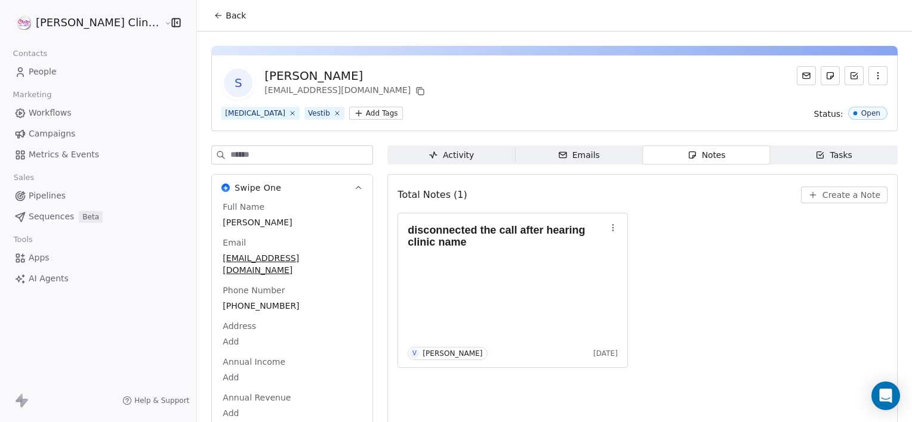
click at [809, 196] on icon "button" at bounding box center [813, 195] width 10 height 10
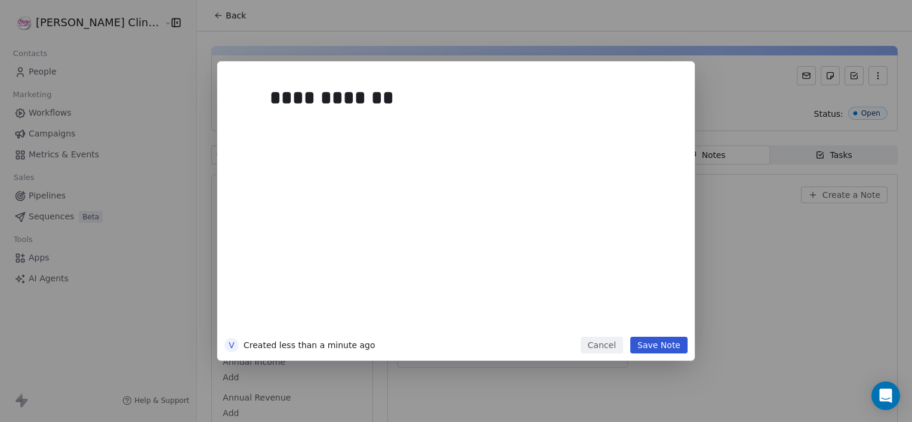
click at [651, 343] on button "Save Note" at bounding box center [658, 345] width 57 height 17
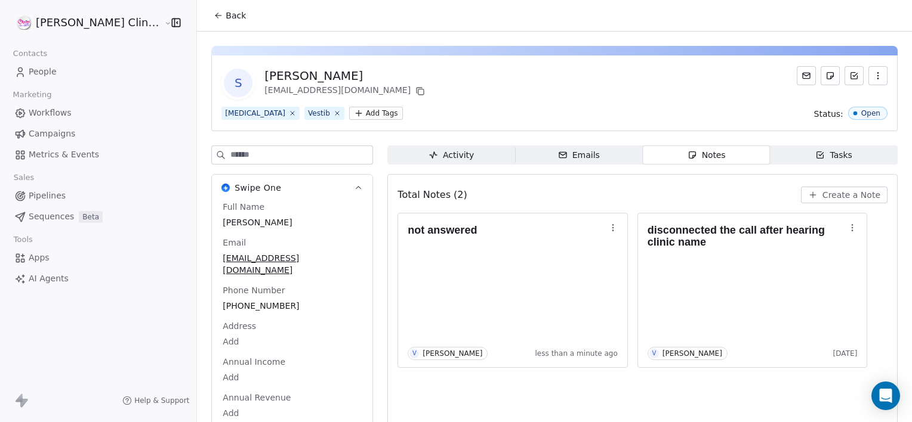
click at [206, 10] on button "Back" at bounding box center [229, 15] width 47 height 21
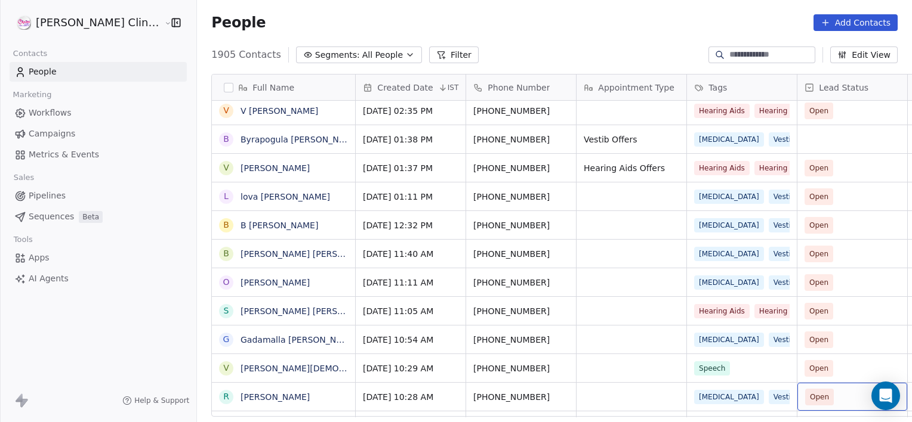
scroll to position [1436, 0]
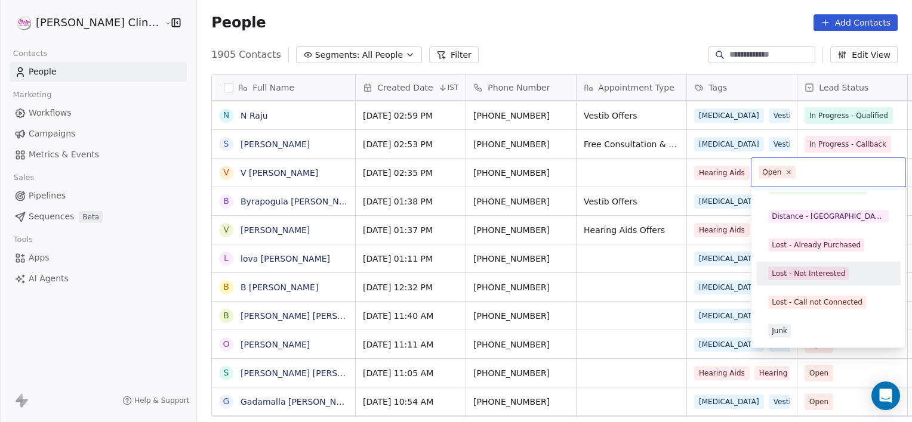
click at [808, 282] on div "Lost - Not Interested" at bounding box center [828, 273] width 135 height 19
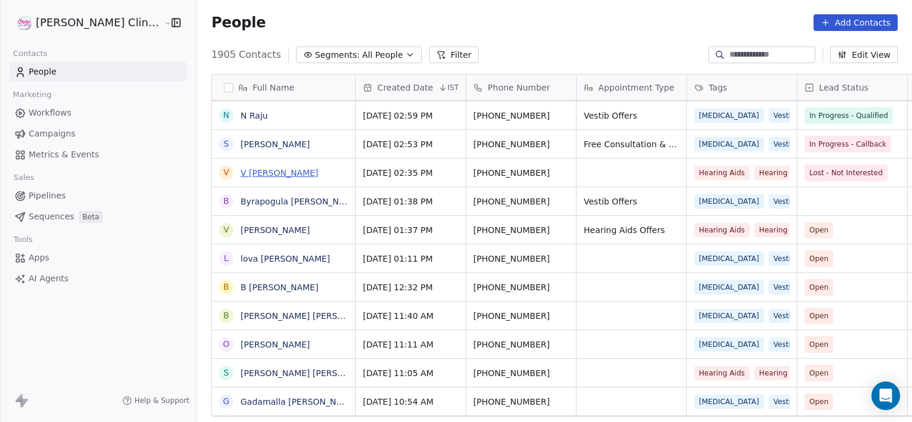
click at [262, 175] on link "V [PERSON_NAME]" at bounding box center [279, 173] width 78 height 10
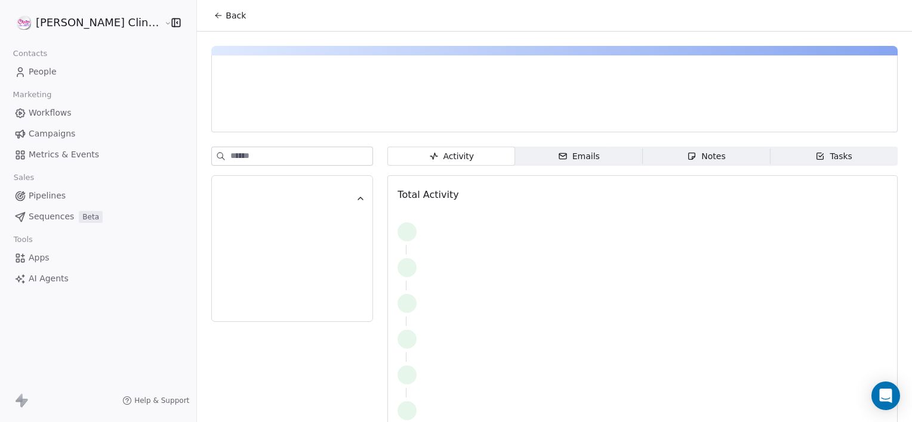
click at [694, 153] on div "Notes" at bounding box center [706, 156] width 38 height 13
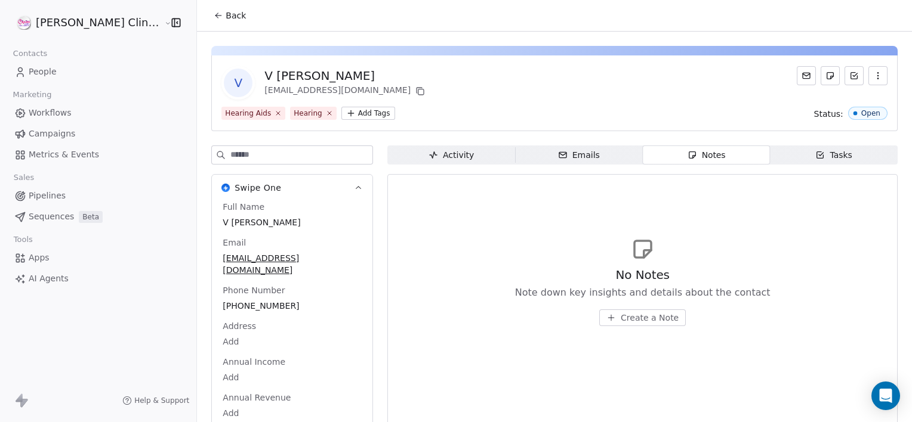
click at [639, 320] on span "Create a Note" at bounding box center [649, 318] width 58 height 12
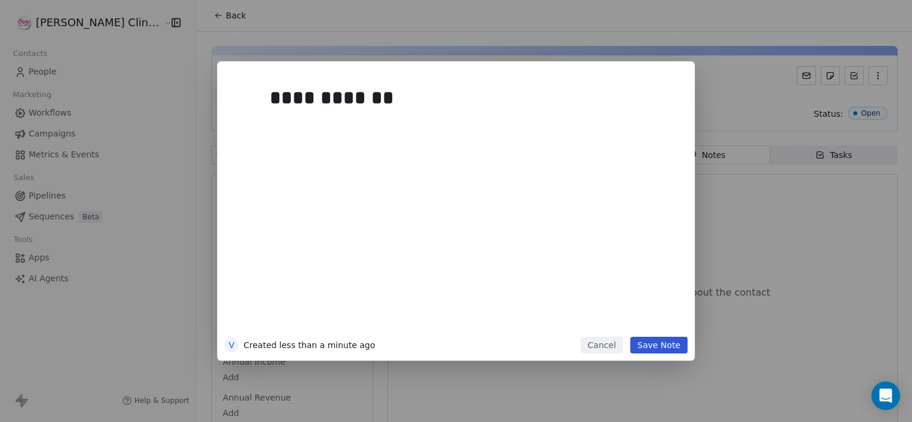
click at [656, 351] on button "Save Note" at bounding box center [658, 345] width 57 height 17
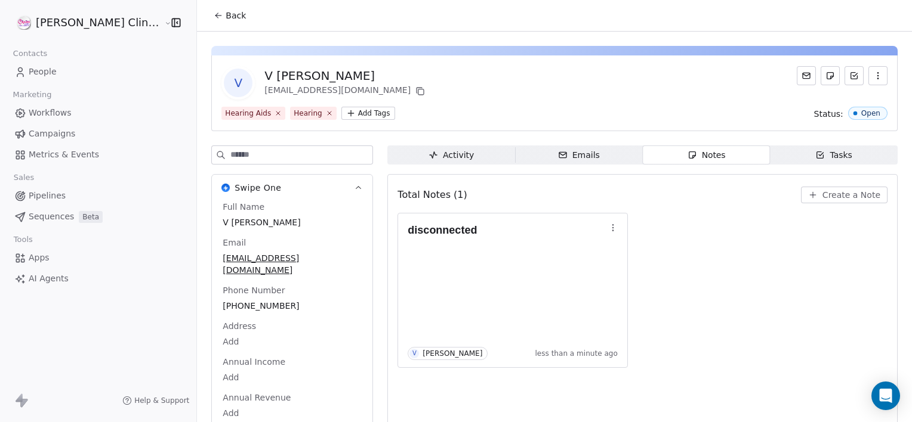
click at [225, 12] on span "Back" at bounding box center [235, 16] width 20 height 12
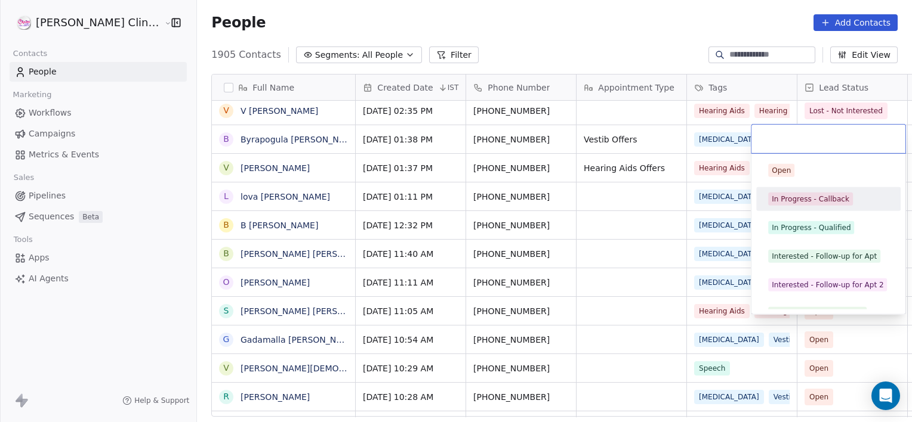
click at [809, 196] on div "In Progress - Callback" at bounding box center [810, 199] width 78 height 11
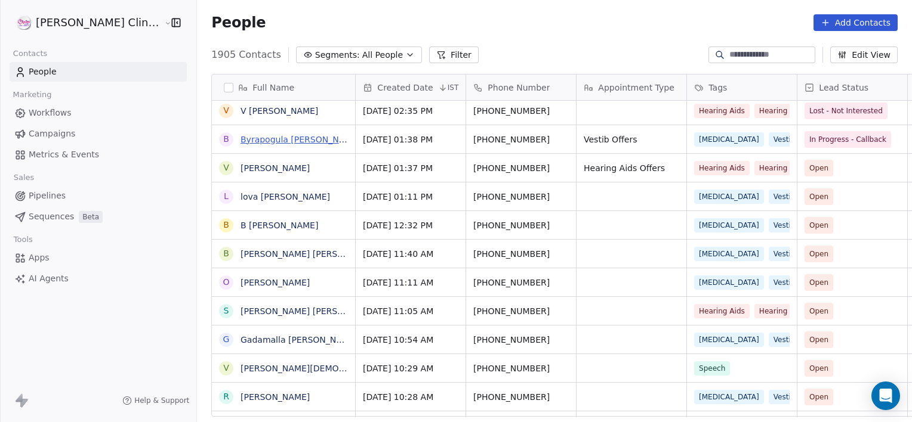
click at [274, 138] on link "Byrapogula [PERSON_NAME]" at bounding box center [300, 140] width 120 height 10
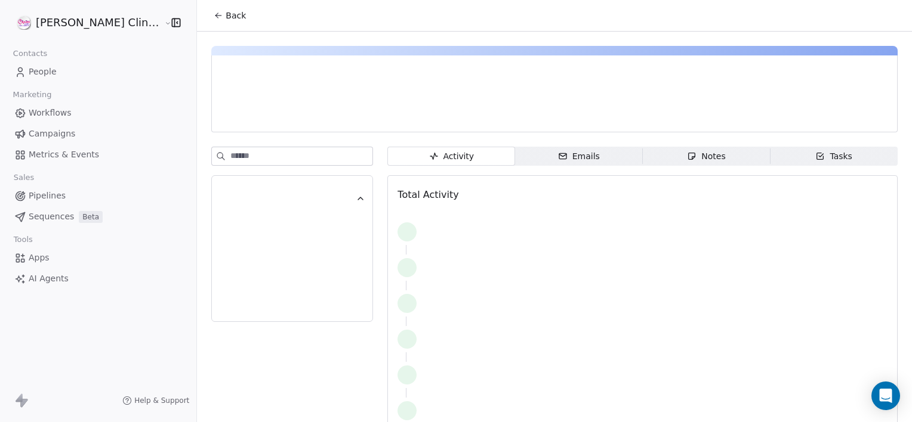
click at [665, 155] on span "Notes Notes" at bounding box center [706, 156] width 128 height 19
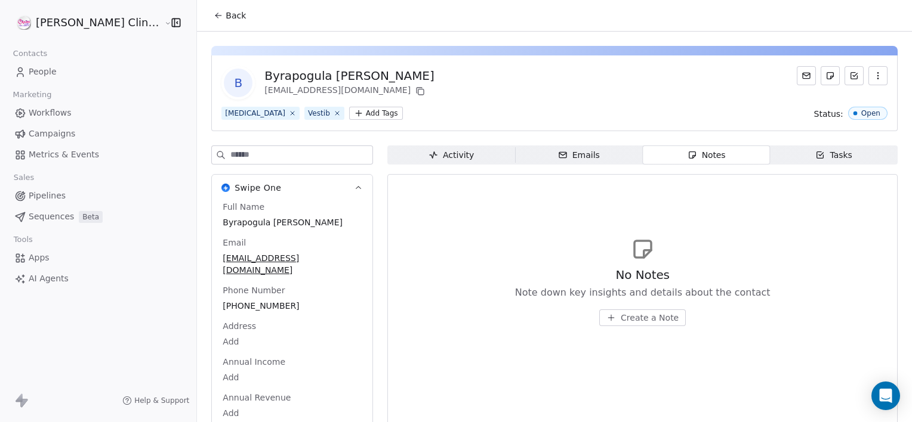
click at [599, 313] on button "Create a Note" at bounding box center [642, 318] width 86 height 17
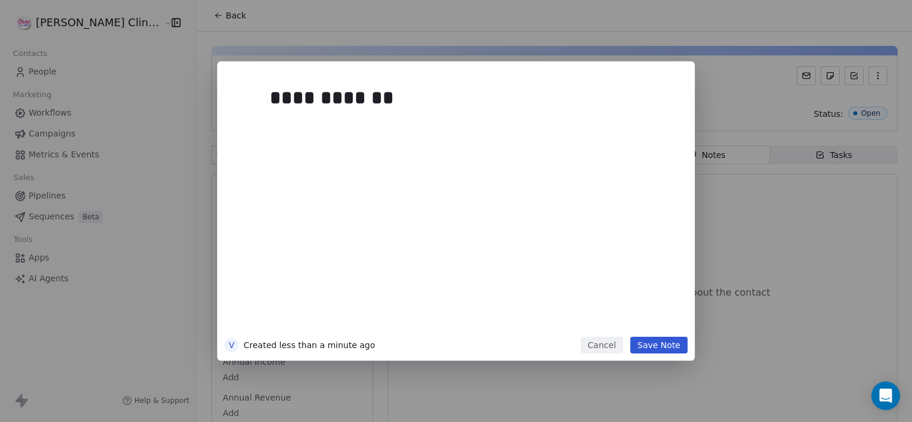
click at [685, 346] on button "Save Note" at bounding box center [658, 345] width 57 height 17
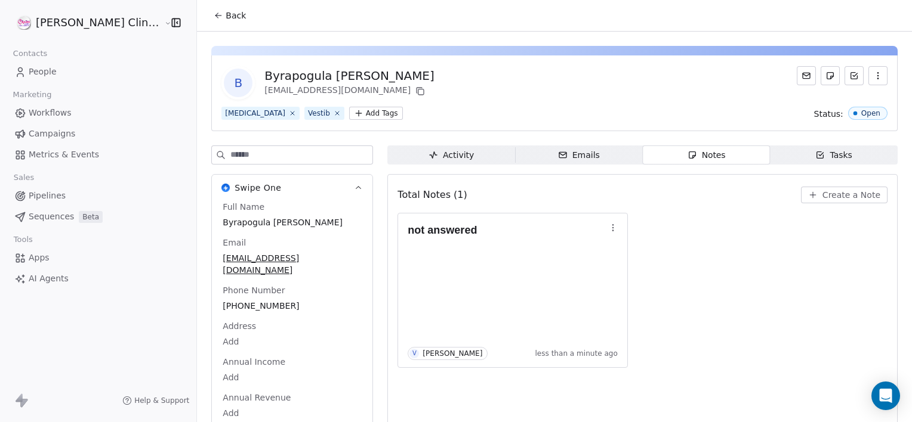
click at [225, 12] on span "Back" at bounding box center [235, 16] width 20 height 12
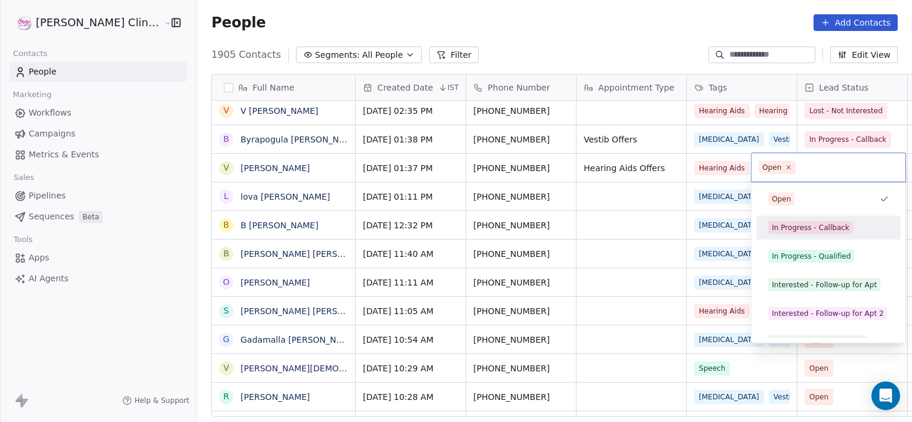
click at [771, 230] on span "In Progress - Callback" at bounding box center [810, 227] width 85 height 13
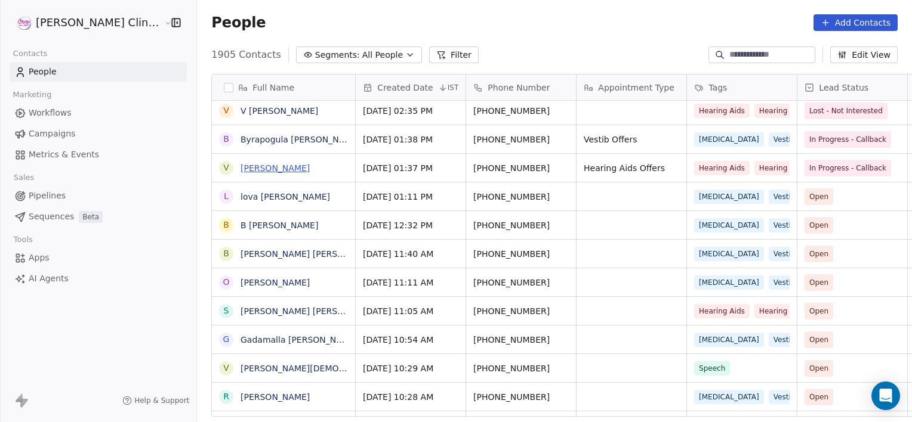
click at [240, 169] on link "[PERSON_NAME]" at bounding box center [274, 168] width 69 height 10
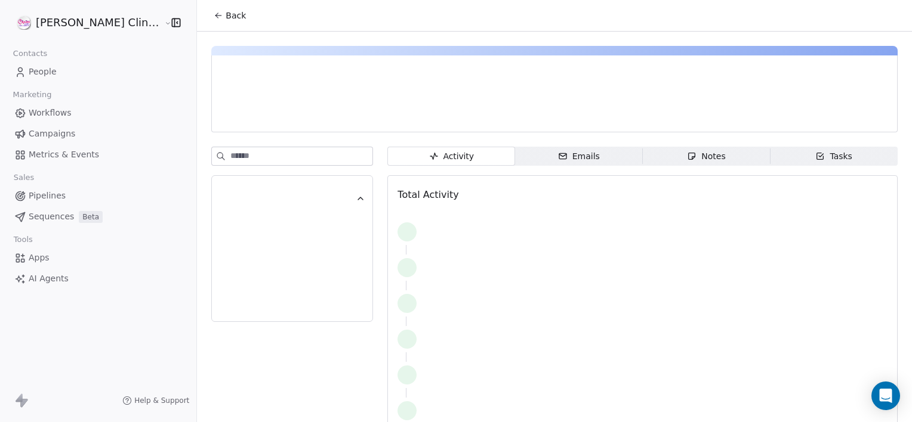
click at [682, 149] on span "Notes Notes" at bounding box center [706, 156] width 128 height 19
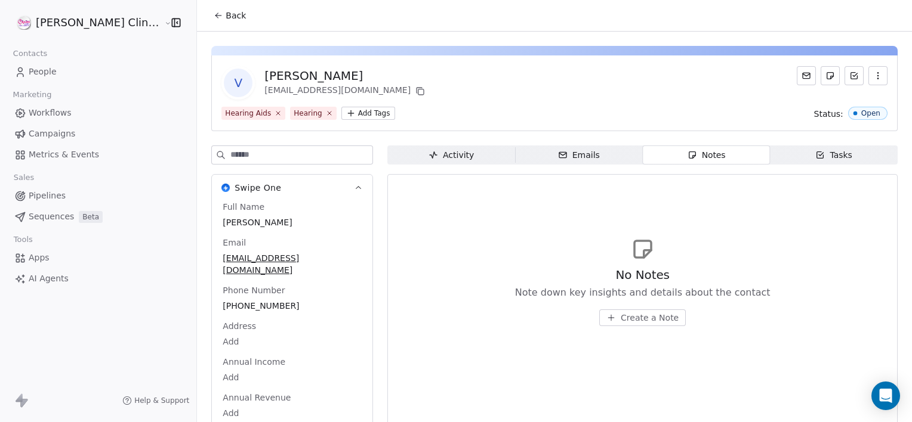
click at [637, 315] on span "Create a Note" at bounding box center [649, 318] width 58 height 12
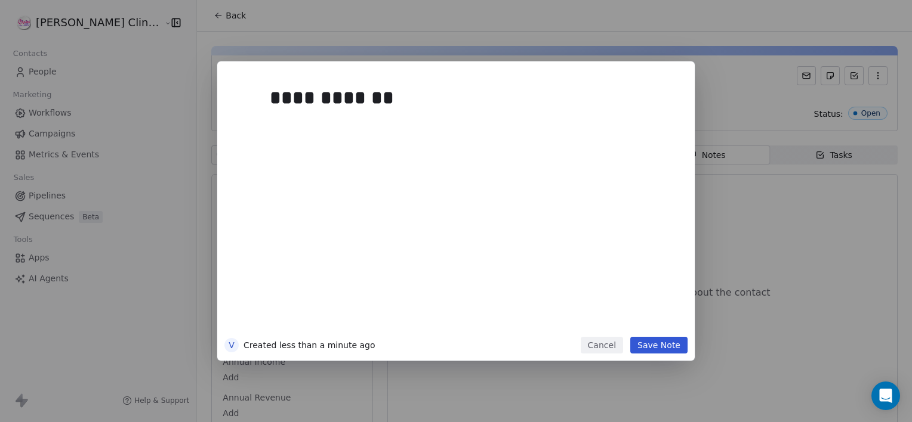
click at [661, 350] on button "Save Note" at bounding box center [658, 345] width 57 height 17
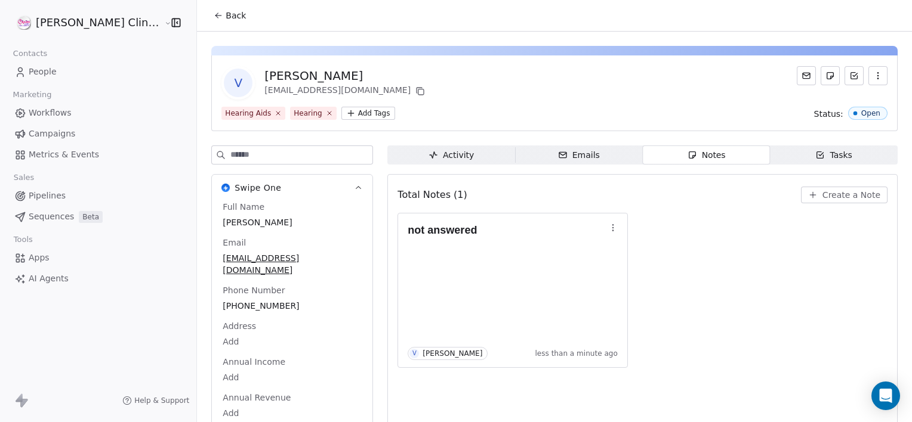
click at [225, 10] on span "Back" at bounding box center [235, 16] width 20 height 12
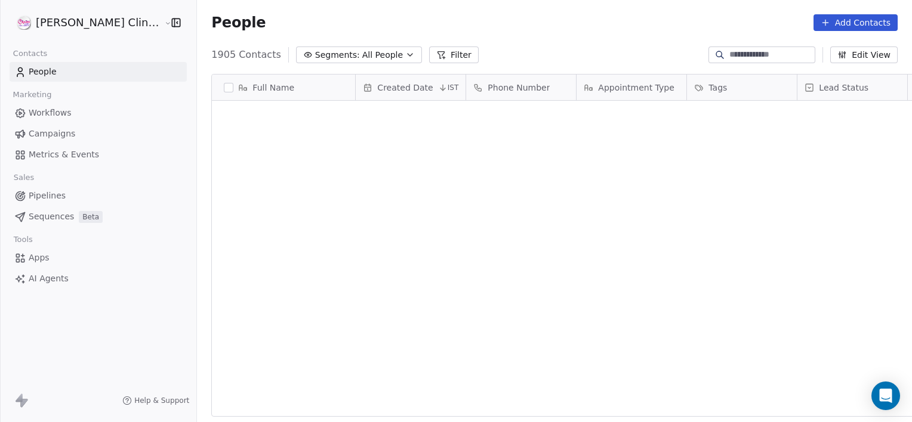
scroll to position [363, 741]
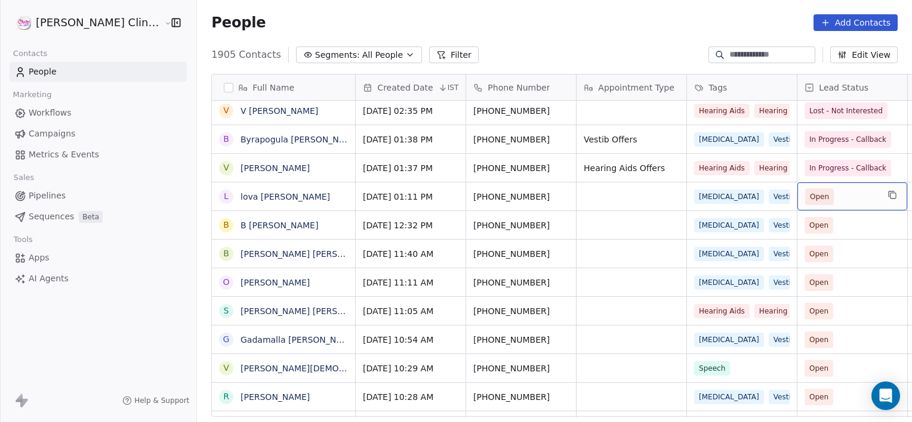
click at [810, 197] on span "Open" at bounding box center [819, 197] width 19 height 12
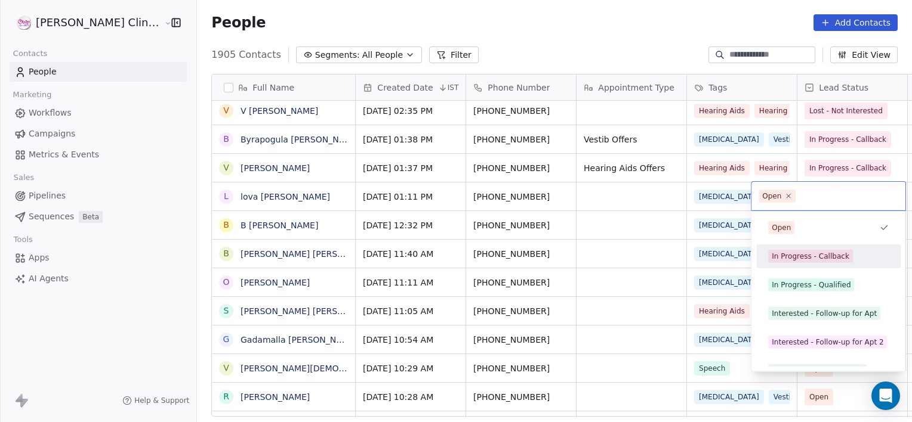
click at [846, 254] on span "In Progress - Callback" at bounding box center [810, 256] width 85 height 13
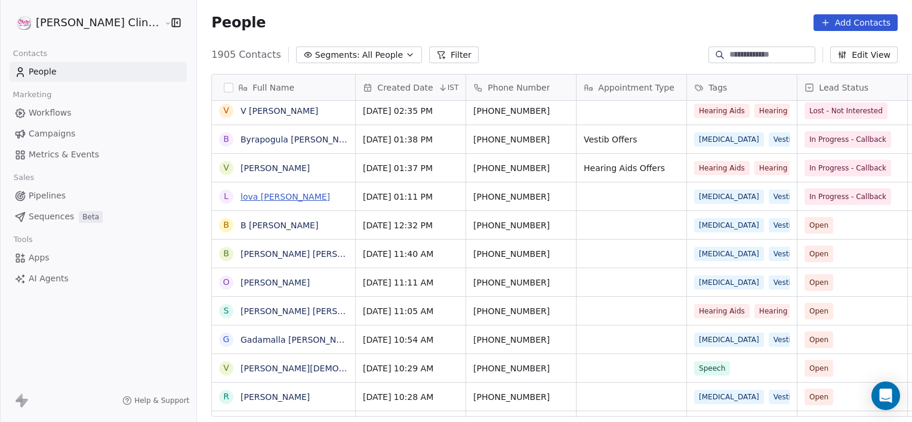
click at [245, 198] on link "lova [PERSON_NAME]" at bounding box center [284, 197] width 89 height 10
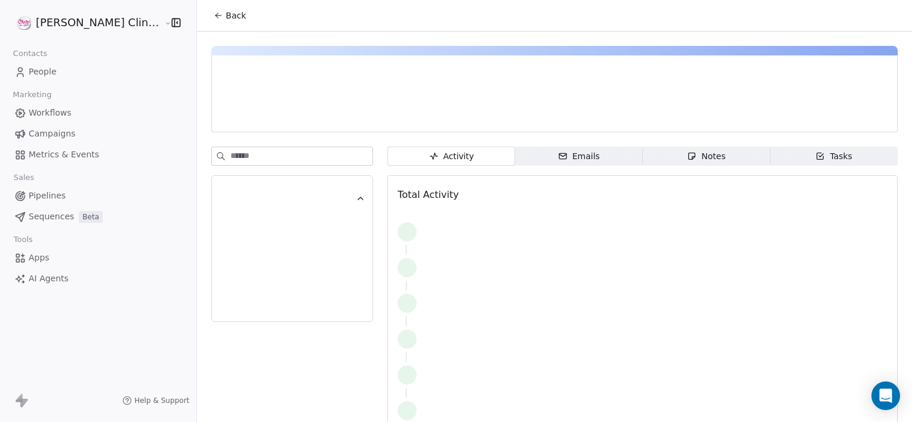
click at [642, 155] on span "Notes Notes" at bounding box center [706, 156] width 128 height 19
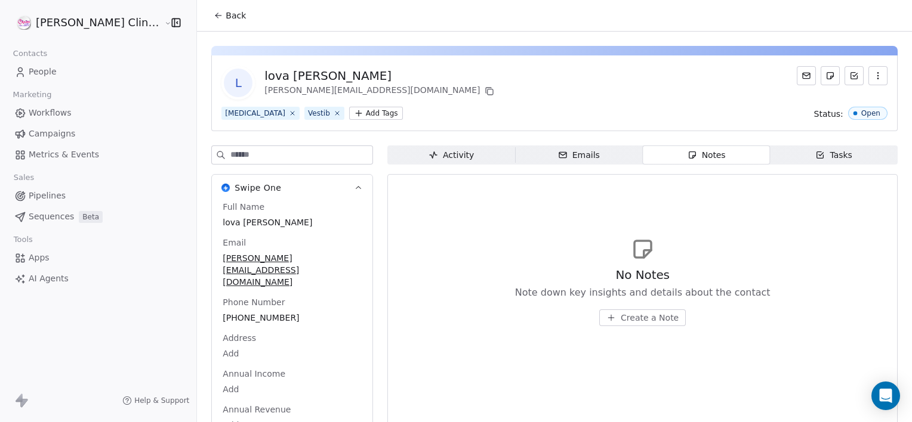
click at [644, 320] on span "Create a Note" at bounding box center [649, 318] width 58 height 12
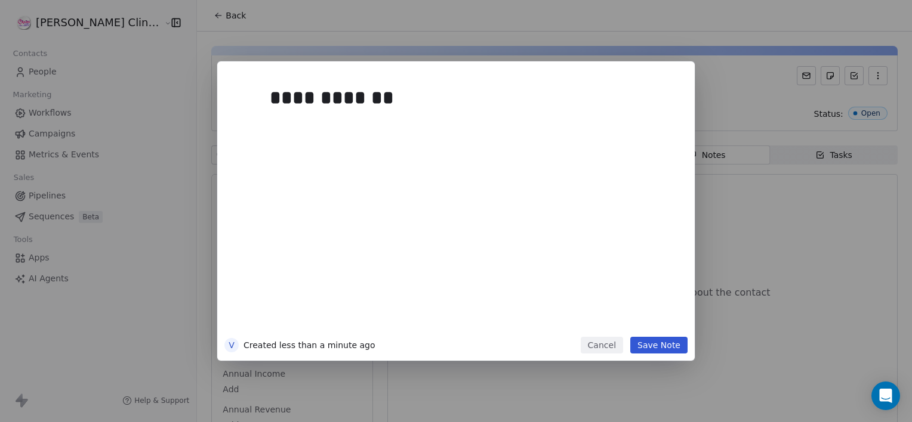
click at [673, 344] on button "Save Note" at bounding box center [658, 345] width 57 height 17
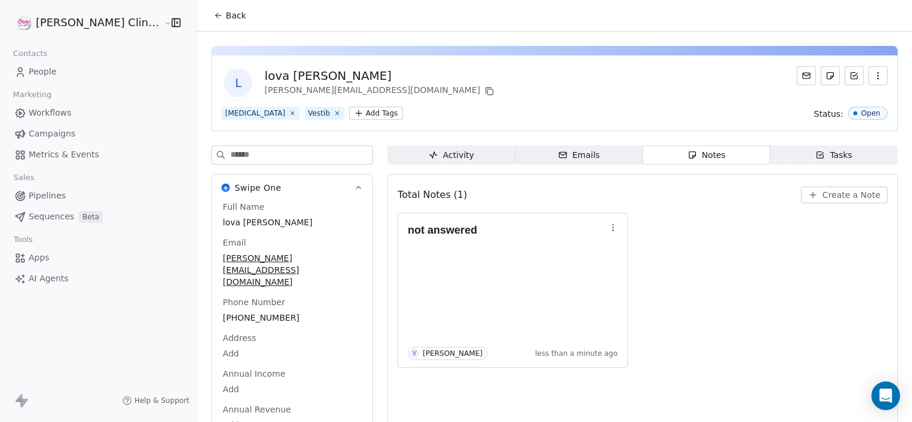
click at [206, 26] on button "Back" at bounding box center [229, 15] width 47 height 21
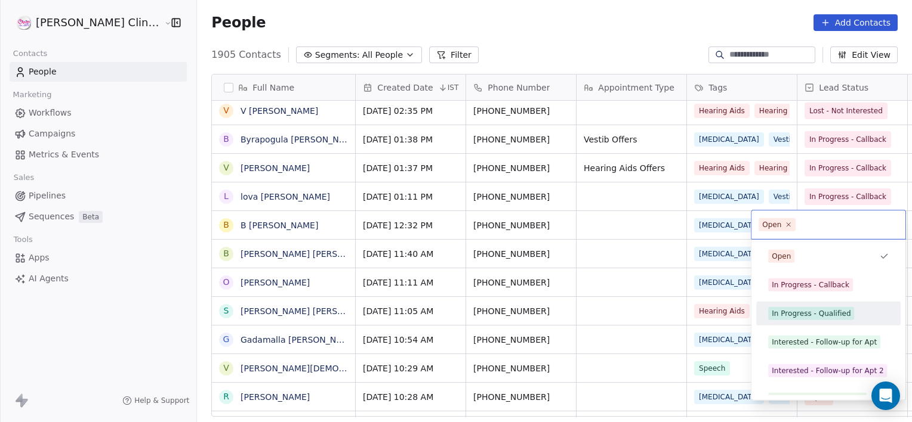
click at [765, 307] on div "In Progress - Qualified" at bounding box center [828, 313] width 135 height 19
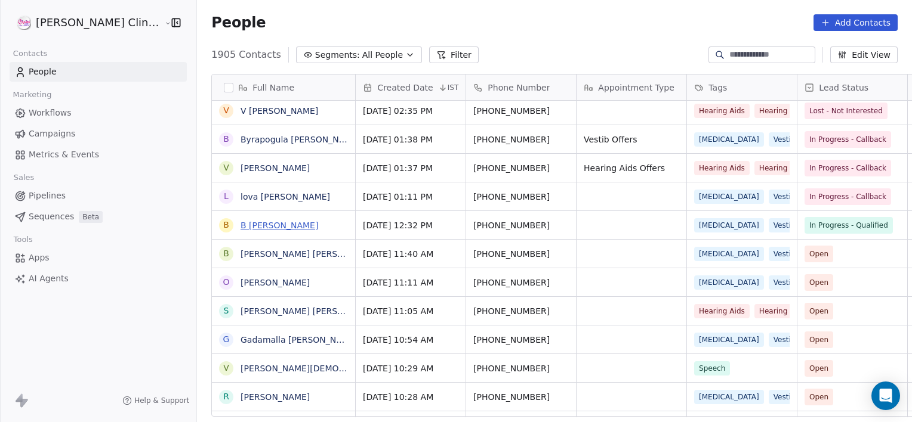
click at [251, 225] on link "B [PERSON_NAME]" at bounding box center [279, 226] width 78 height 10
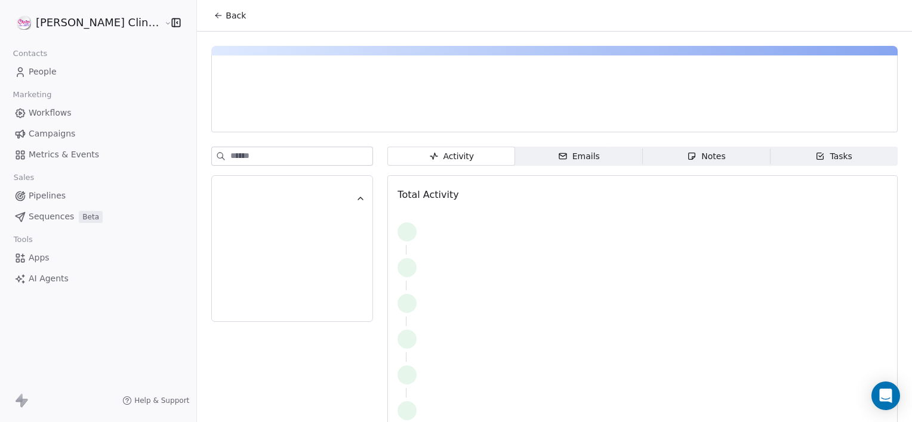
click at [708, 157] on span "Notes Notes" at bounding box center [706, 156] width 128 height 19
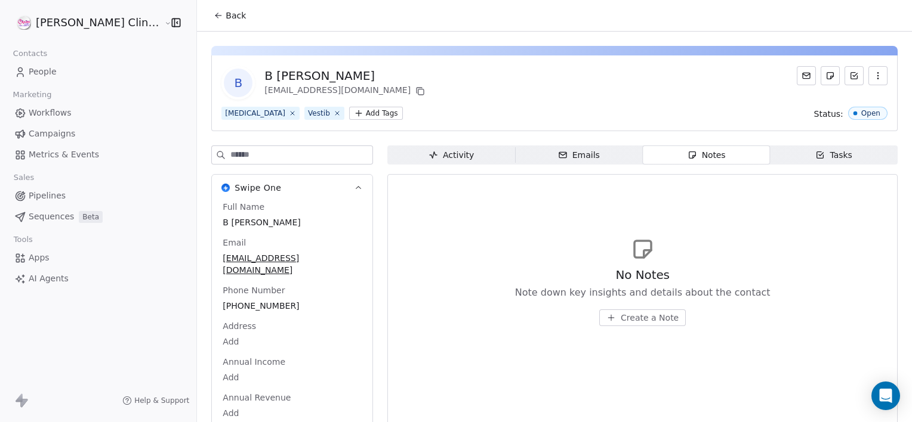
click at [620, 313] on span "Create a Note" at bounding box center [649, 318] width 58 height 12
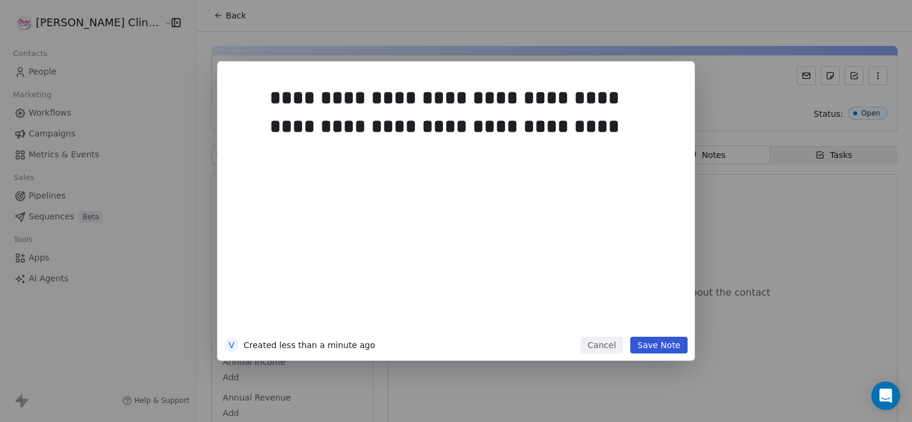
click at [672, 351] on button "Save Note" at bounding box center [658, 345] width 57 height 17
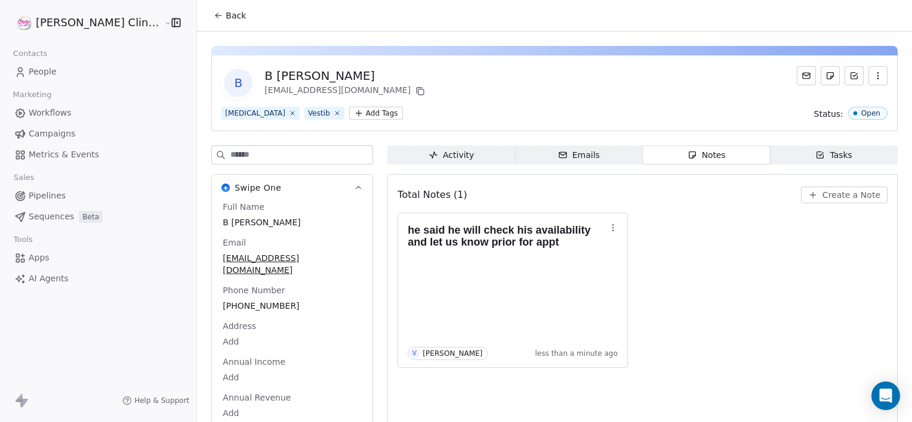
click at [225, 18] on span "Back" at bounding box center [235, 16] width 20 height 12
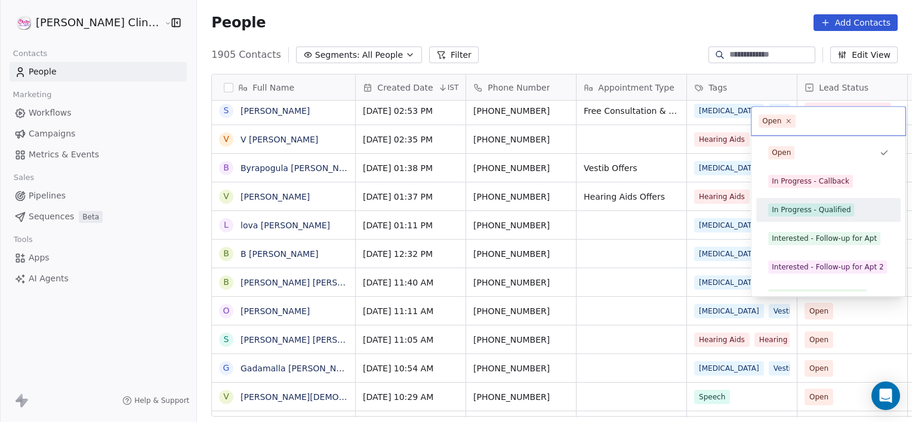
click at [787, 203] on div "In Progress - Qualified" at bounding box center [828, 209] width 135 height 19
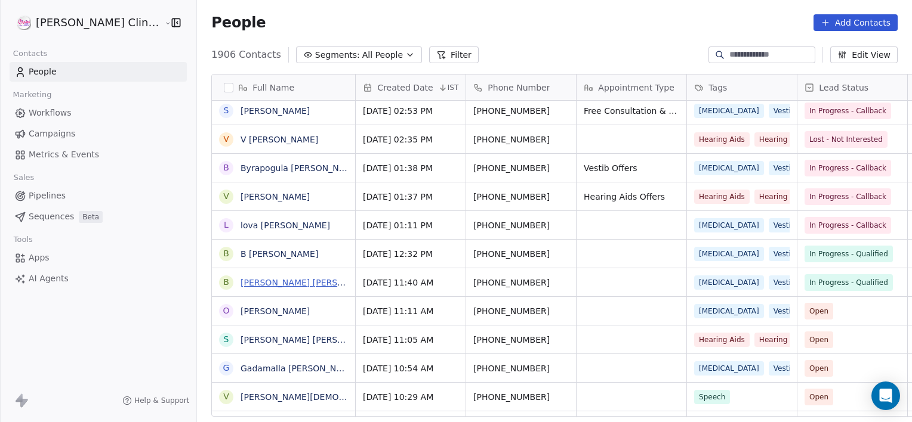
click at [279, 280] on link "[PERSON_NAME] [PERSON_NAME]" at bounding box center [310, 283] width 141 height 10
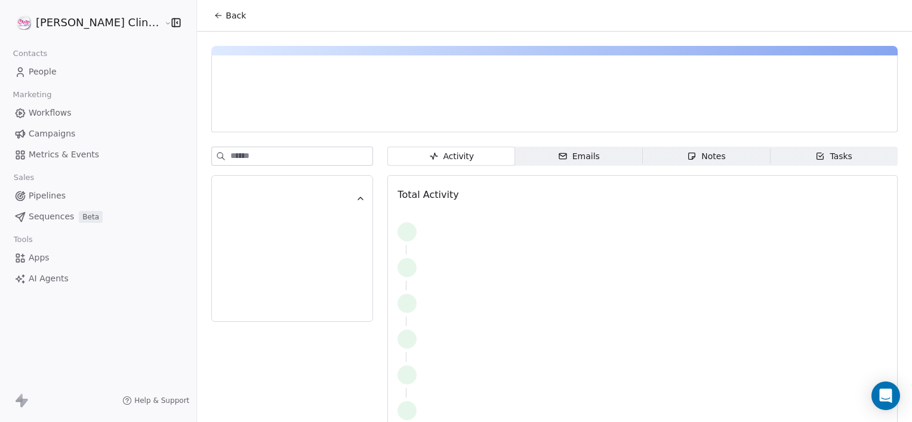
click at [687, 162] on div "Notes" at bounding box center [706, 156] width 38 height 13
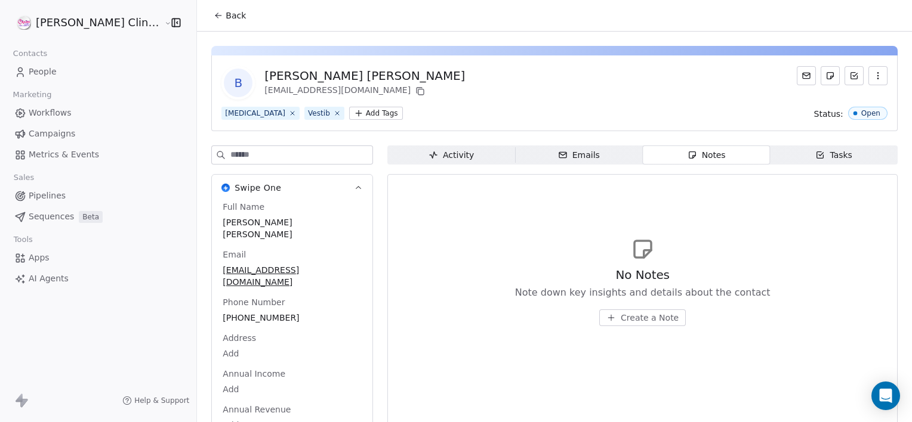
click at [620, 320] on span "Create a Note" at bounding box center [649, 318] width 58 height 12
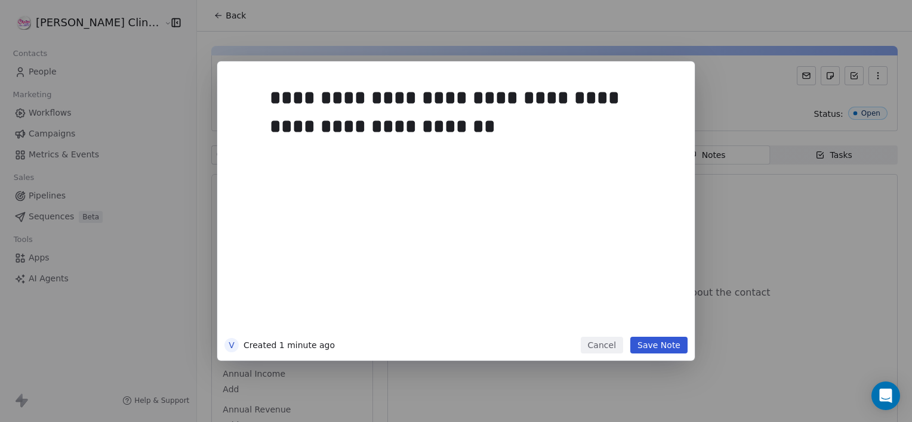
click at [660, 348] on button "Save Note" at bounding box center [658, 345] width 57 height 17
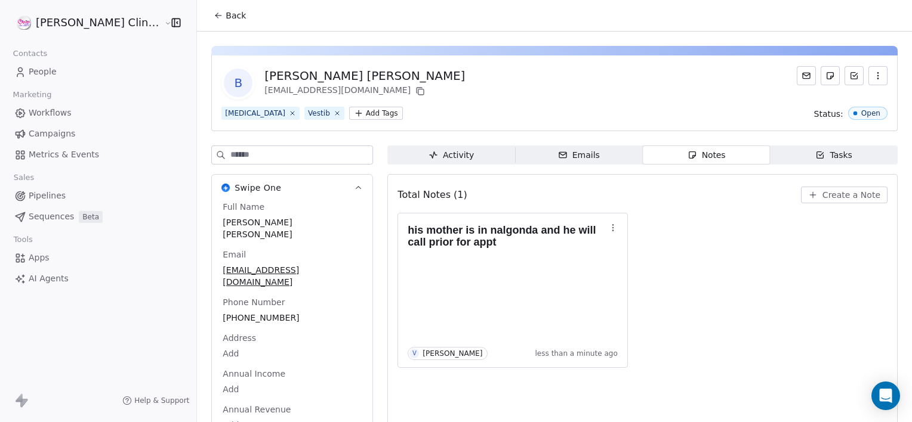
click at [206, 24] on button "Back" at bounding box center [229, 15] width 47 height 21
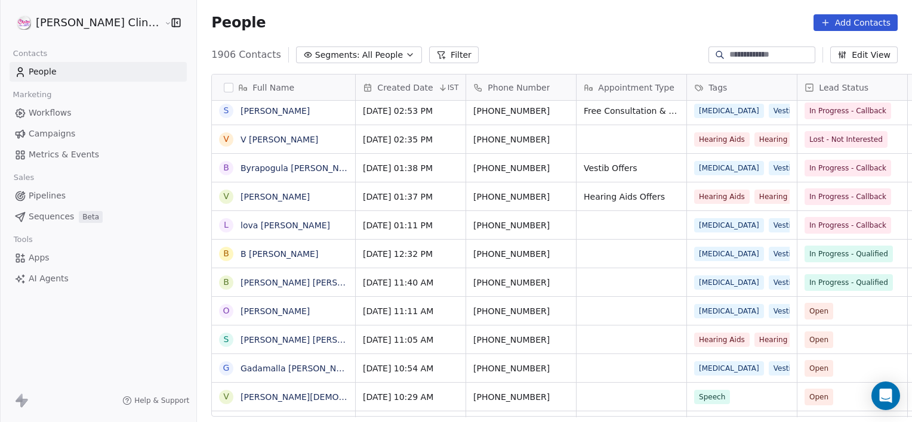
scroll to position [363, 741]
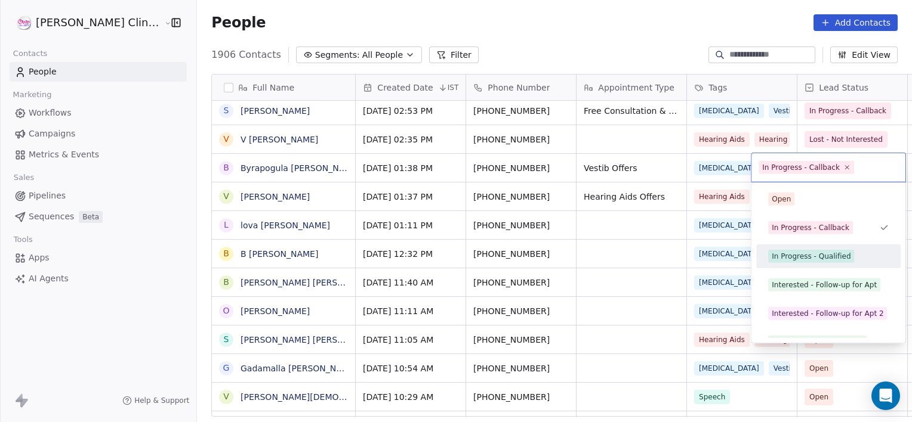
click at [808, 255] on div "In Progress - Qualified" at bounding box center [810, 256] width 79 height 11
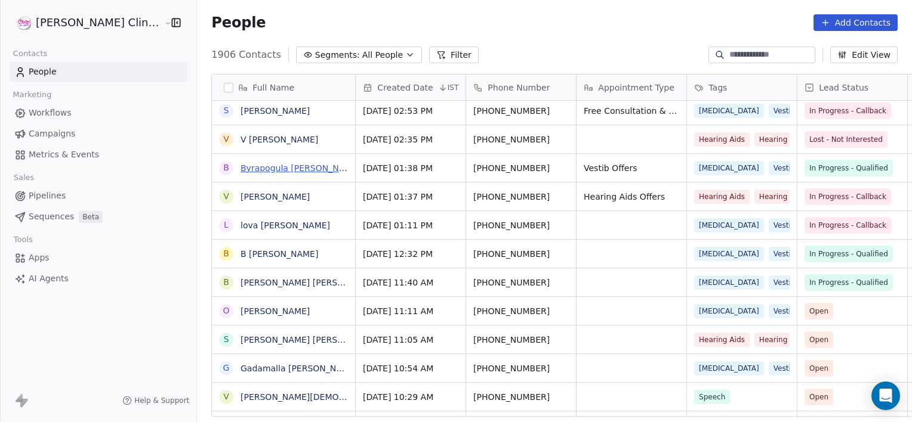
click at [272, 165] on link "Byrapogula [PERSON_NAME]" at bounding box center [300, 168] width 120 height 10
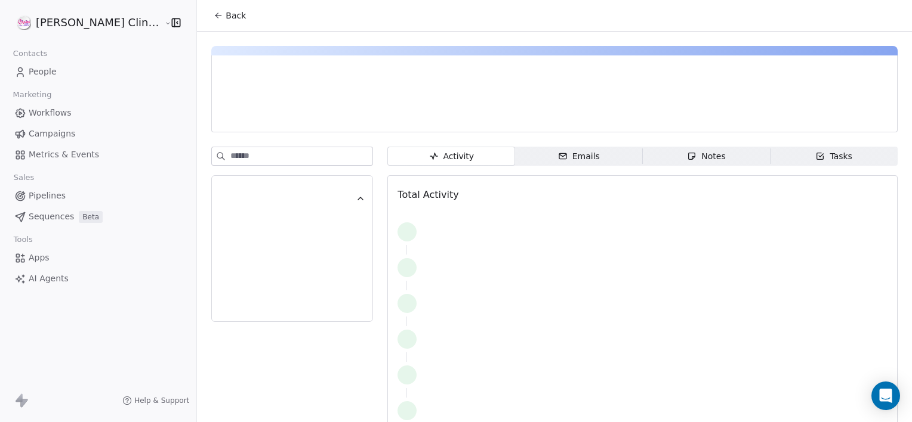
click at [701, 160] on div "Notes" at bounding box center [706, 156] width 38 height 13
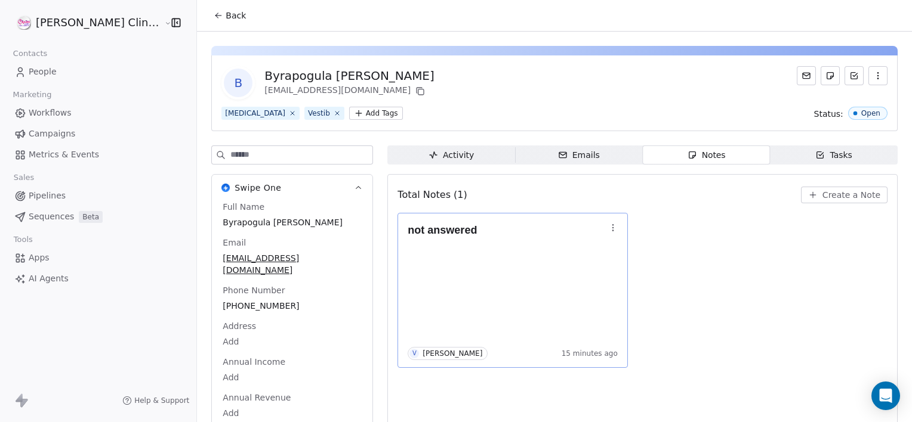
click at [608, 230] on icon "button" at bounding box center [613, 228] width 10 height 10
click at [599, 254] on span "Edit" at bounding box center [603, 253] width 16 height 12
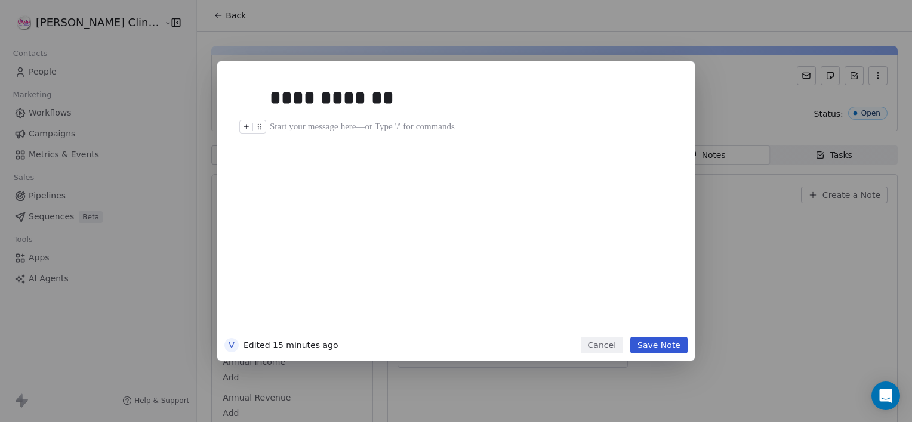
click at [444, 127] on div at bounding box center [474, 127] width 408 height 14
click at [406, 88] on div "**********" at bounding box center [469, 98] width 399 height 29
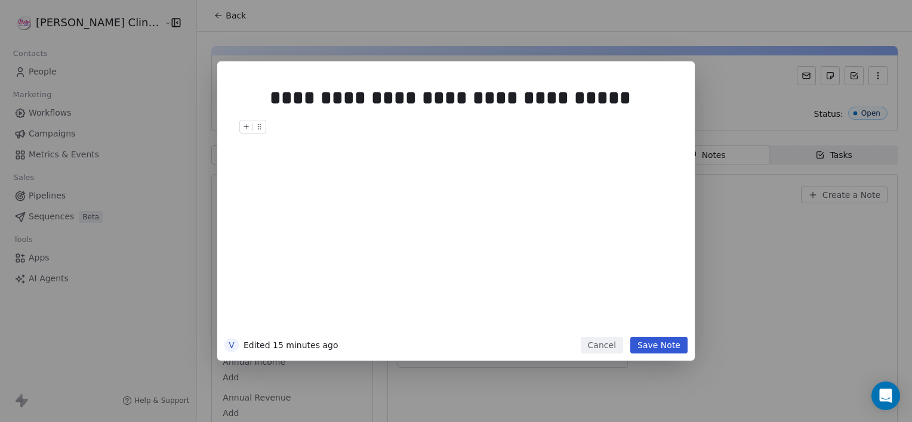
click at [655, 346] on button "Save Note" at bounding box center [658, 345] width 57 height 17
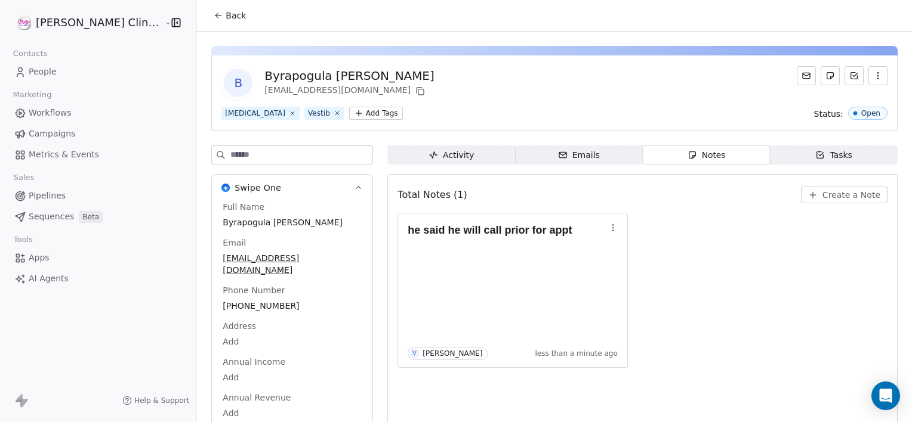
click at [225, 17] on span "Back" at bounding box center [235, 16] width 20 height 12
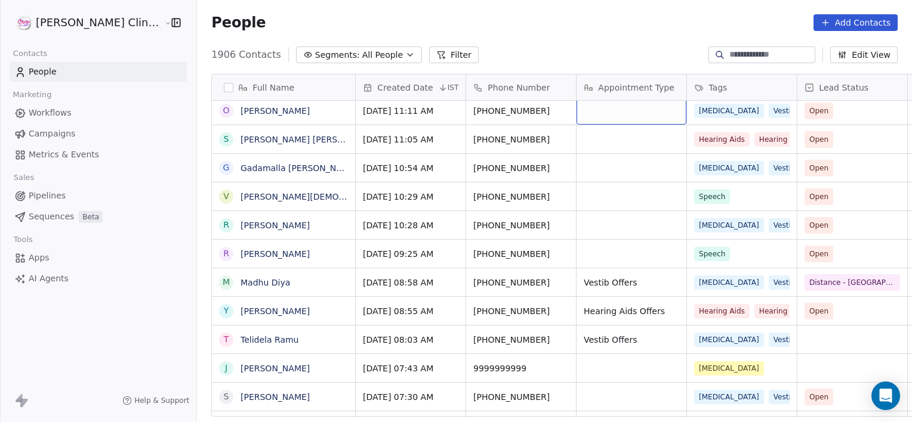
scroll to position [1603, 0]
